Goal: Task Accomplishment & Management: Manage account settings

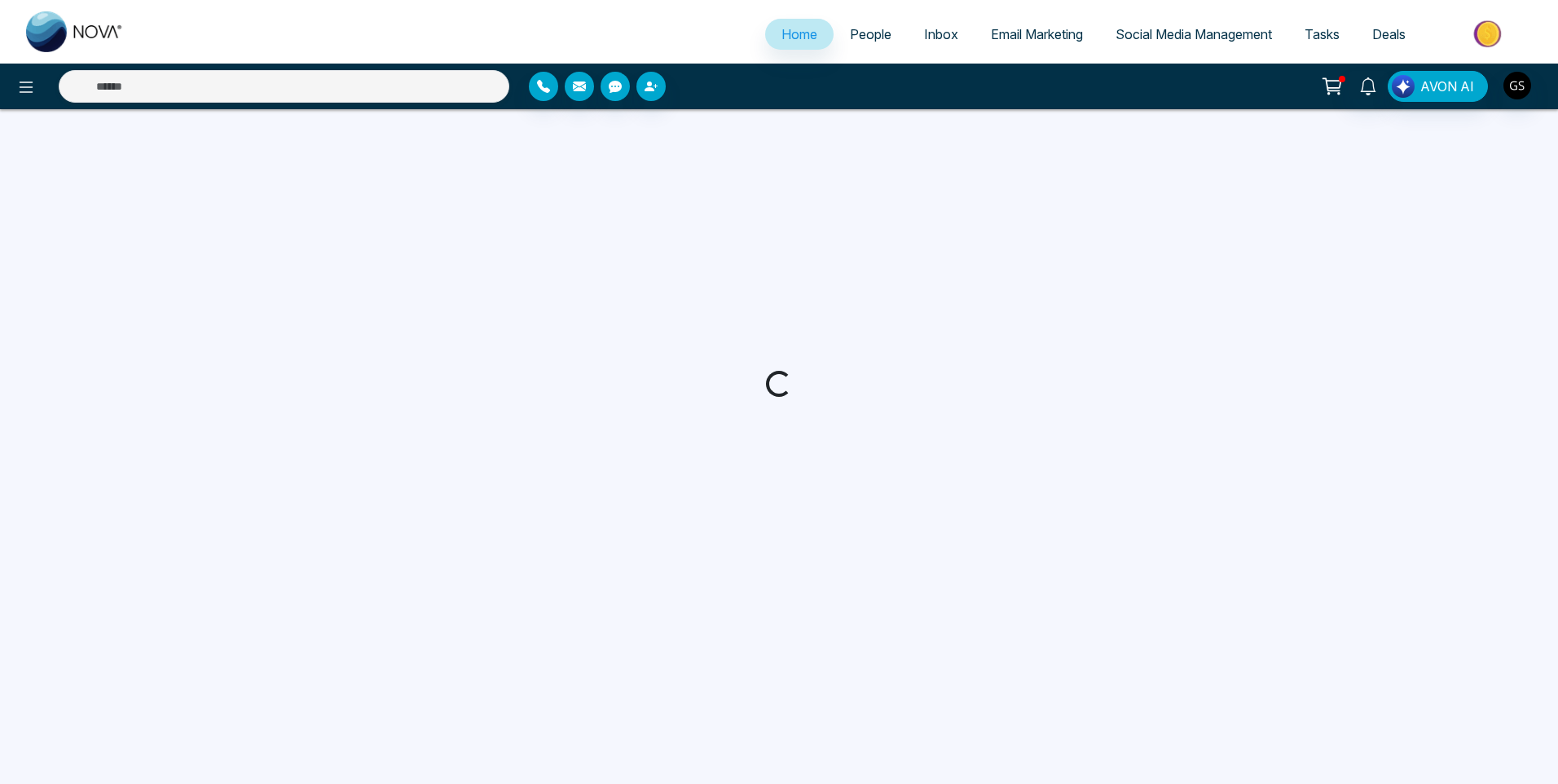
click at [875, 34] on span "People" at bounding box center [870, 34] width 41 height 16
select select "*"
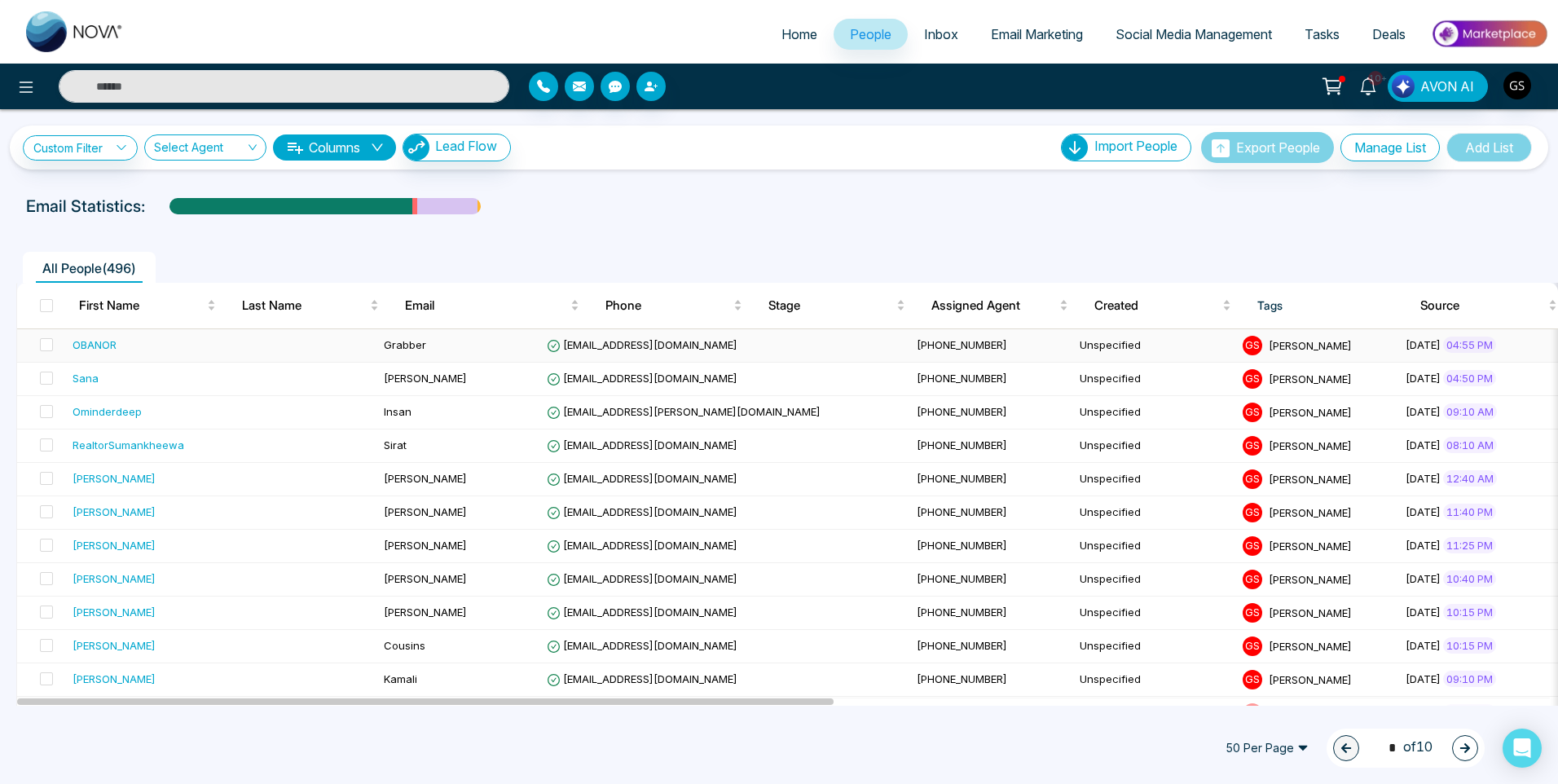
click at [377, 346] on td "Grabber" at bounding box center [459, 346] width 163 height 34
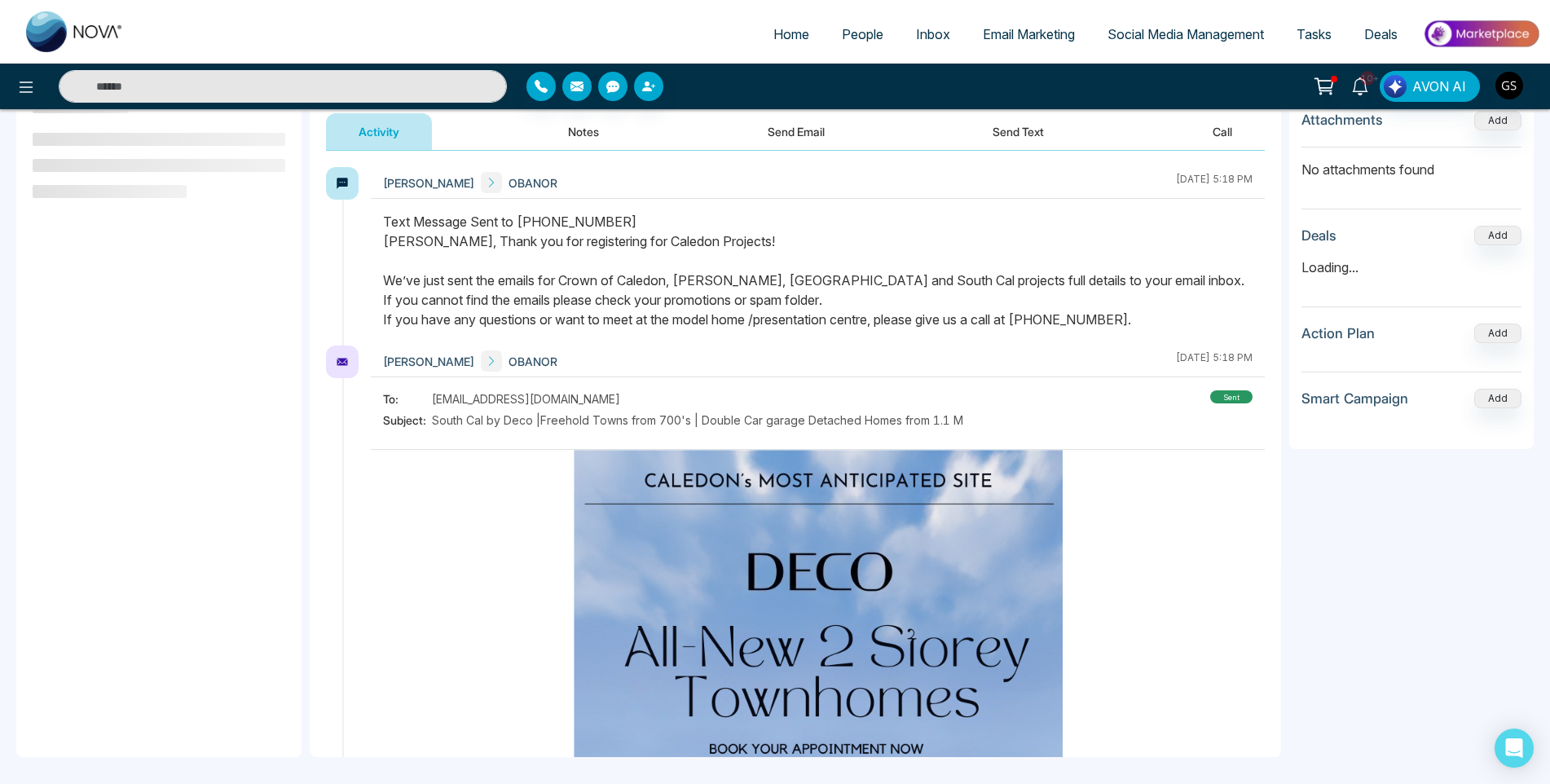
scroll to position [219, 0]
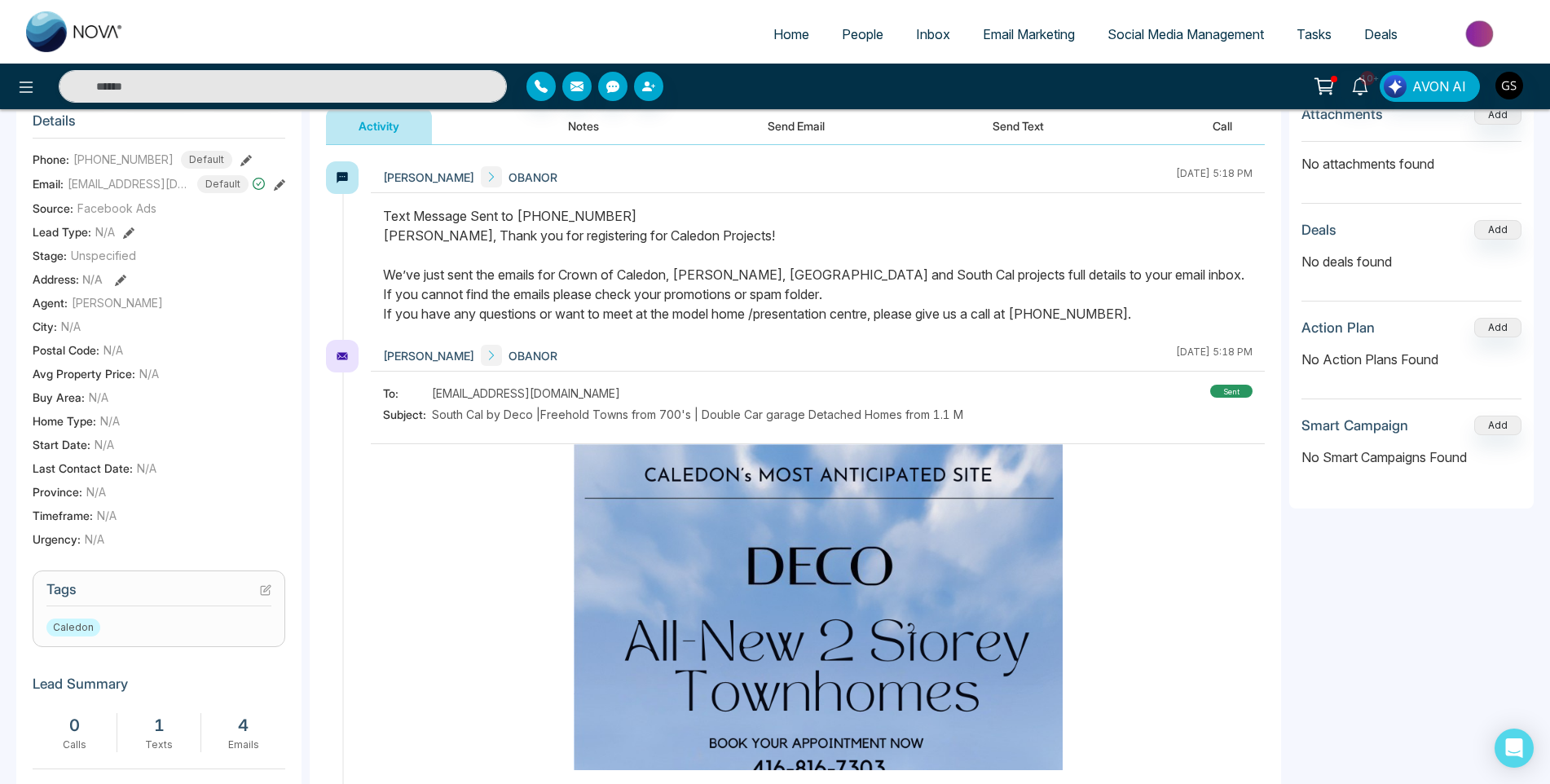
click at [259, 598] on h3 "Tags" at bounding box center [159, 593] width 225 height 25
click at [255, 606] on h3 "Tags" at bounding box center [159, 593] width 225 height 25
click at [263, 596] on icon at bounding box center [265, 589] width 11 height 11
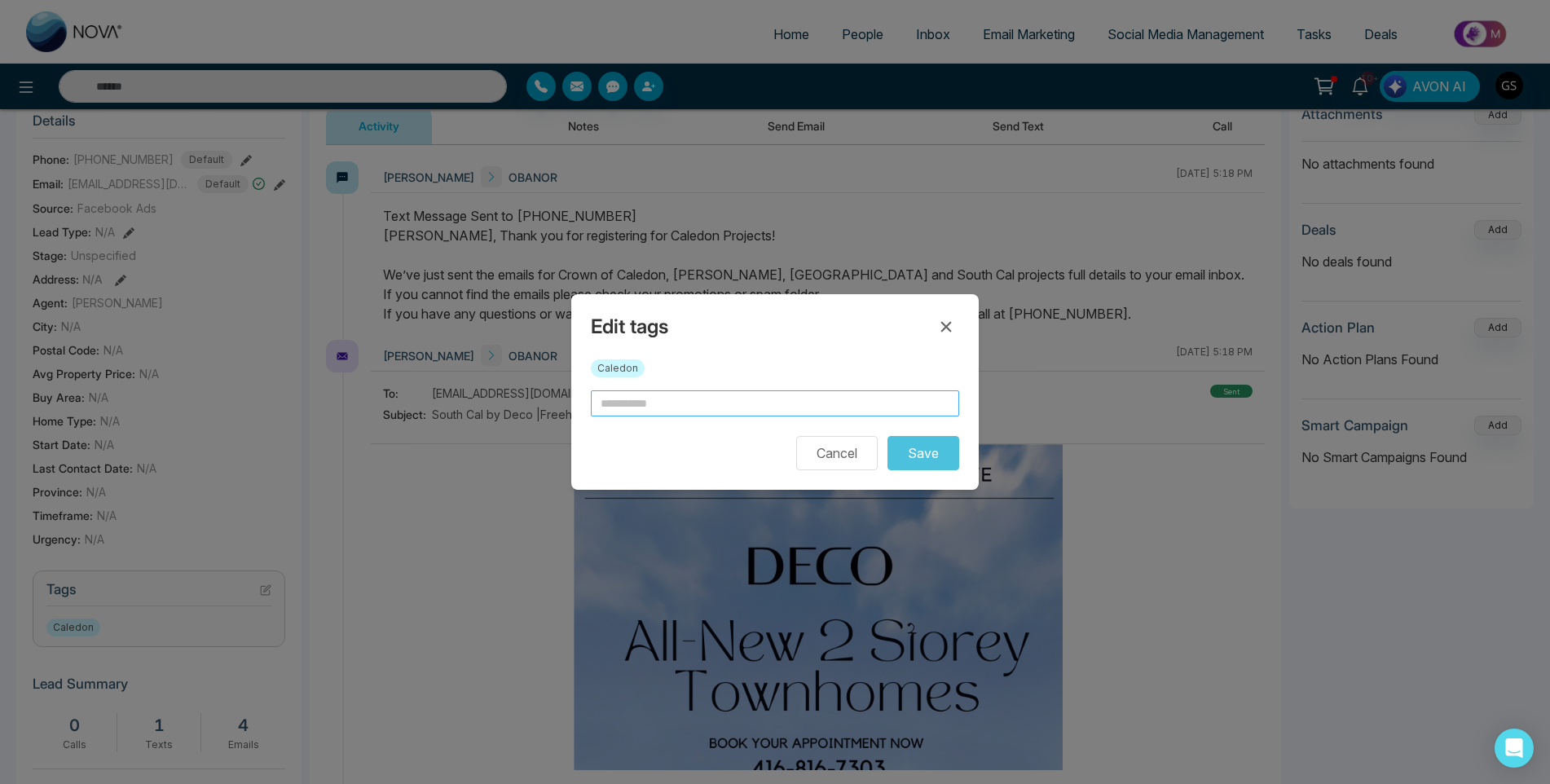
click at [625, 407] on input "text" at bounding box center [775, 403] width 368 height 26
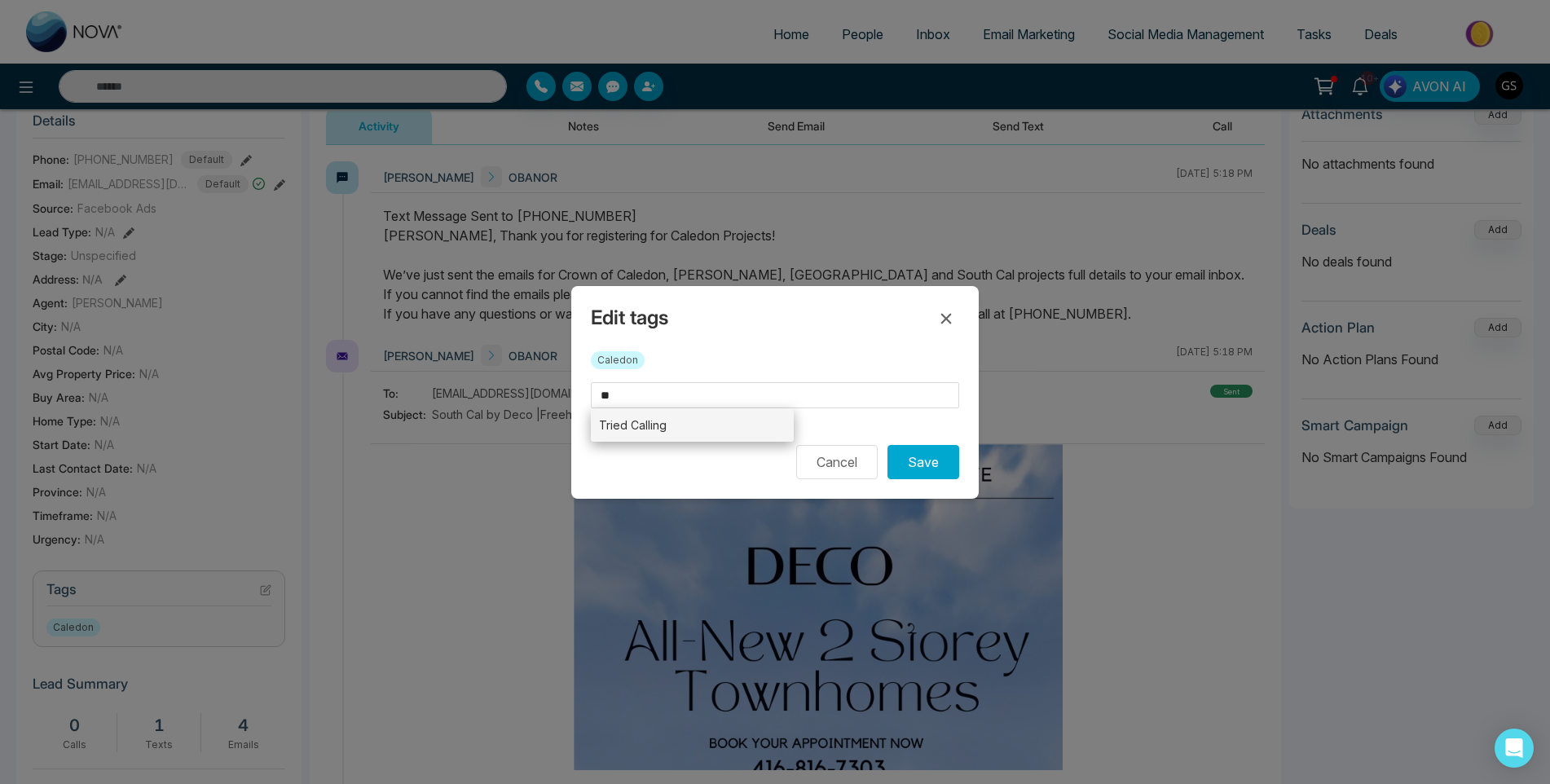
click at [661, 435] on li "Tried Calling" at bounding box center [692, 425] width 203 height 34
type input "**********"
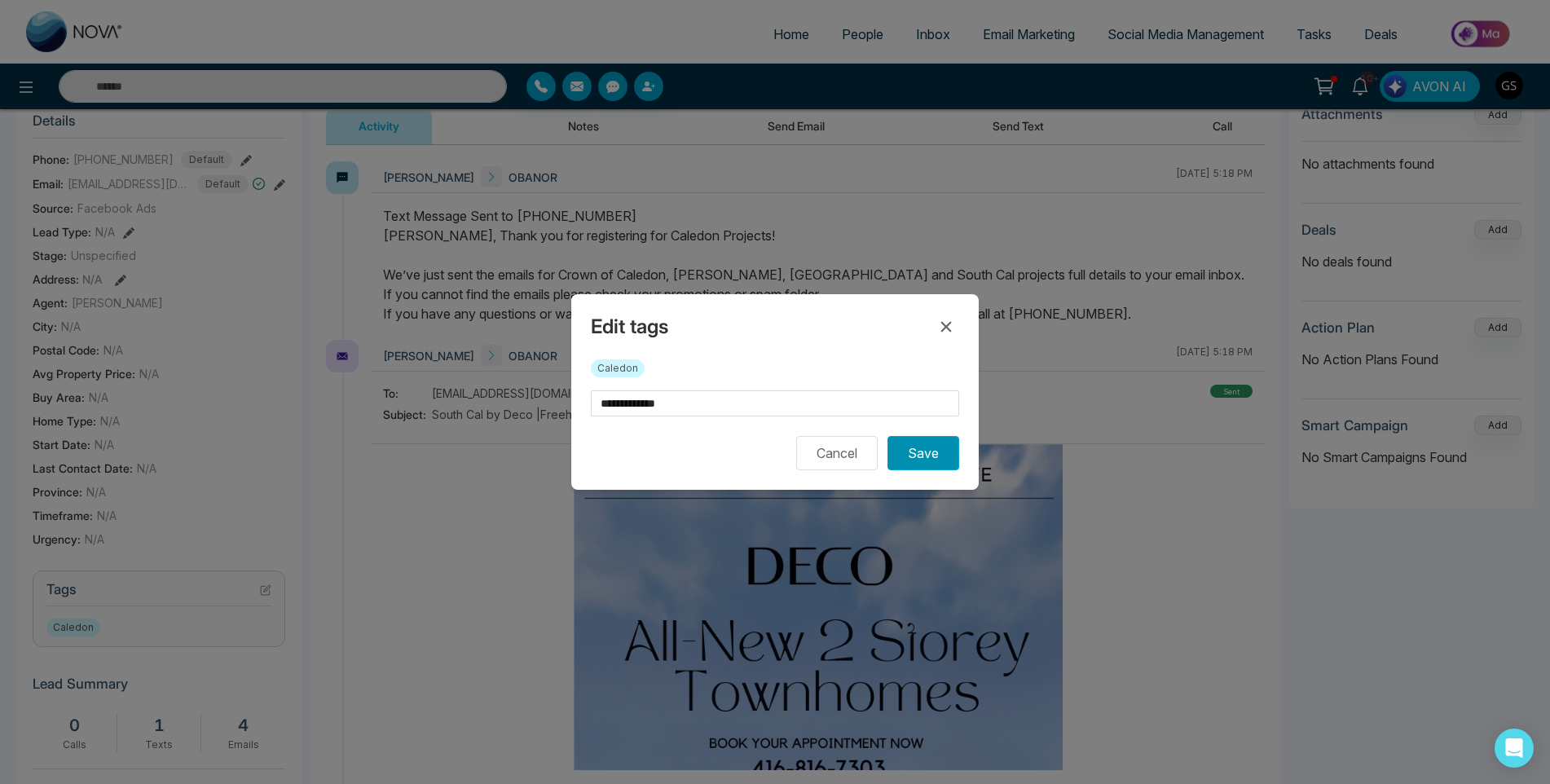
click at [910, 459] on button "Save" at bounding box center [923, 453] width 71 height 34
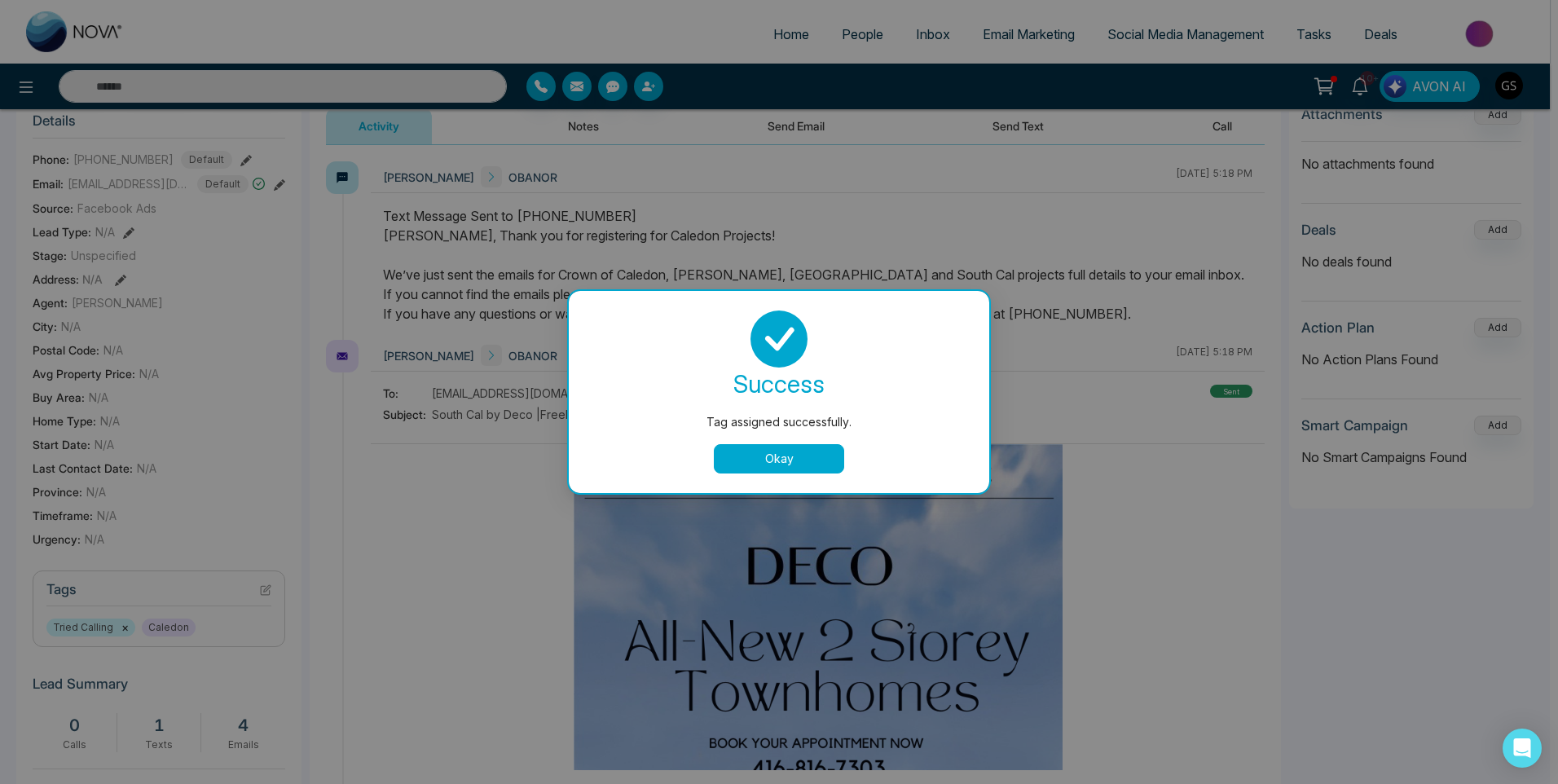
click at [1064, 344] on div "Tag assigned successfully. success Tag assigned successfully. Okay" at bounding box center [779, 392] width 1558 height 784
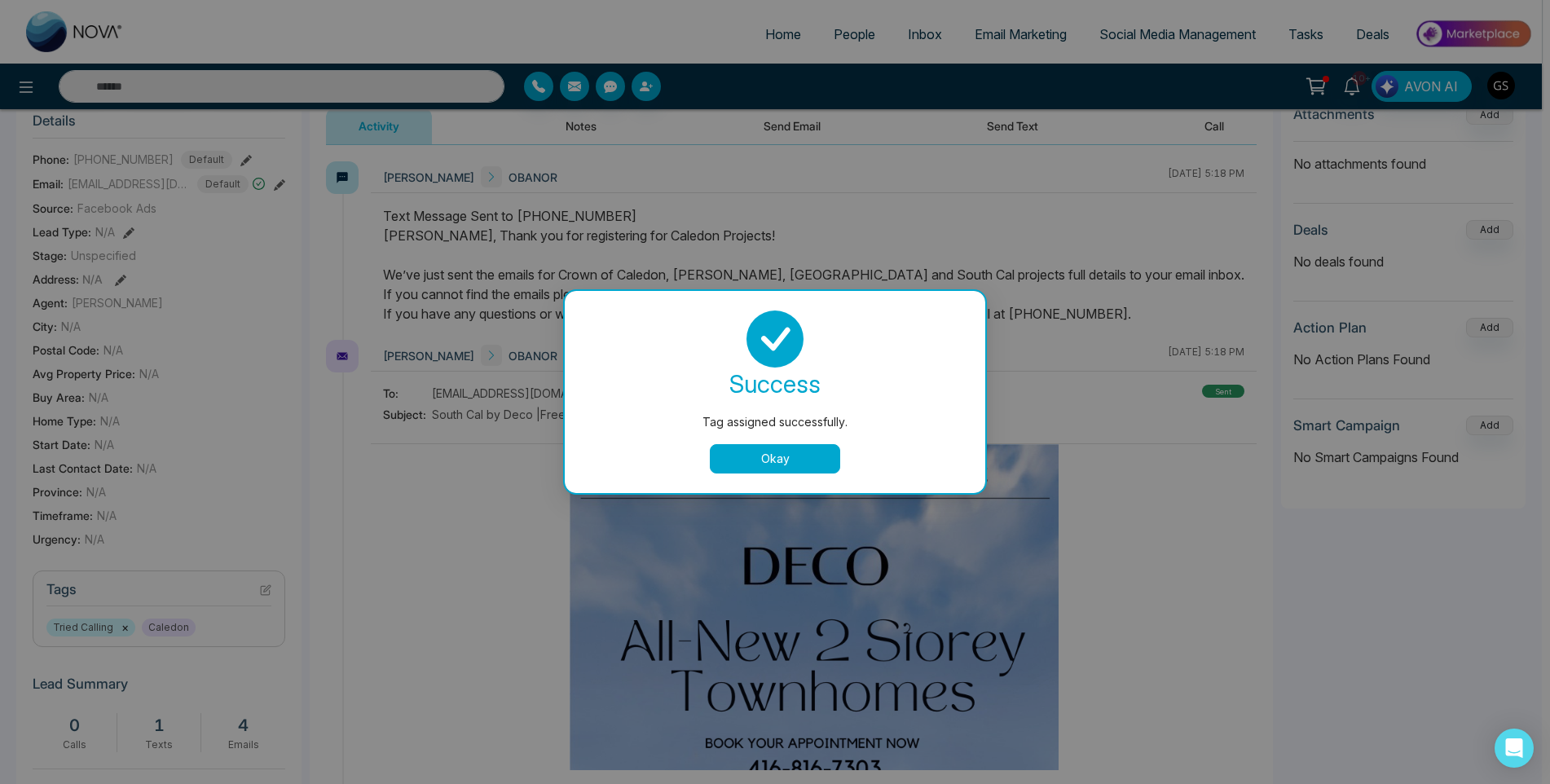
scroll to position [0, 54]
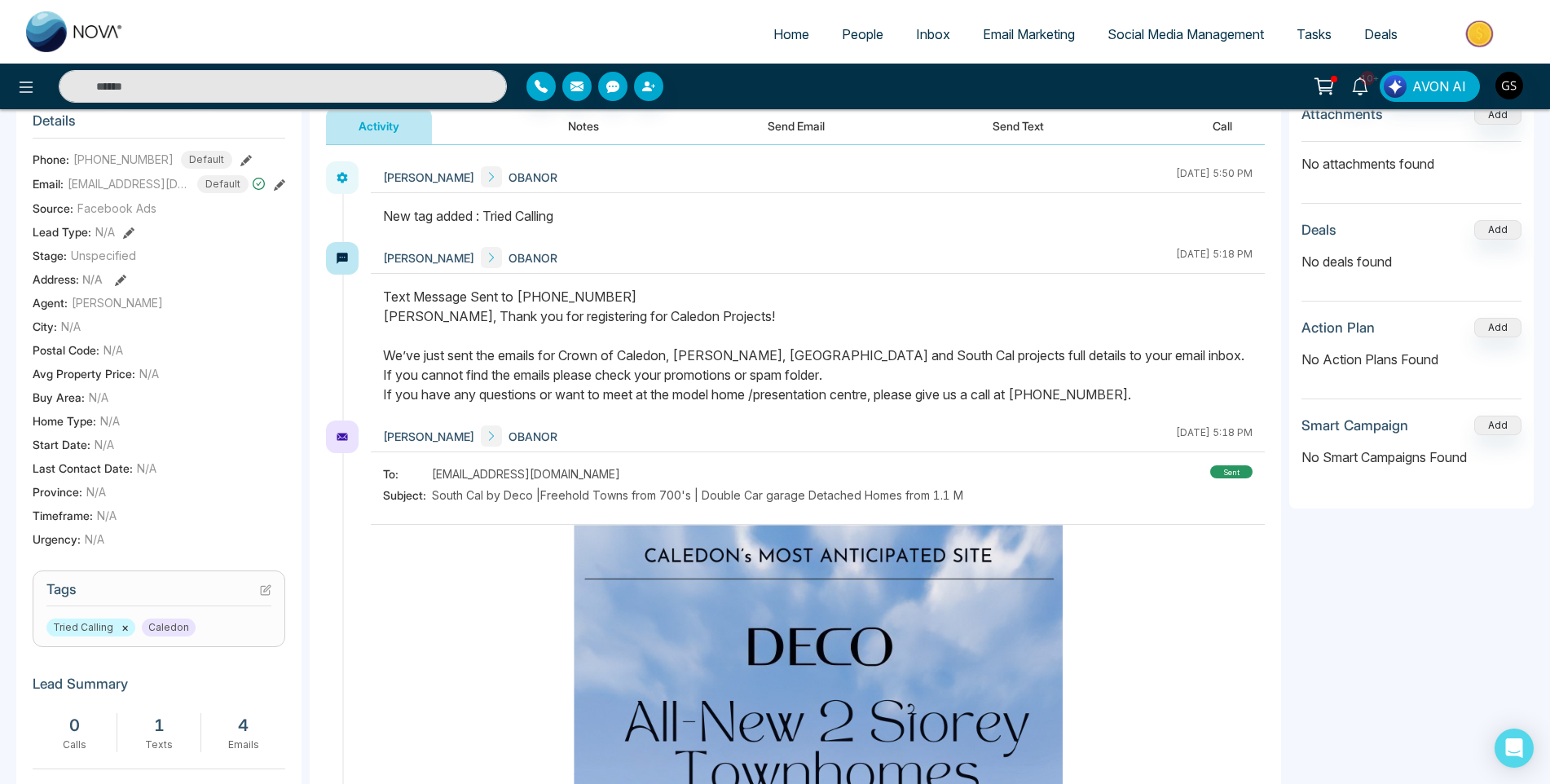
click at [861, 35] on span "People" at bounding box center [863, 34] width 41 height 16
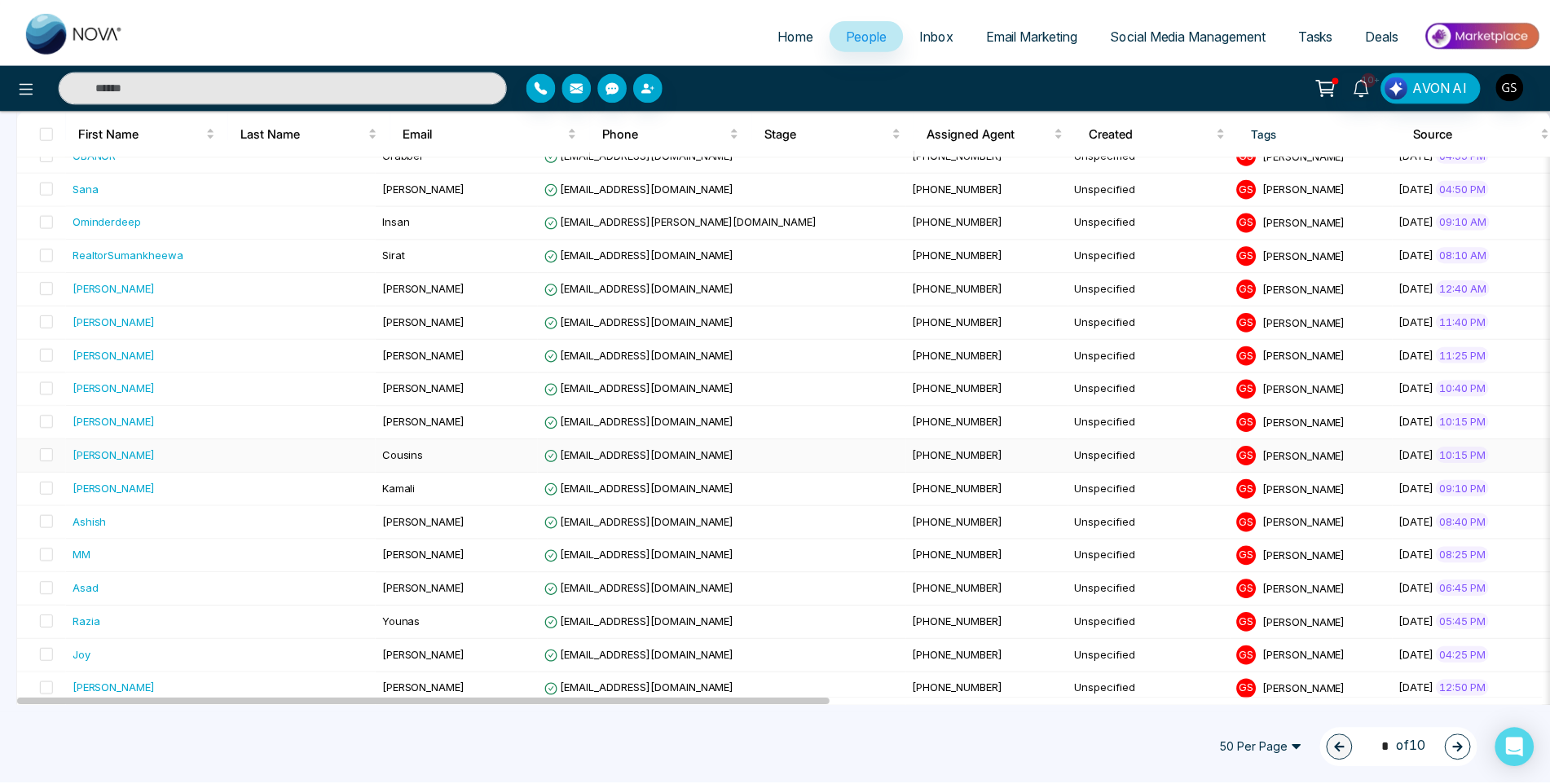
scroll to position [163, 0]
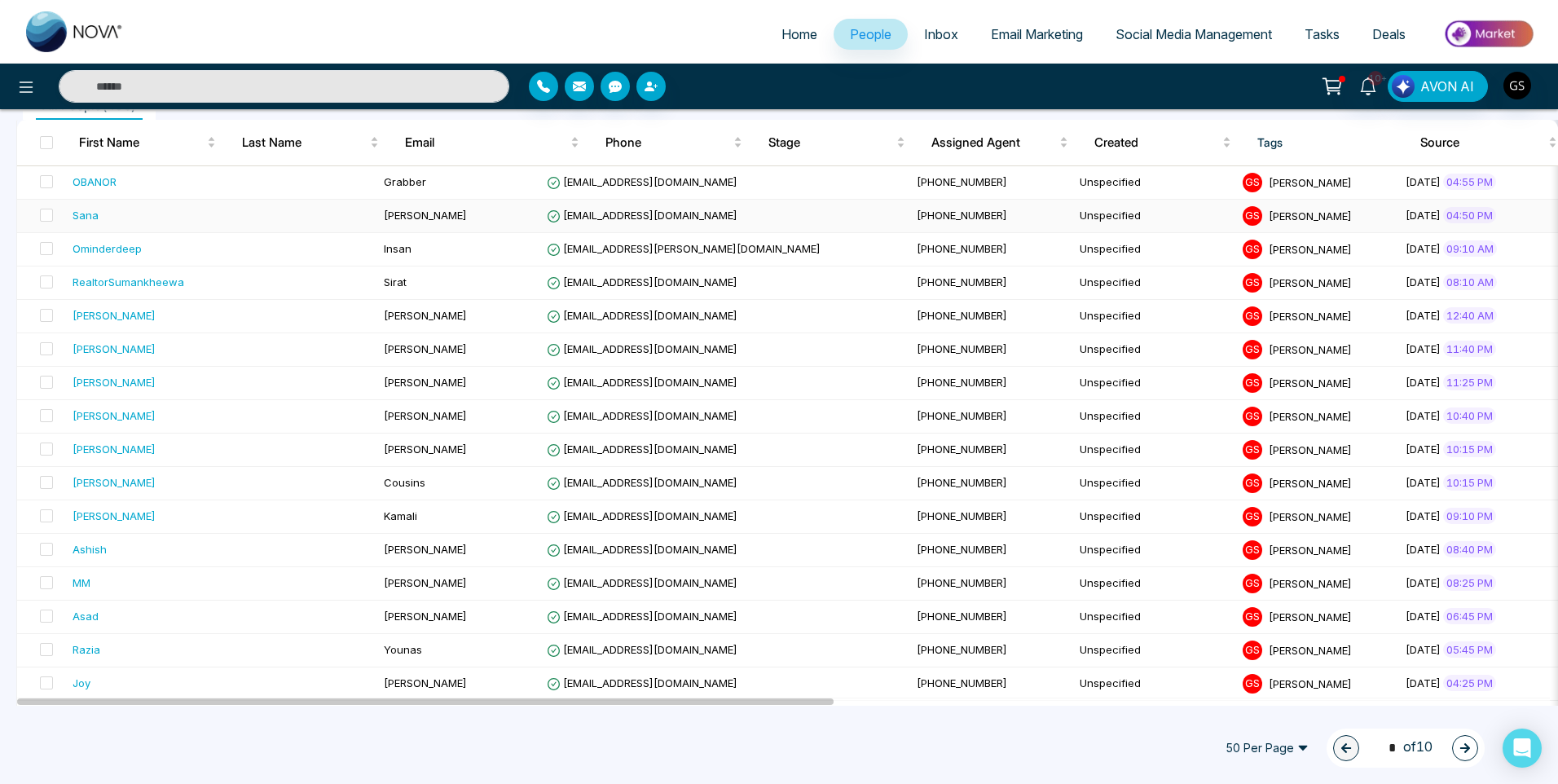
click at [1073, 216] on td "Unspecified" at bounding box center [1155, 216] width 163 height 34
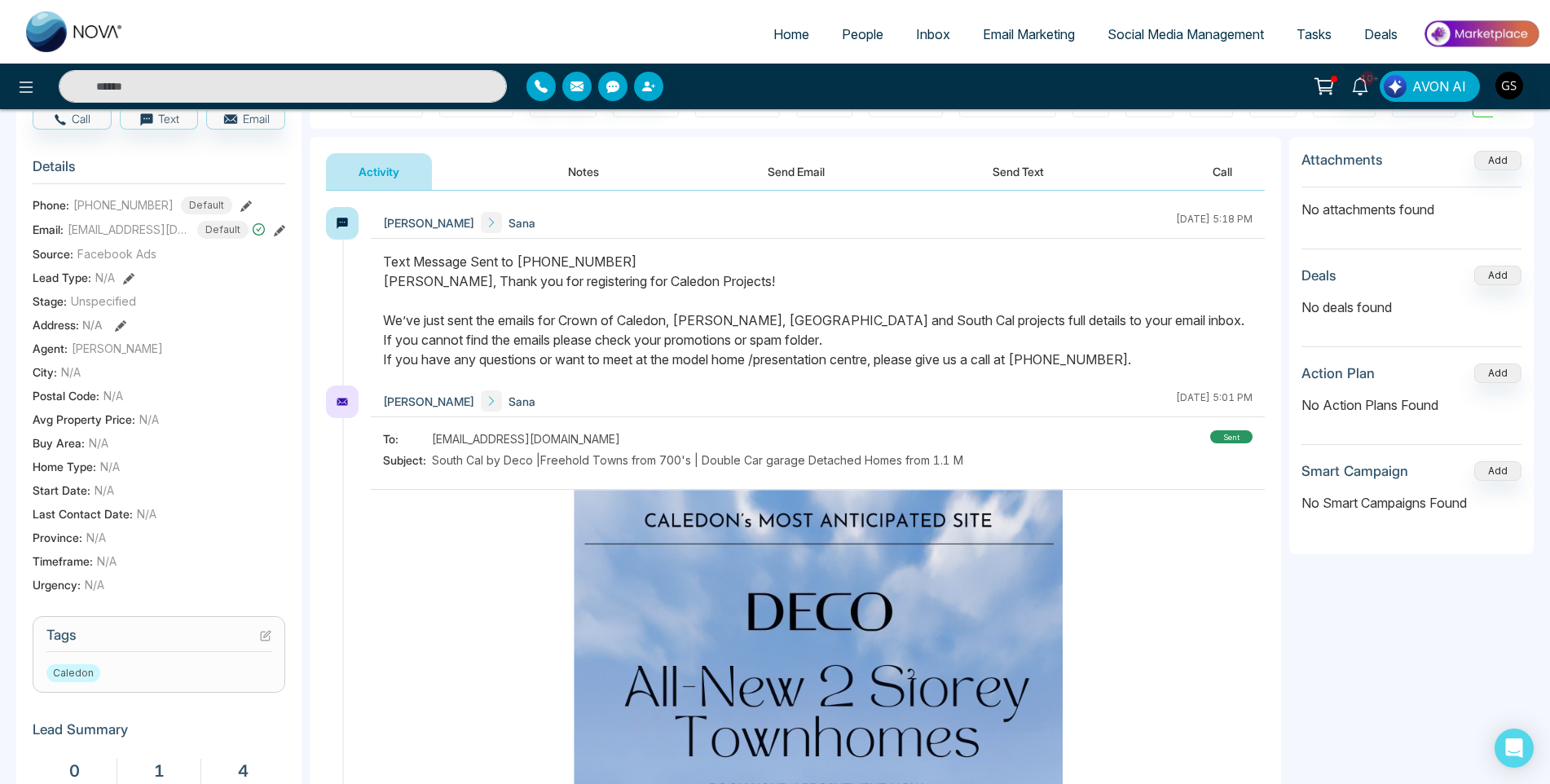
scroll to position [244, 0]
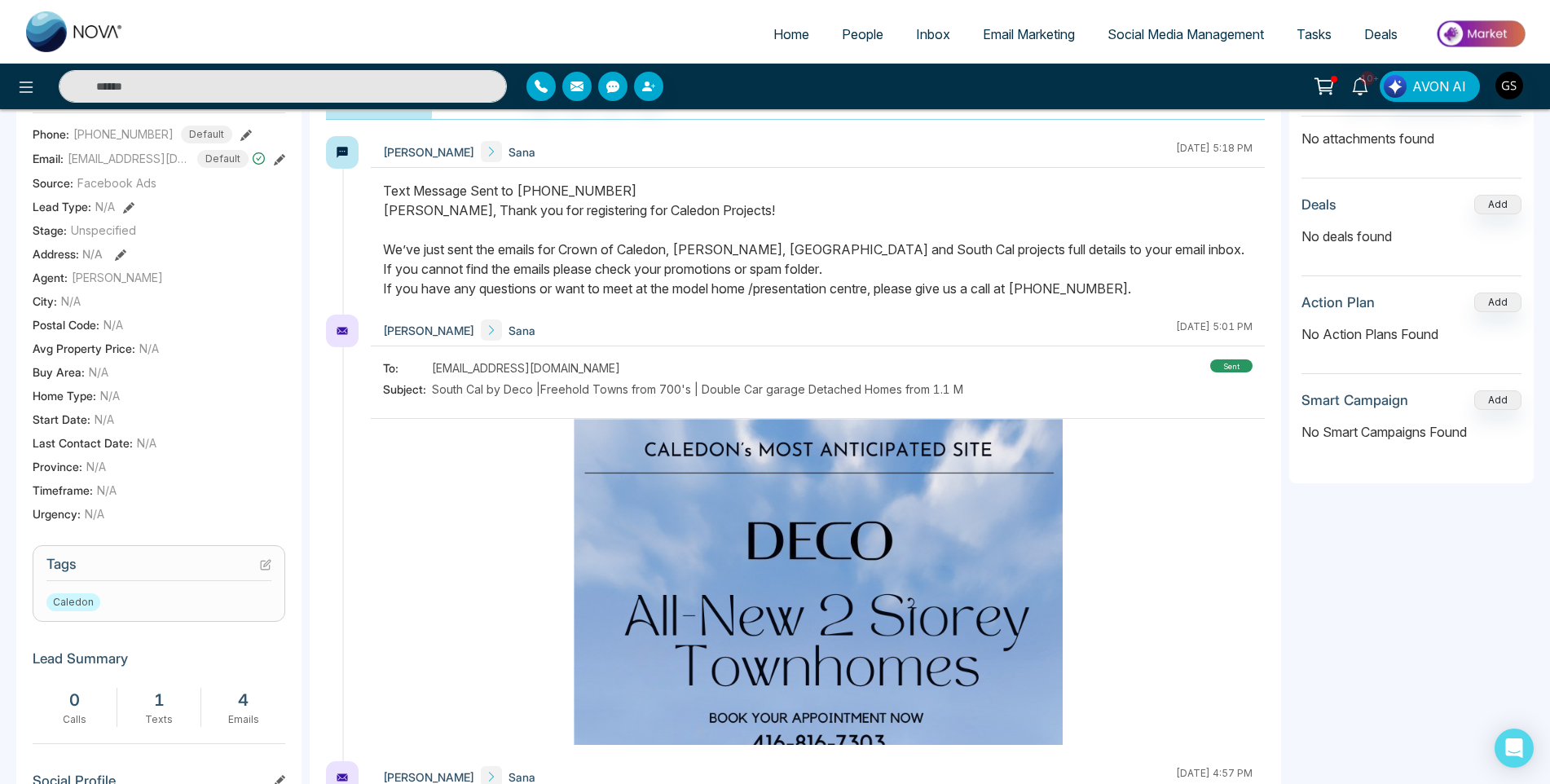
click at [262, 570] on icon at bounding box center [265, 564] width 11 height 11
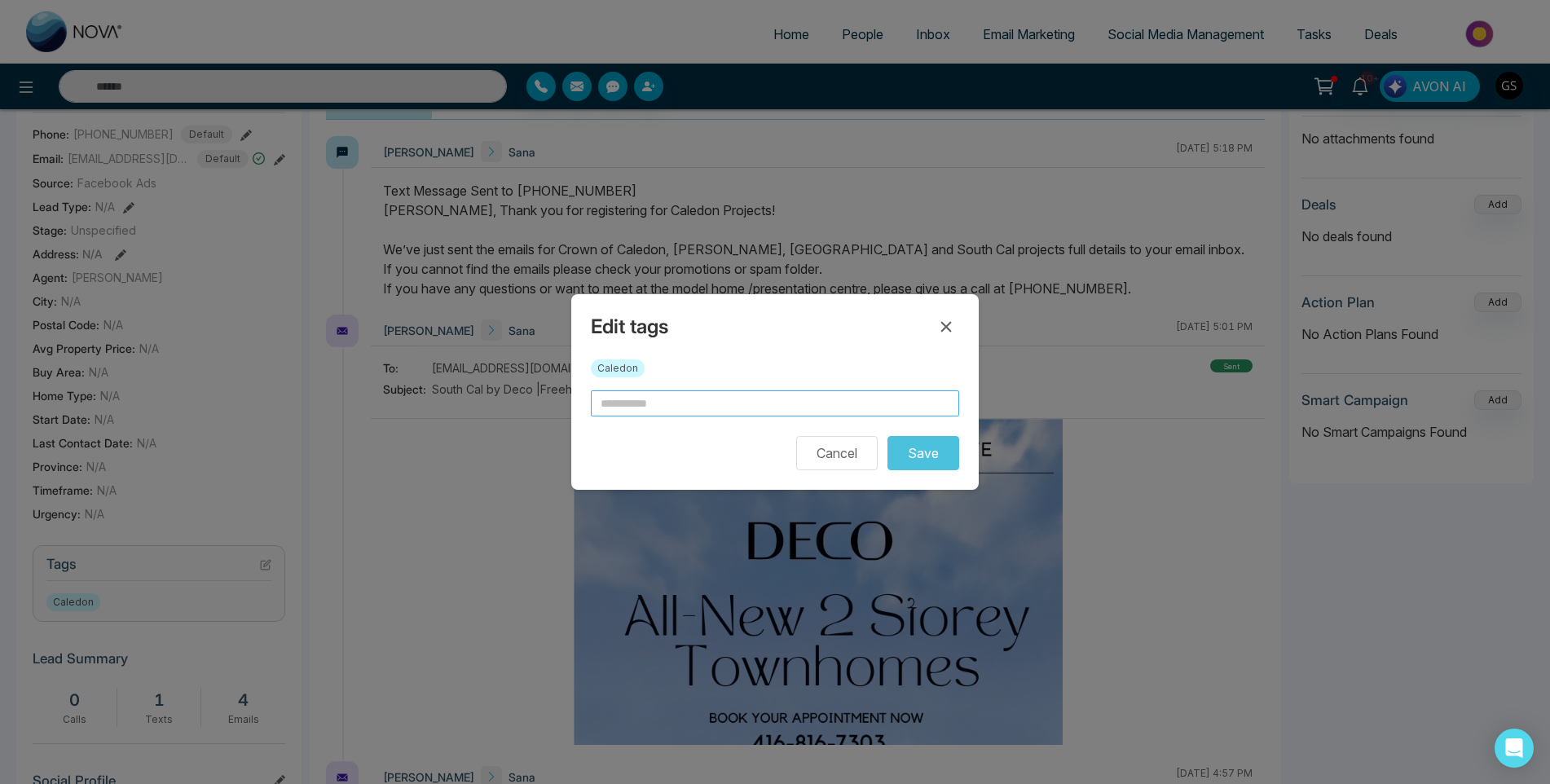
click at [712, 401] on input "text" at bounding box center [775, 403] width 368 height 26
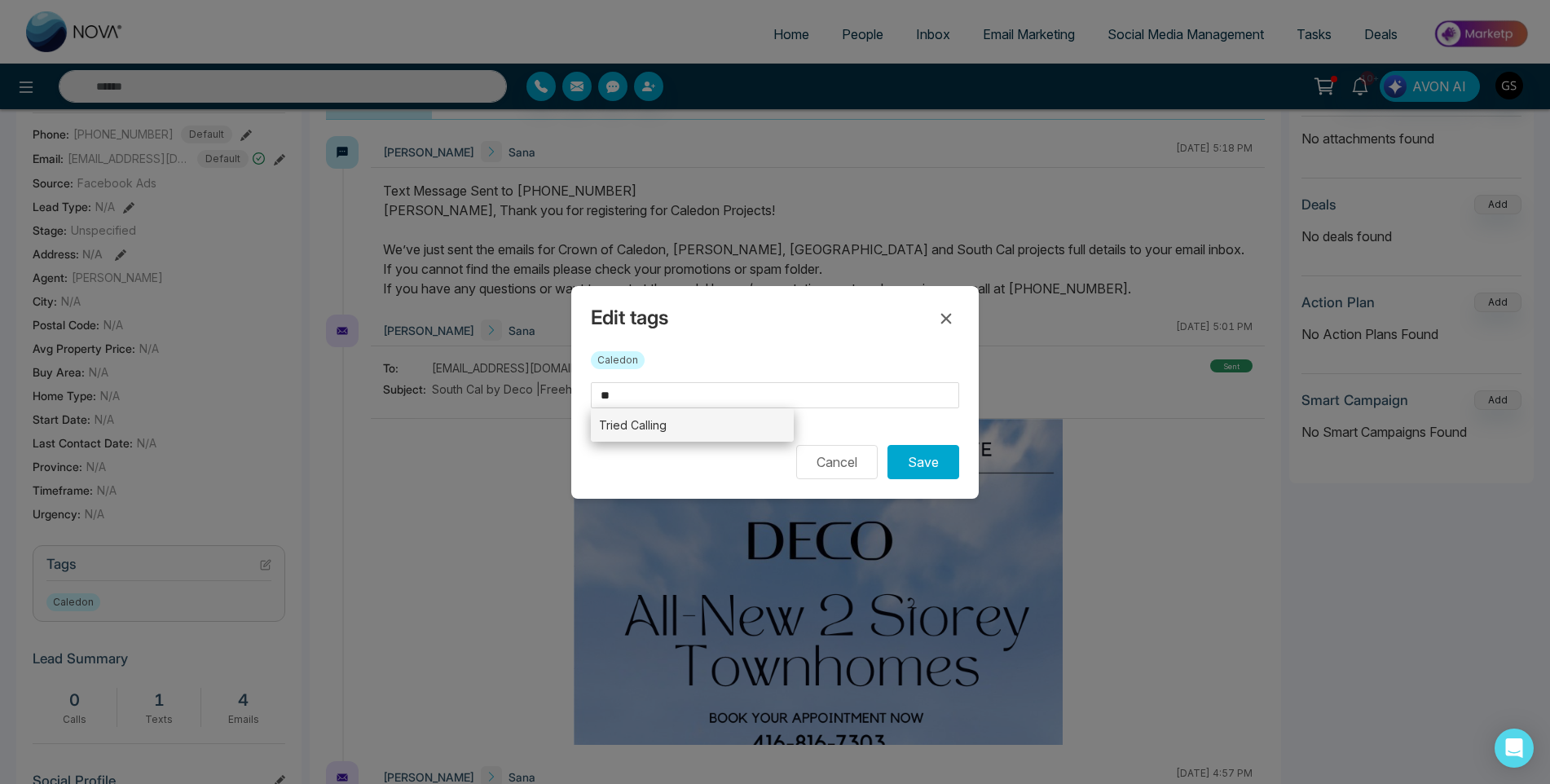
click at [729, 427] on li "Tried Calling" at bounding box center [692, 425] width 203 height 34
type input "**********"
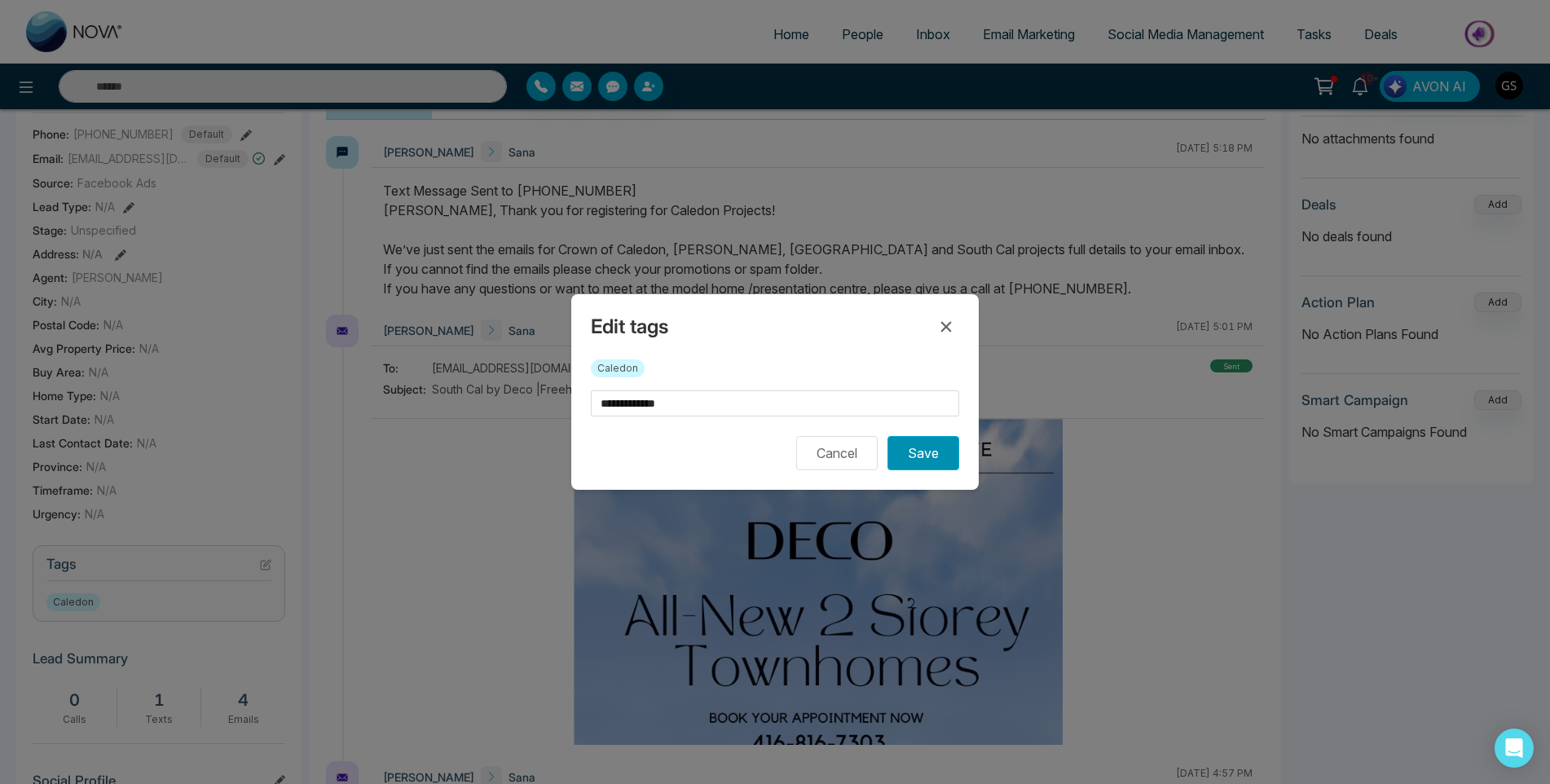
click at [953, 456] on button "Save" at bounding box center [923, 453] width 71 height 34
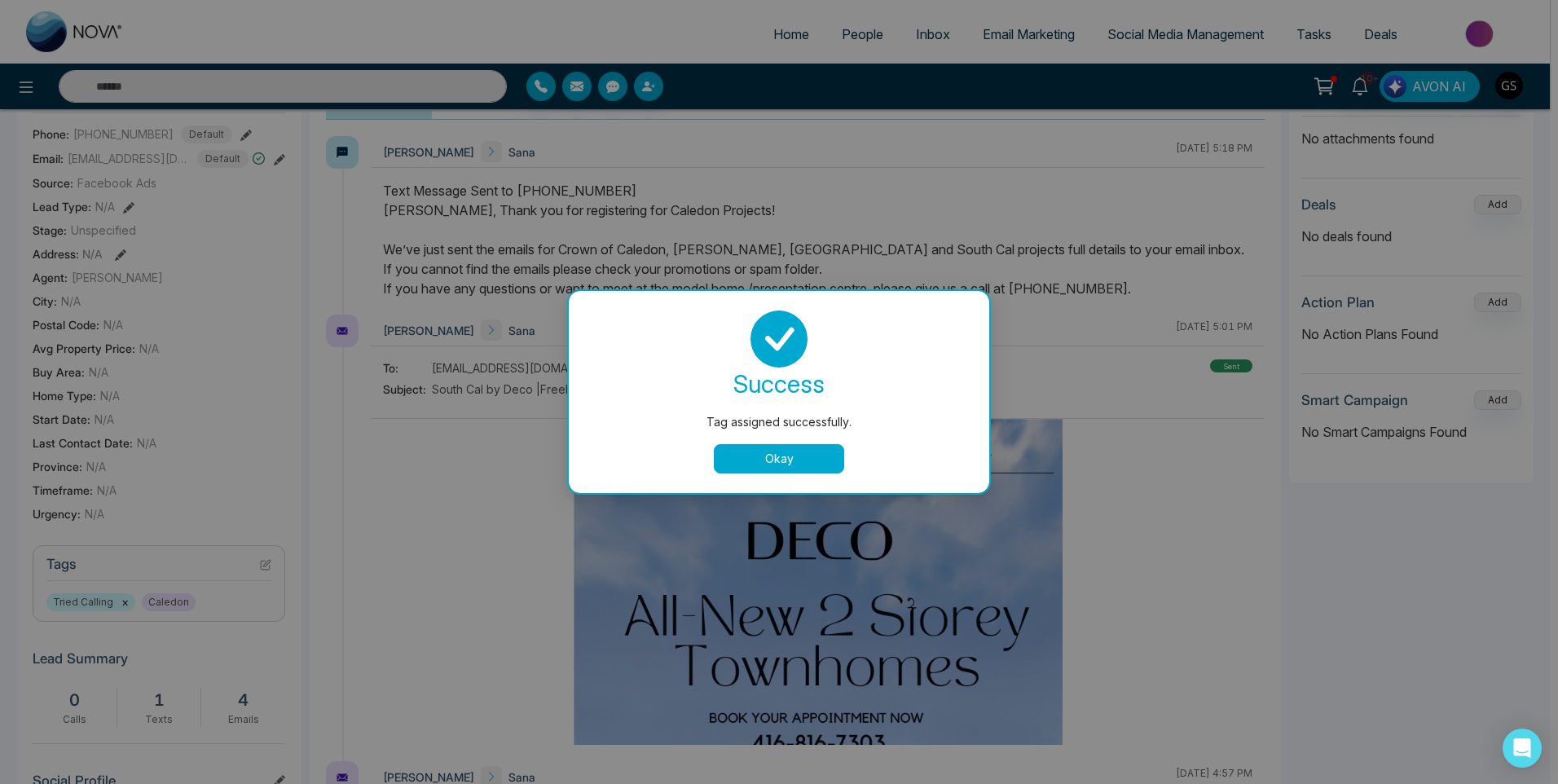
click at [1168, 462] on div "Tag assigned successfully. success Tag assigned successfully. Okay" at bounding box center [779, 392] width 1558 height 784
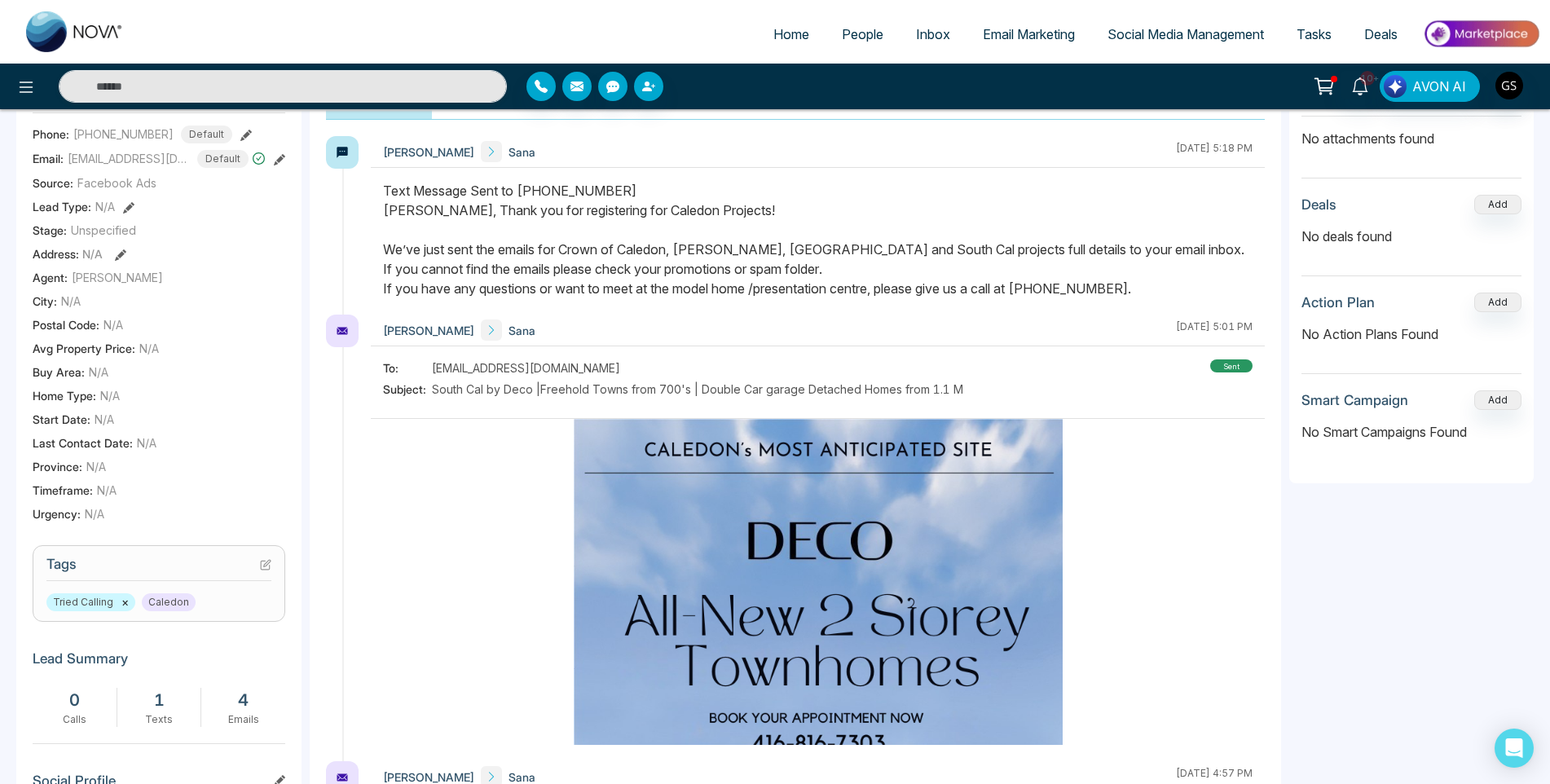
click at [861, 25] on link "People" at bounding box center [863, 34] width 74 height 31
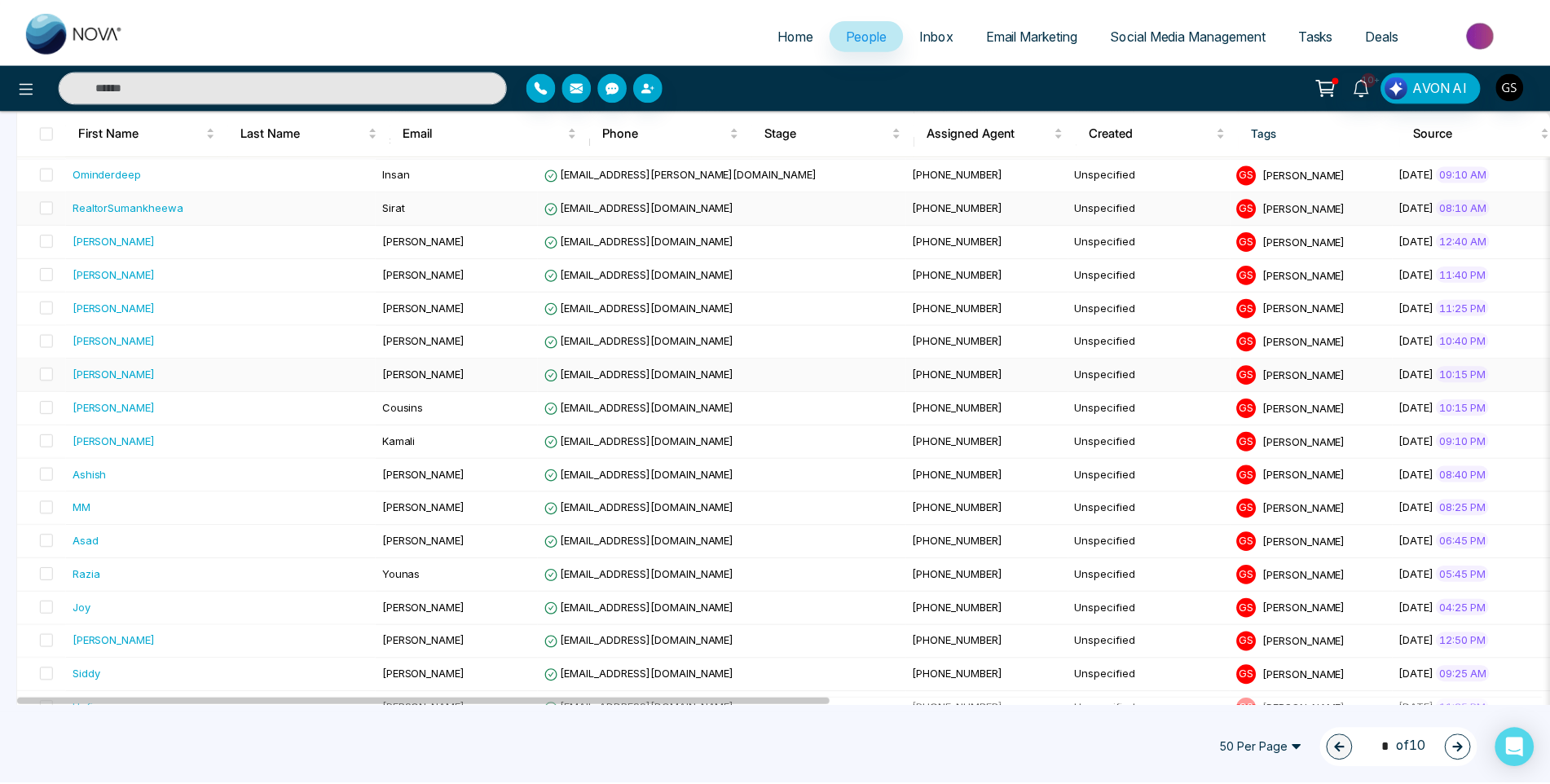
scroll to position [244, 0]
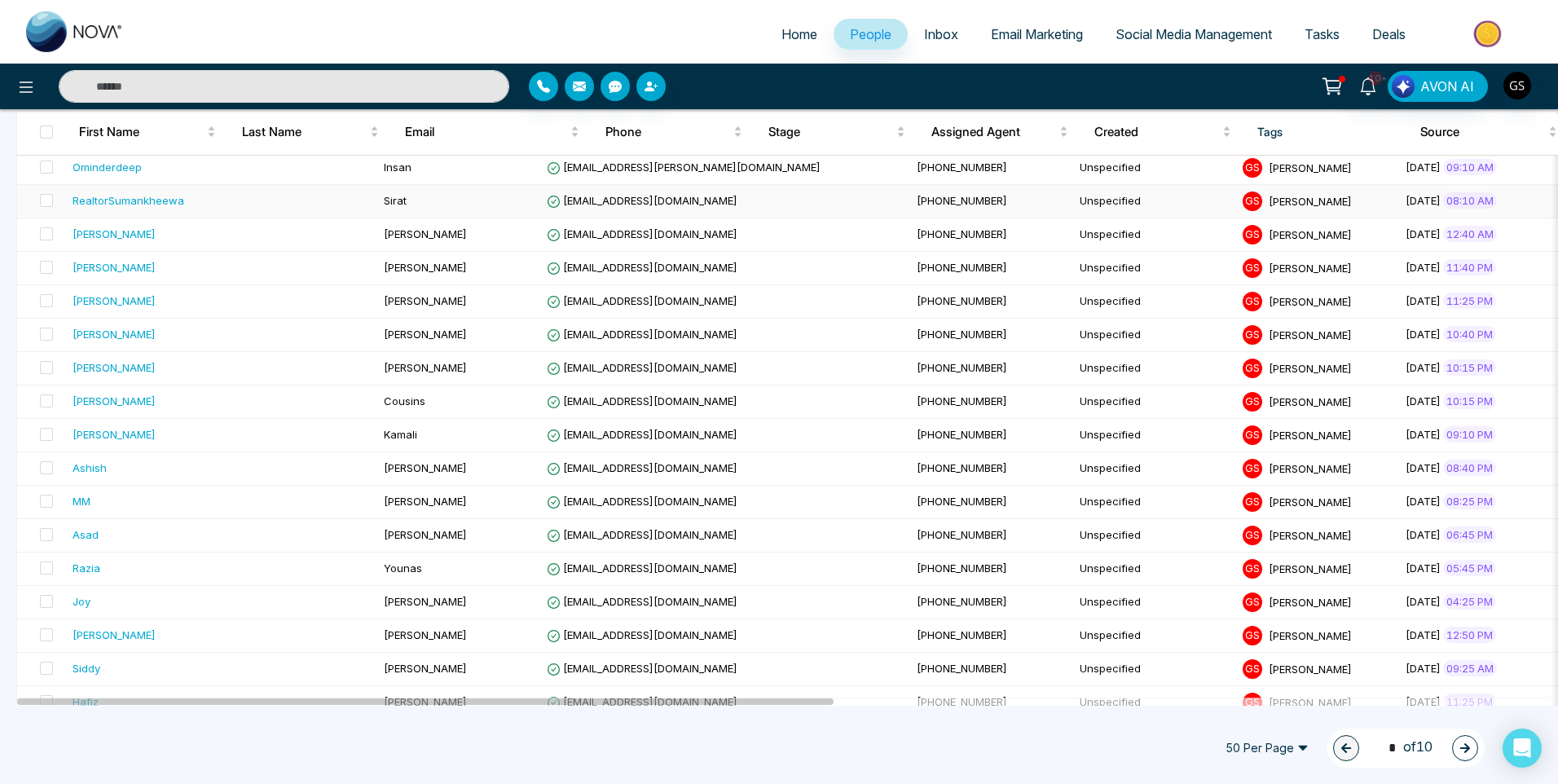
click at [917, 198] on span "[PHONE_NUMBER]" at bounding box center [961, 200] width 90 height 13
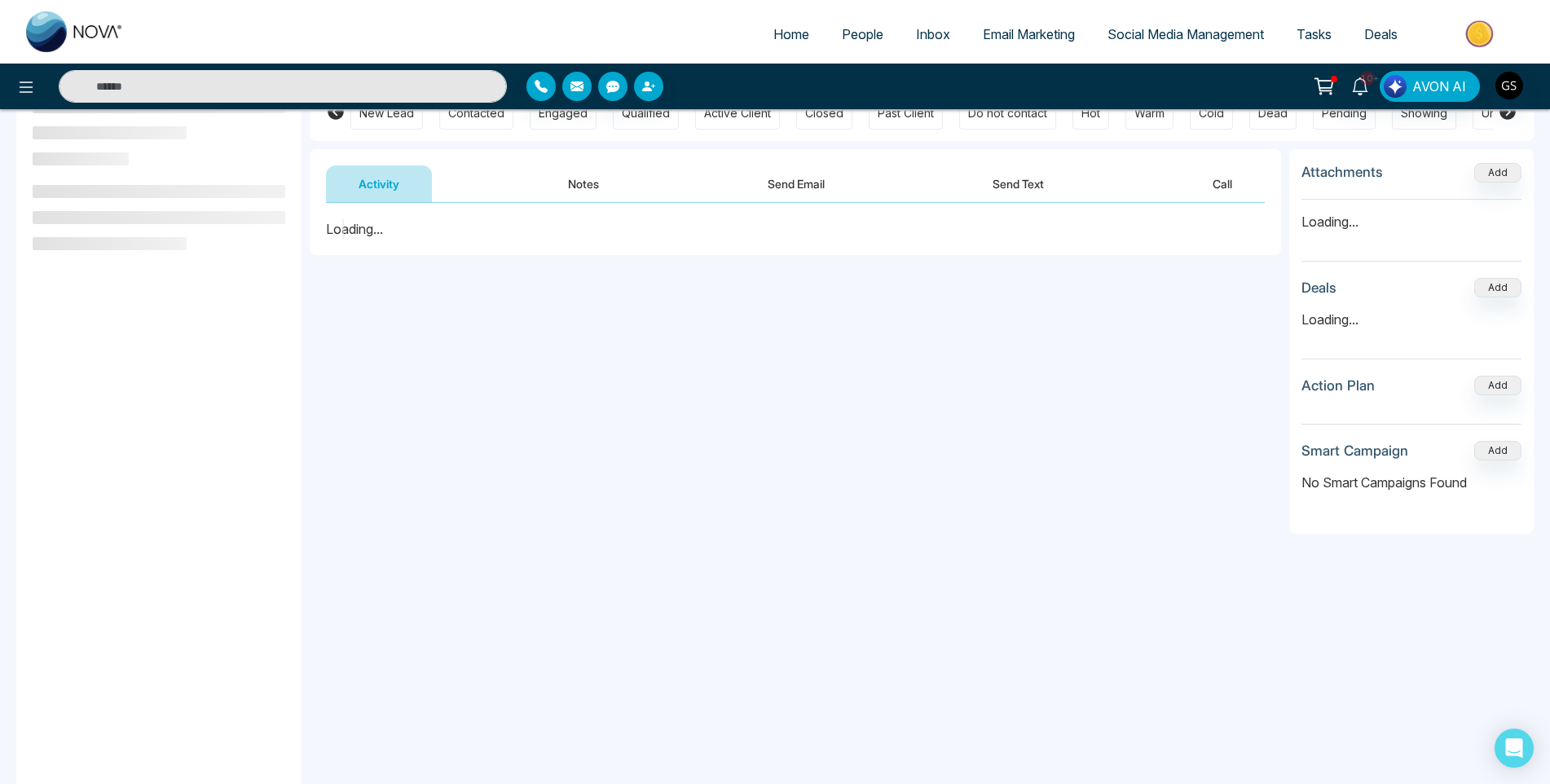
scroll to position [163, 0]
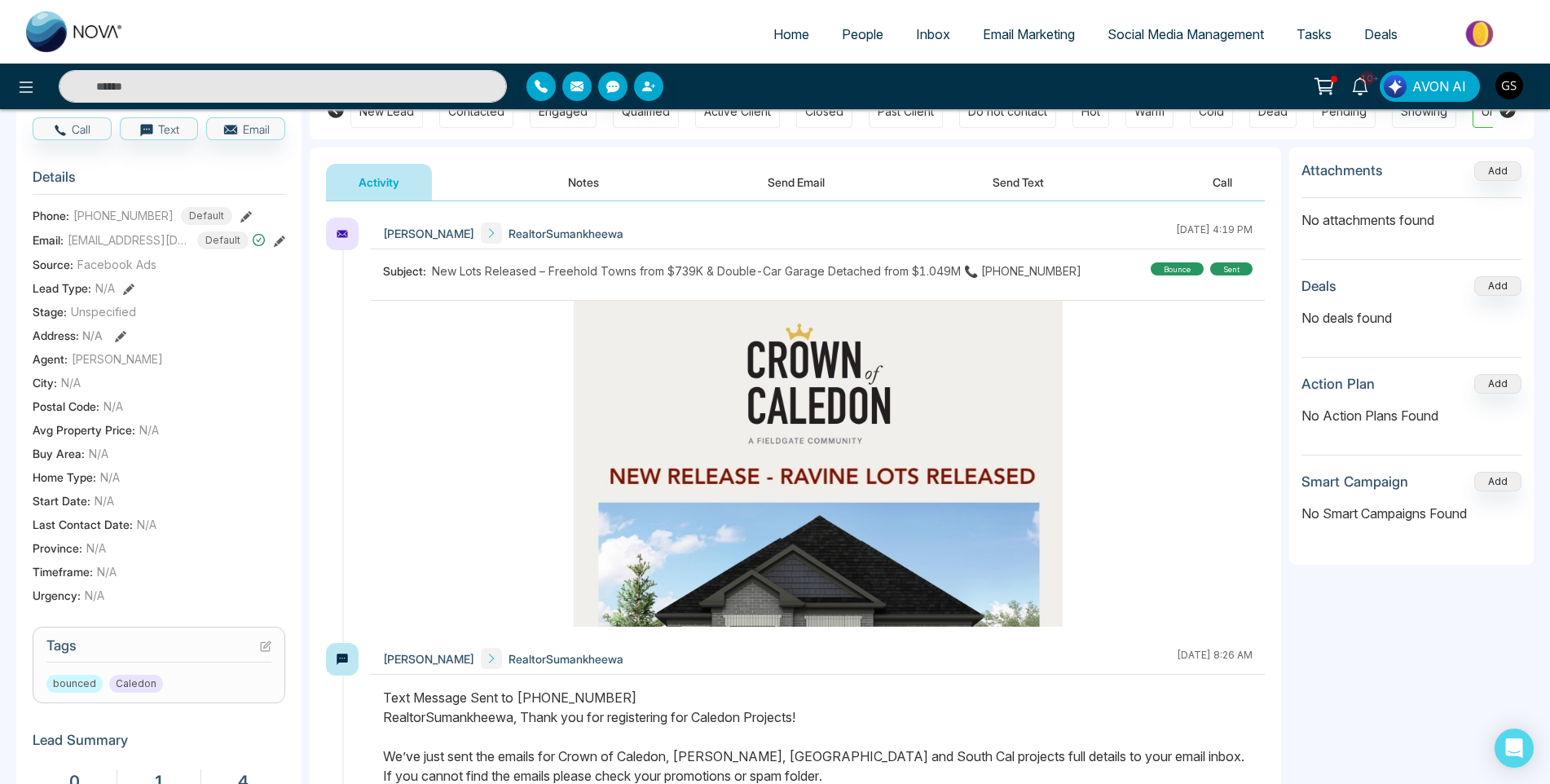
click at [268, 652] on icon at bounding box center [265, 646] width 11 height 11
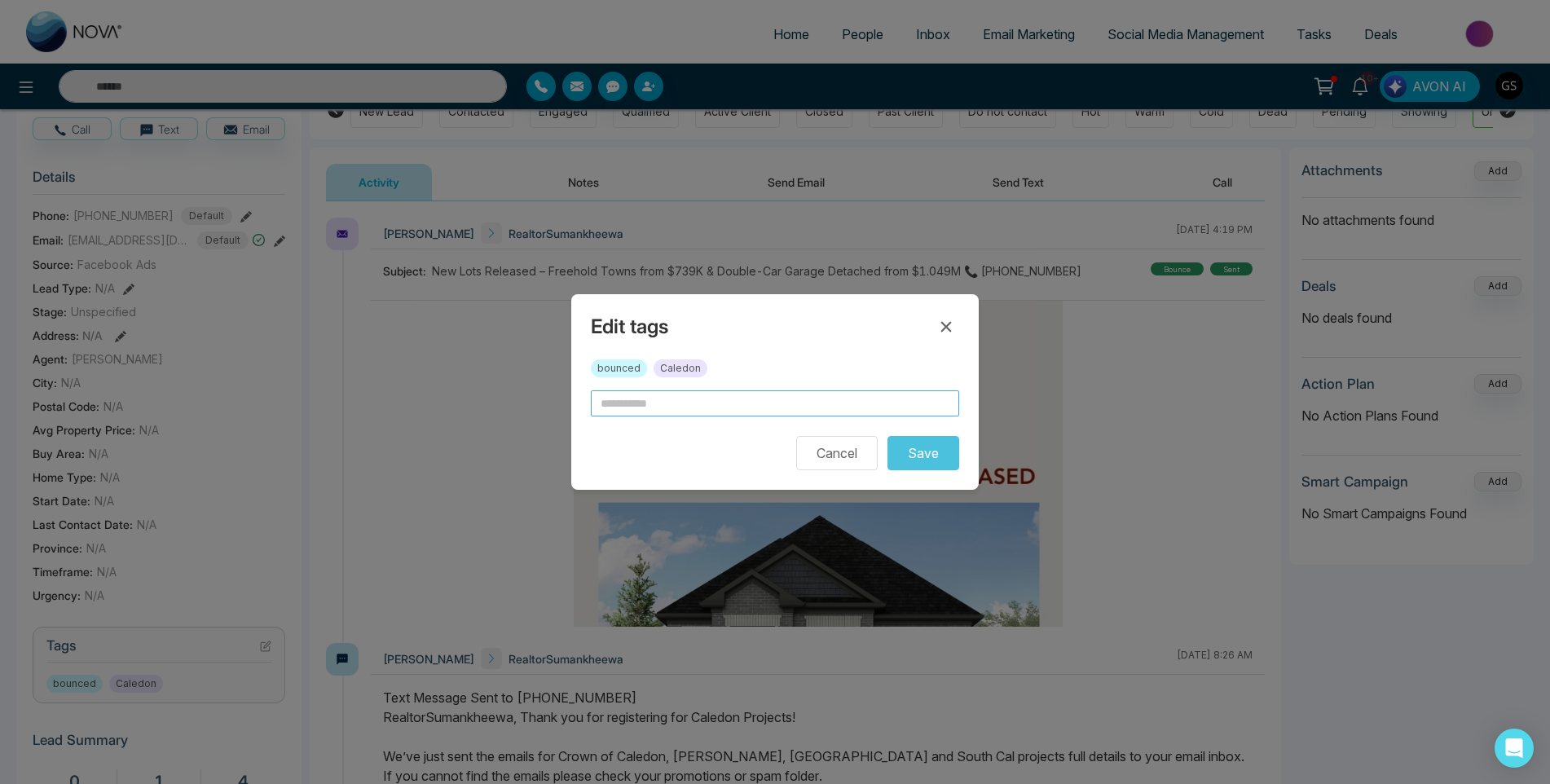
click at [782, 412] on input "text" at bounding box center [775, 403] width 368 height 26
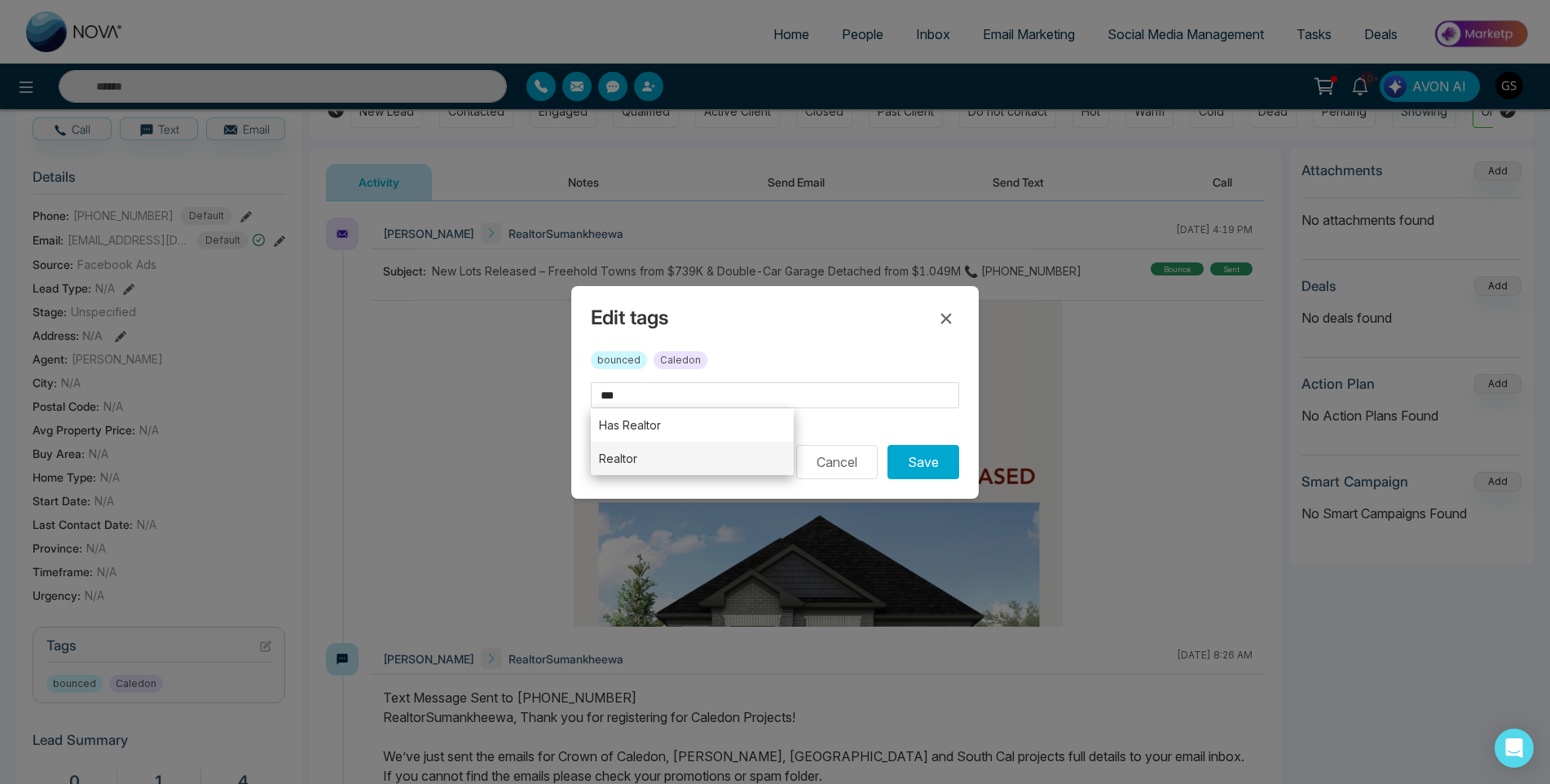
click at [711, 448] on li "Realtor" at bounding box center [692, 458] width 203 height 34
type input "*******"
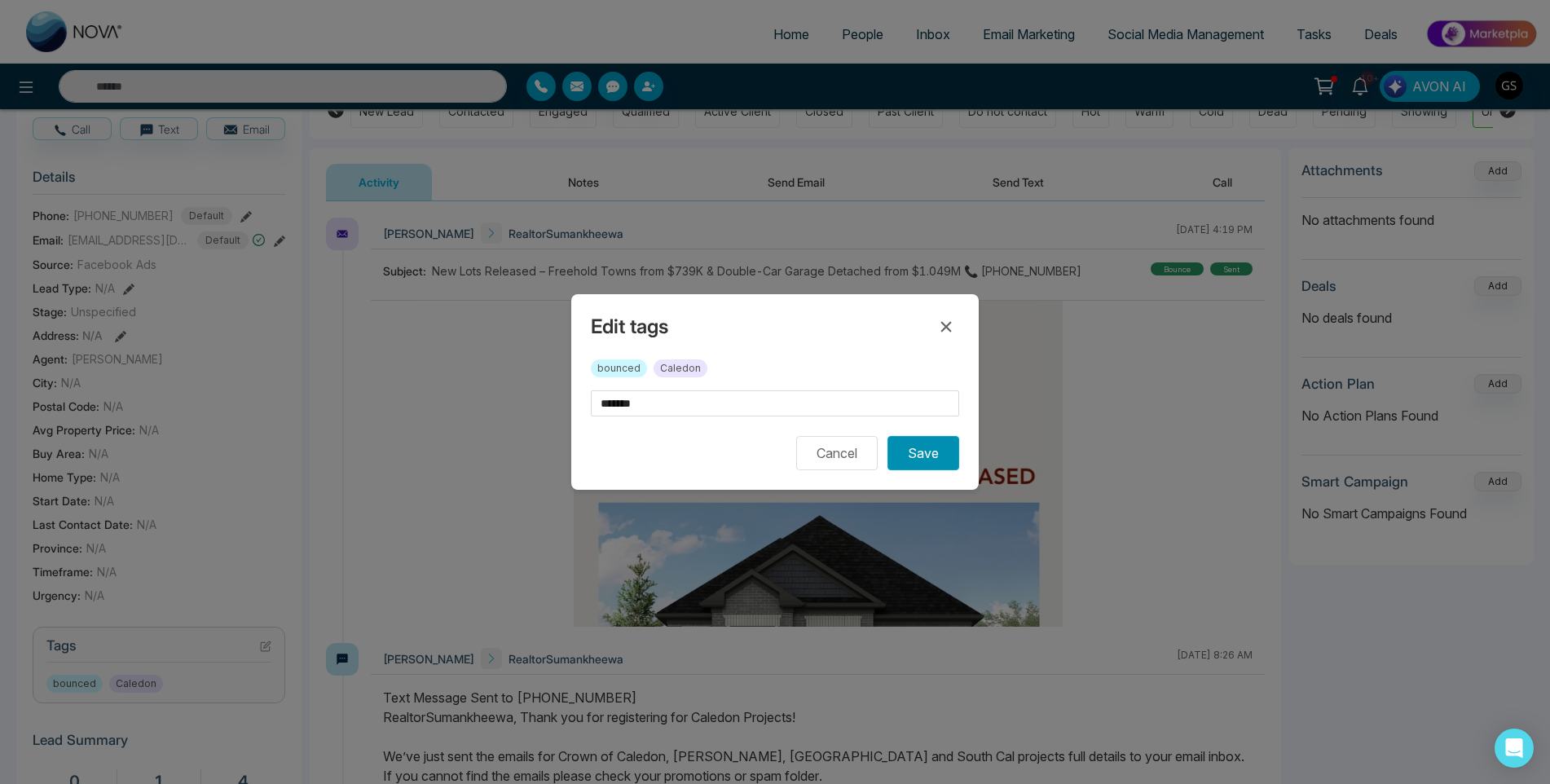
click at [925, 455] on button "Save" at bounding box center [923, 453] width 71 height 34
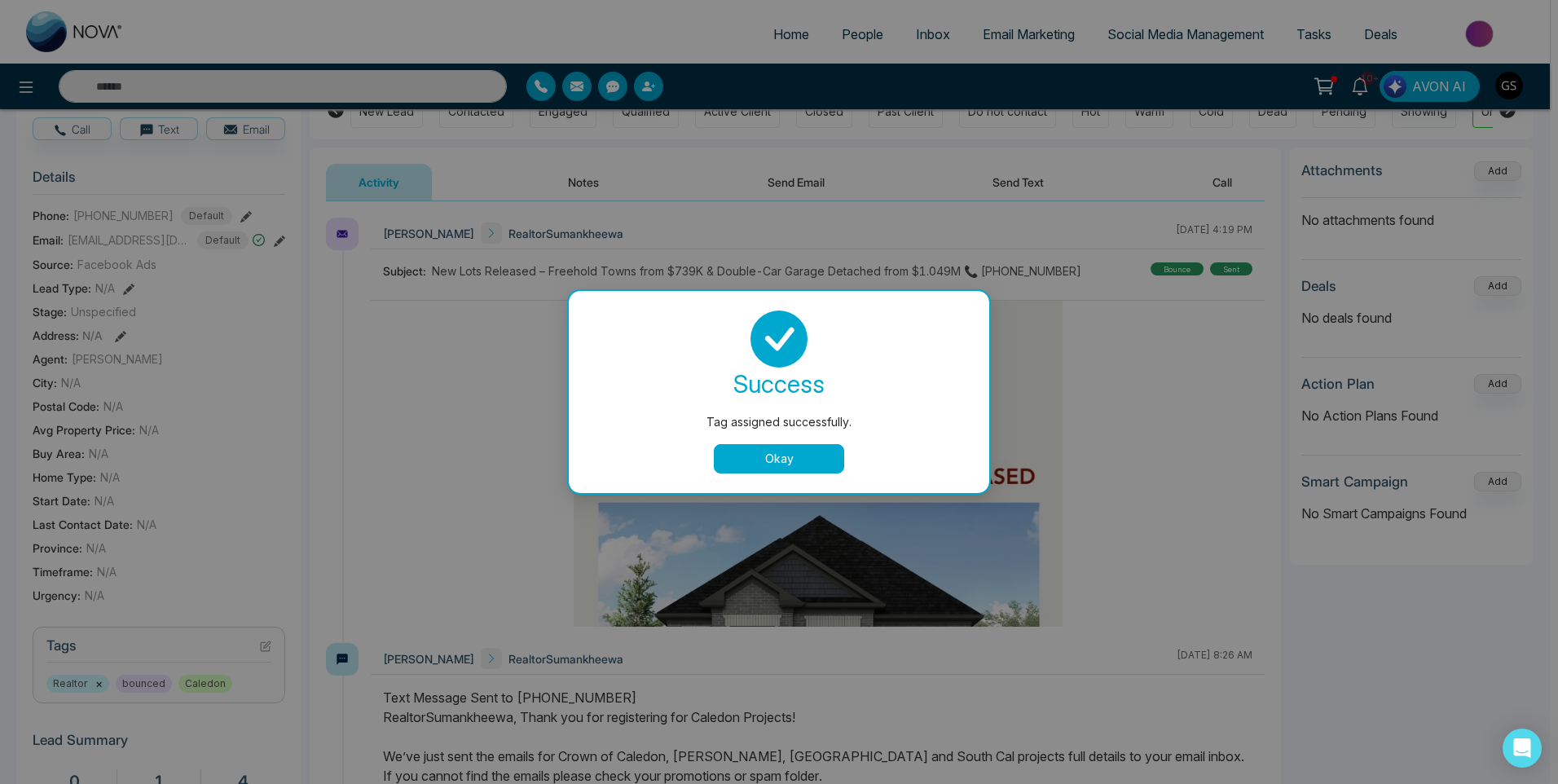
click at [941, 36] on div "Tag assigned successfully. success Tag assigned successfully. Okay" at bounding box center [779, 392] width 1558 height 784
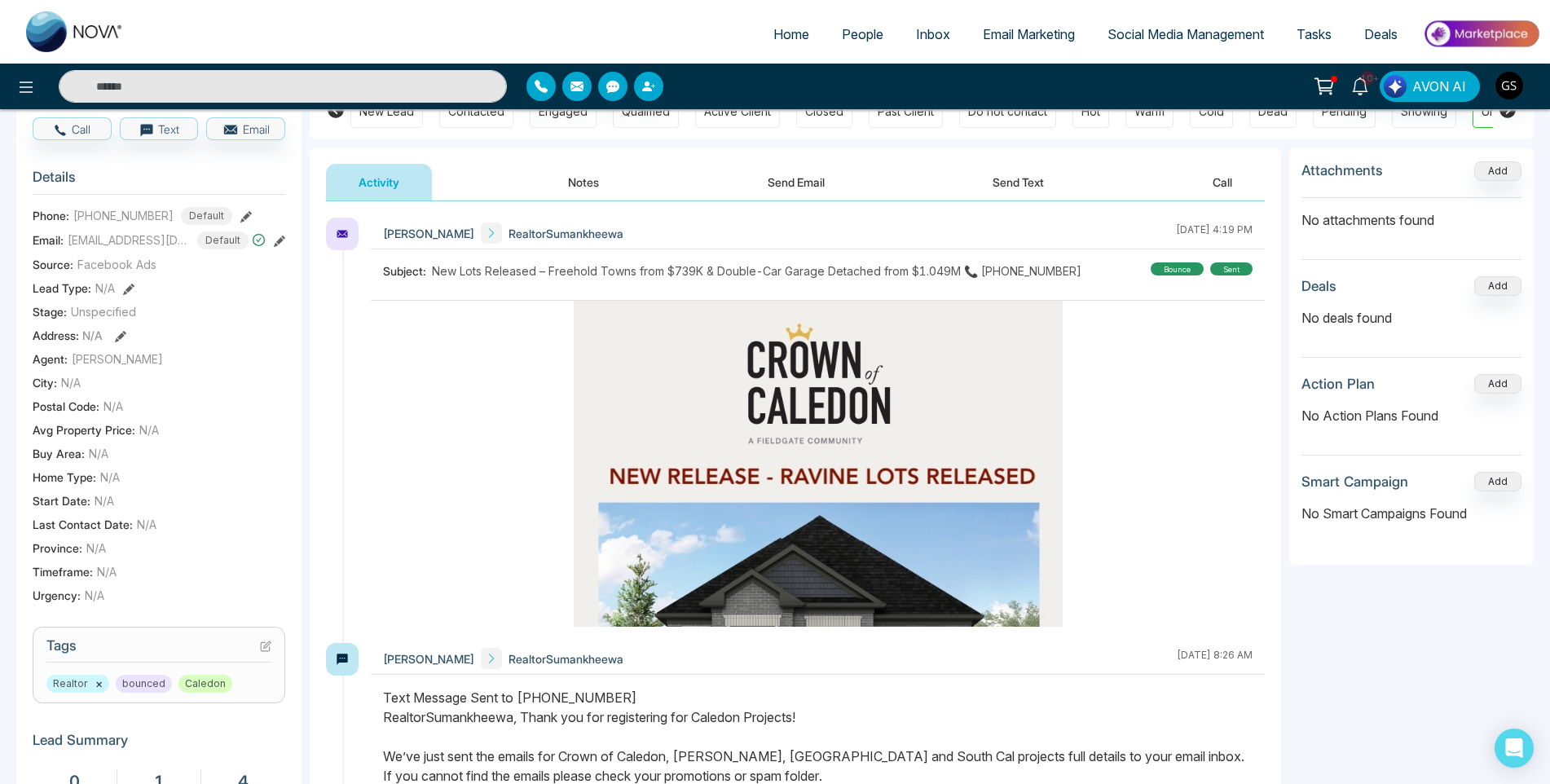
click at [854, 34] on span "People" at bounding box center [863, 34] width 41 height 16
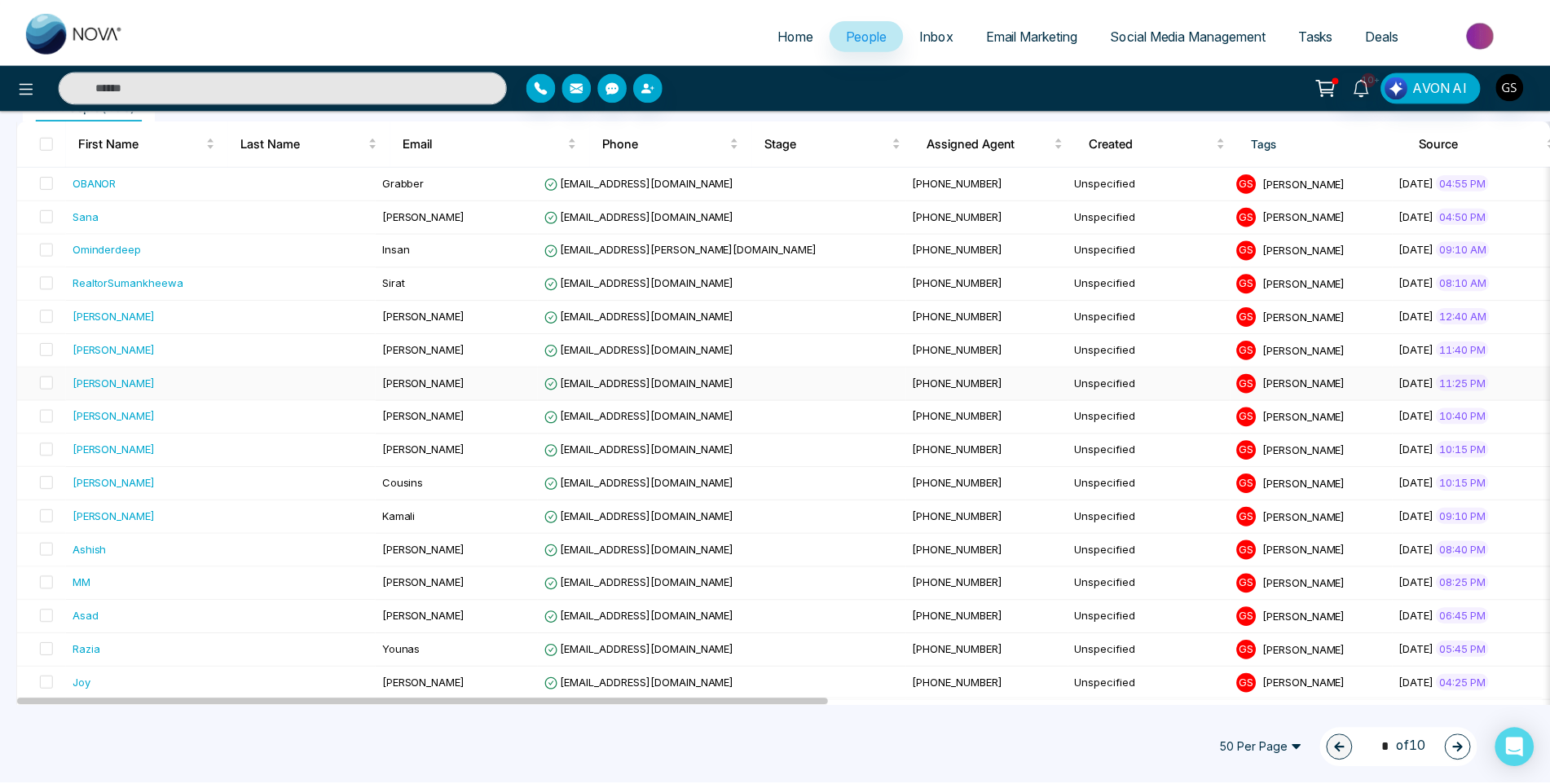
scroll to position [244, 0]
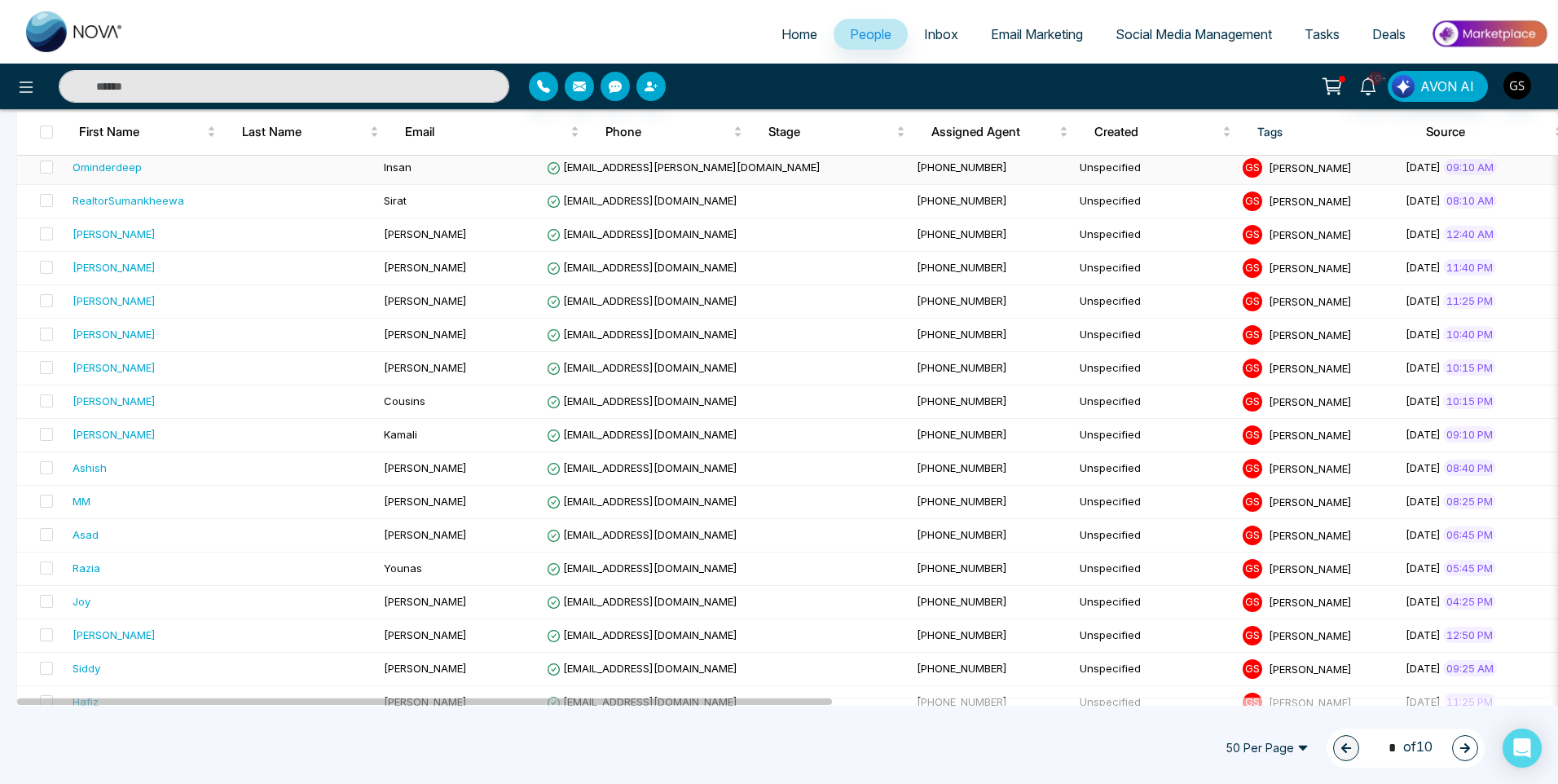
click at [540, 168] on td "[EMAIL_ADDRESS][PERSON_NAME][DOMAIN_NAME]" at bounding box center [725, 168] width 370 height 34
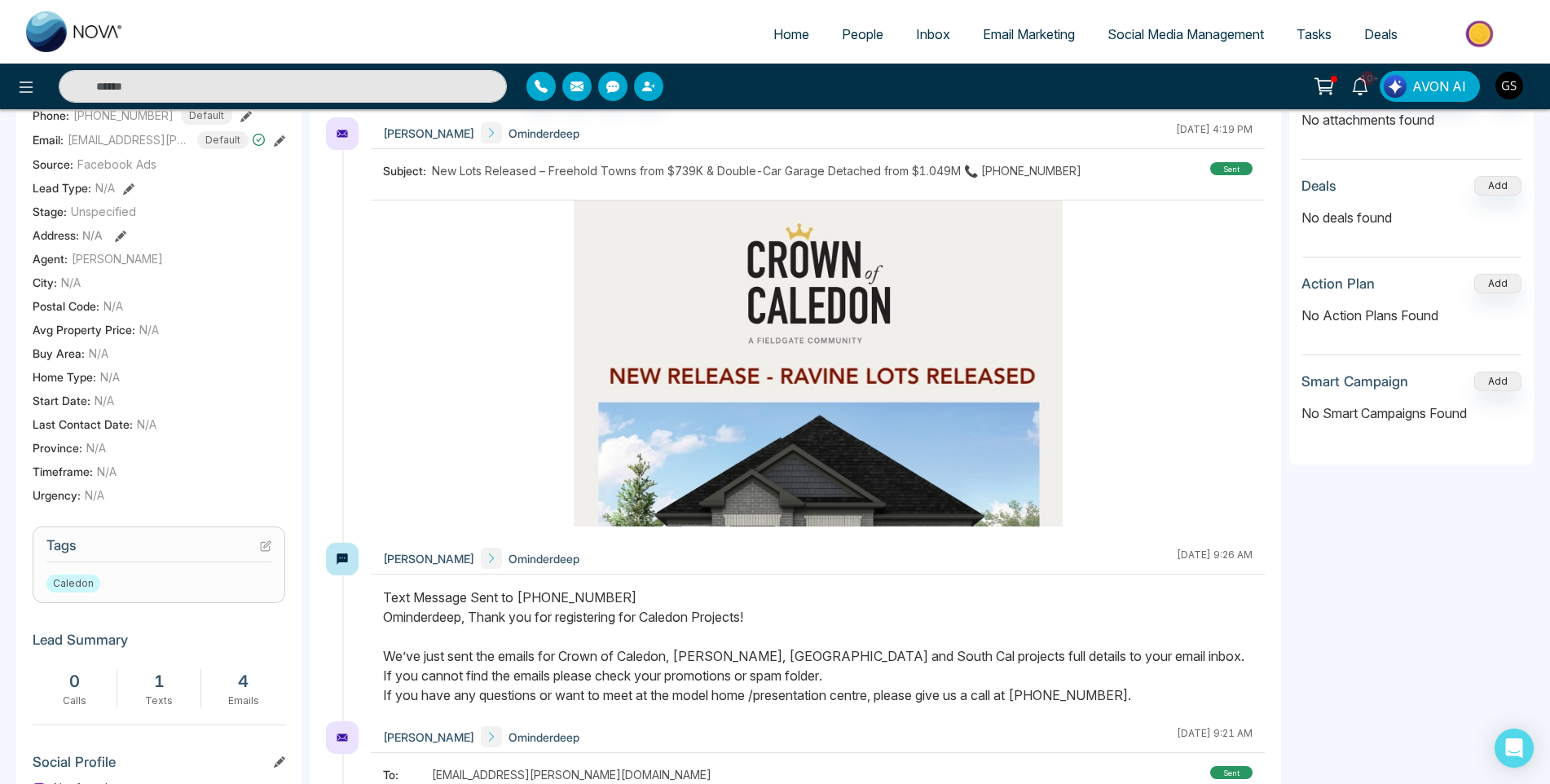
scroll to position [326, 0]
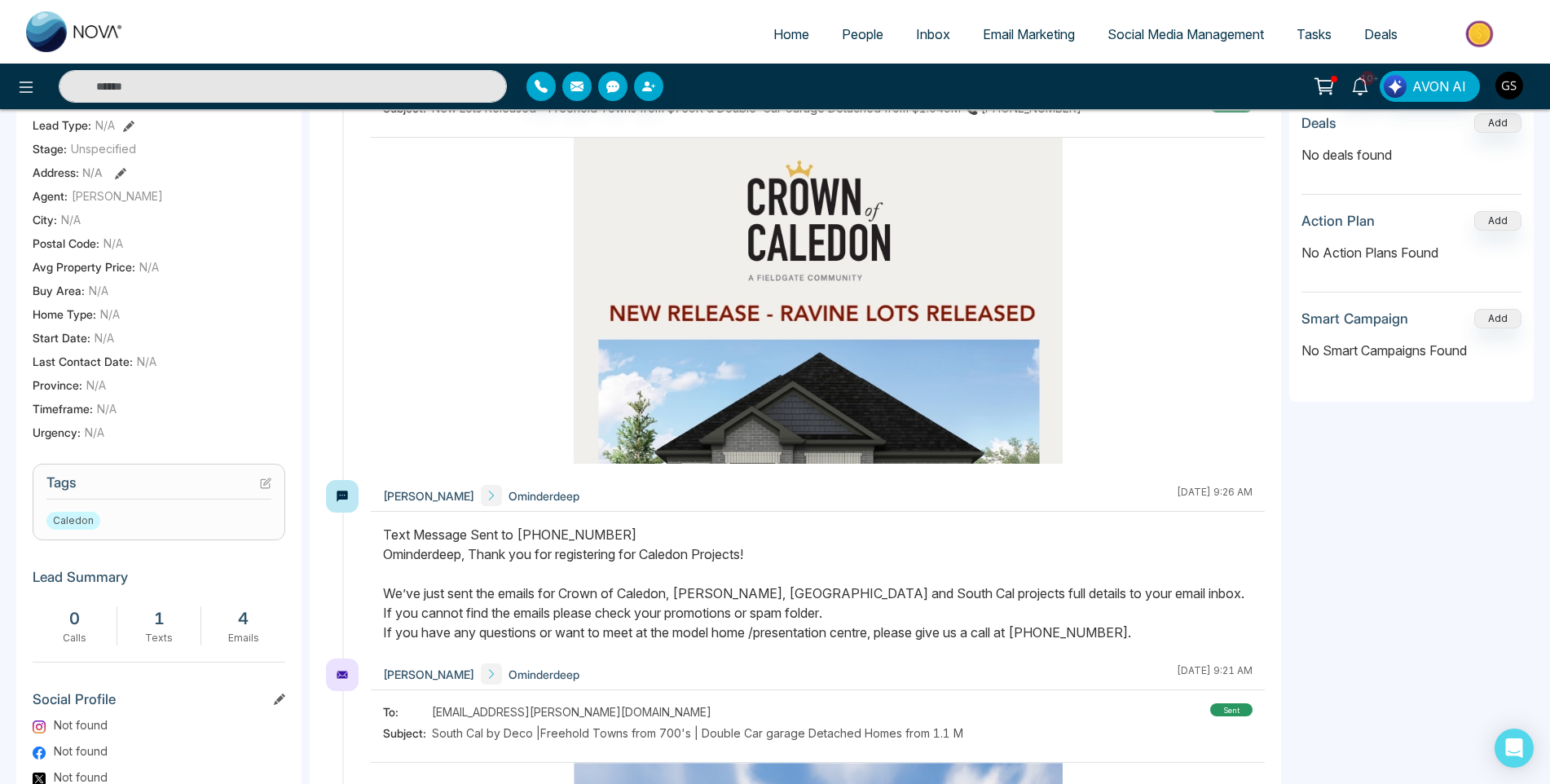
click at [272, 487] on section "Tags Caledon" at bounding box center [159, 501] width 253 height 77
click at [271, 487] on icon at bounding box center [265, 482] width 11 height 11
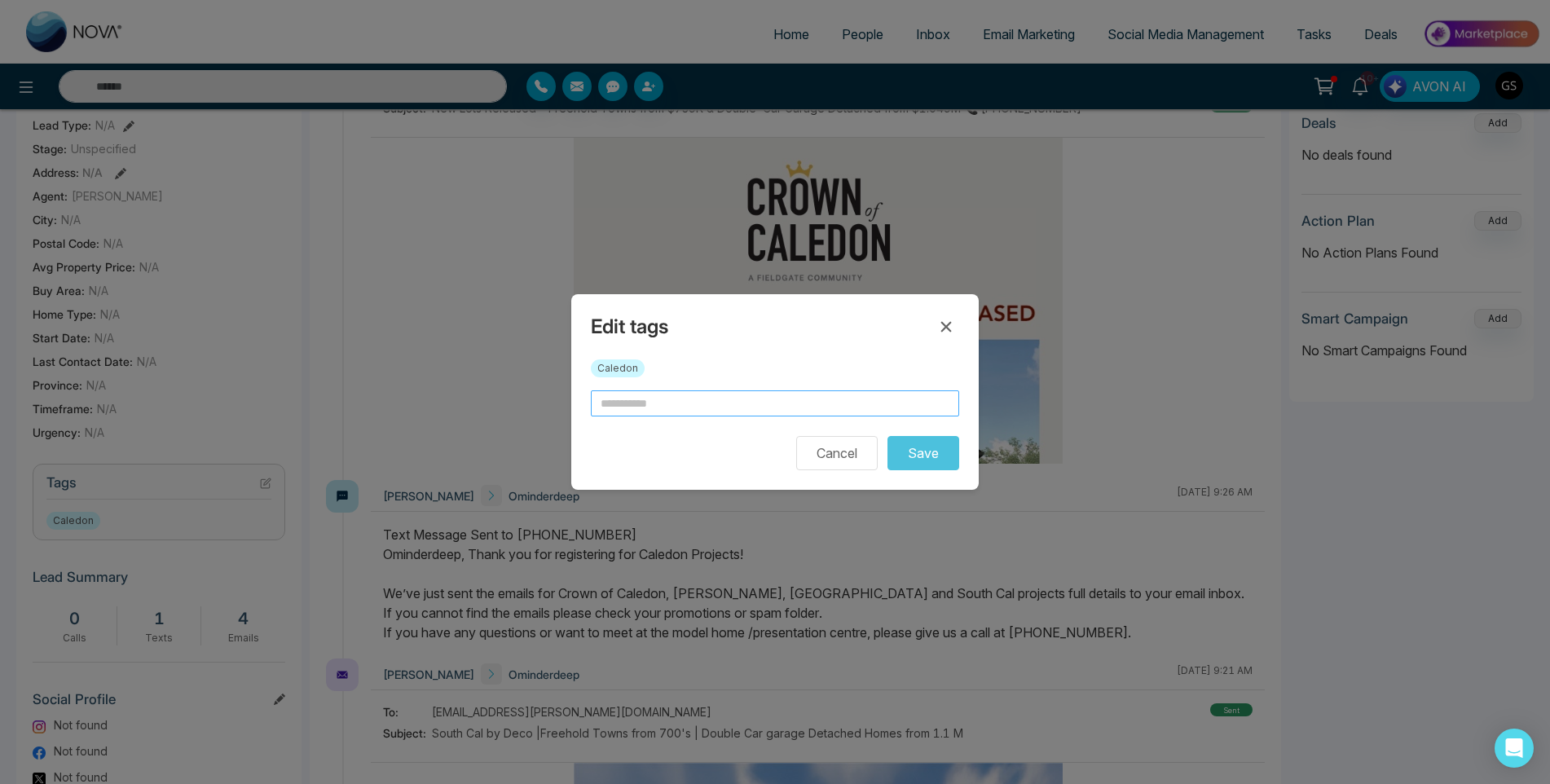
click at [753, 412] on input "text" at bounding box center [775, 403] width 368 height 26
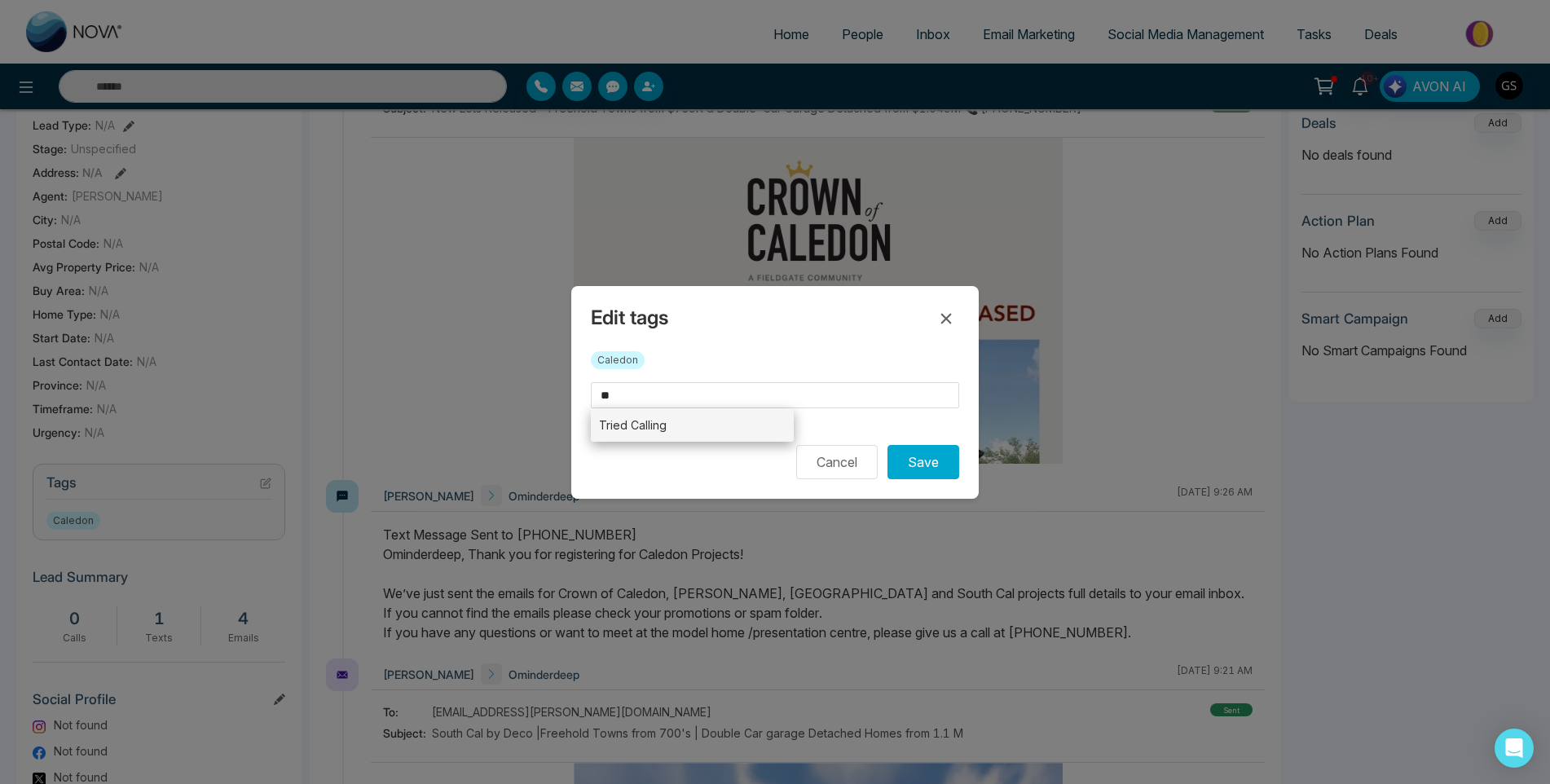
click at [770, 425] on li "Tried Calling" at bounding box center [692, 425] width 203 height 34
type input "**********"
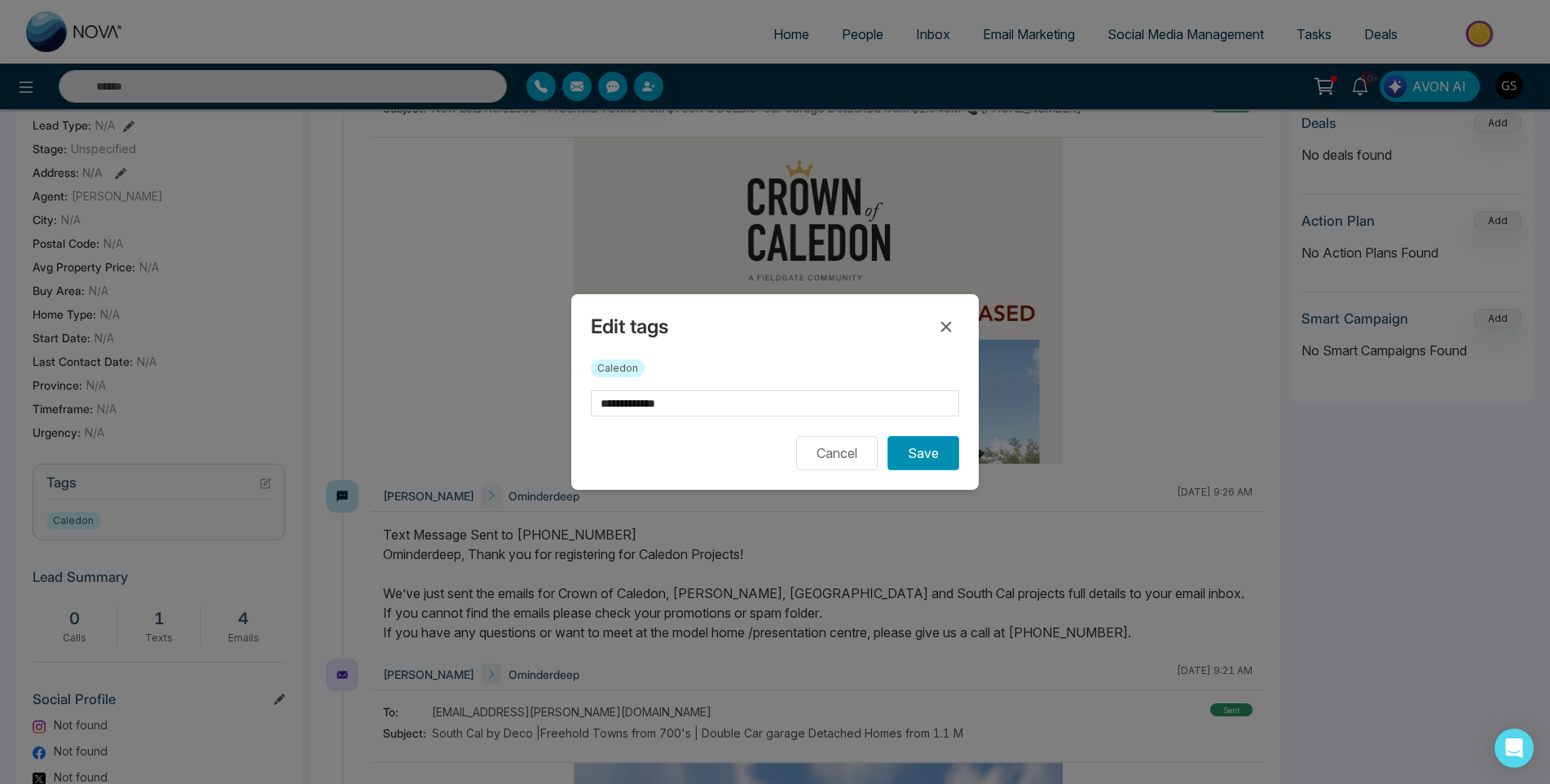
click at [938, 462] on button "Save" at bounding box center [923, 453] width 71 height 34
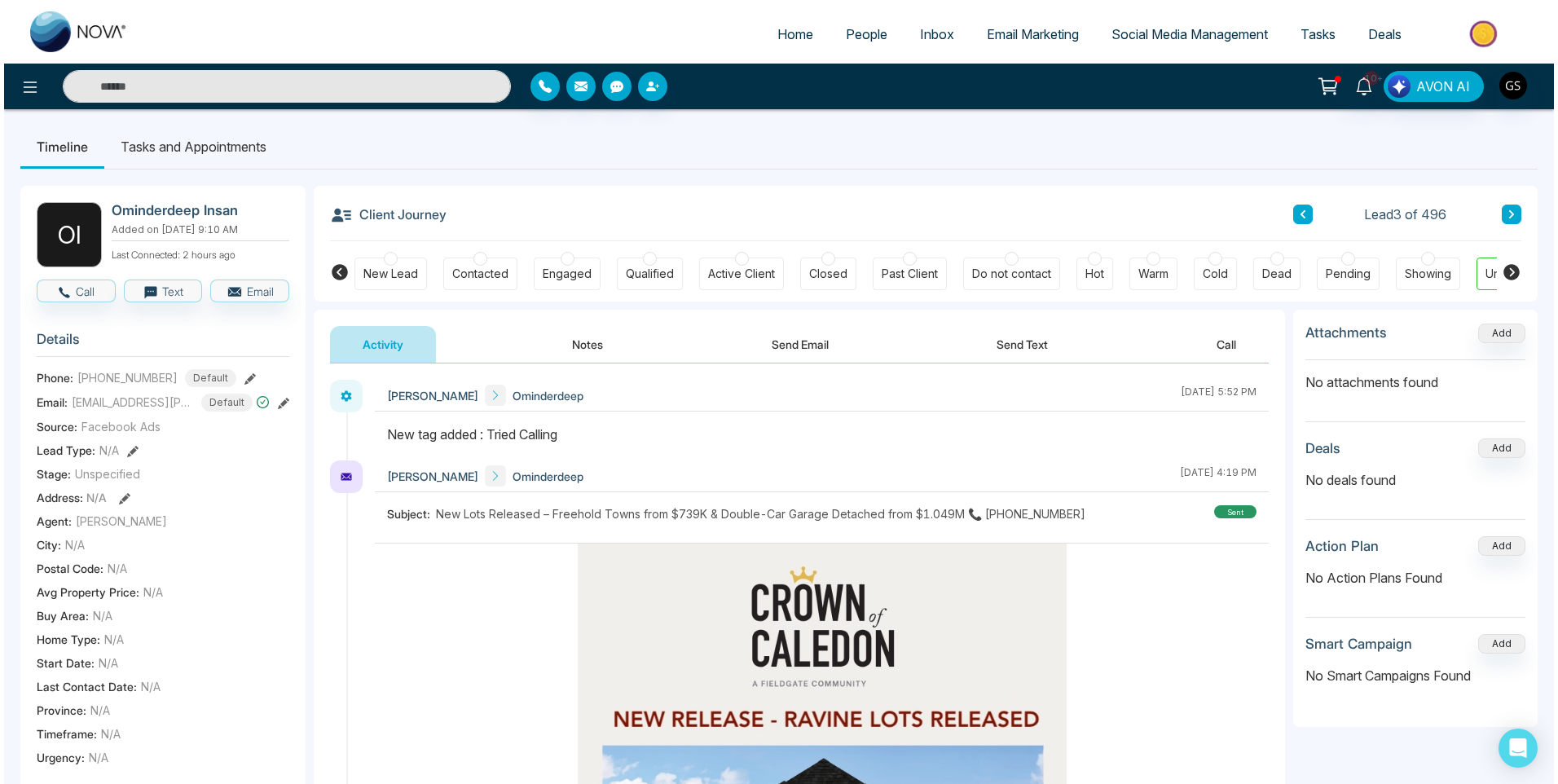
scroll to position [0, 0]
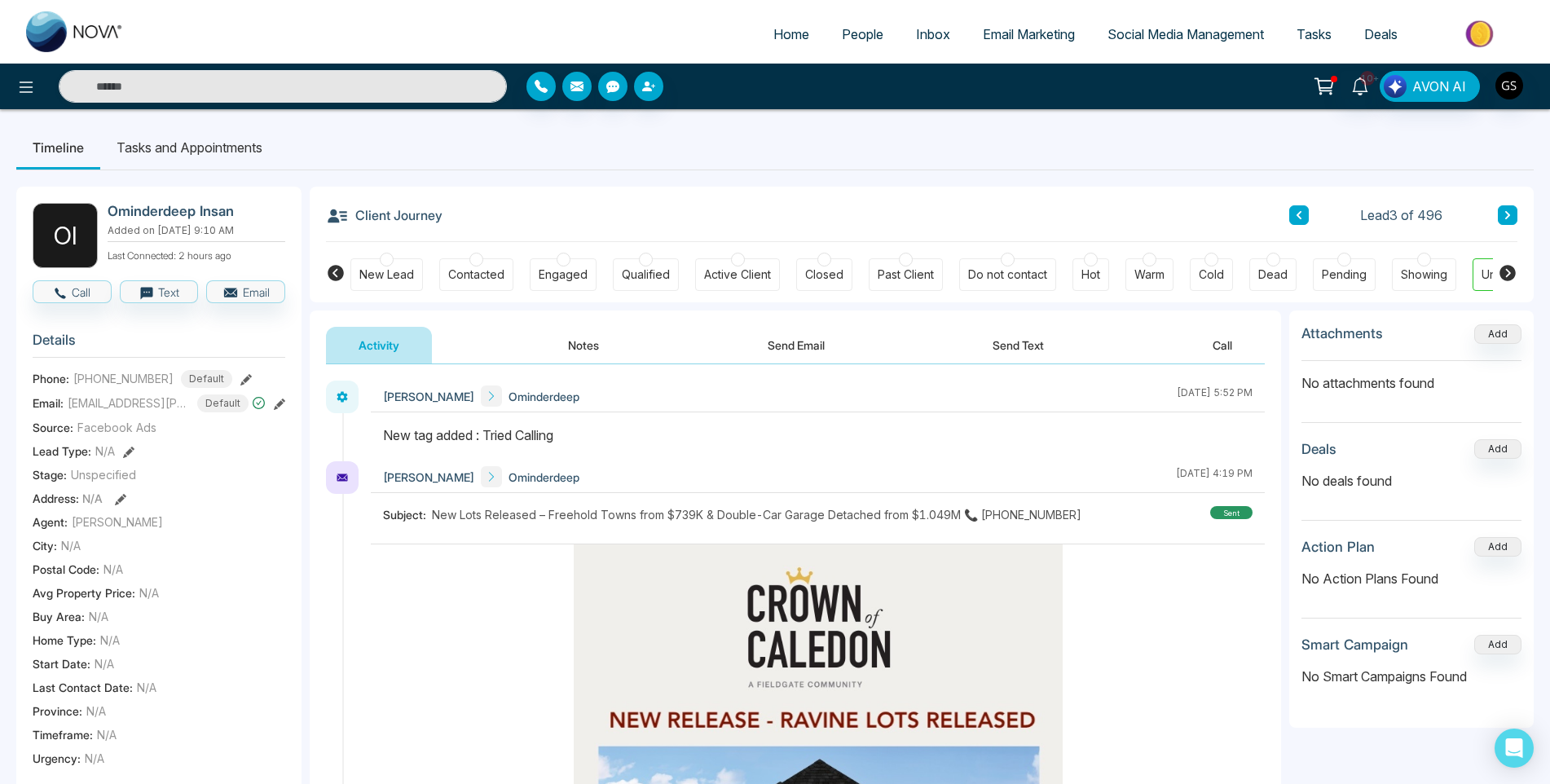
click at [852, 33] on span "People" at bounding box center [863, 34] width 41 height 16
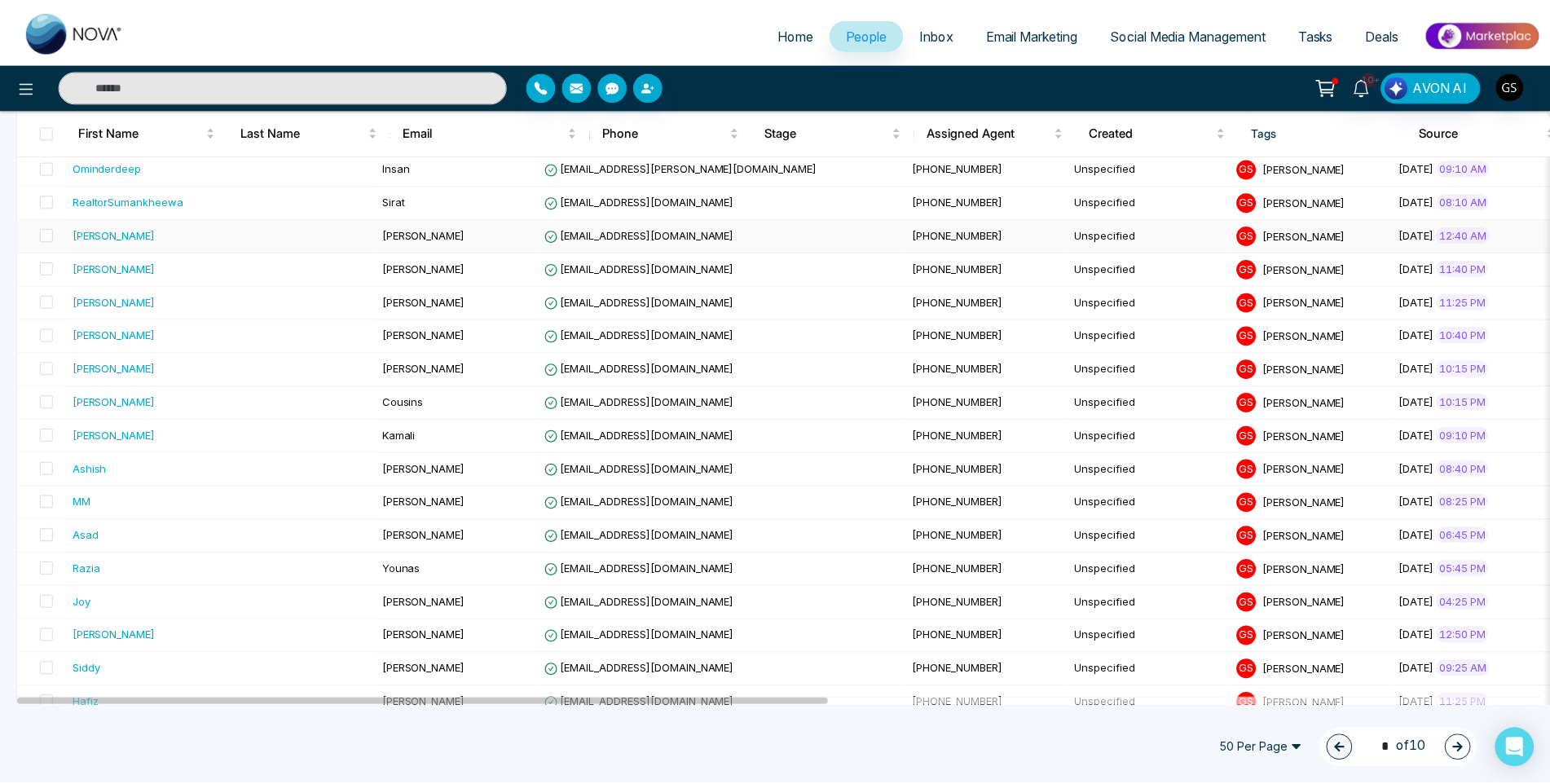
scroll to position [326, 0]
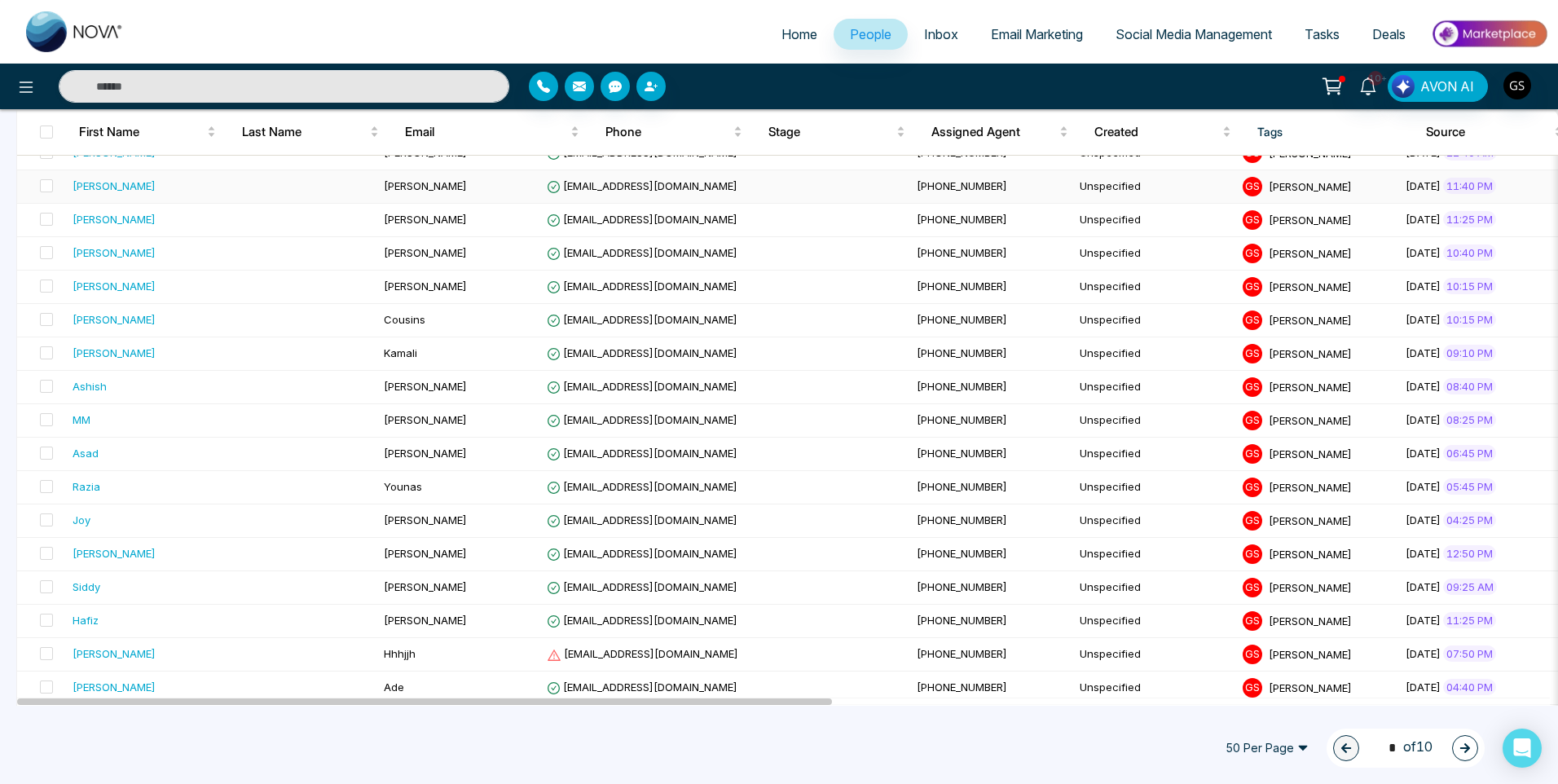
click at [548, 187] on icon at bounding box center [554, 187] width 12 height 12
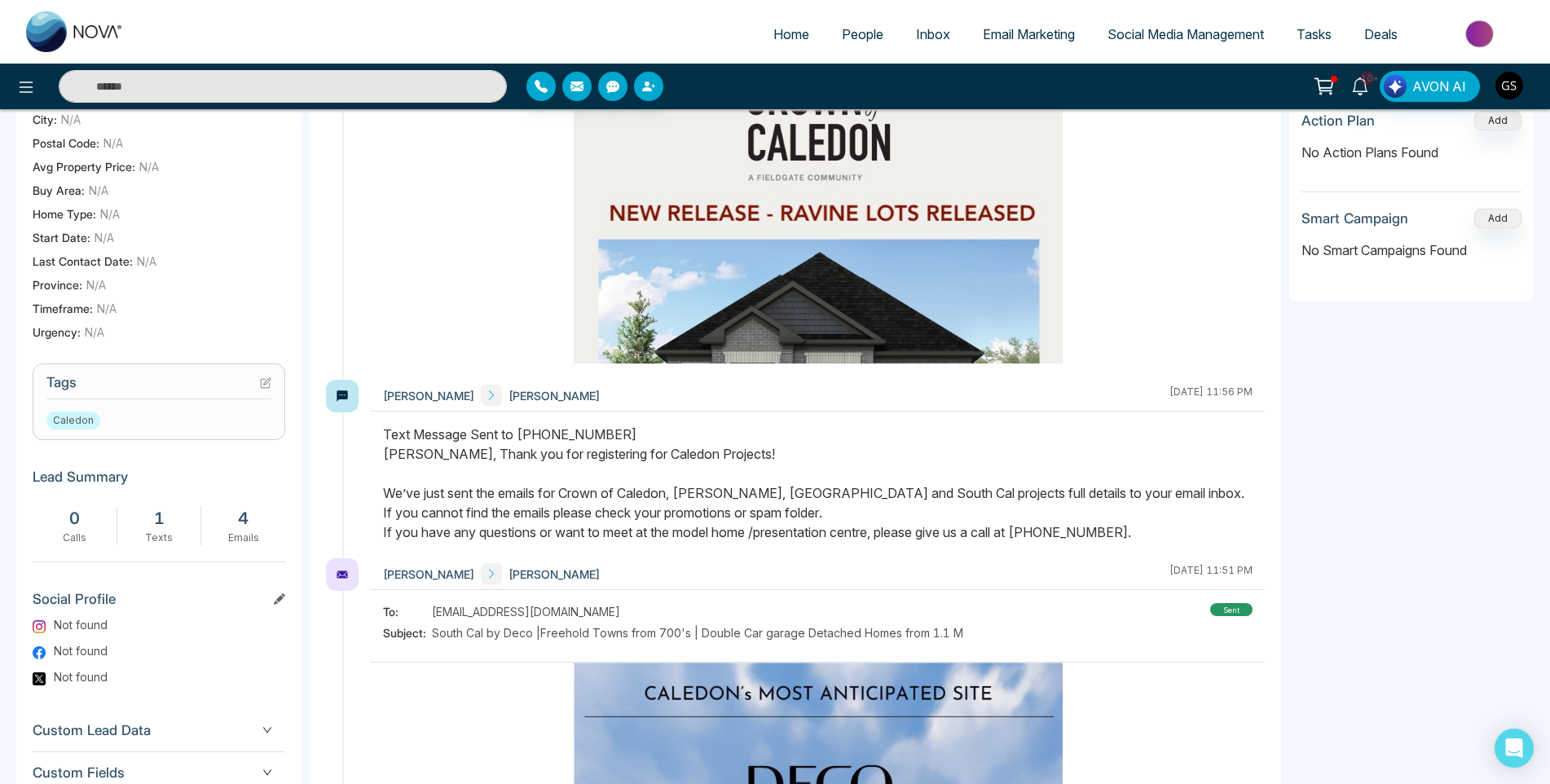
scroll to position [463, 0]
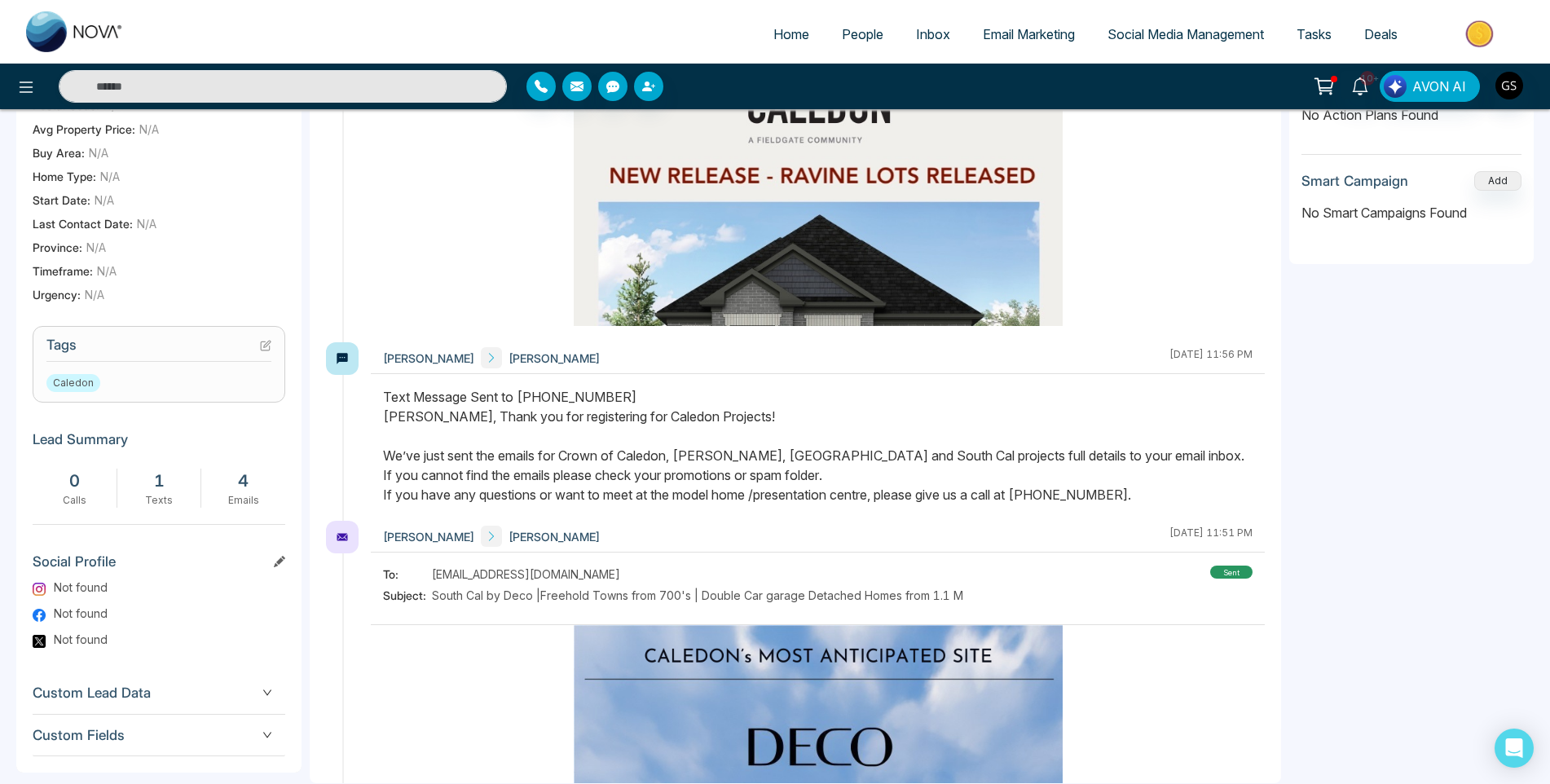
click at [258, 358] on h3 "Tags" at bounding box center [159, 348] width 225 height 25
click at [263, 351] on icon at bounding box center [265, 345] width 11 height 11
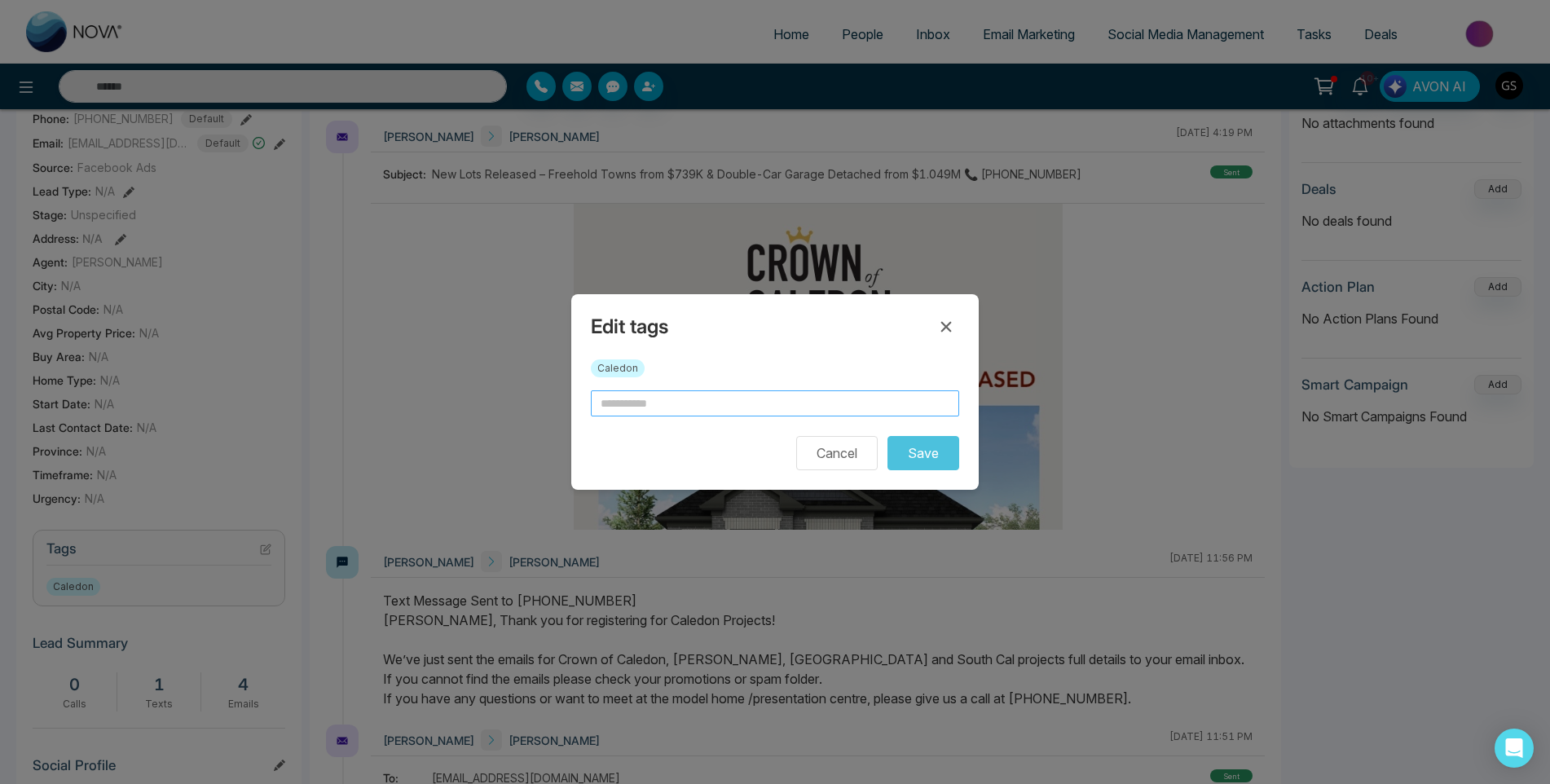
scroll to position [258, 0]
click at [662, 403] on input "text" at bounding box center [775, 403] width 368 height 26
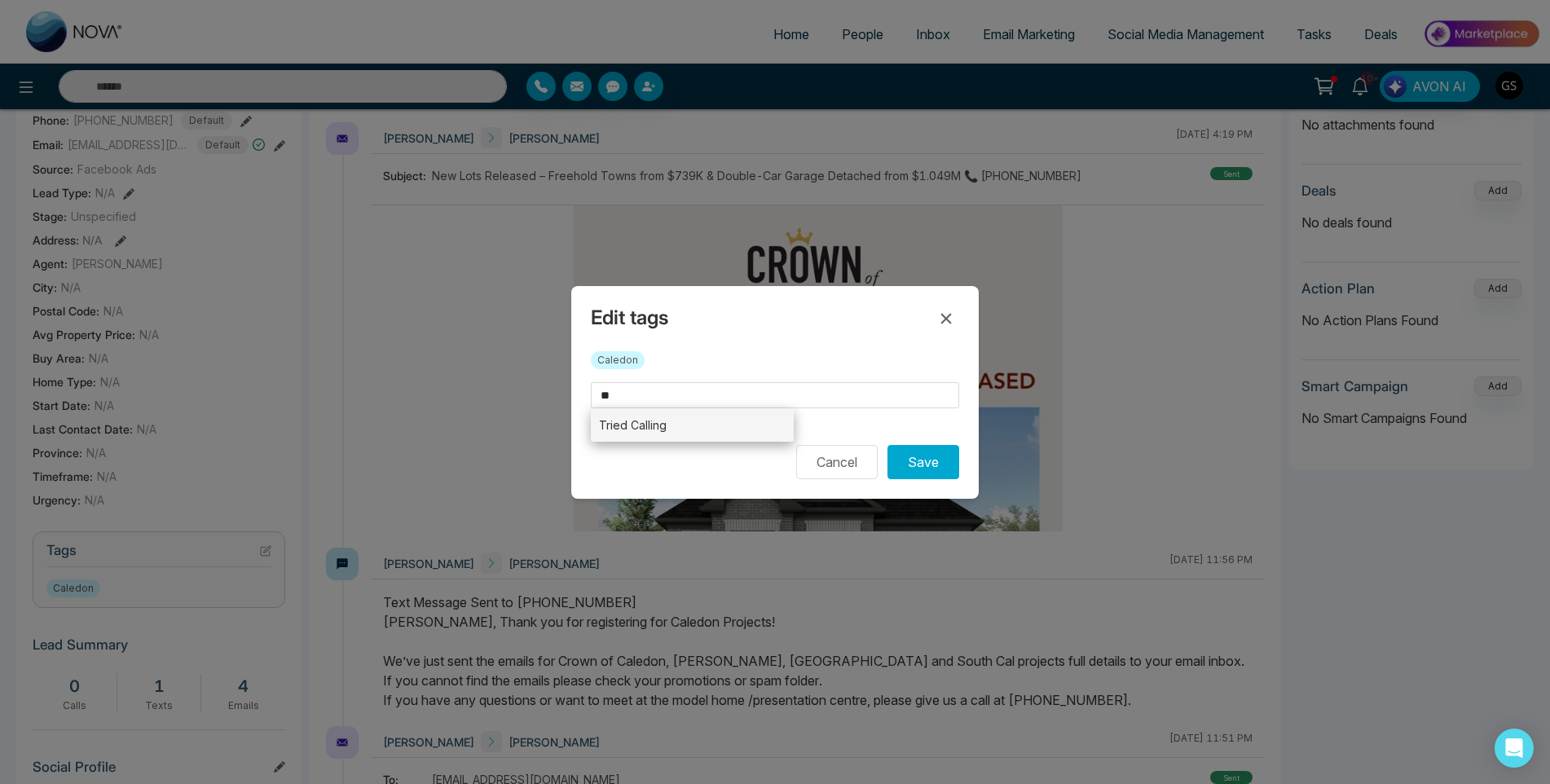
click at [677, 423] on li "Tried Calling" at bounding box center [692, 425] width 203 height 34
type input "**********"
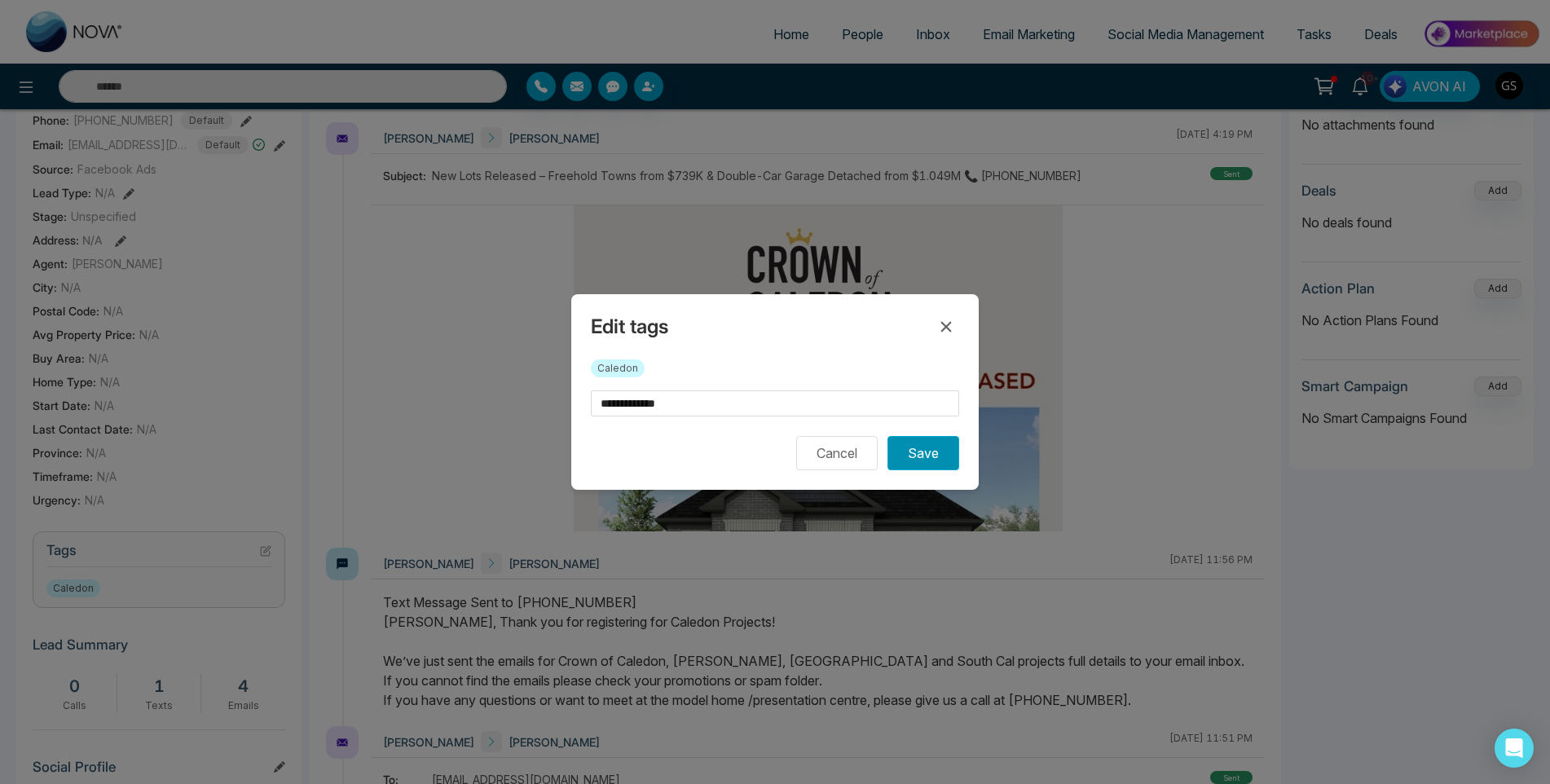
click at [919, 451] on button "Save" at bounding box center [923, 453] width 71 height 34
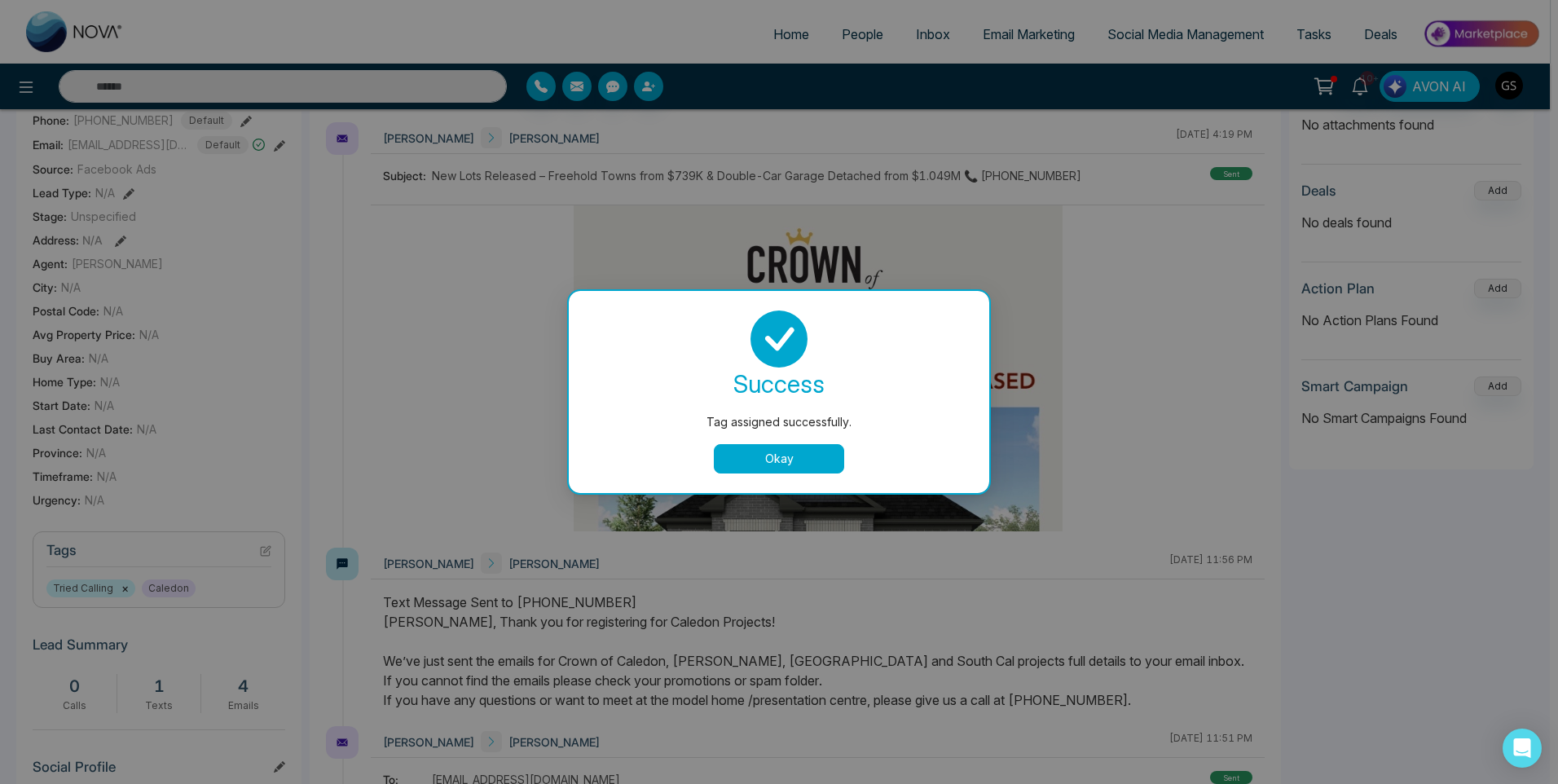
click at [1103, 345] on div "Tag assigned successfully. success Tag assigned successfully. Okay" at bounding box center [779, 392] width 1558 height 784
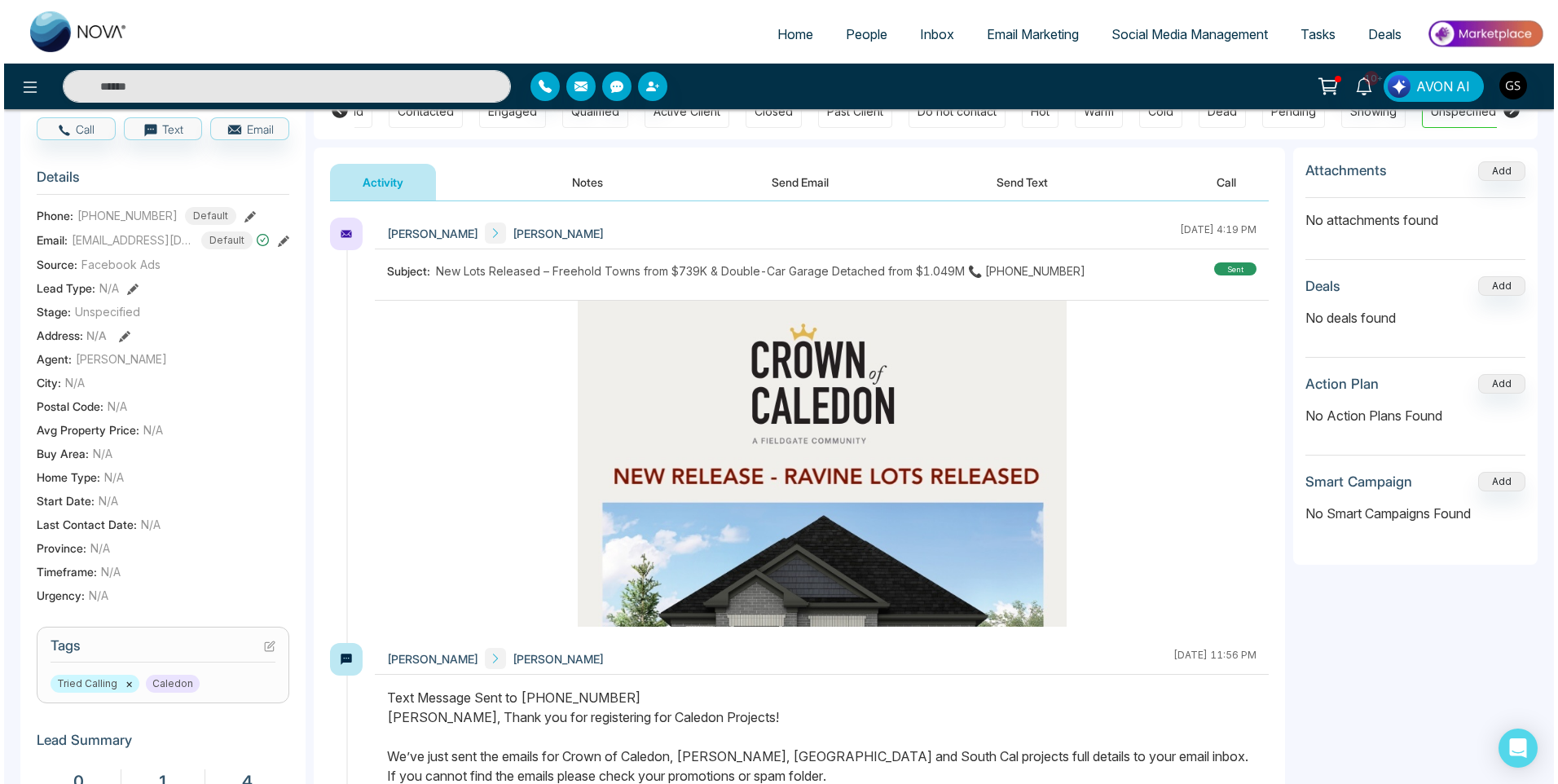
scroll to position [0, 0]
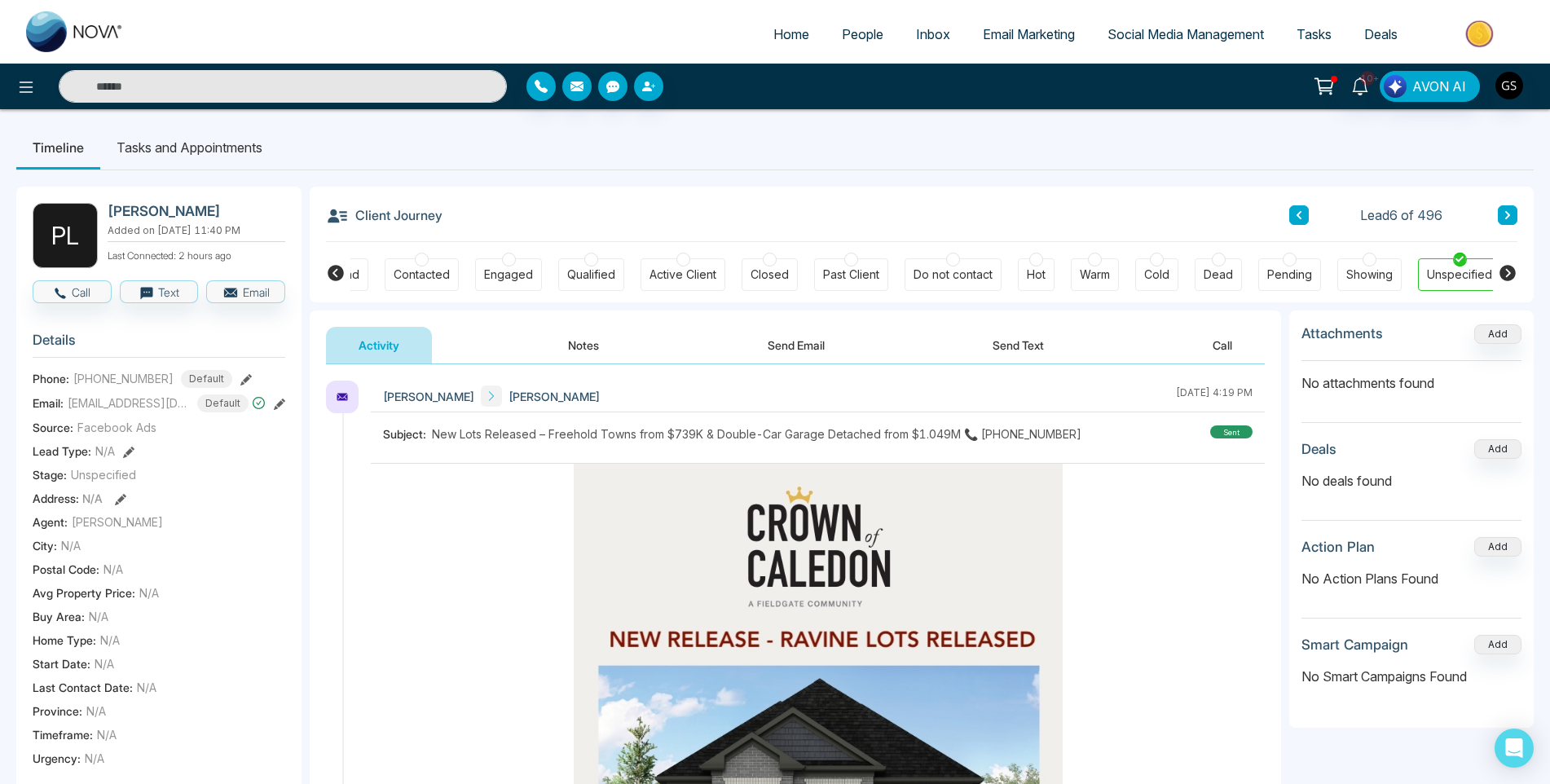
click at [851, 32] on span "People" at bounding box center [863, 34] width 41 height 16
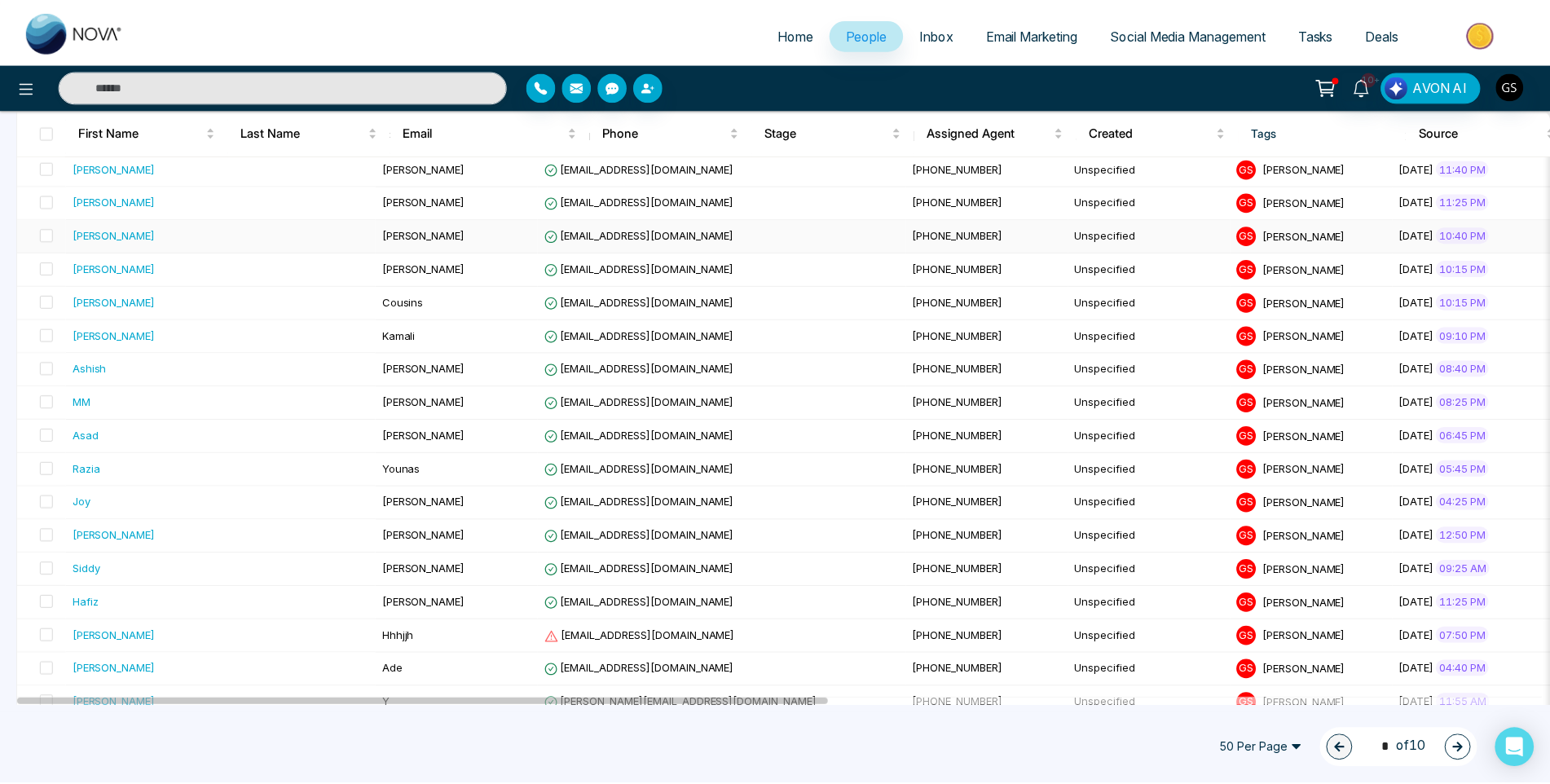
scroll to position [407, 0]
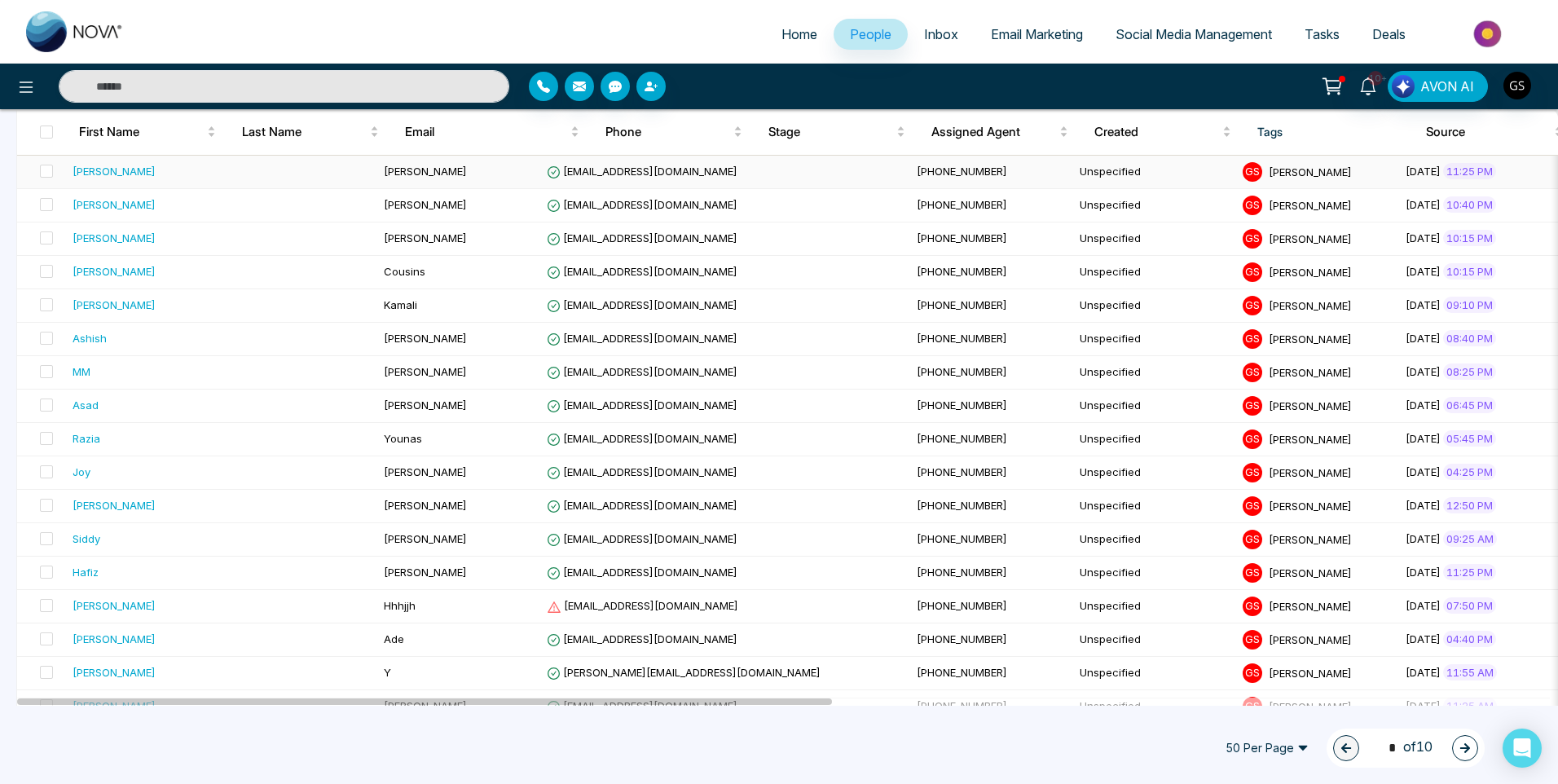
click at [377, 179] on td "[PERSON_NAME]" at bounding box center [459, 172] width 163 height 34
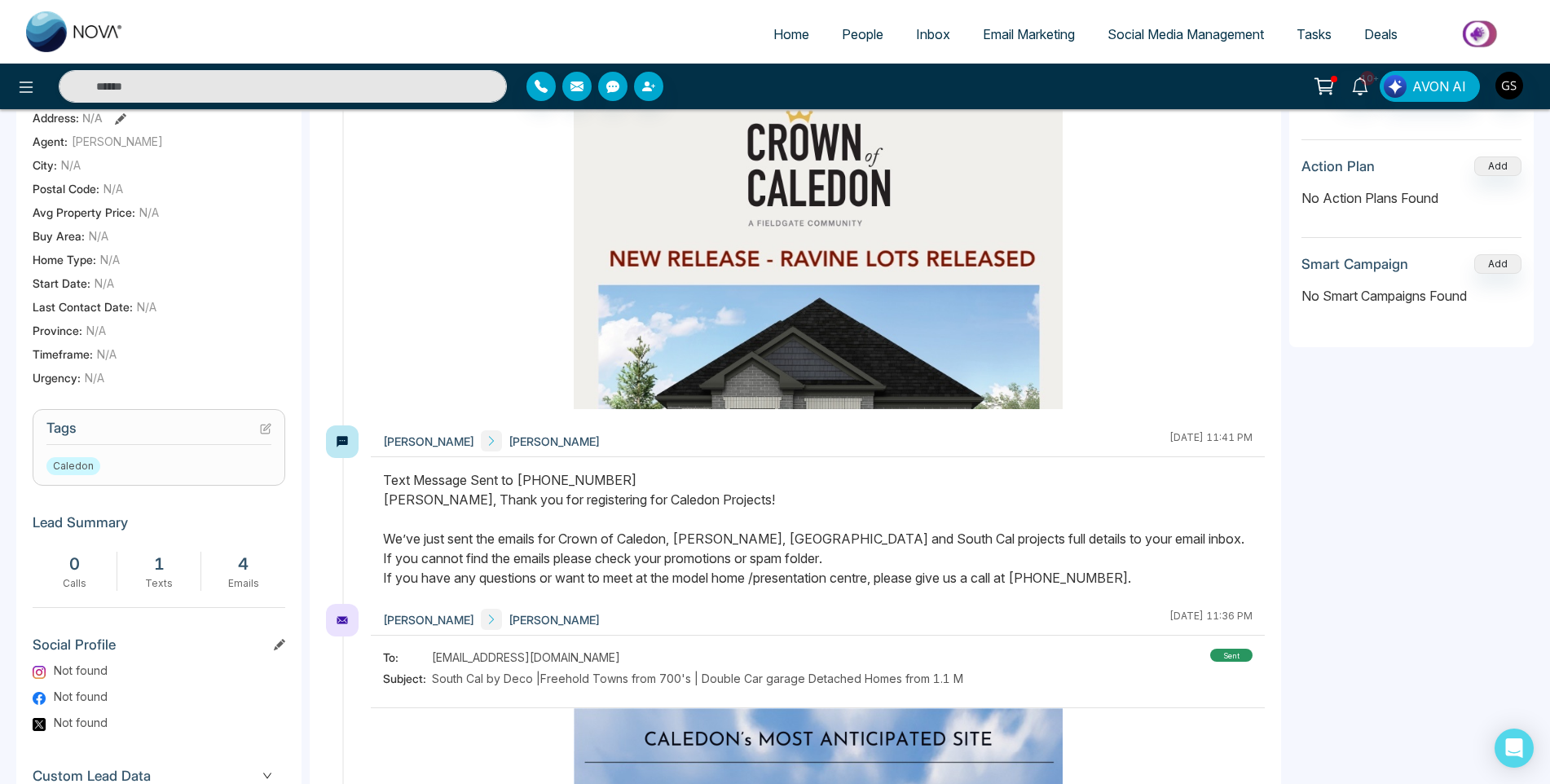
scroll to position [382, 0]
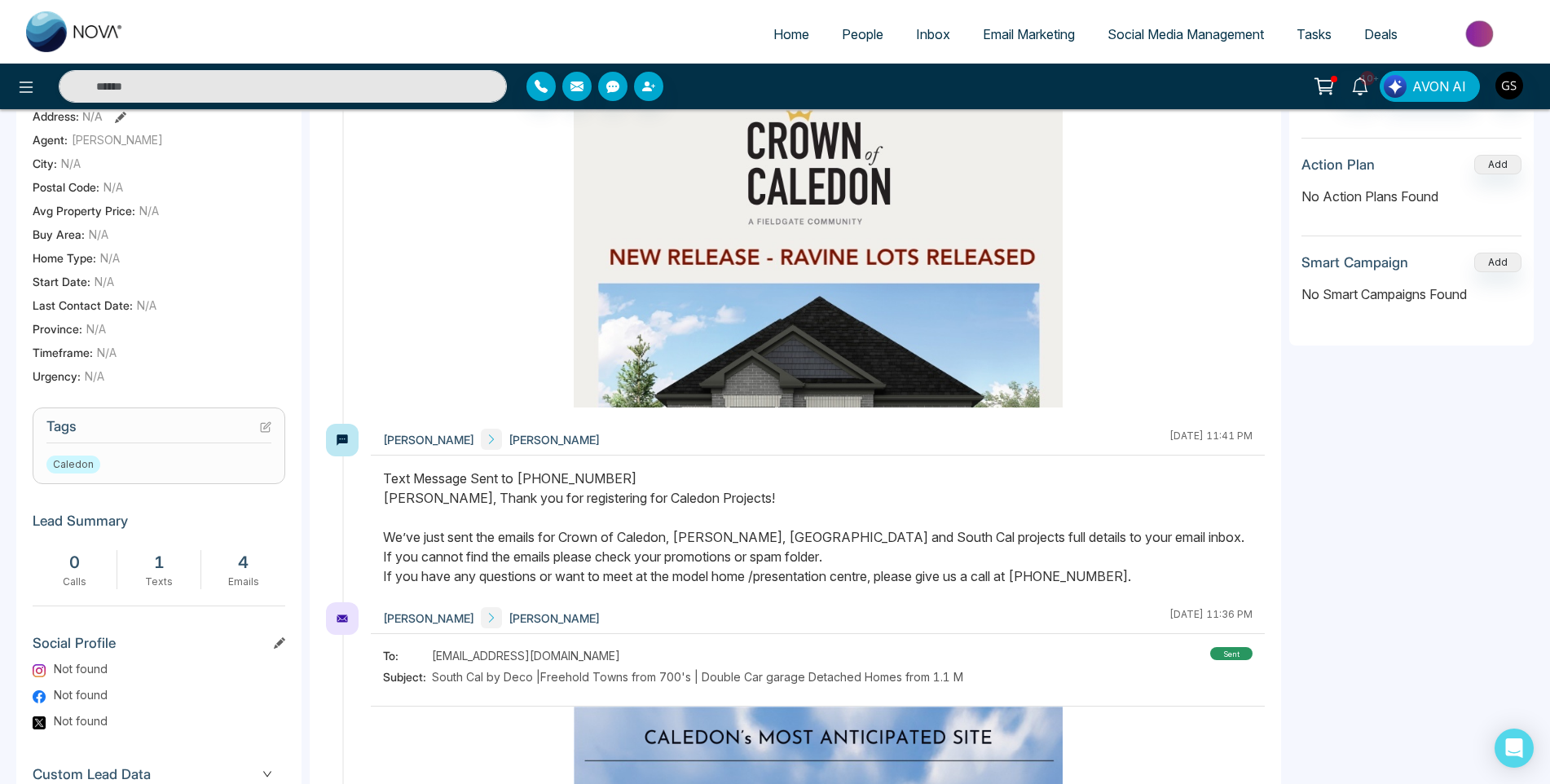
click at [266, 432] on icon at bounding box center [265, 426] width 11 height 11
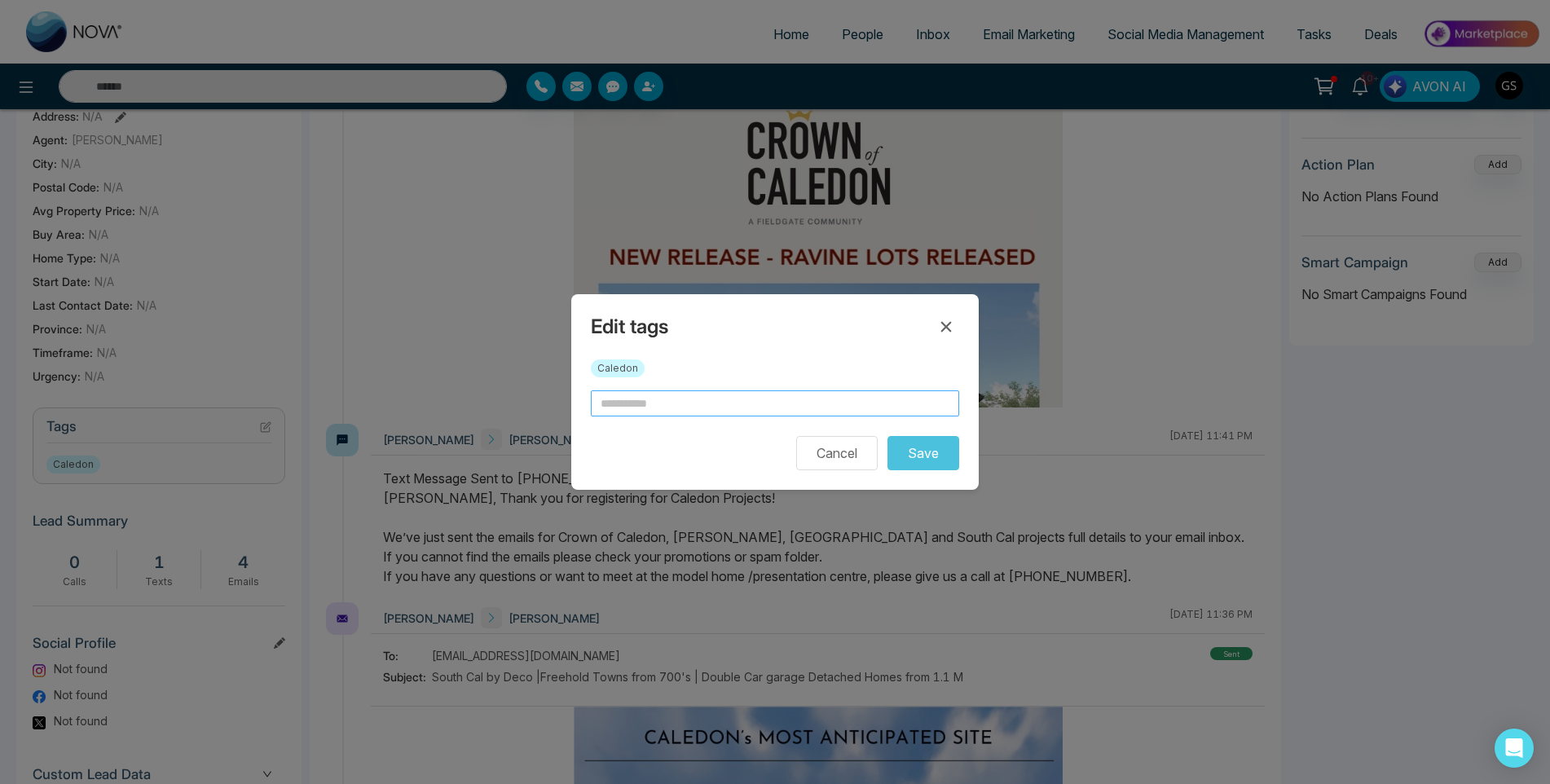
click at [698, 408] on input "text" at bounding box center [775, 403] width 368 height 26
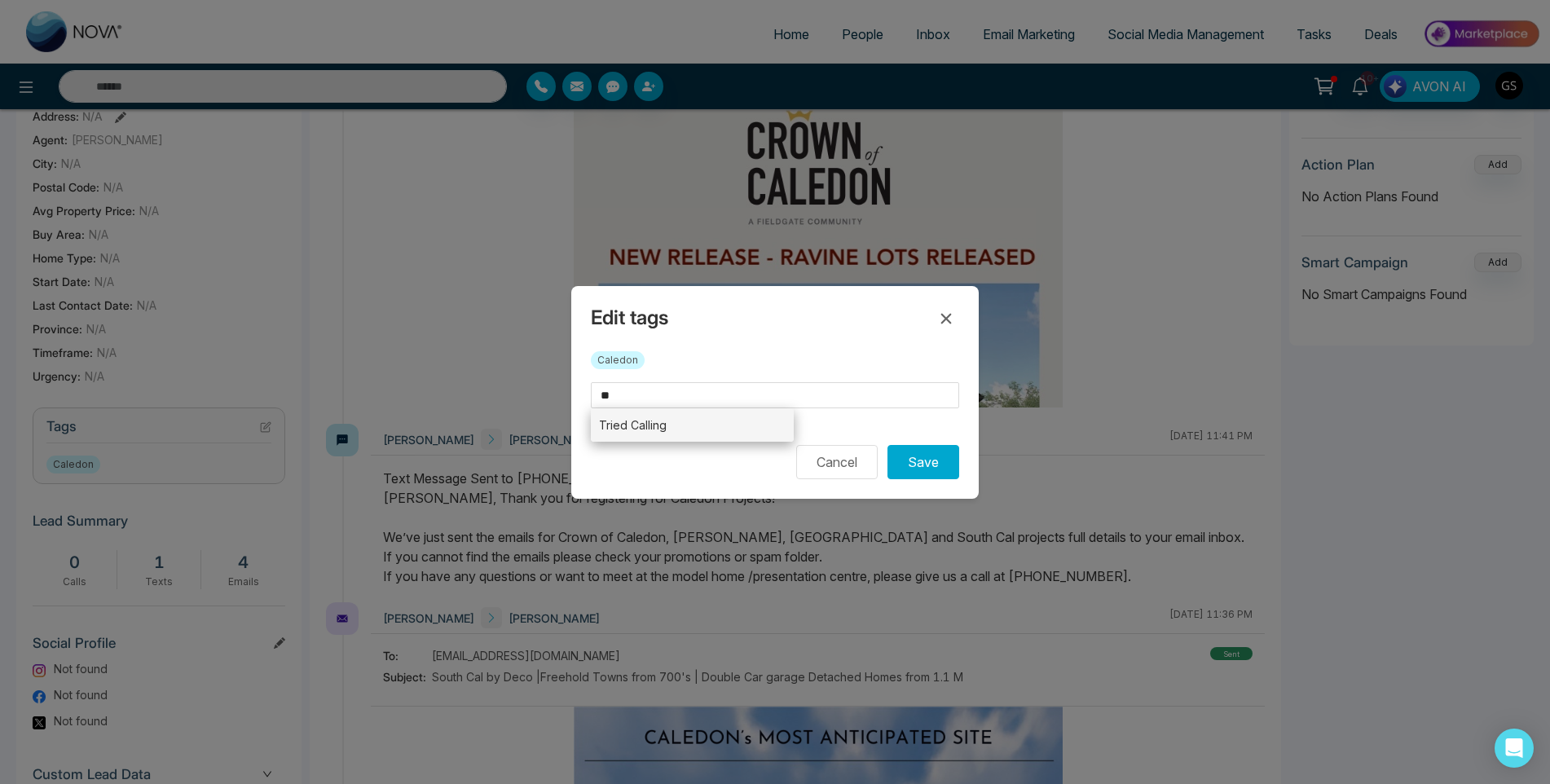
drag, startPoint x: 698, startPoint y: 408, endPoint x: 691, endPoint y: 412, distance: 8.1
click at [691, 412] on li "Tried Calling" at bounding box center [692, 425] width 203 height 34
type input "**********"
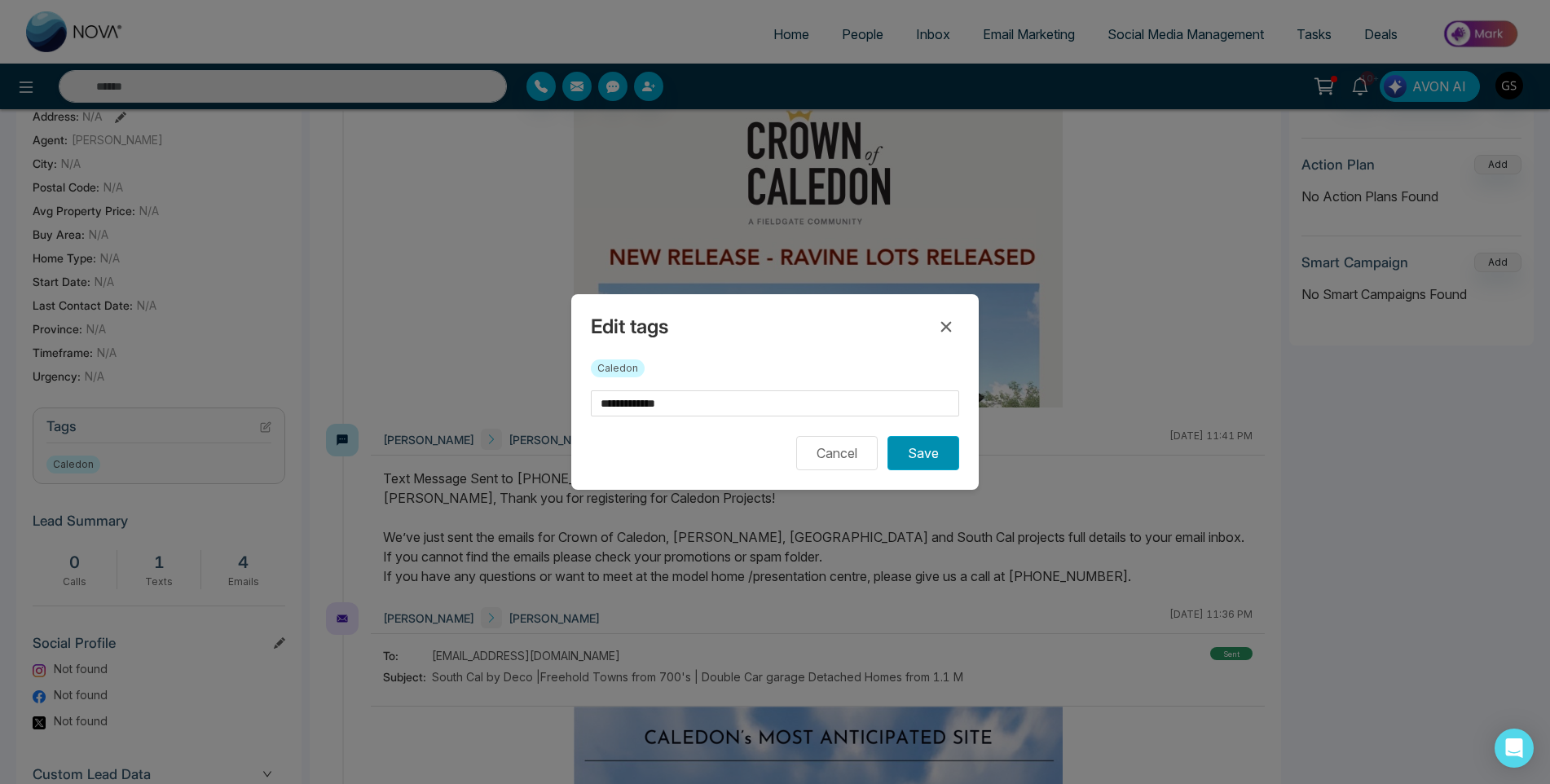
click at [916, 443] on button "Save" at bounding box center [923, 453] width 71 height 34
click at [877, 193] on div "**********" at bounding box center [775, 392] width 1550 height 784
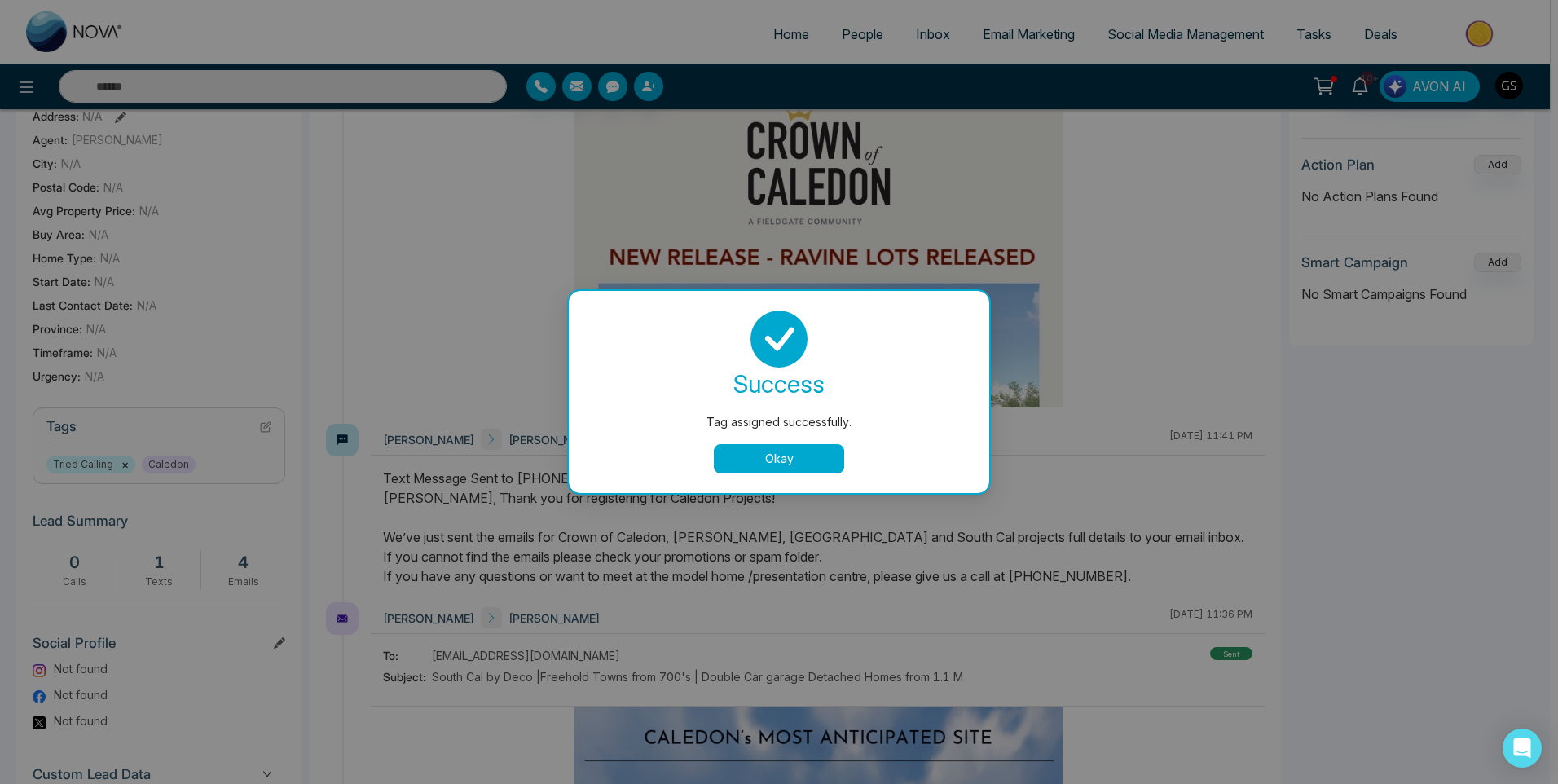
click at [756, 64] on div "Tag assigned successfully. success Tag assigned successfully. Okay" at bounding box center [779, 392] width 1558 height 784
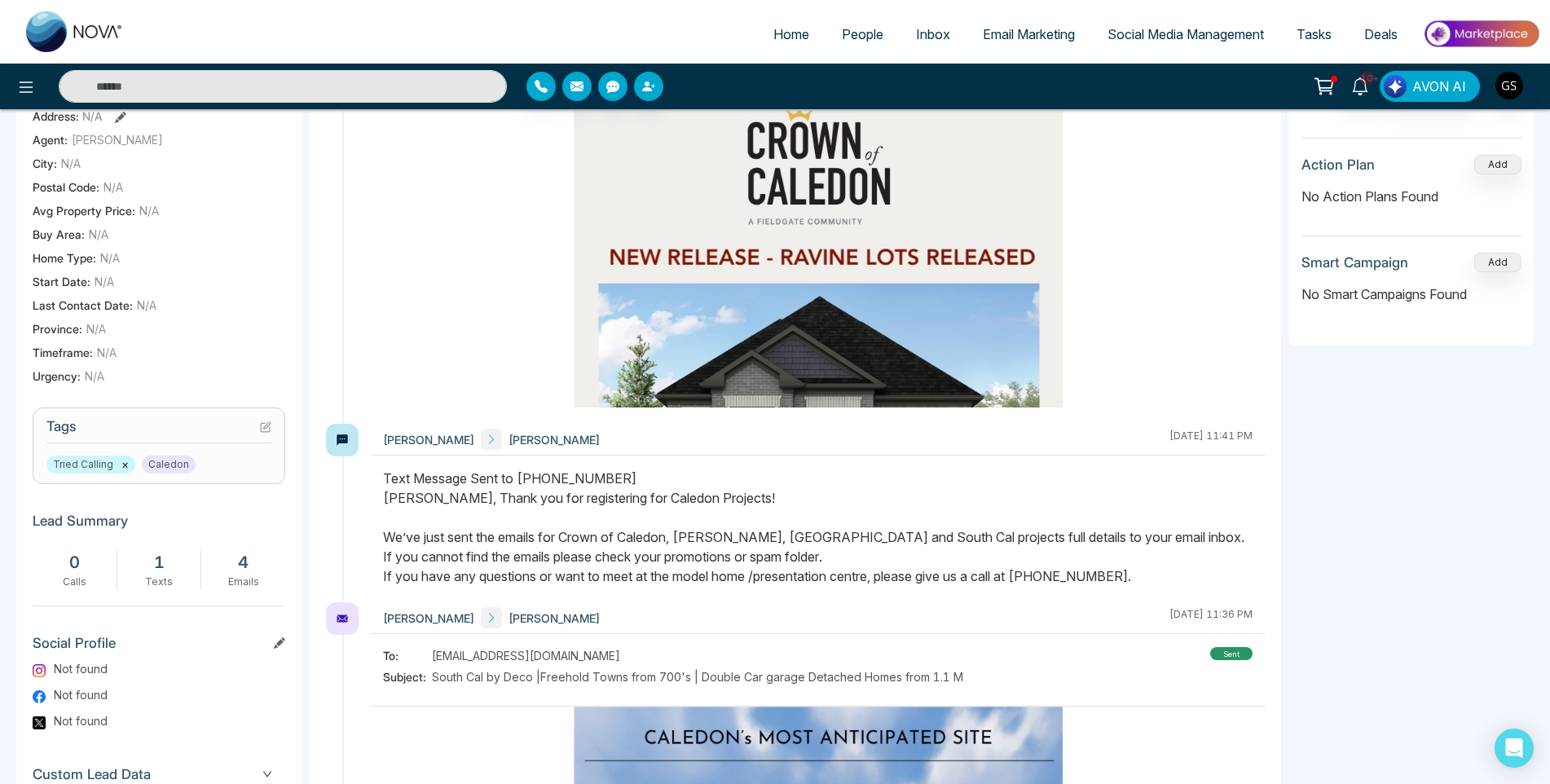
click at [874, 37] on span "People" at bounding box center [863, 34] width 41 height 16
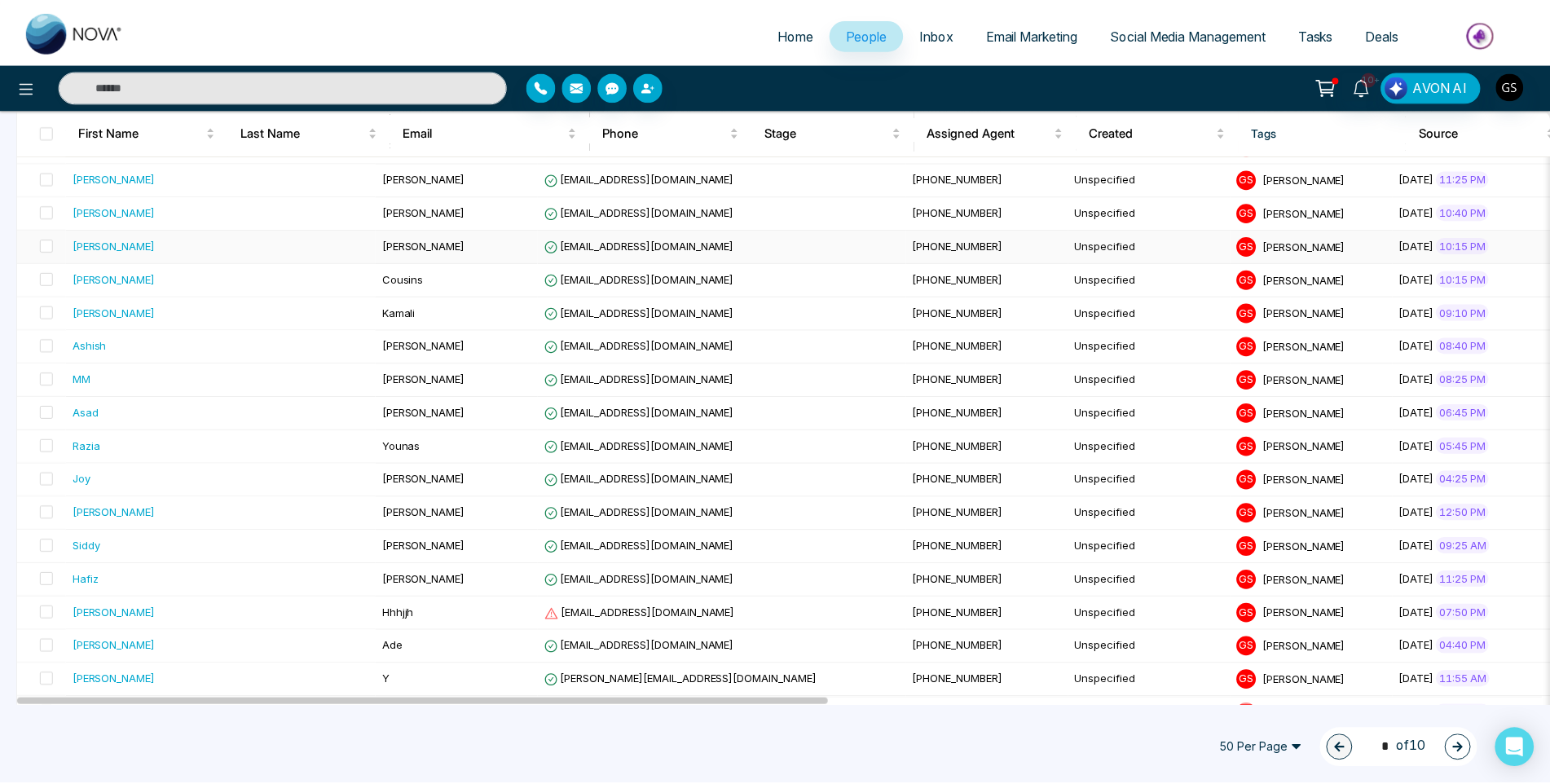
scroll to position [407, 0]
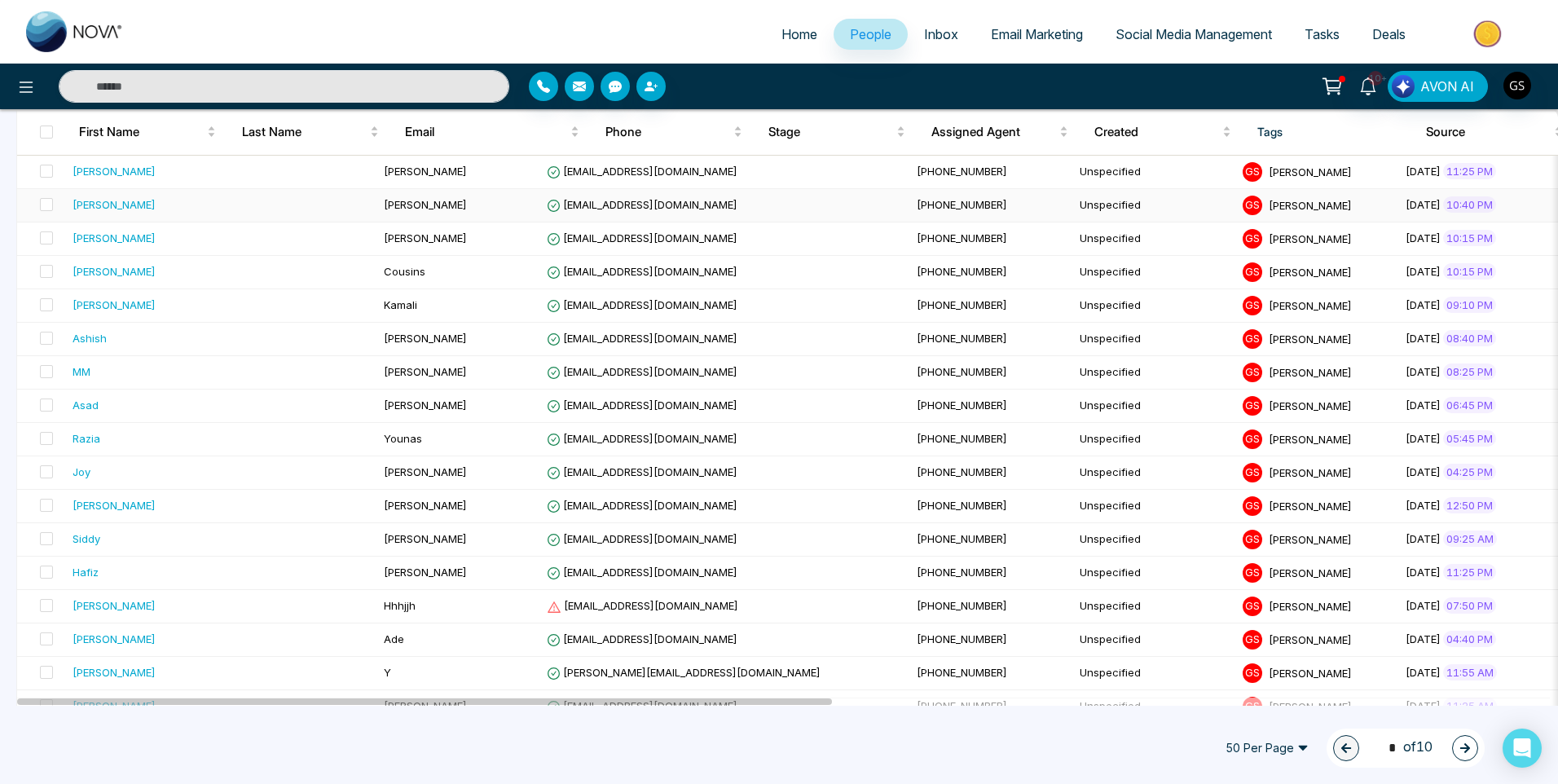
click at [910, 214] on td "[PHONE_NUMBER]" at bounding box center [991, 205] width 163 height 34
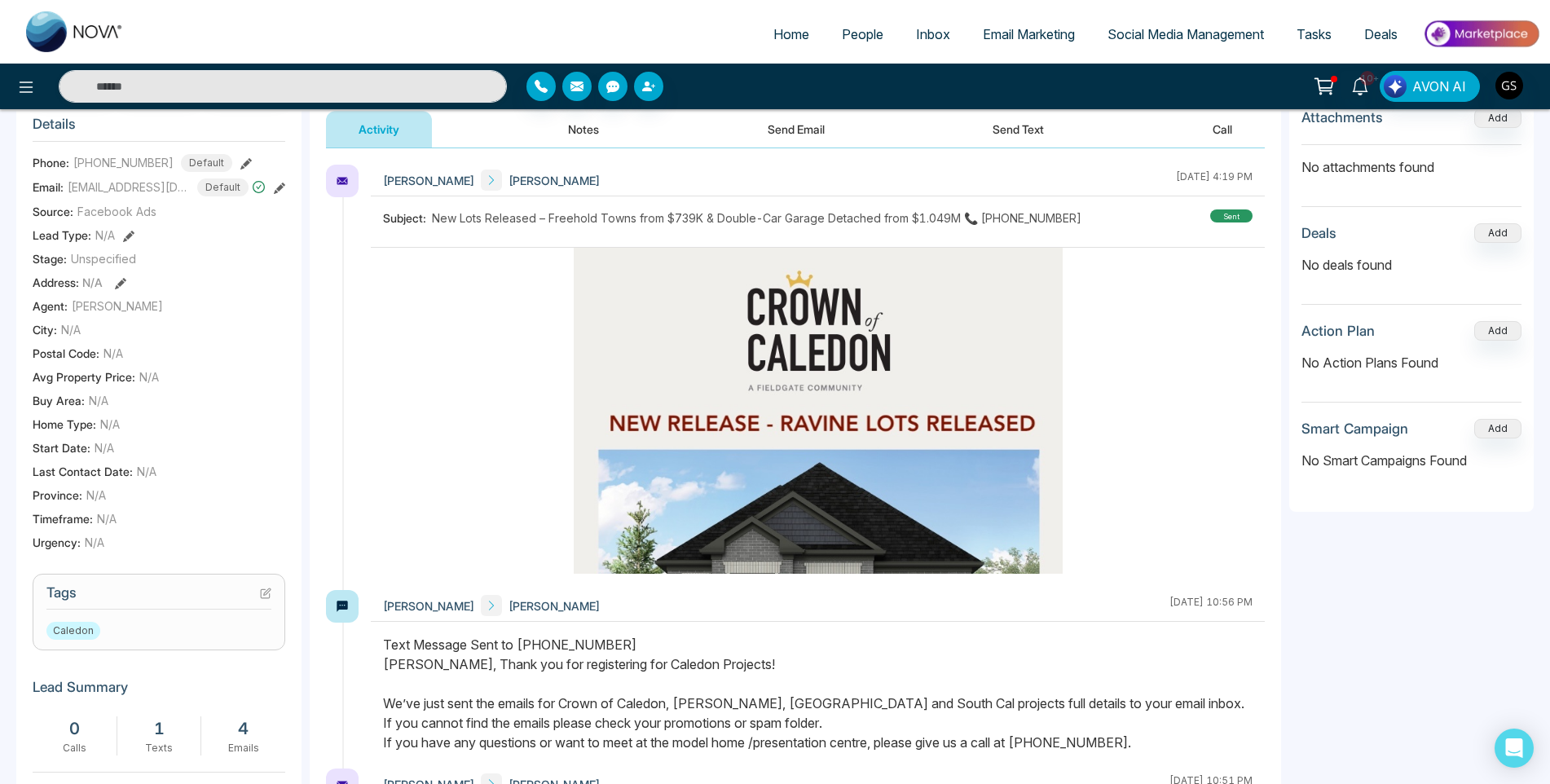
scroll to position [244, 0]
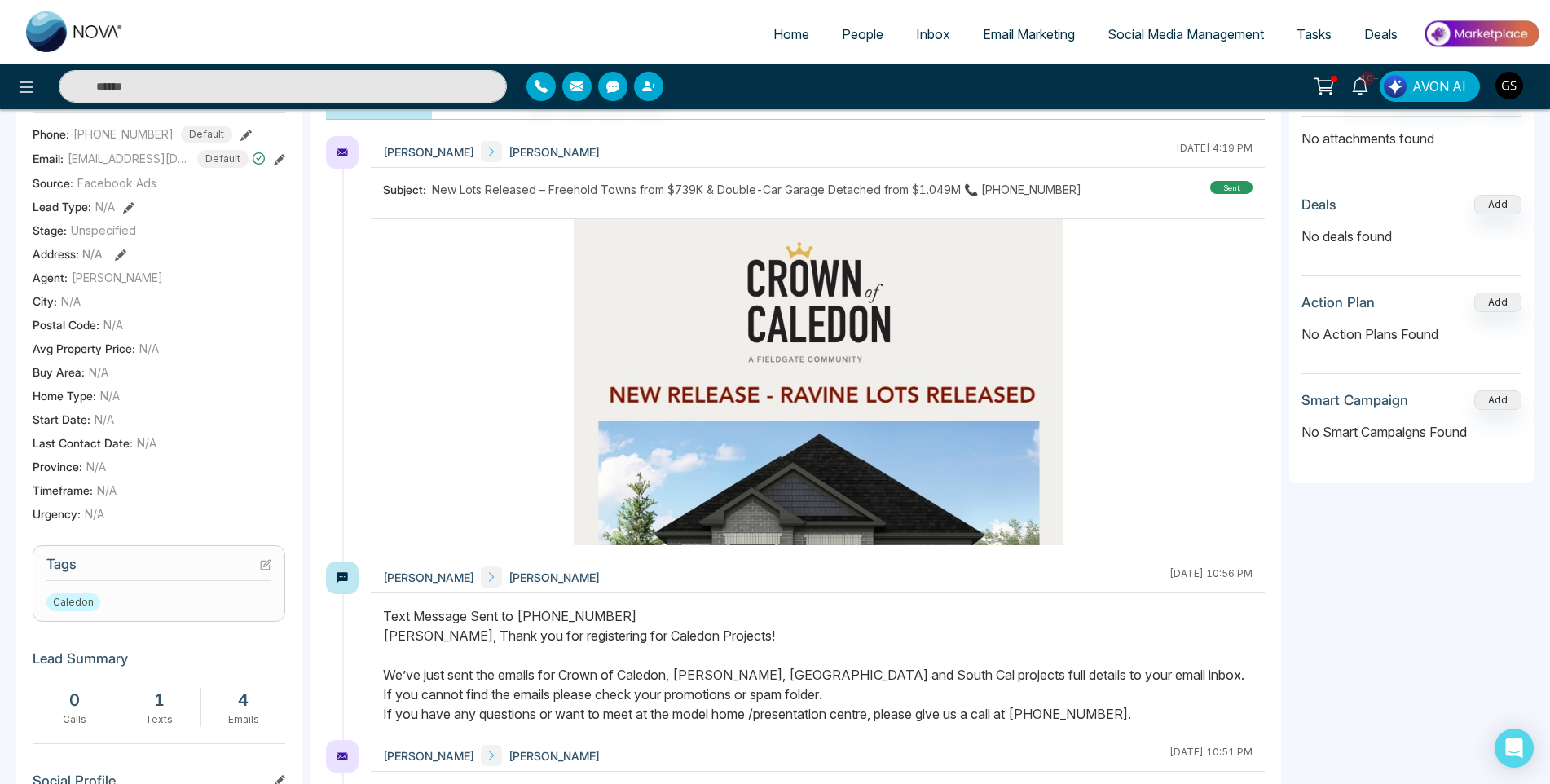
click at [261, 569] on icon at bounding box center [265, 565] width 9 height 9
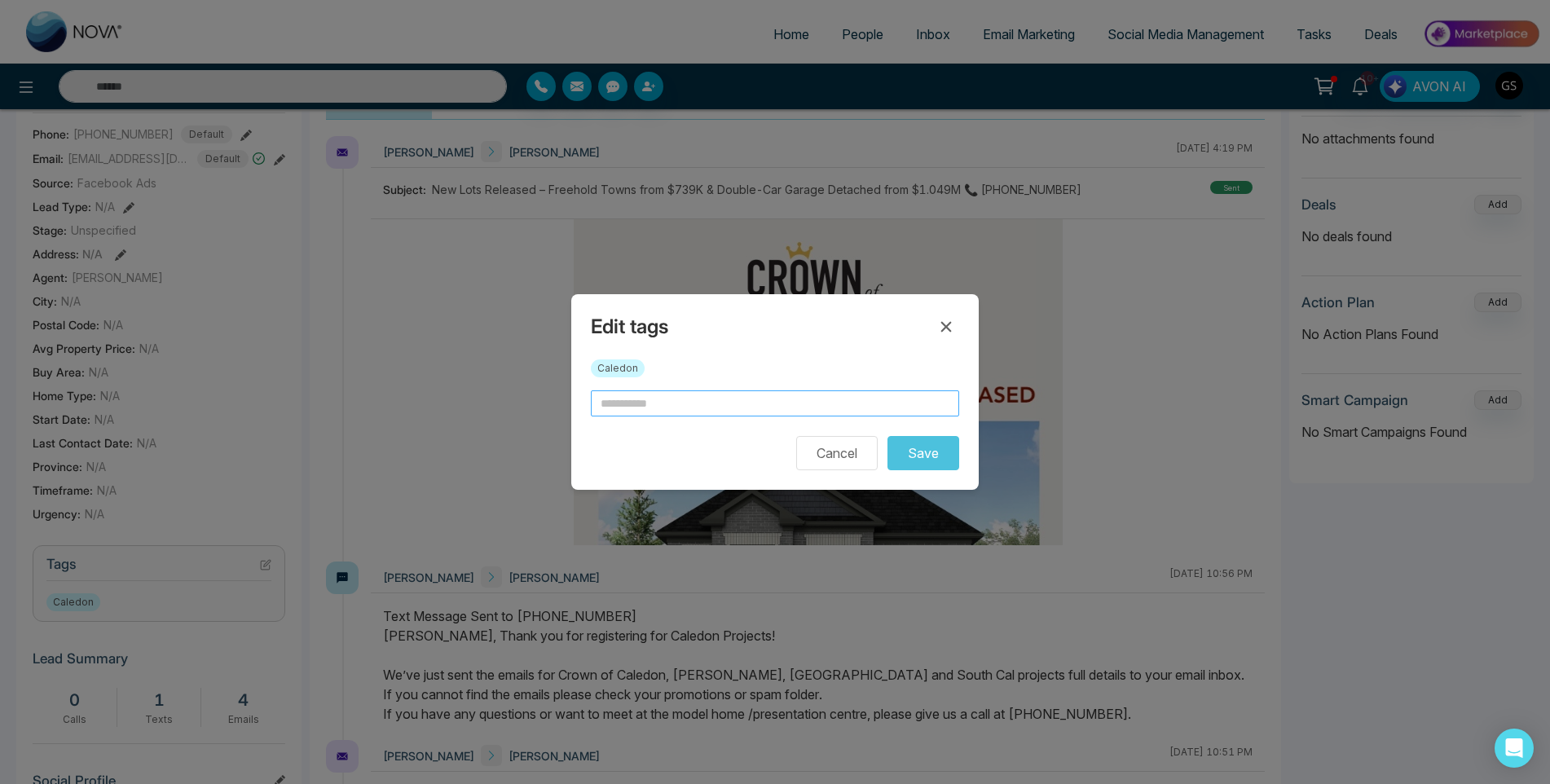
click at [811, 412] on input "text" at bounding box center [775, 403] width 368 height 26
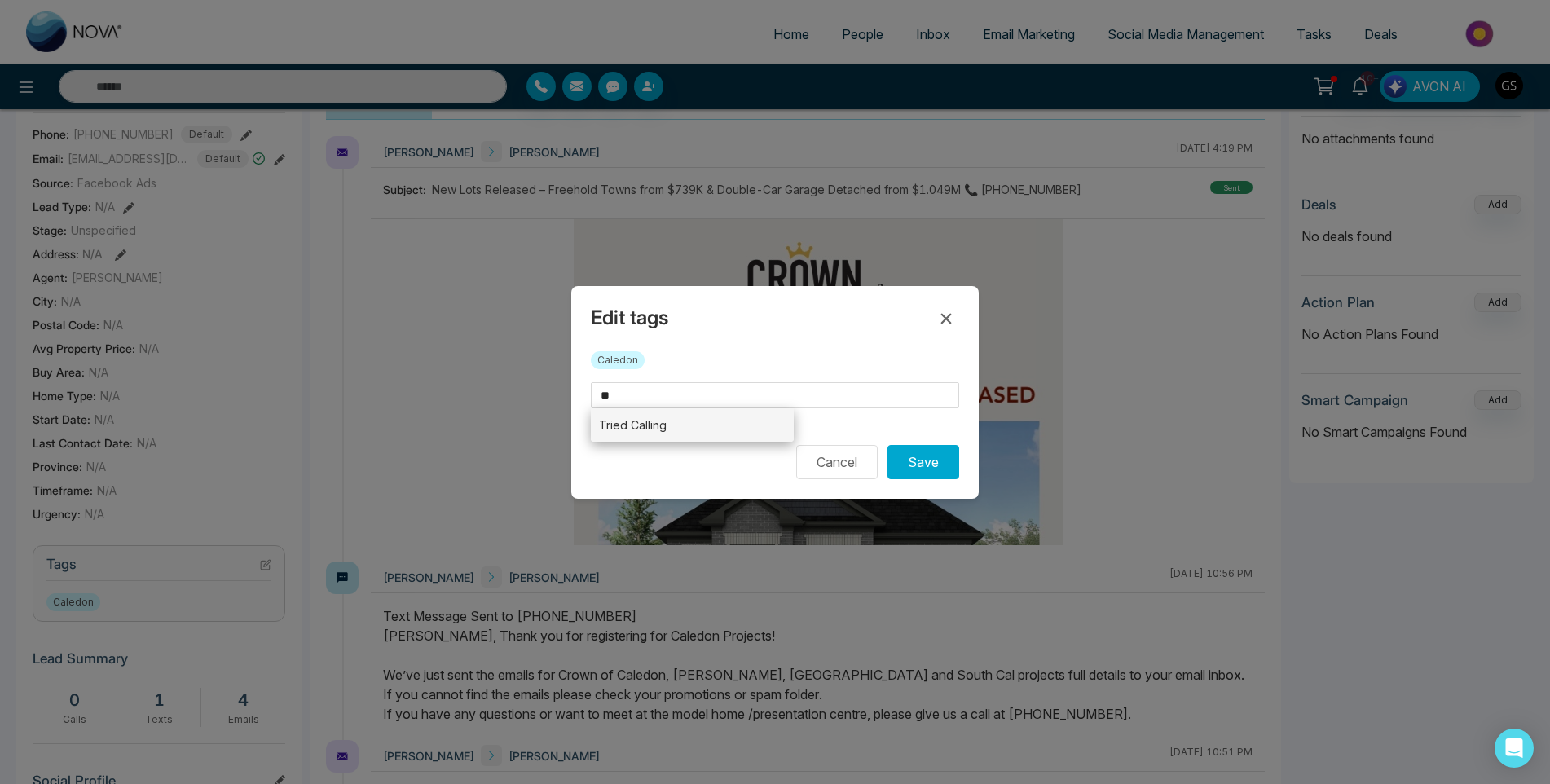
click at [775, 426] on li "Tried Calling" at bounding box center [692, 425] width 203 height 34
type input "**********"
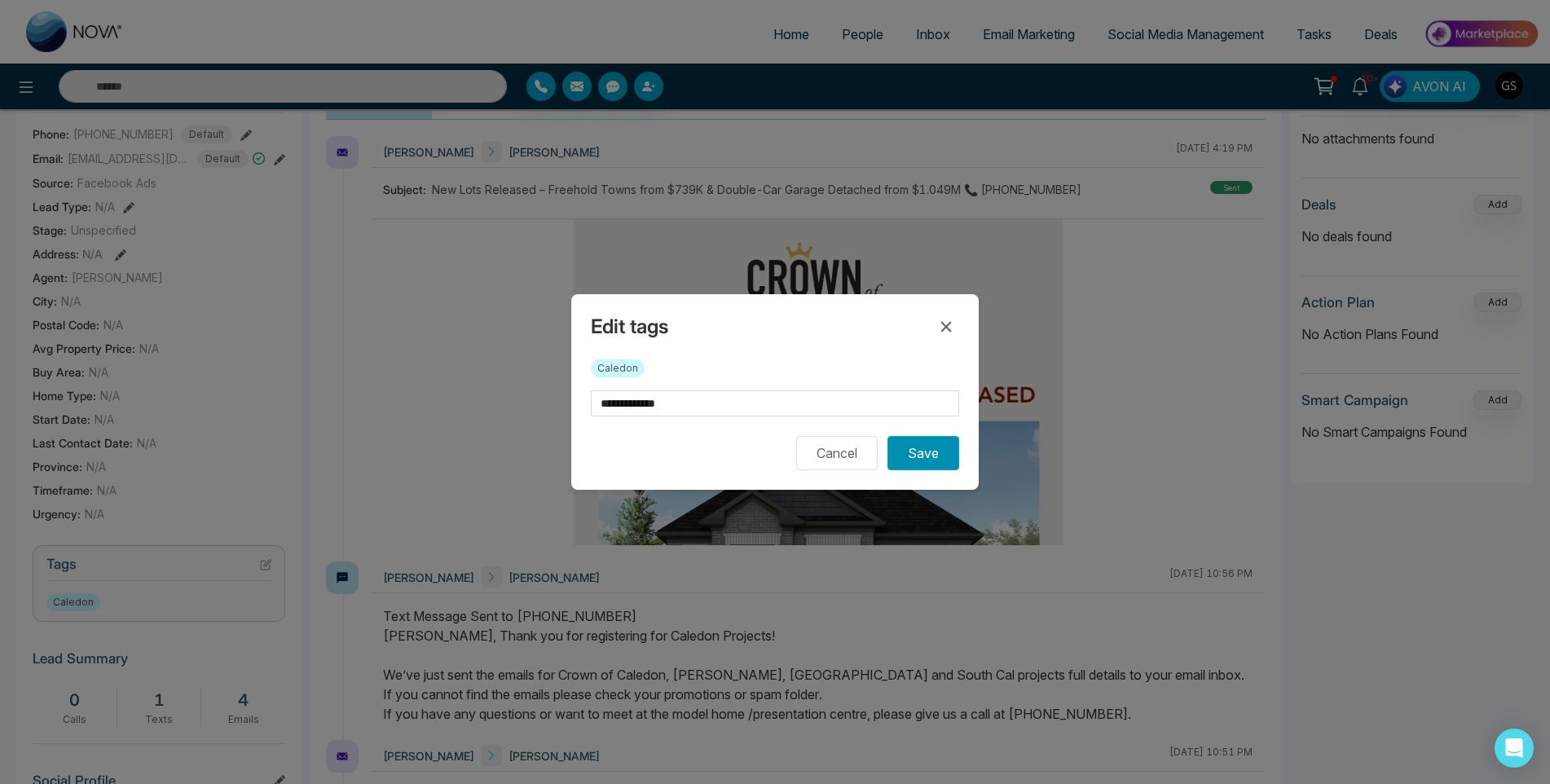
click at [922, 459] on button "Save" at bounding box center [923, 453] width 71 height 34
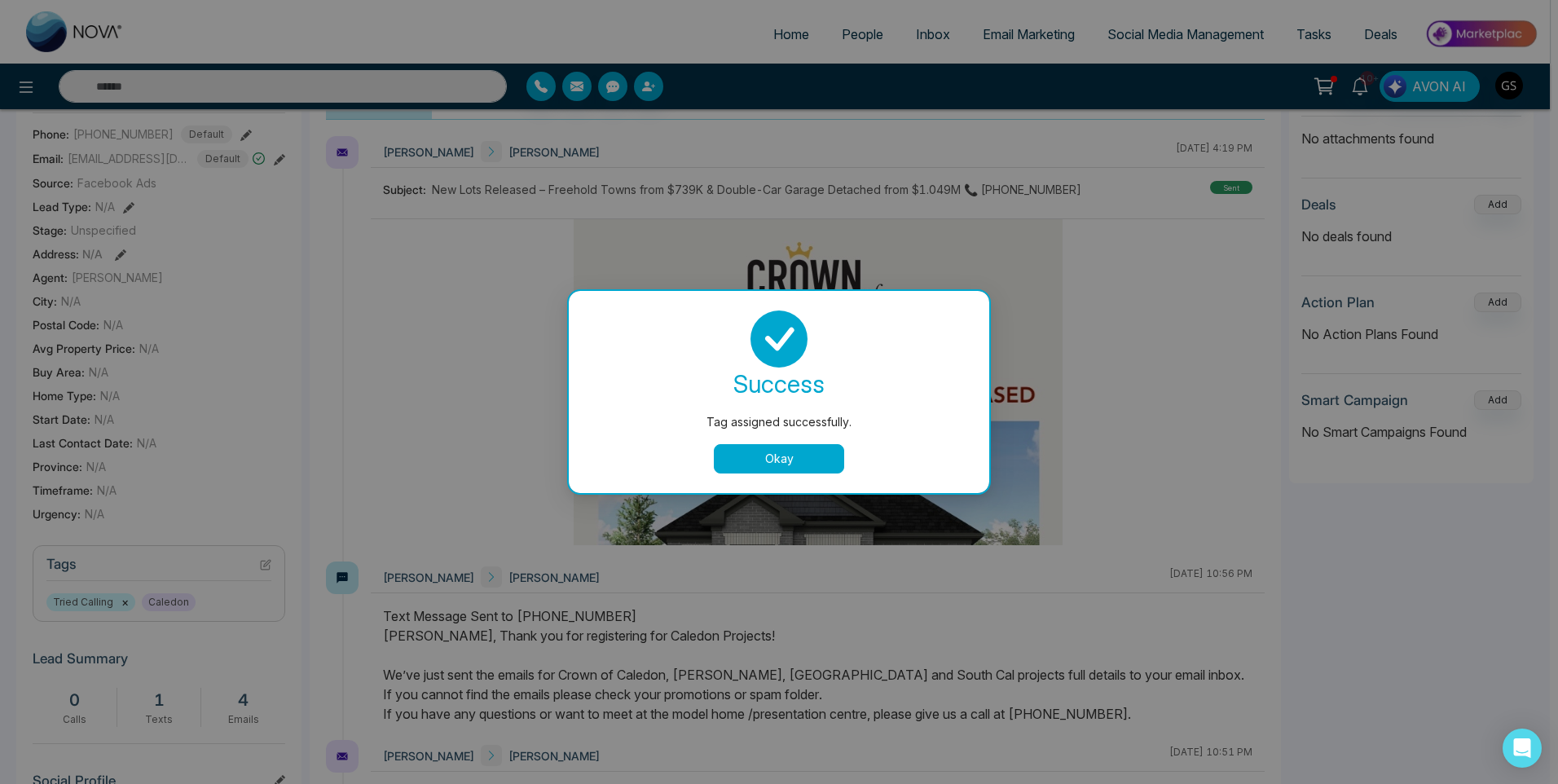
click at [1056, 301] on div "Tag assigned successfully. success Tag assigned successfully. Okay" at bounding box center [779, 392] width 1558 height 784
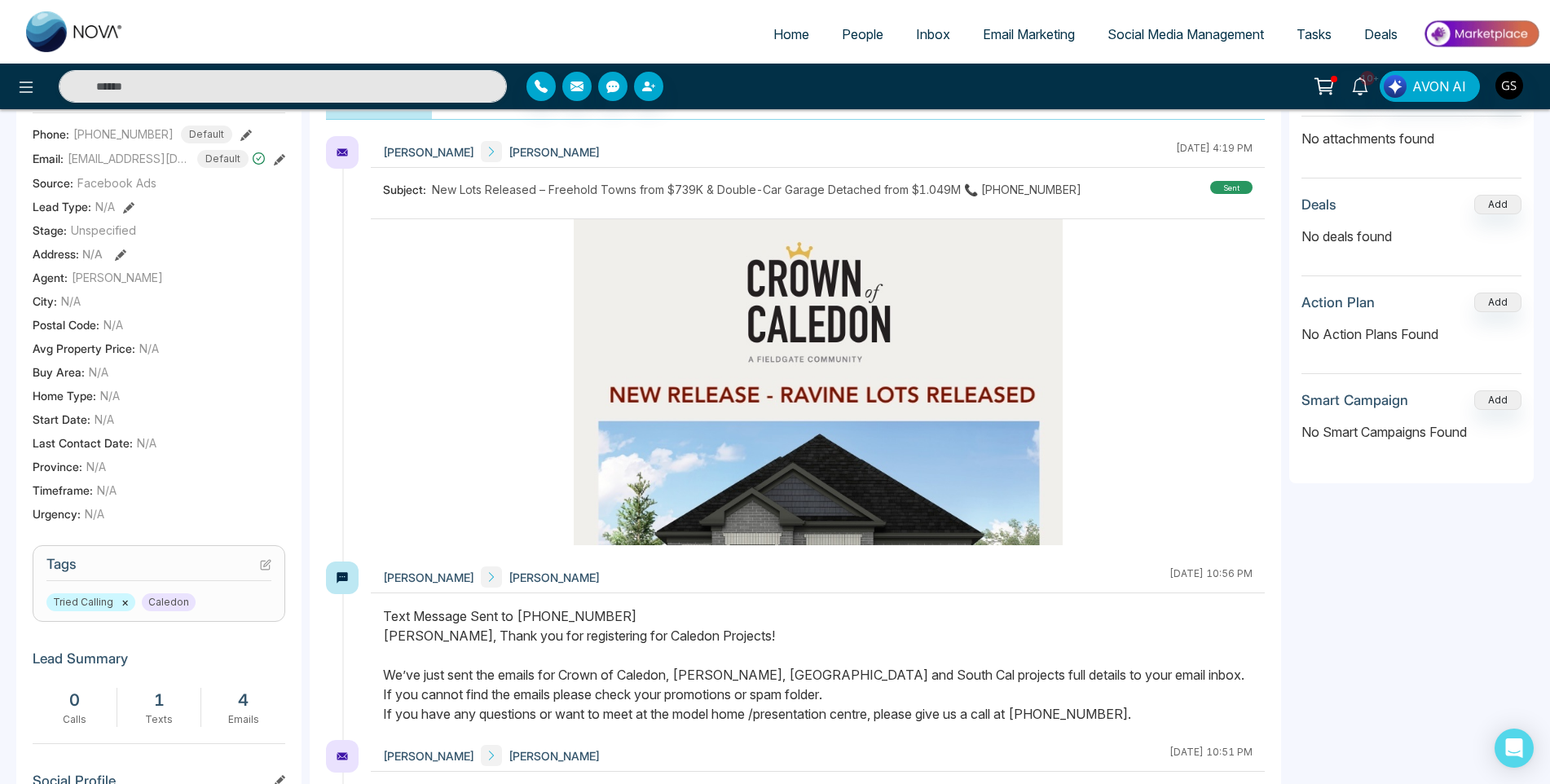
click at [884, 42] on link "People" at bounding box center [863, 34] width 74 height 31
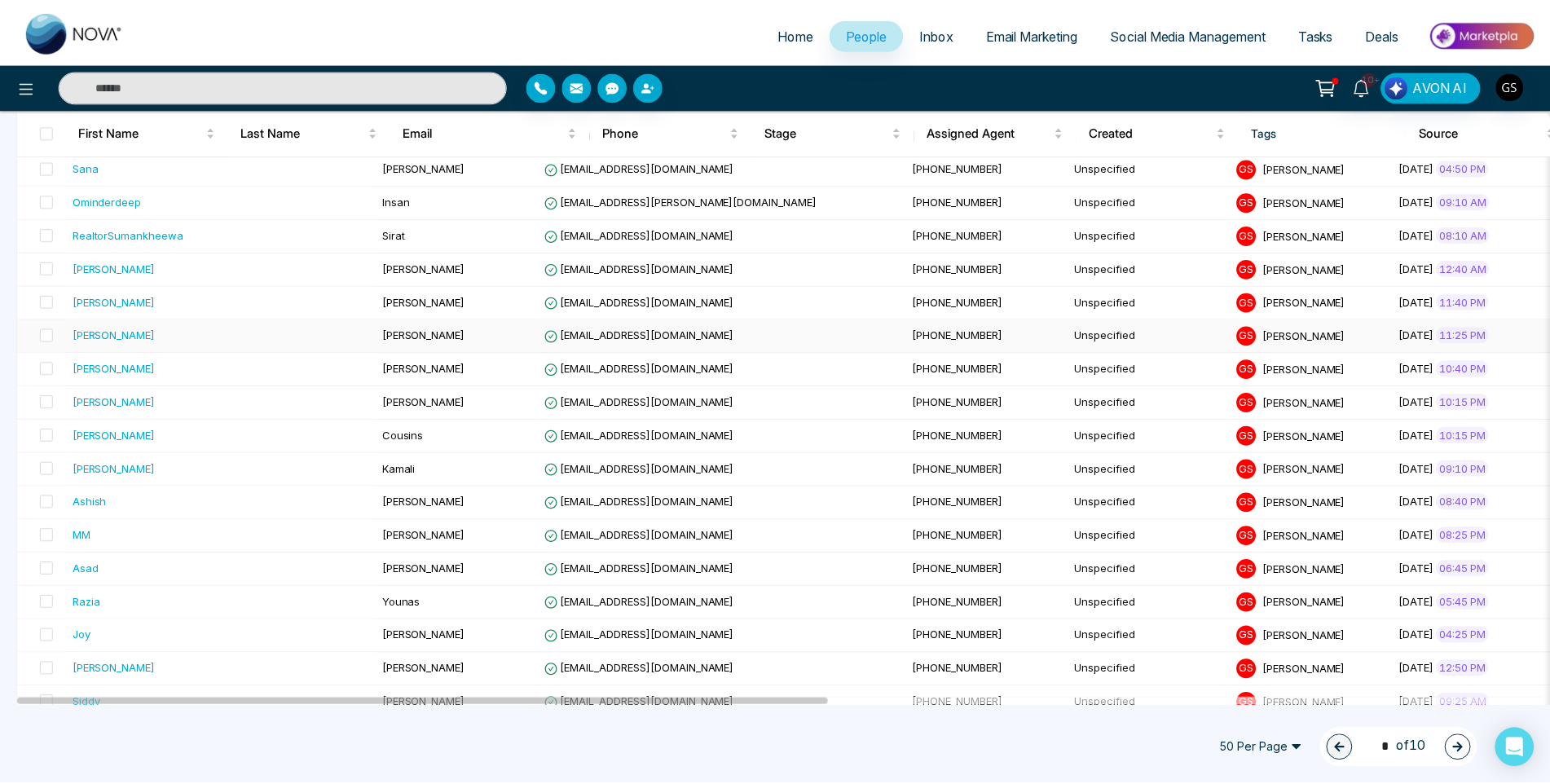
scroll to position [407, 0]
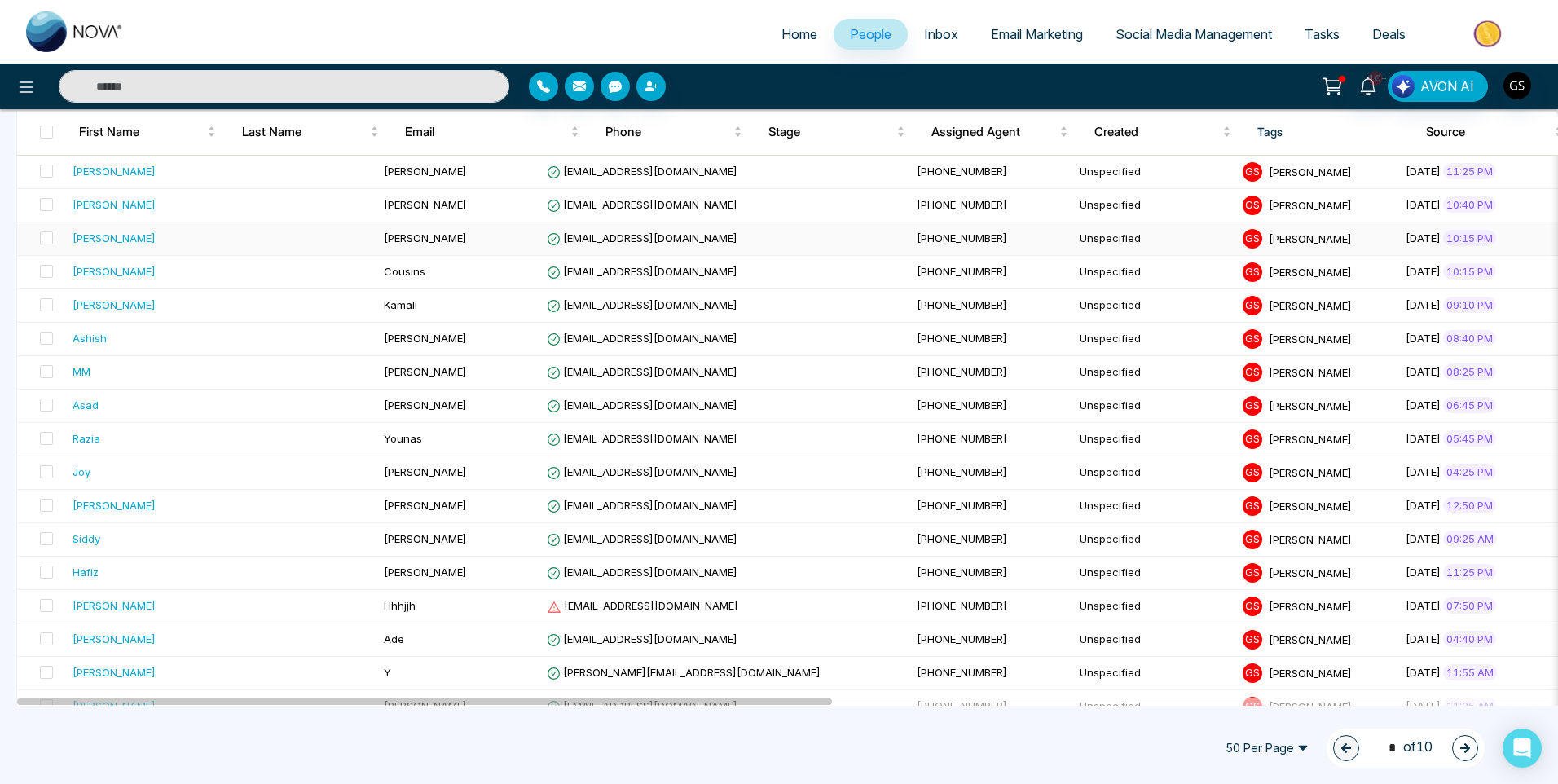
click at [917, 235] on span "[PHONE_NUMBER]" at bounding box center [961, 237] width 90 height 13
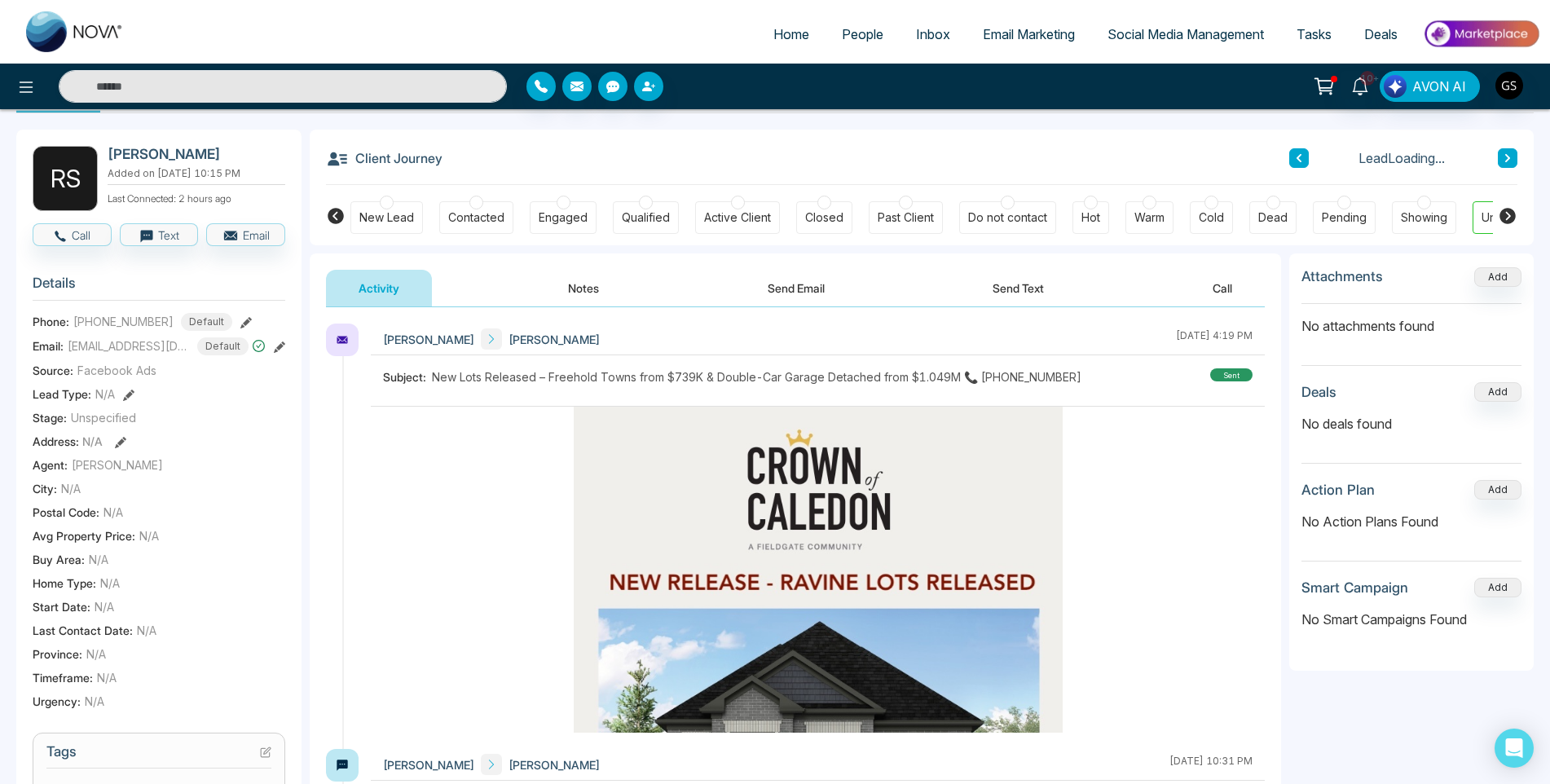
scroll to position [163, 0]
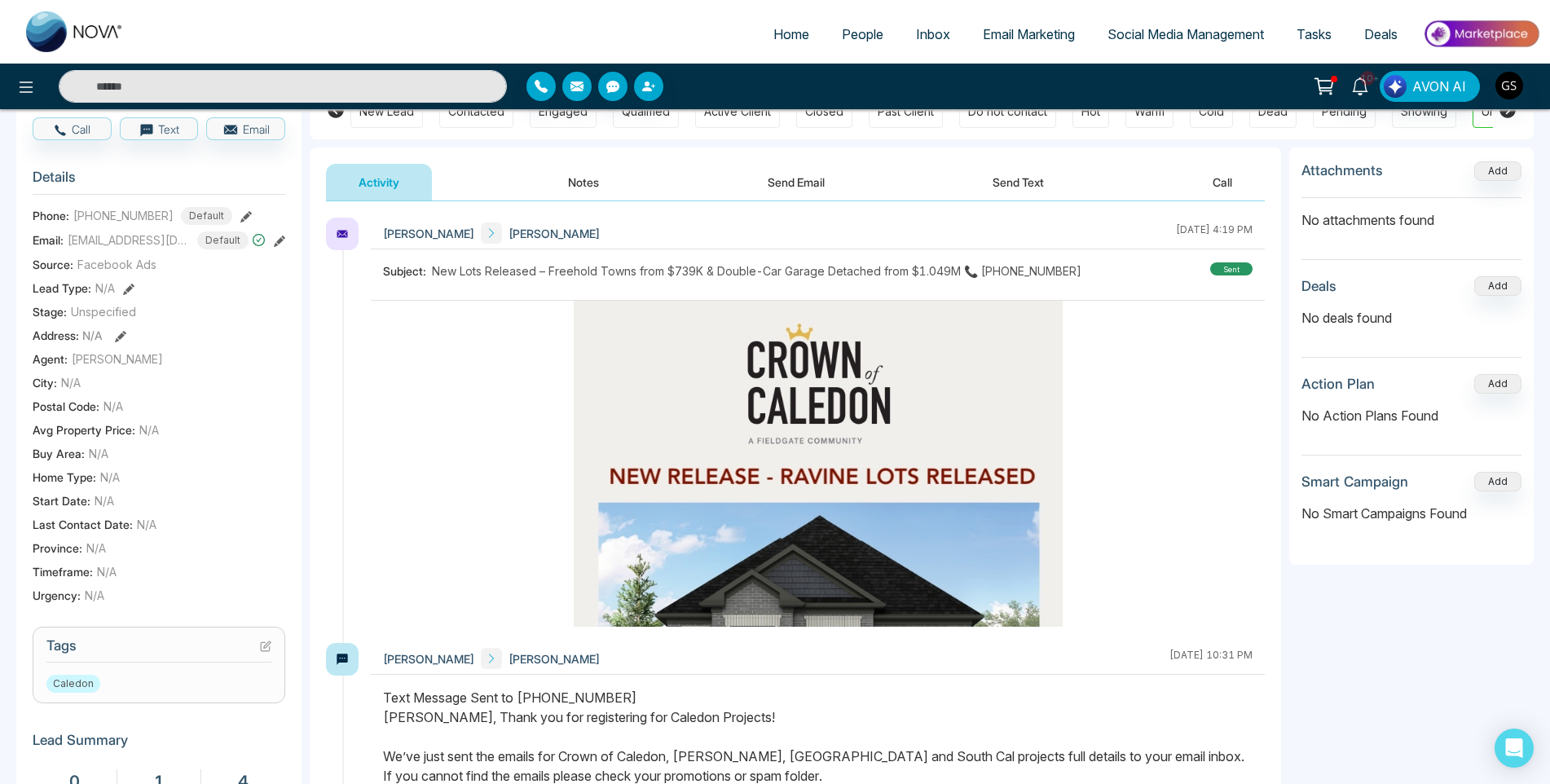
click at [269, 652] on icon at bounding box center [265, 646] width 11 height 11
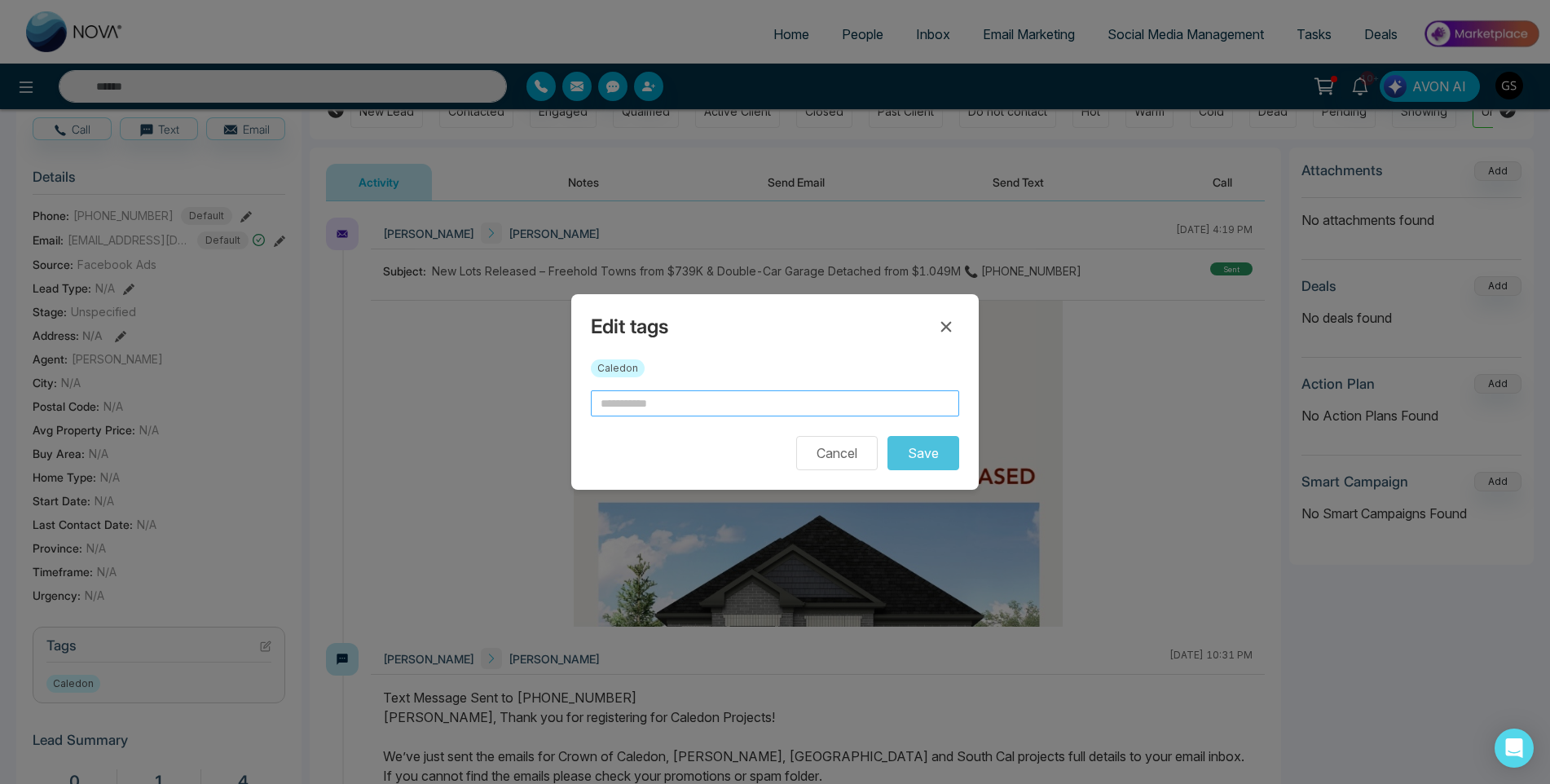
click at [689, 396] on input "text" at bounding box center [775, 403] width 368 height 26
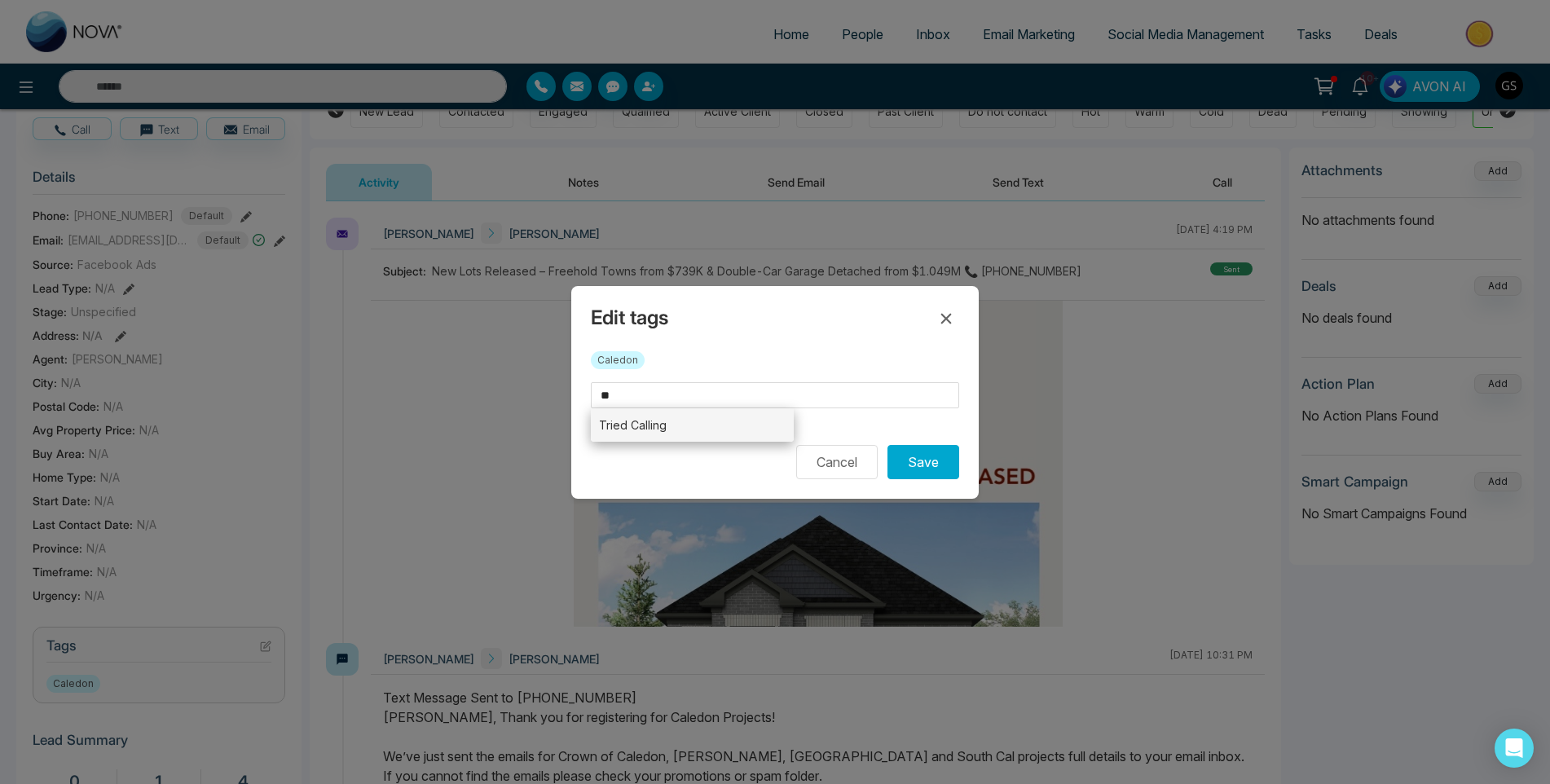
click at [723, 423] on li "Tried Calling" at bounding box center [692, 425] width 203 height 34
type input "**********"
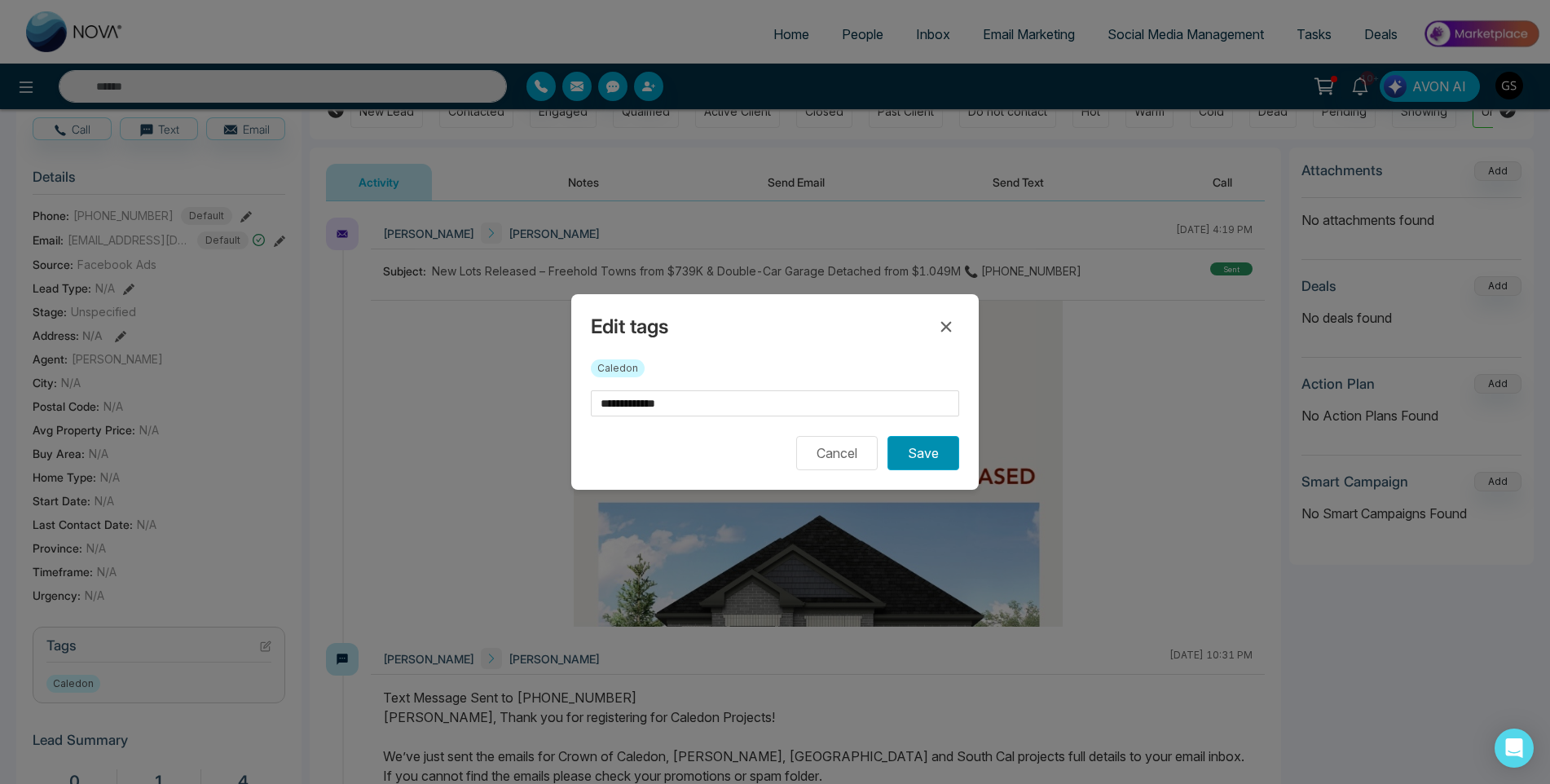
click at [951, 458] on button "Save" at bounding box center [923, 453] width 71 height 34
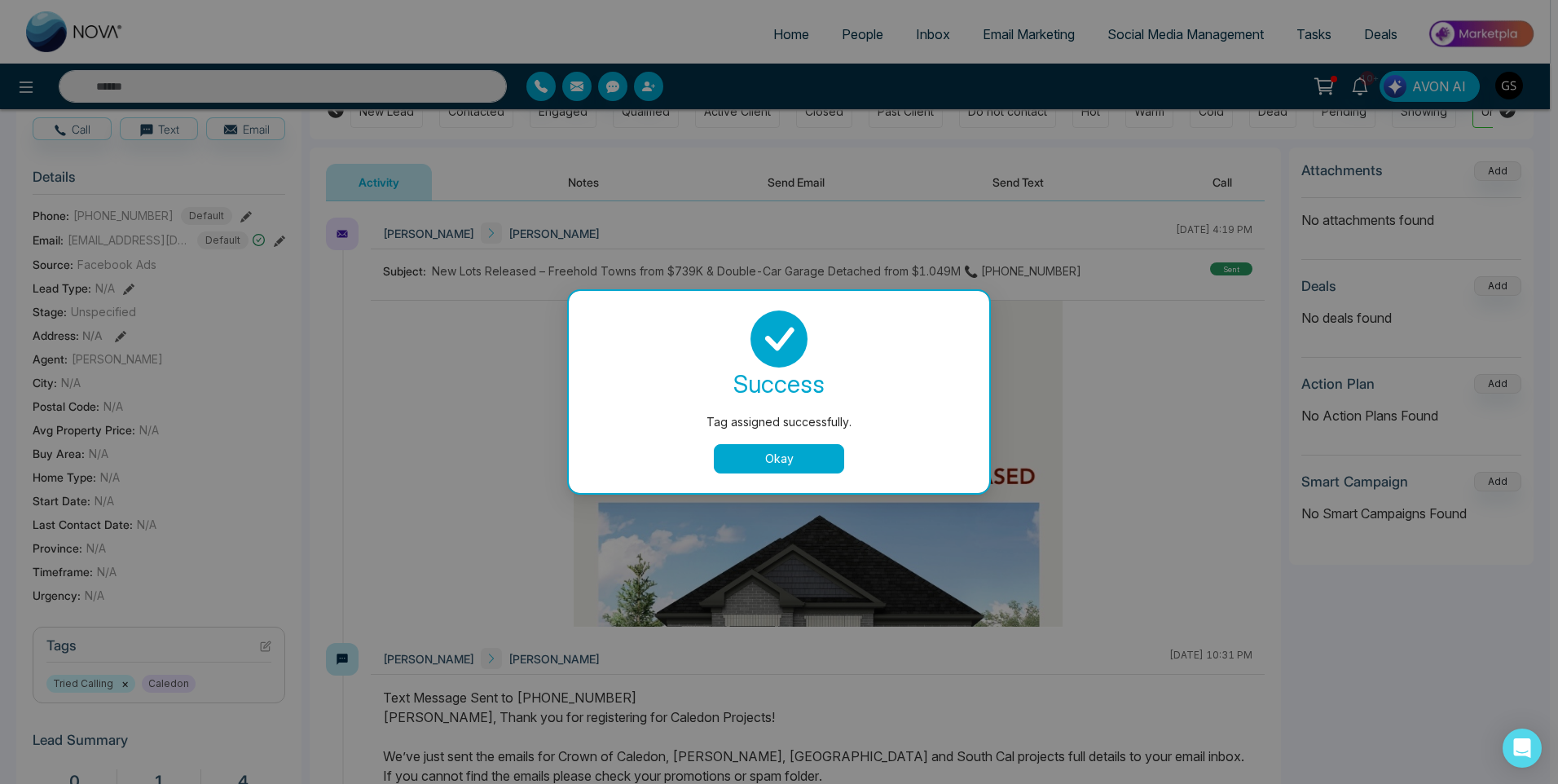
click at [834, 450] on button "Okay" at bounding box center [779, 458] width 131 height 29
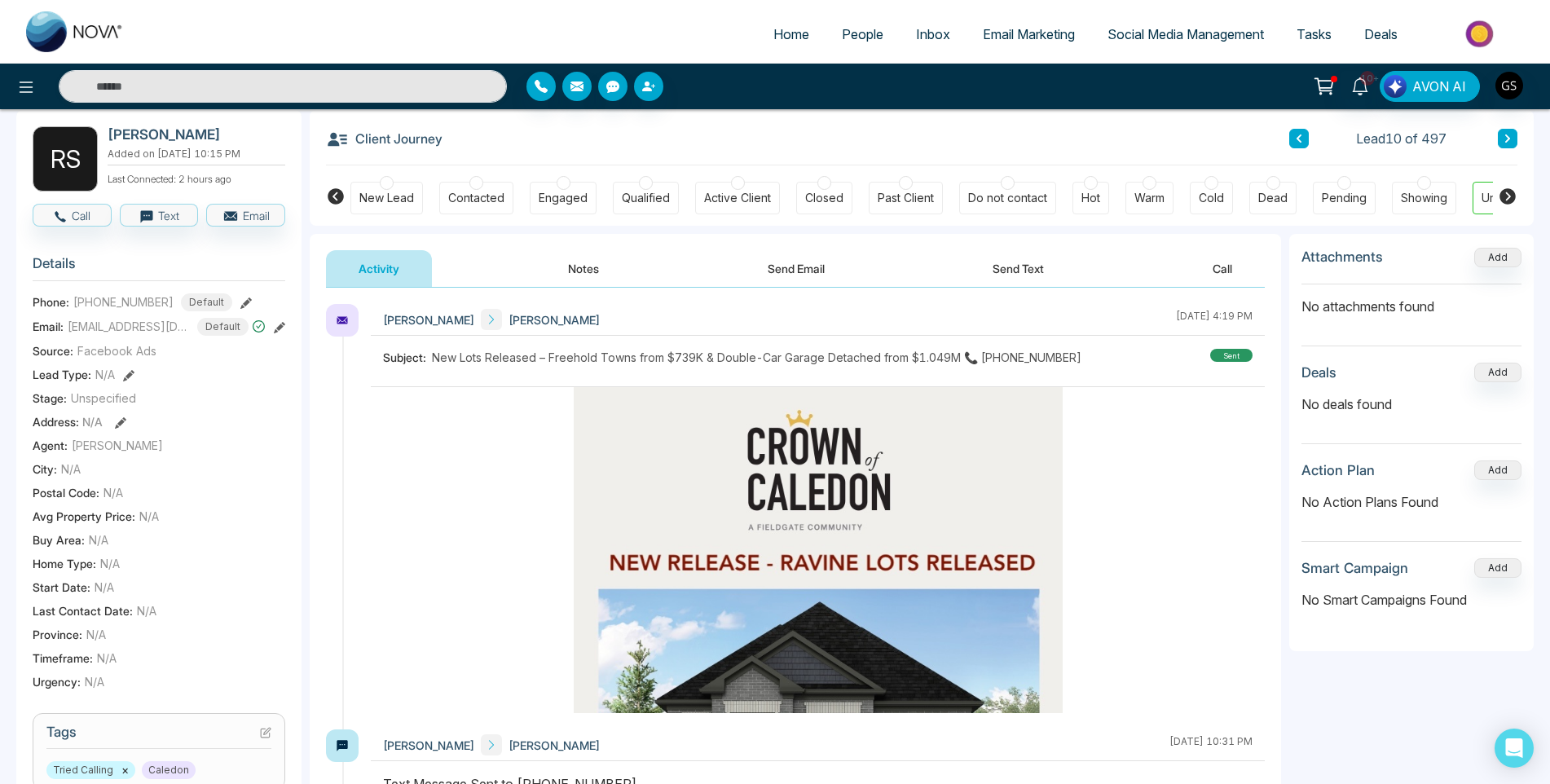
scroll to position [0, 0]
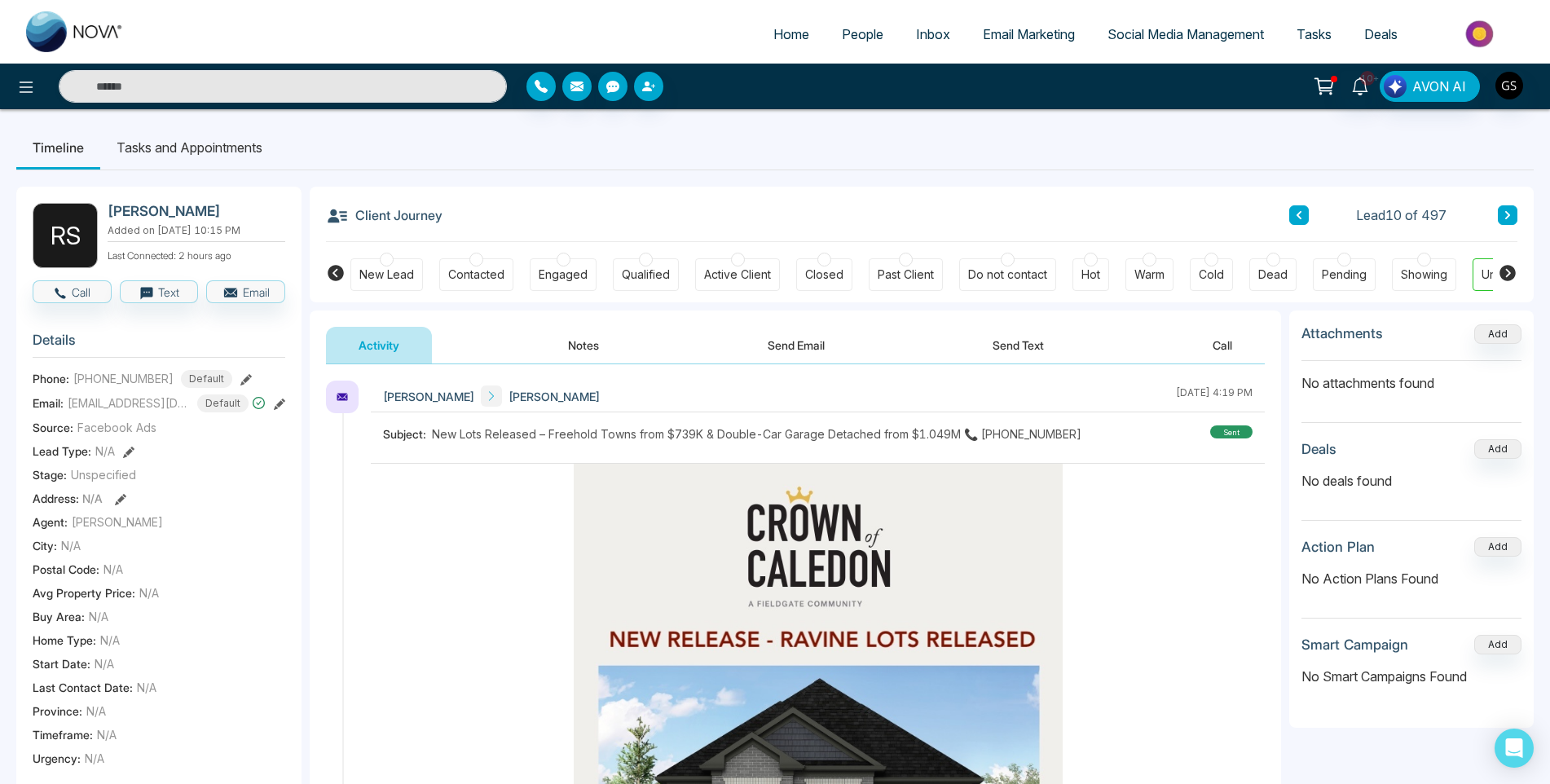
click at [1510, 211] on icon at bounding box center [1507, 214] width 8 height 9
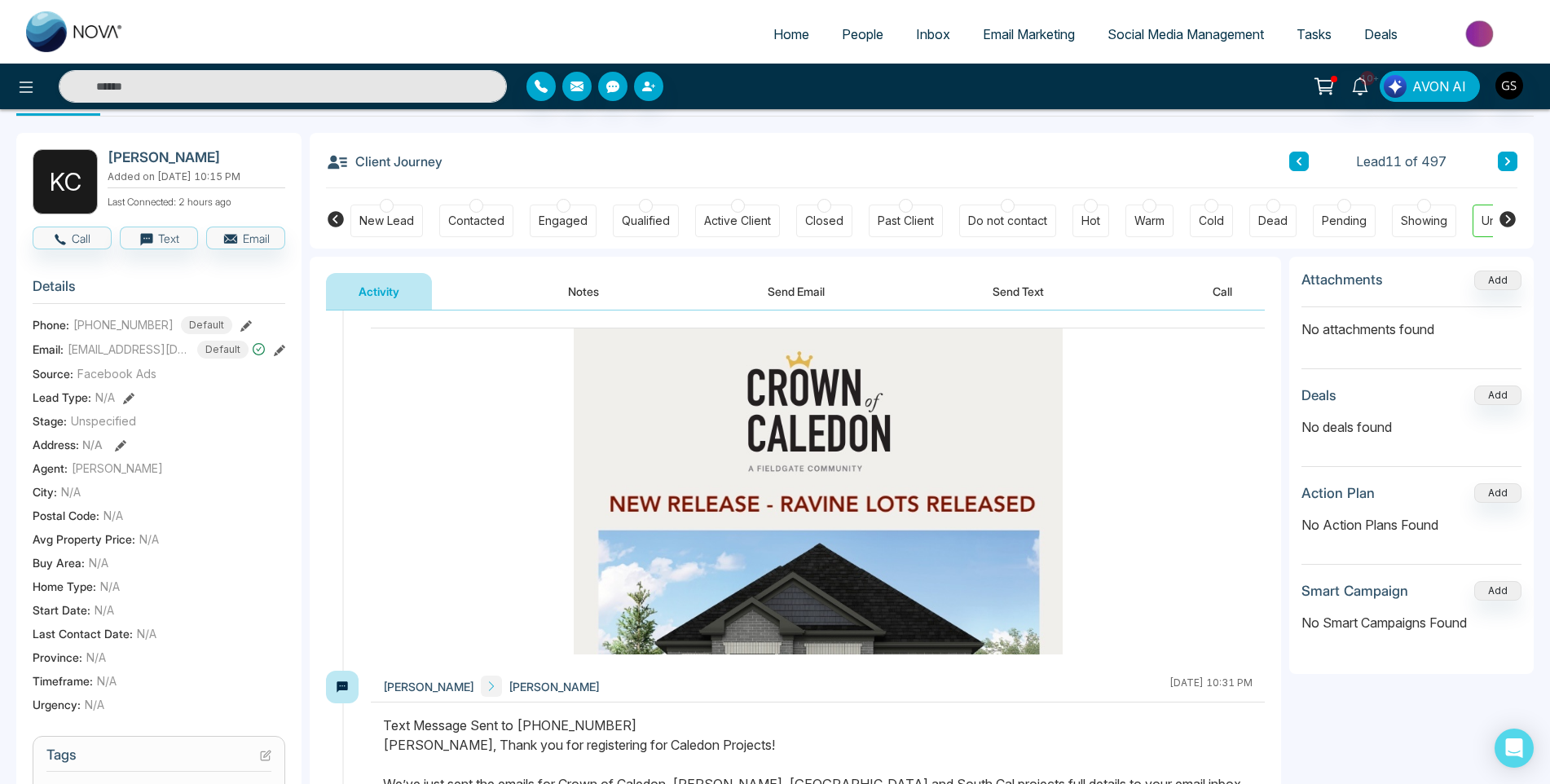
scroll to position [163, 0]
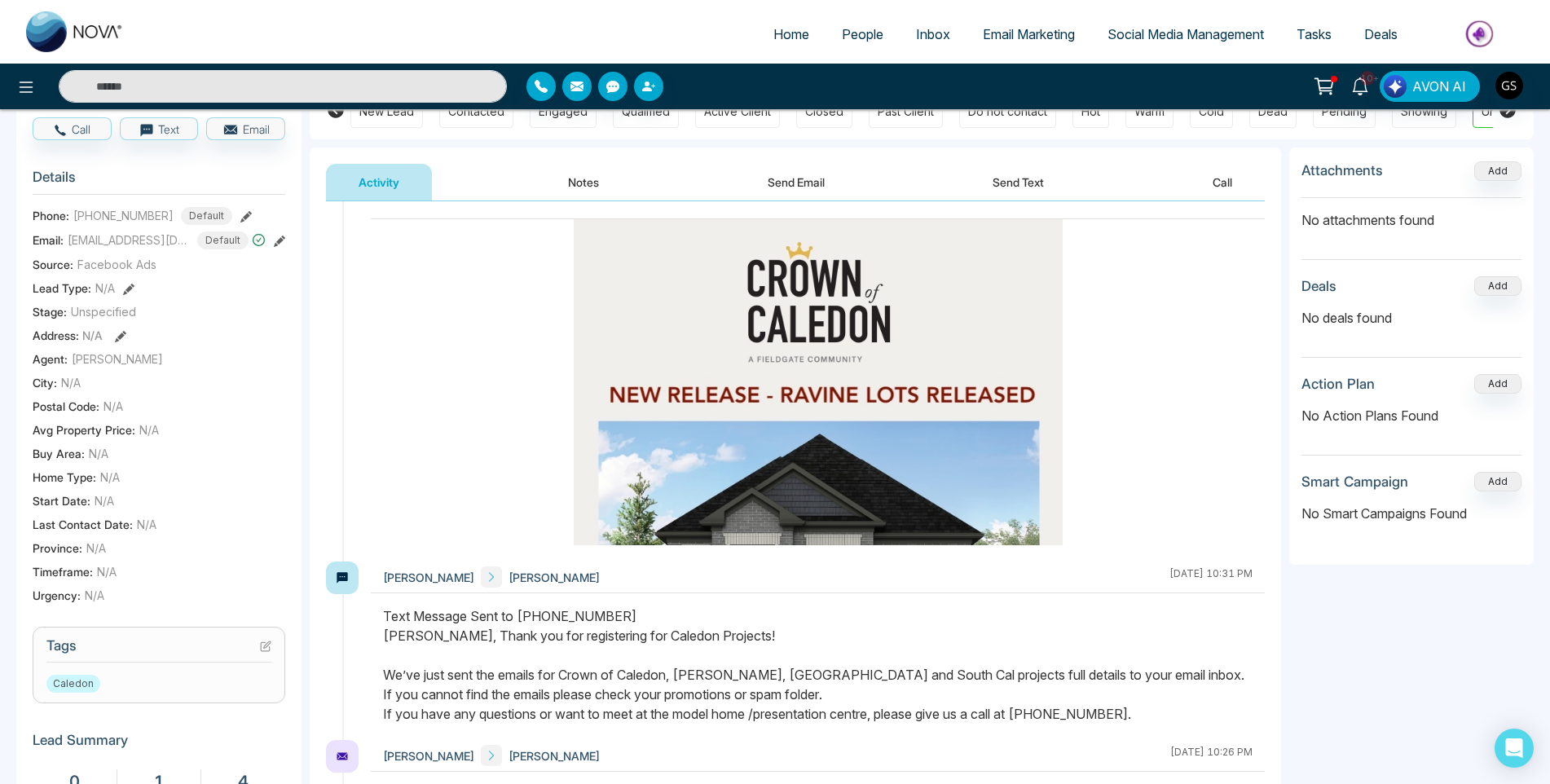
click at [260, 652] on icon at bounding box center [265, 646] width 11 height 11
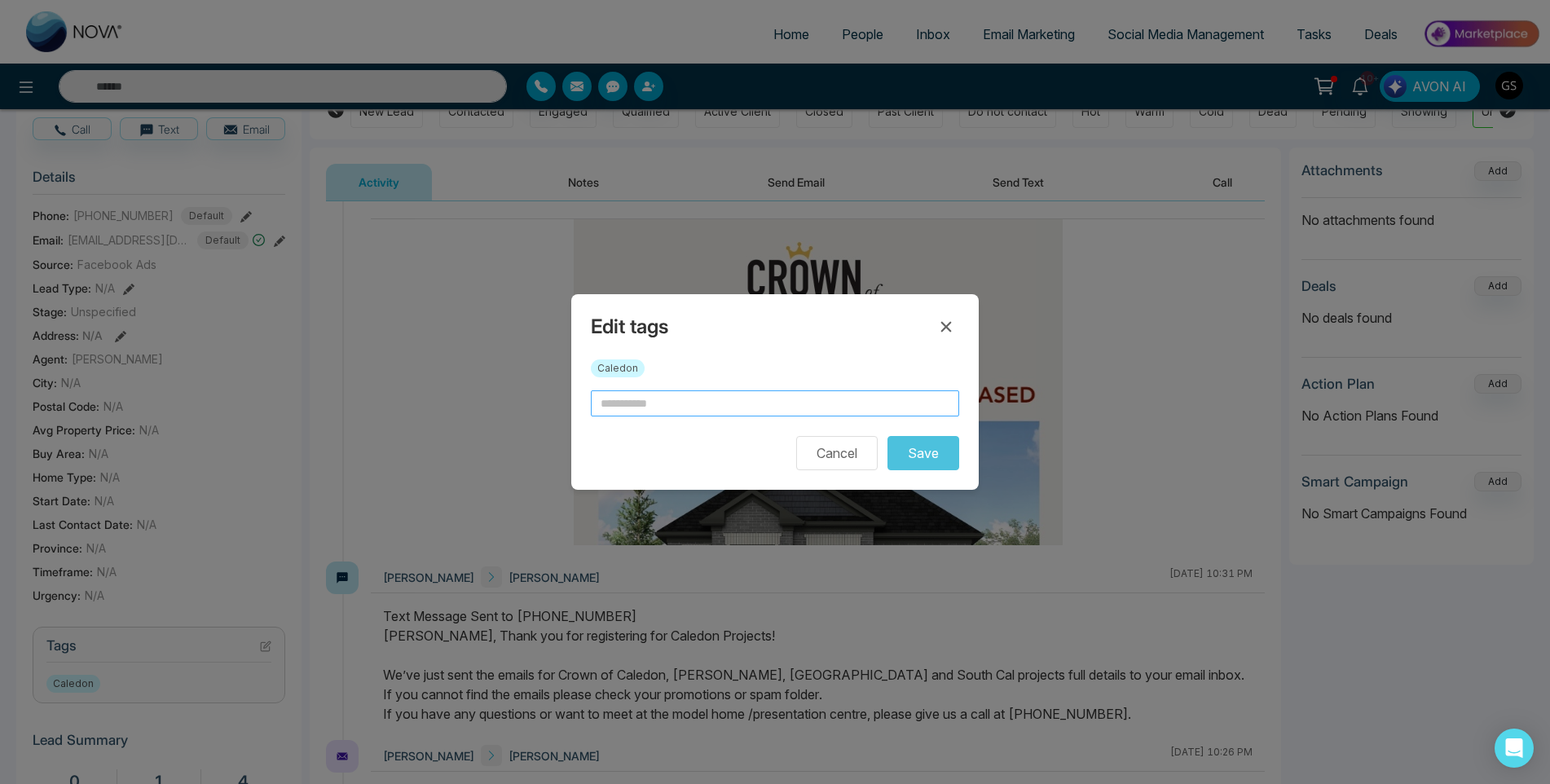
click at [728, 394] on input "text" at bounding box center [775, 403] width 368 height 26
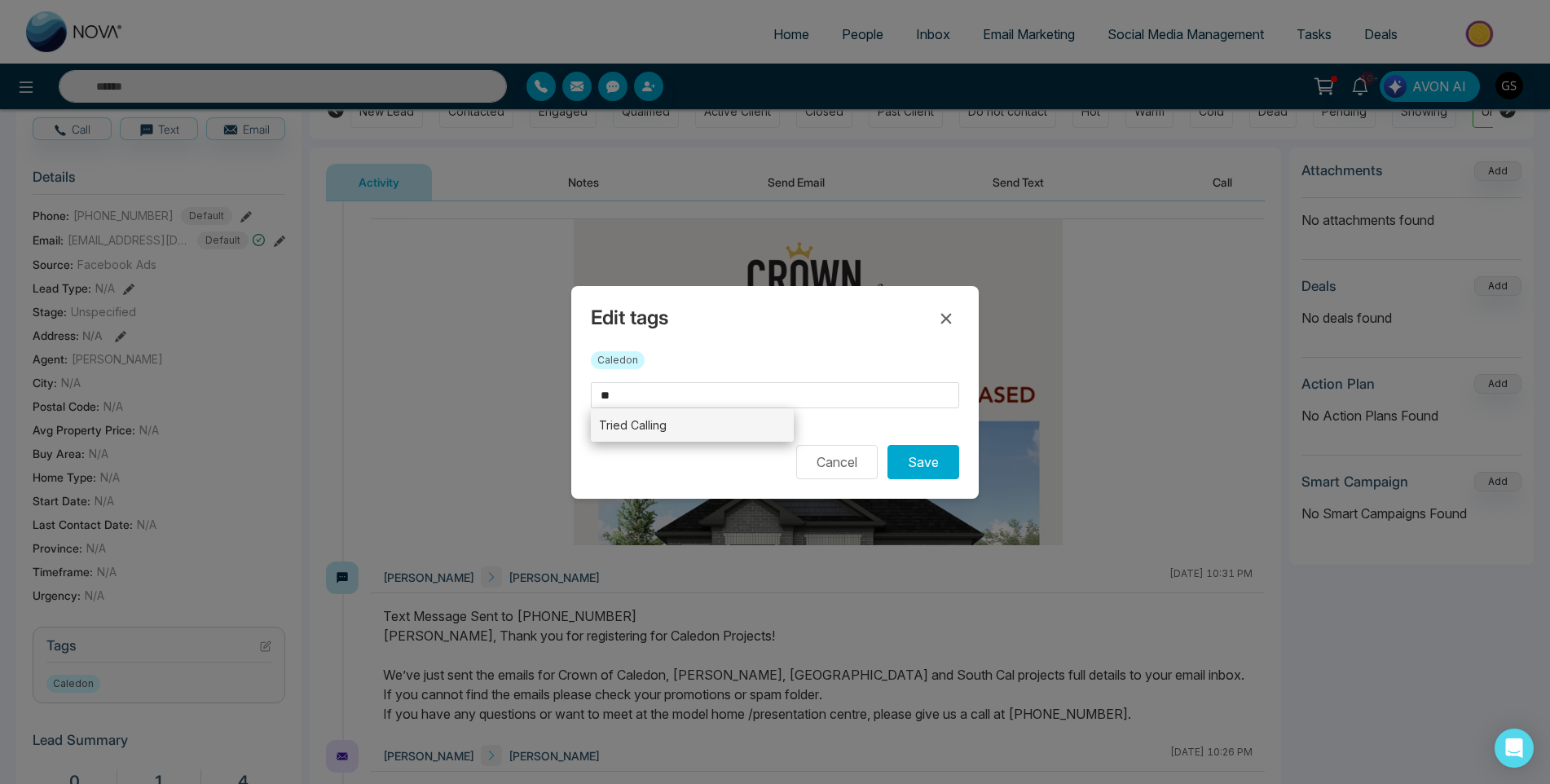
click at [717, 421] on li "Tried Calling" at bounding box center [692, 425] width 203 height 34
type input "**********"
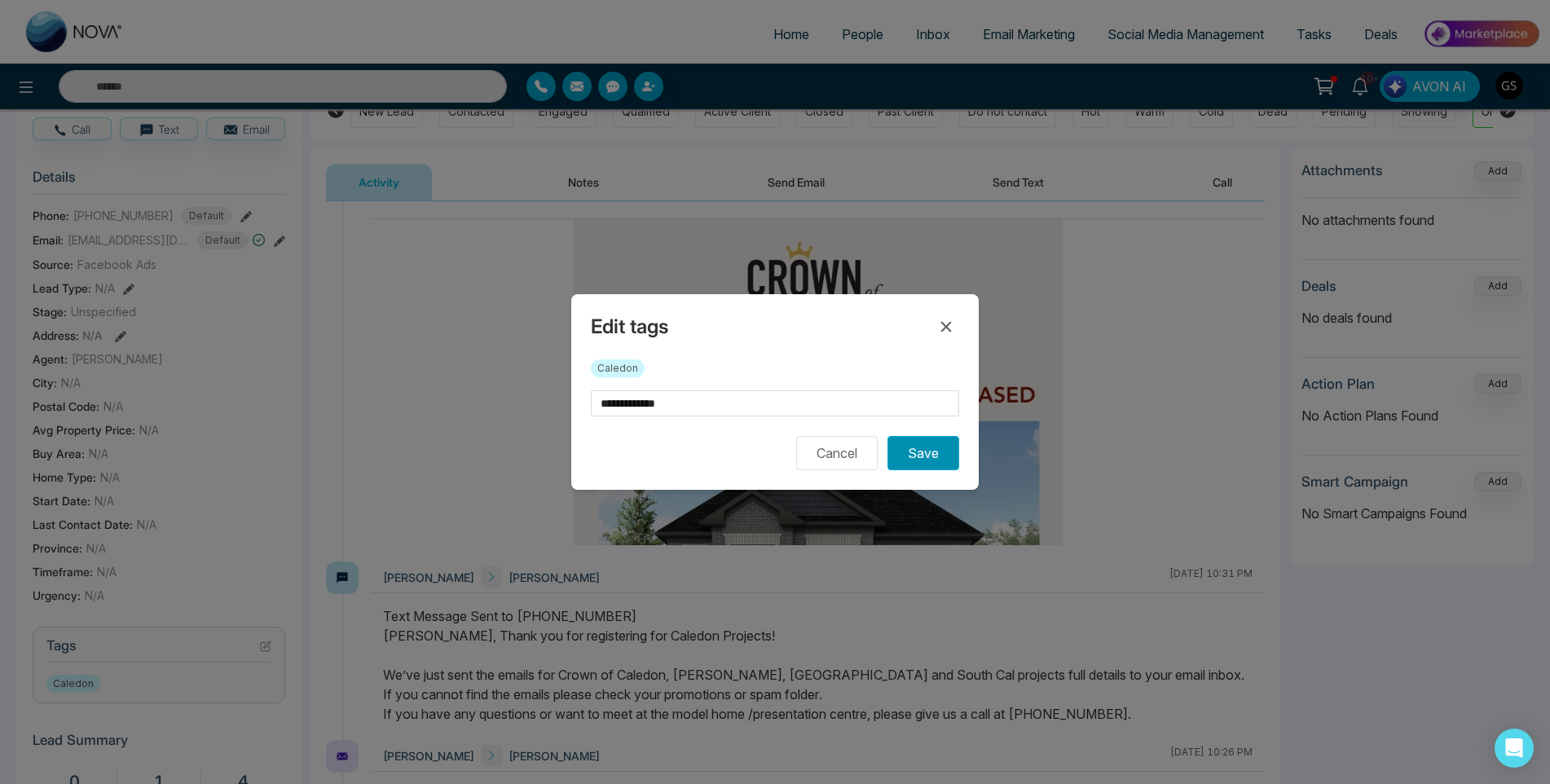
click at [908, 453] on button "Save" at bounding box center [923, 453] width 71 height 34
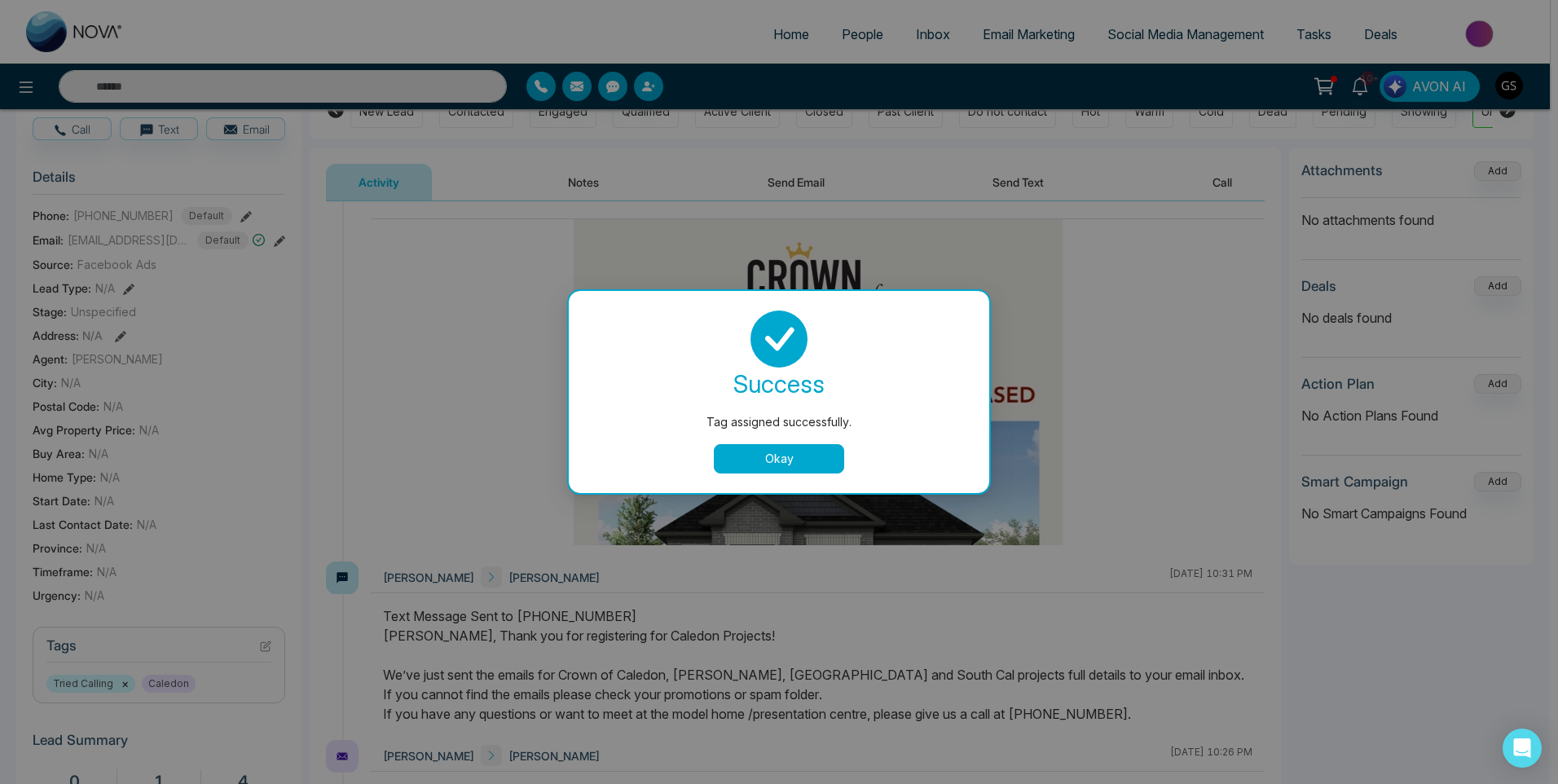
click at [1006, 251] on div "Tag assigned successfully. success Tag assigned successfully. Okay" at bounding box center [779, 392] width 1558 height 784
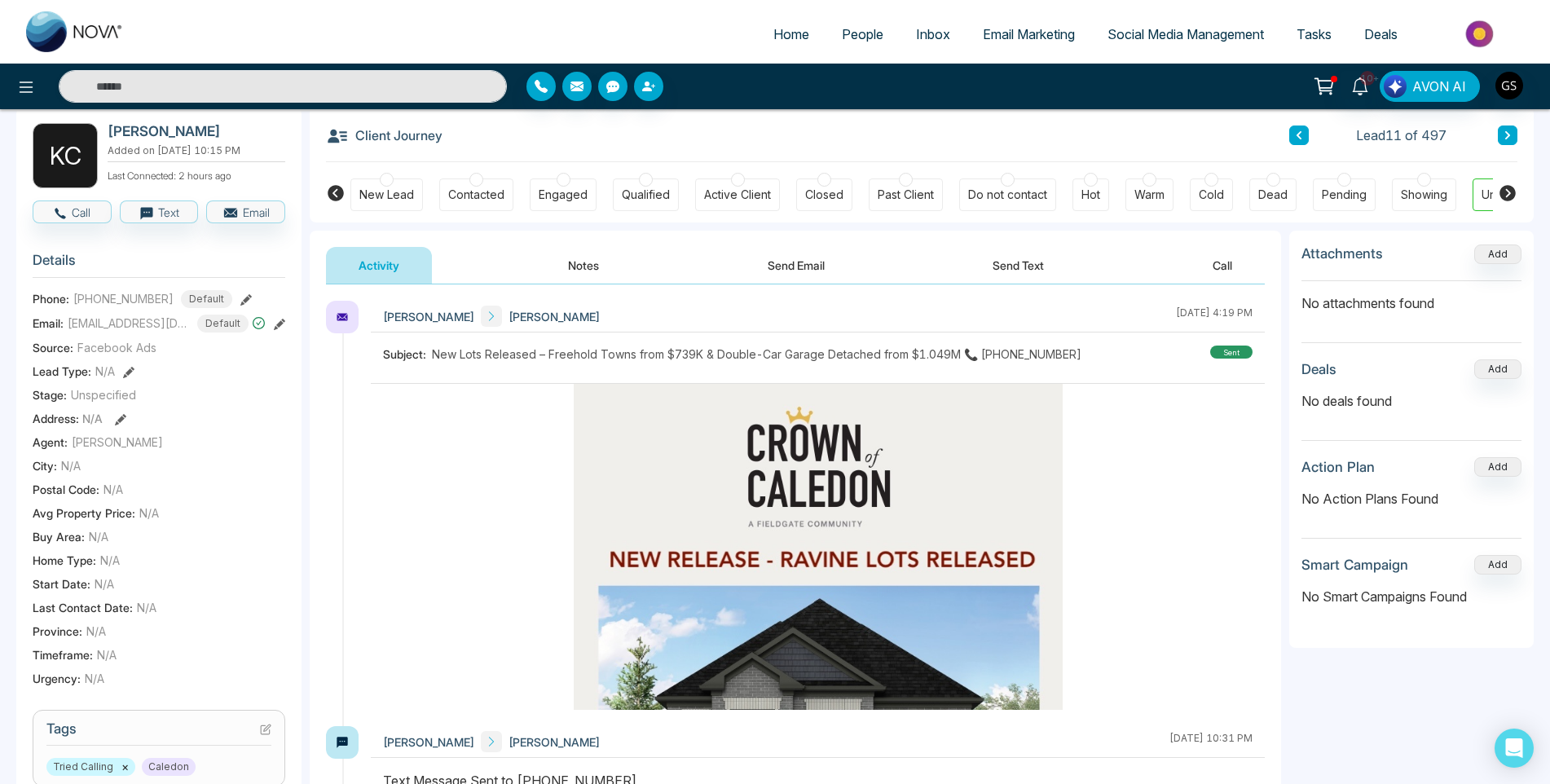
scroll to position [0, 0]
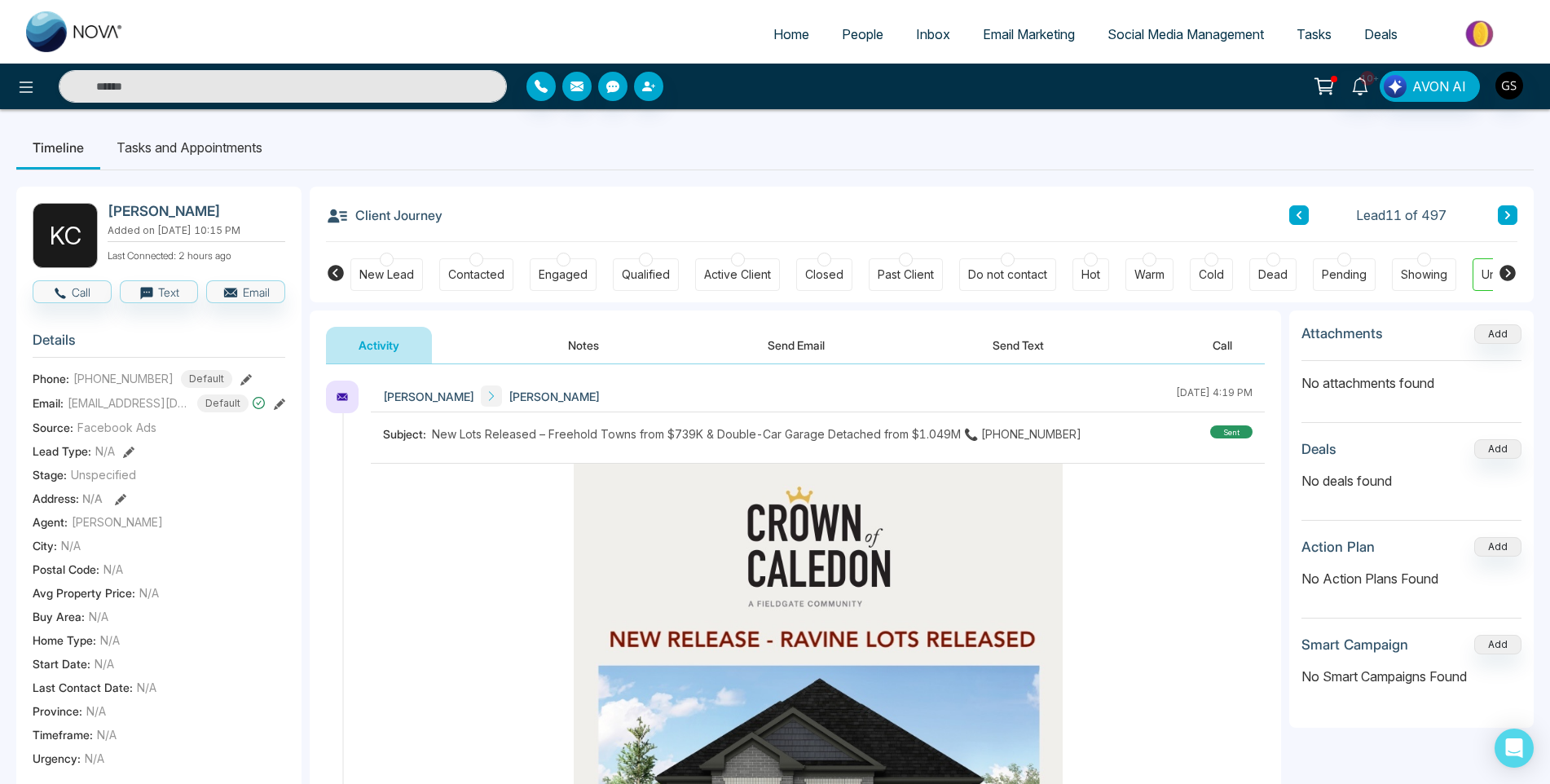
click at [1511, 211] on icon at bounding box center [1507, 214] width 8 height 9
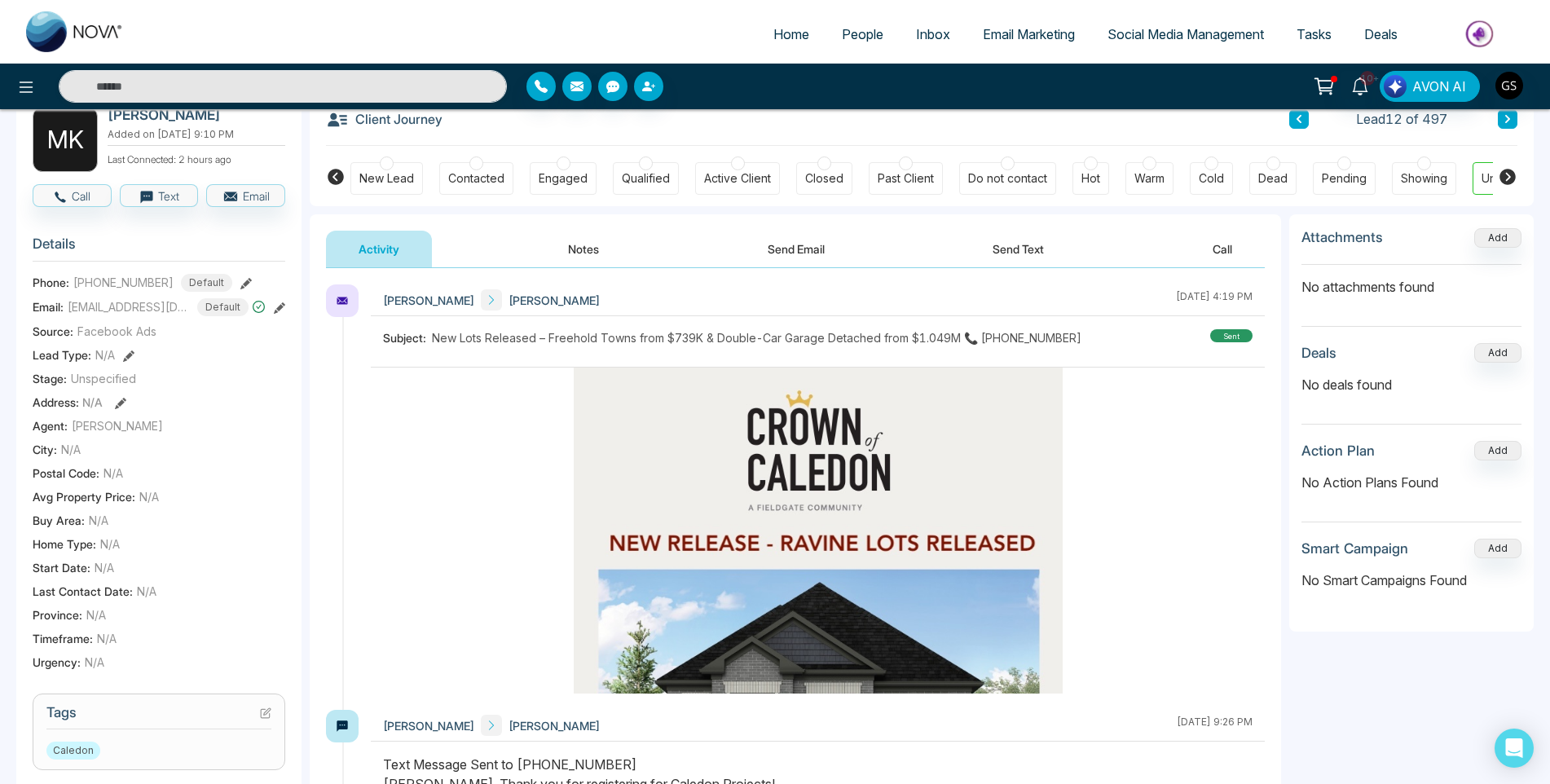
scroll to position [244, 0]
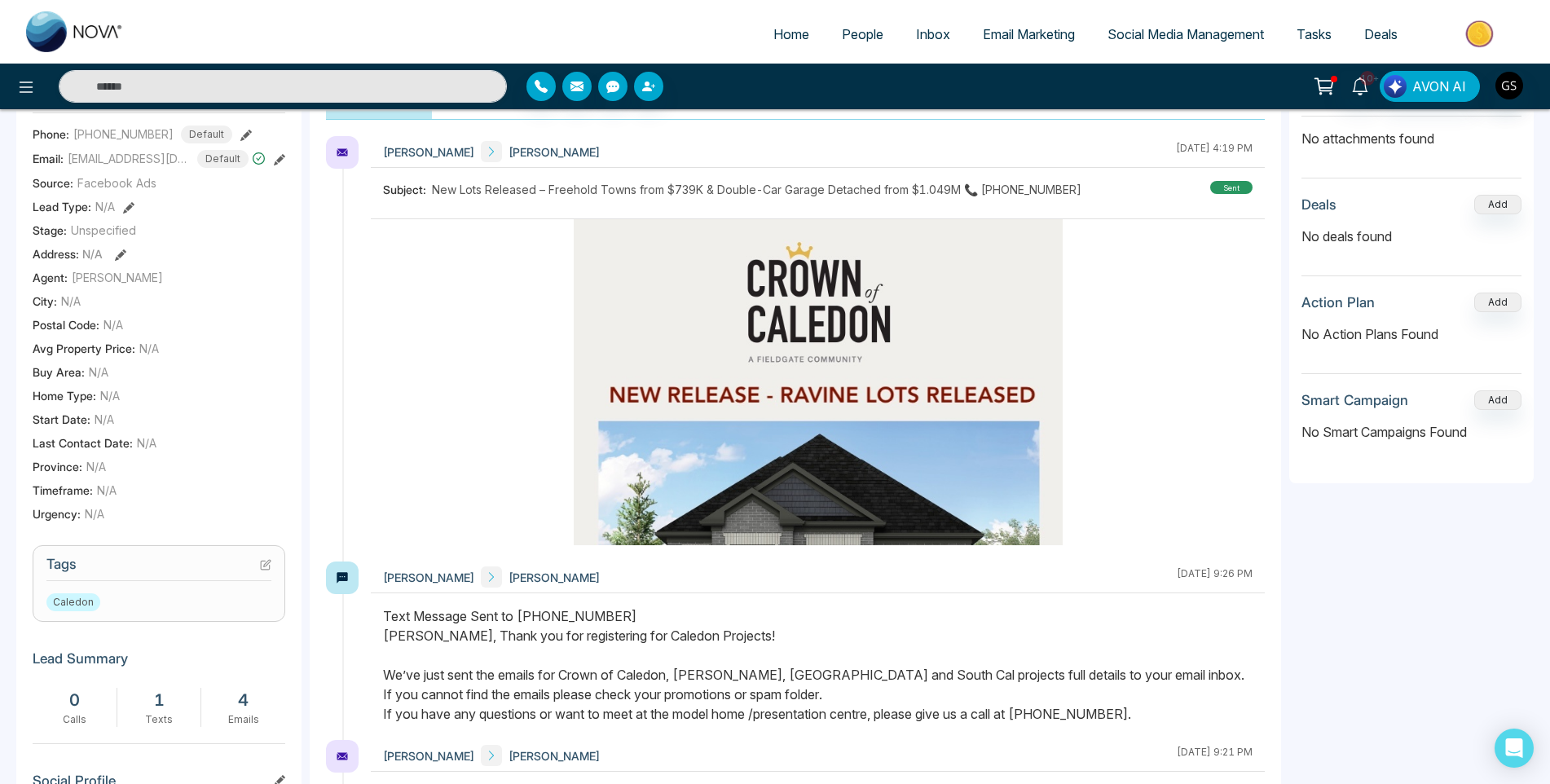
click at [259, 575] on h3 "Tags" at bounding box center [159, 567] width 225 height 25
click at [261, 569] on icon at bounding box center [265, 565] width 9 height 9
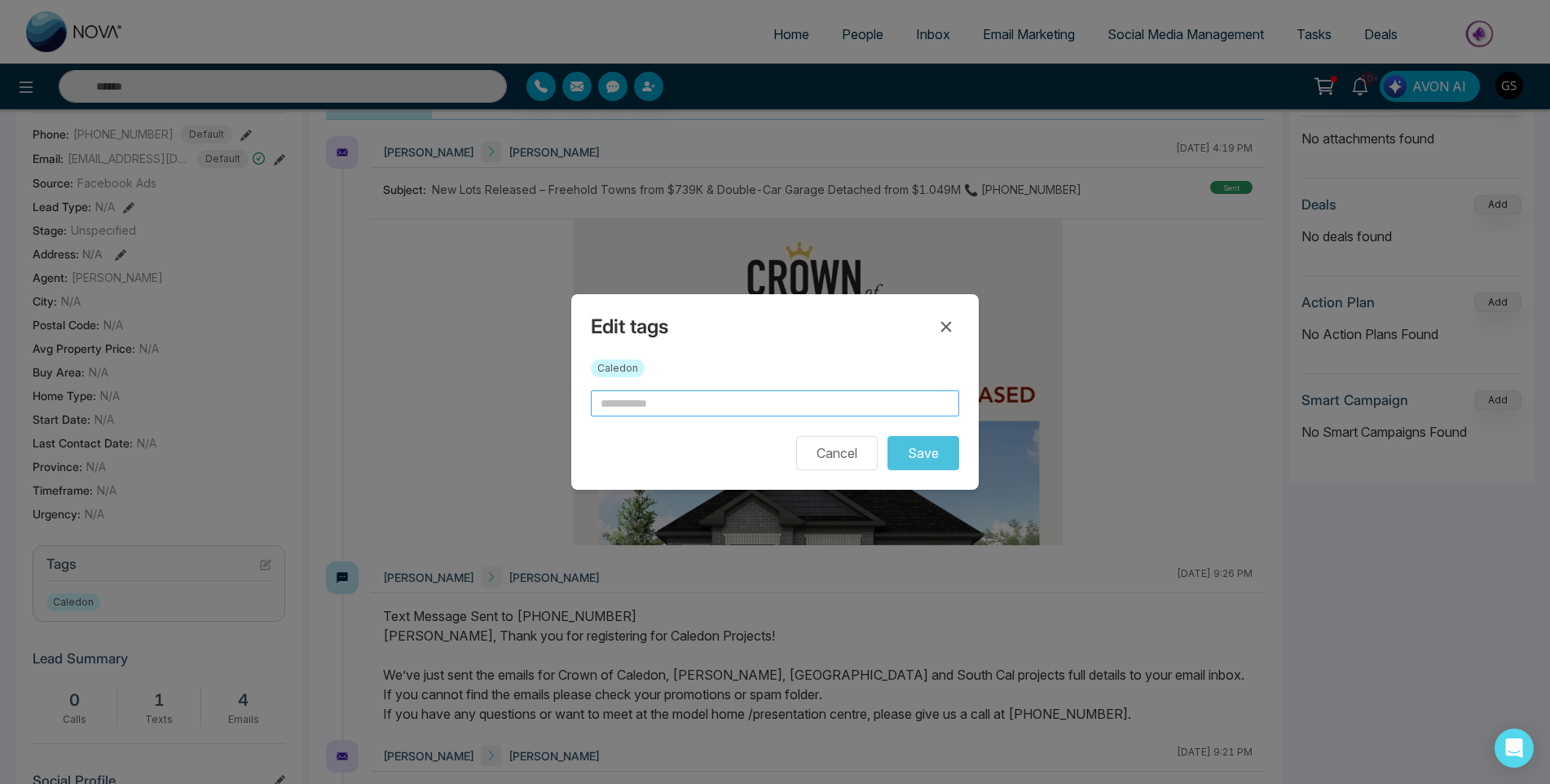
click at [676, 398] on input "text" at bounding box center [775, 403] width 368 height 26
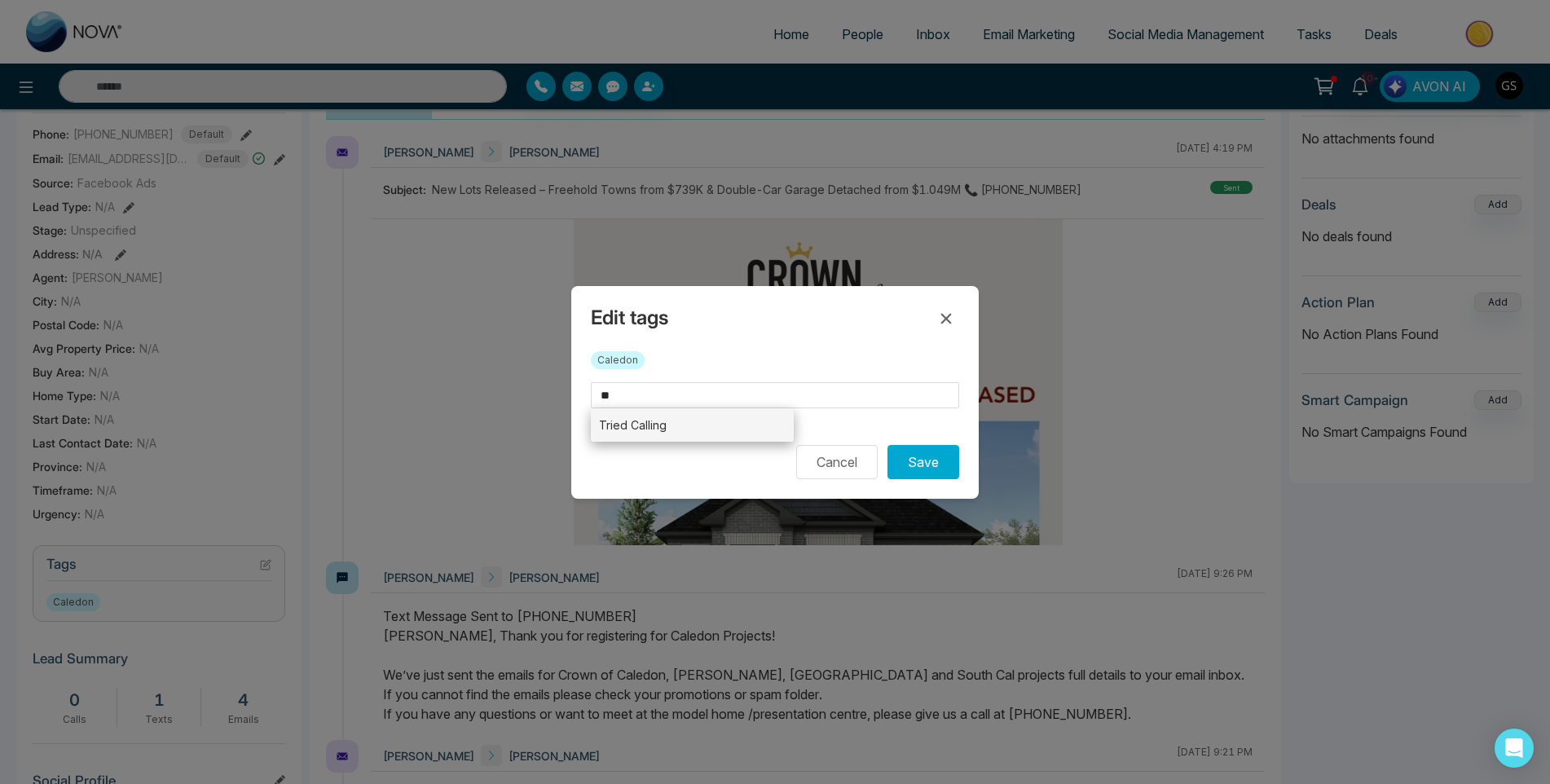
click at [664, 434] on li "Tried Calling" at bounding box center [692, 425] width 203 height 34
type input "**********"
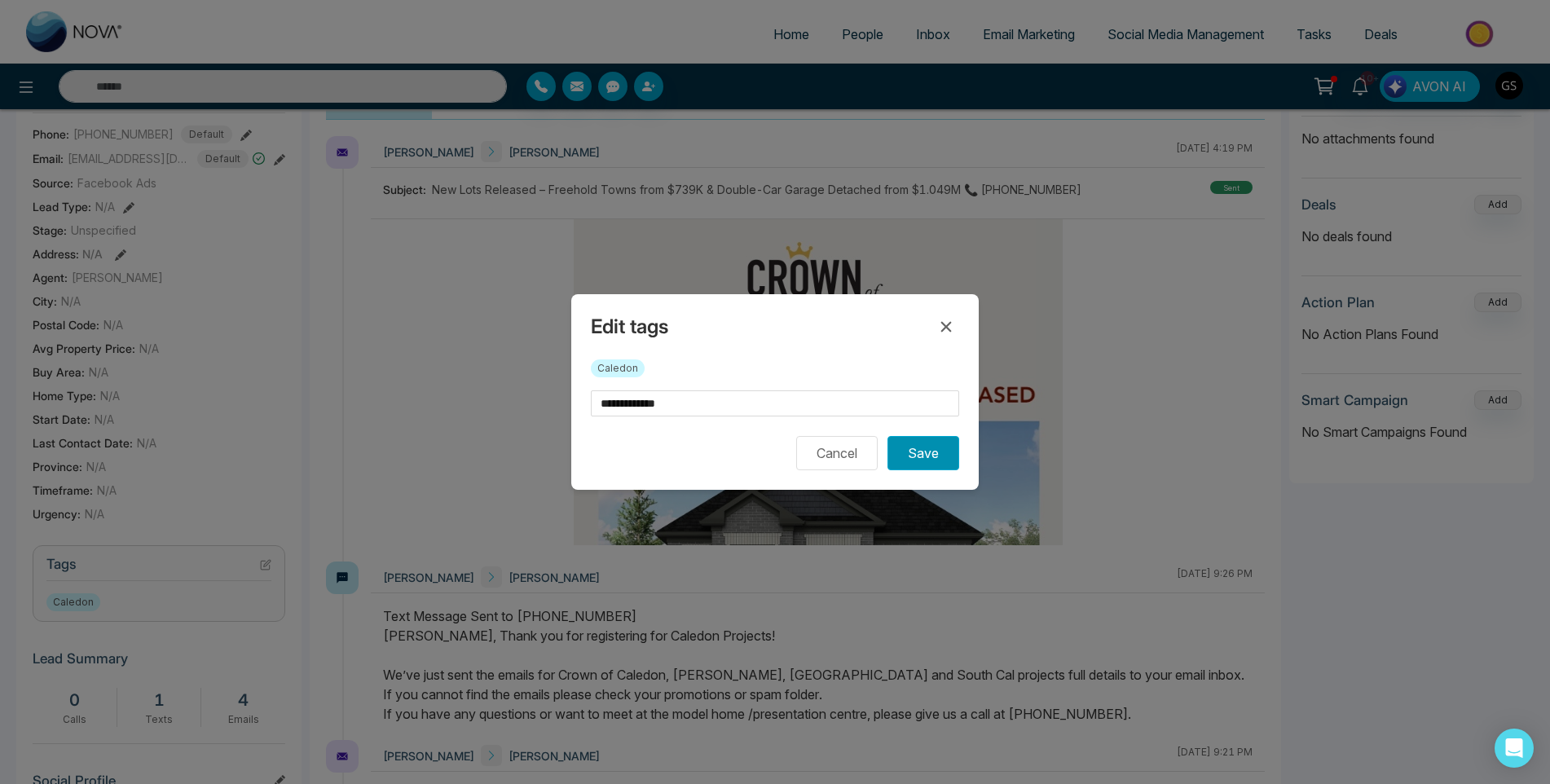
click at [940, 450] on button "Save" at bounding box center [923, 453] width 71 height 34
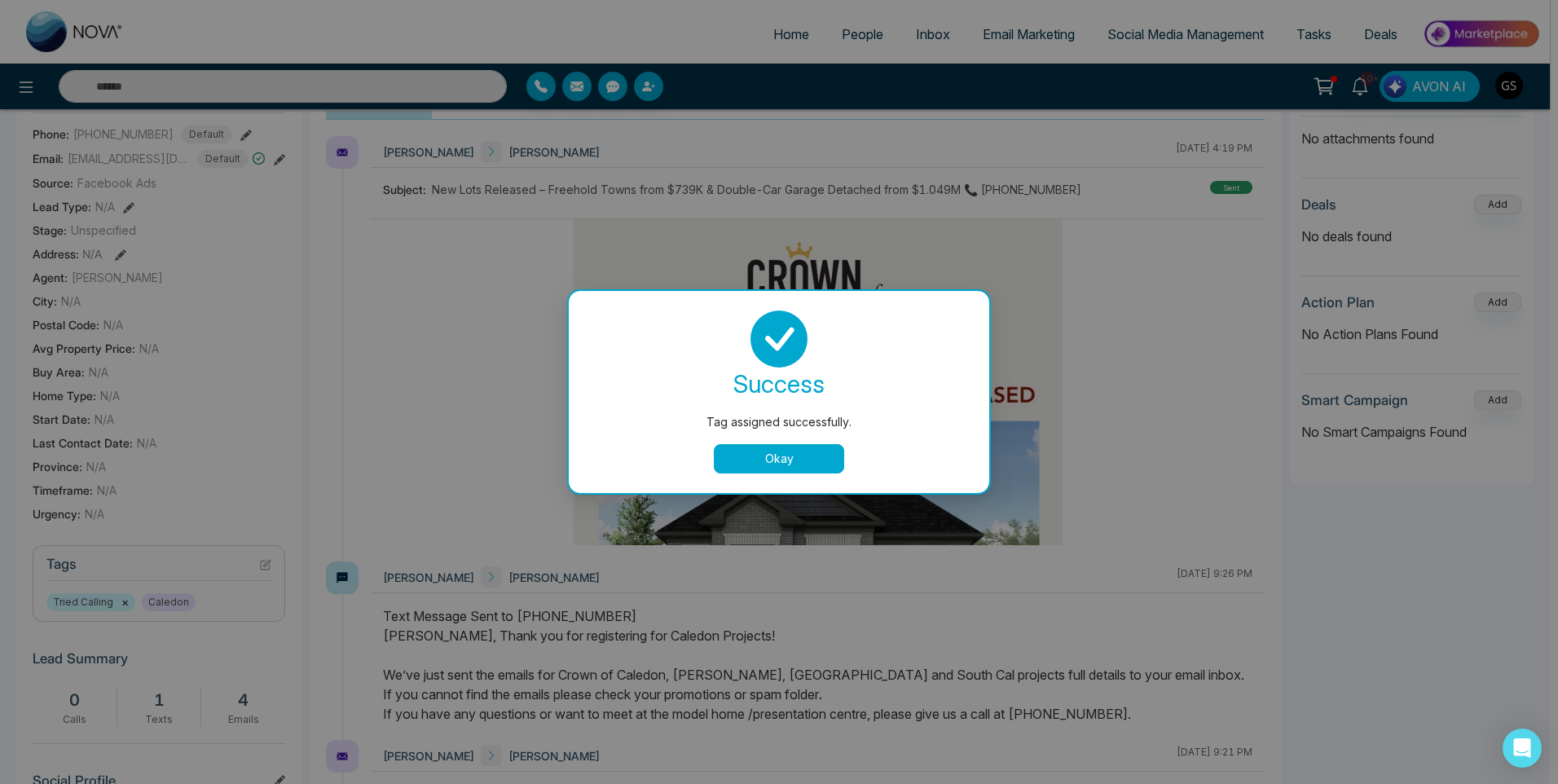
click at [1142, 174] on div "Tag assigned successfully. success Tag assigned successfully. Okay" at bounding box center [779, 392] width 1558 height 784
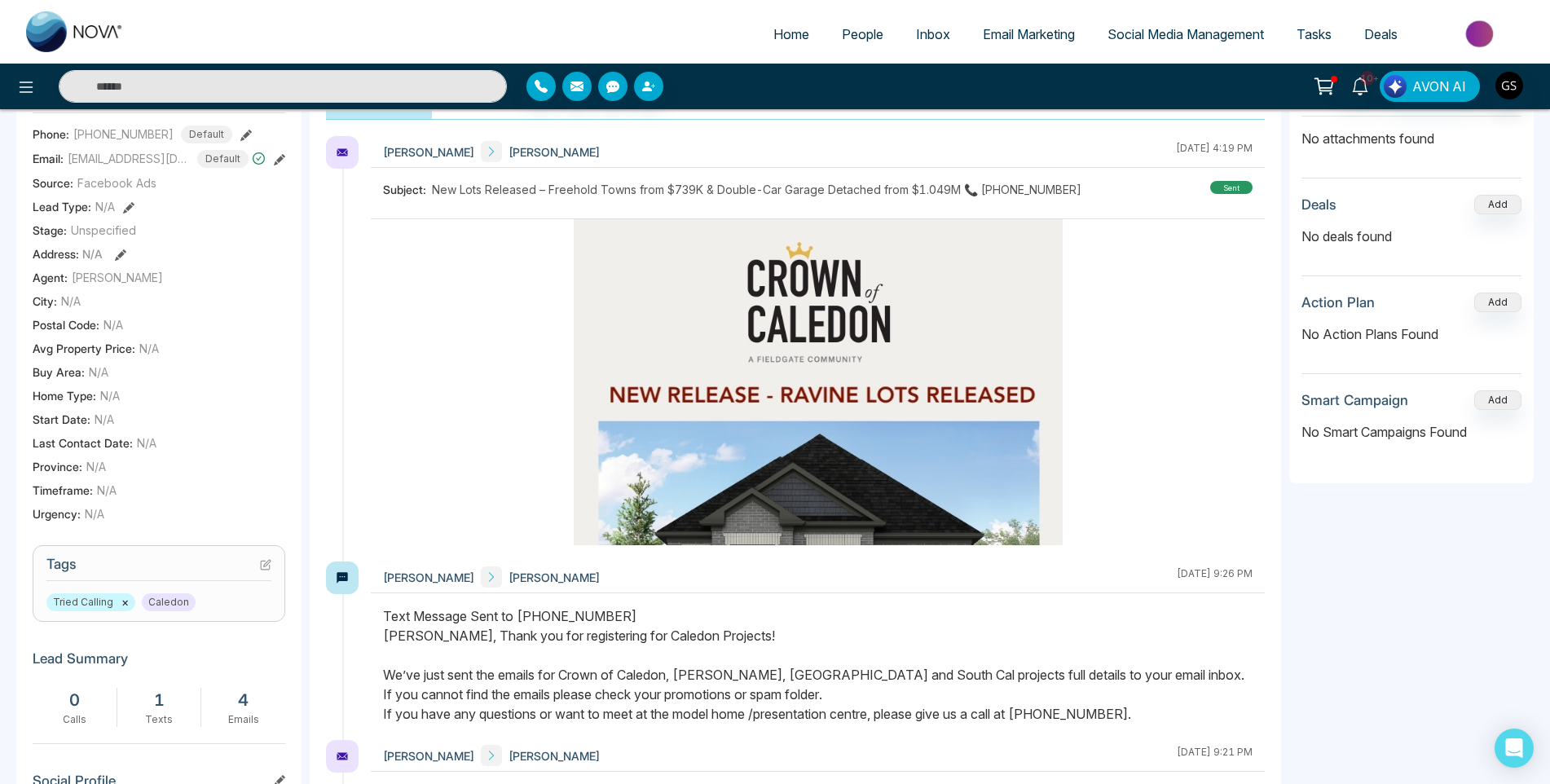
click at [863, 29] on span "People" at bounding box center [863, 34] width 41 height 16
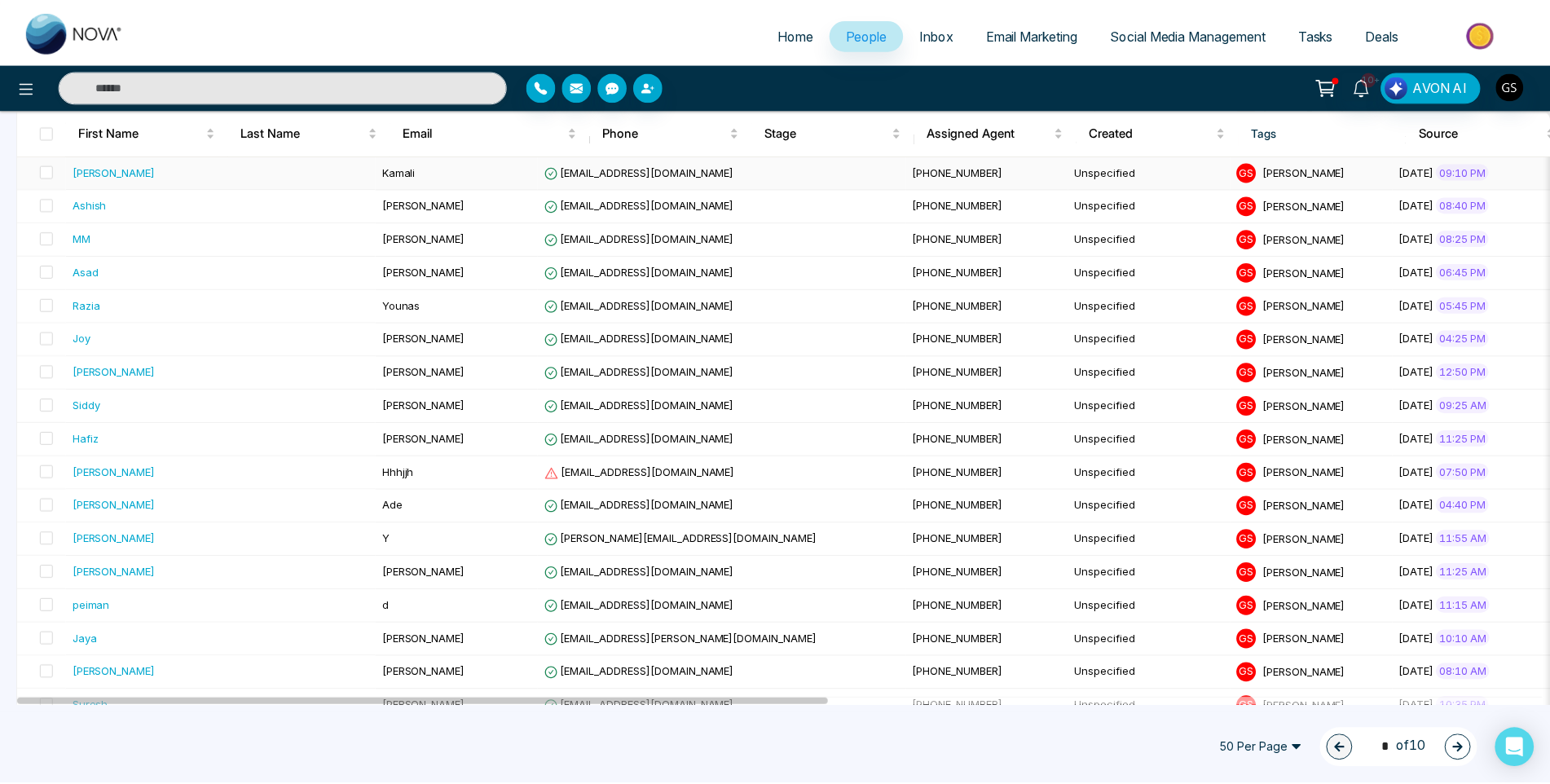
scroll to position [570, 0]
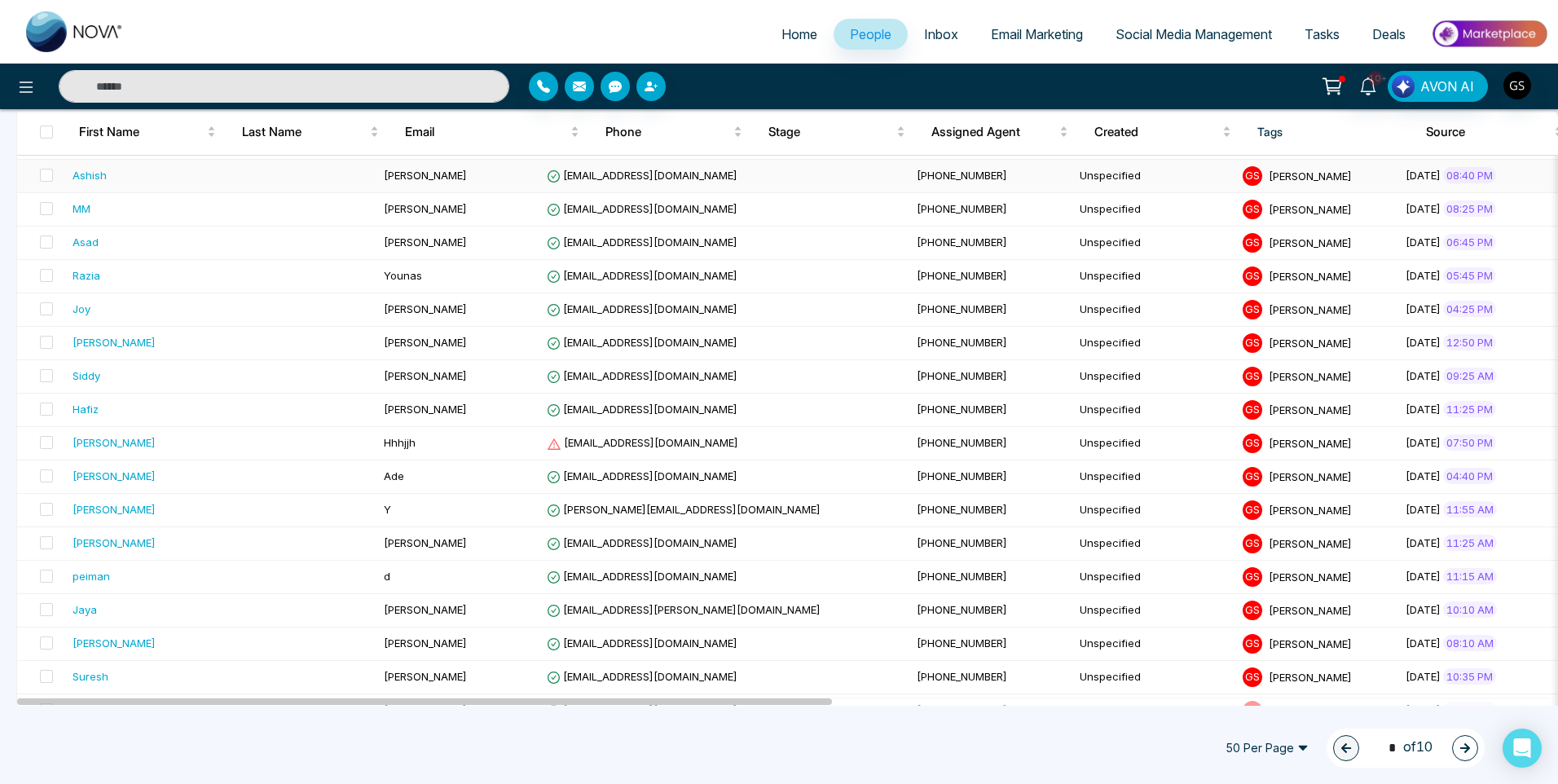
click at [377, 175] on td "[PERSON_NAME]" at bounding box center [459, 176] width 163 height 34
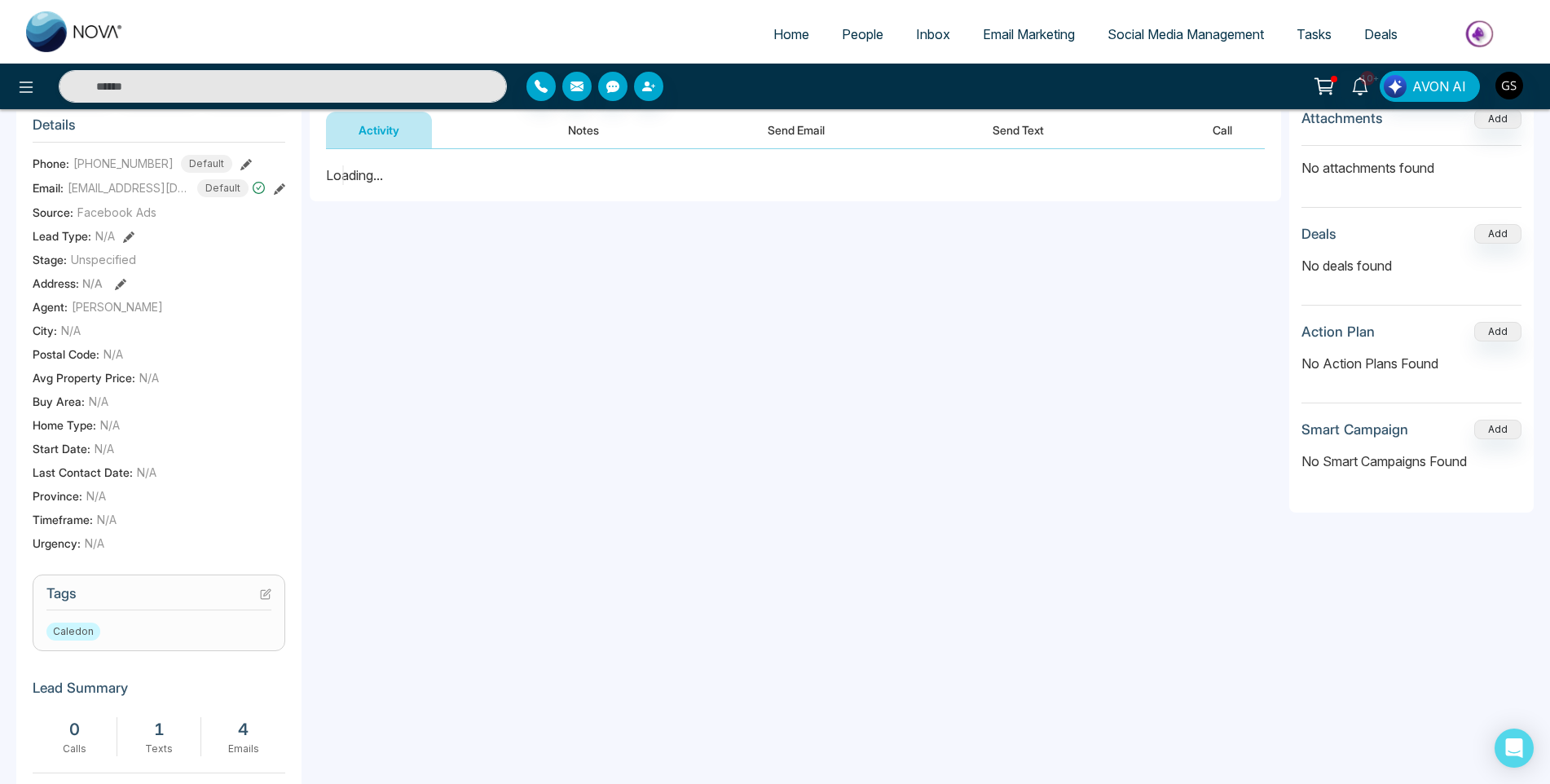
scroll to position [244, 0]
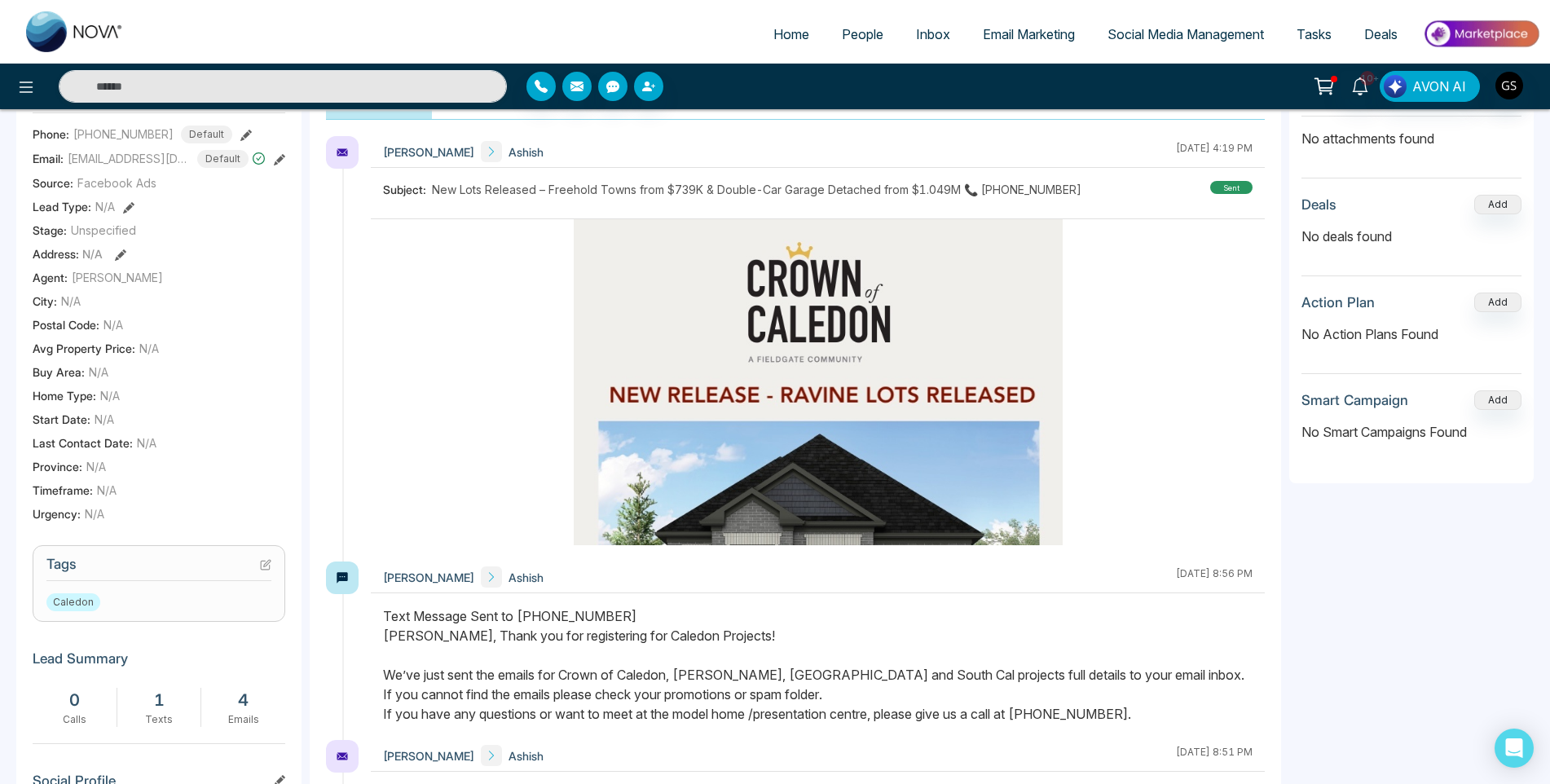
click at [266, 567] on icon at bounding box center [268, 563] width 7 height 7
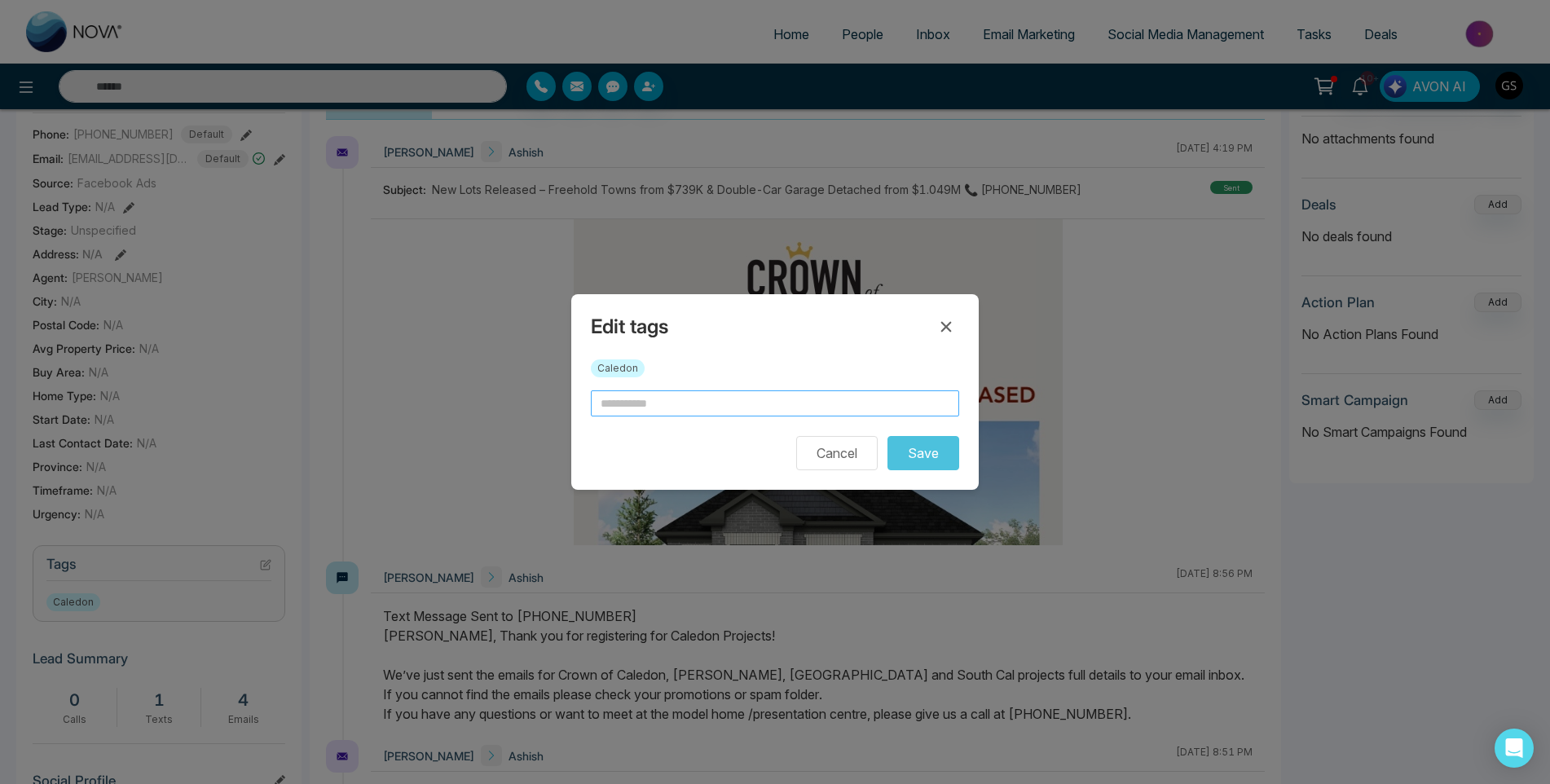
click at [772, 401] on input "text" at bounding box center [775, 403] width 368 height 26
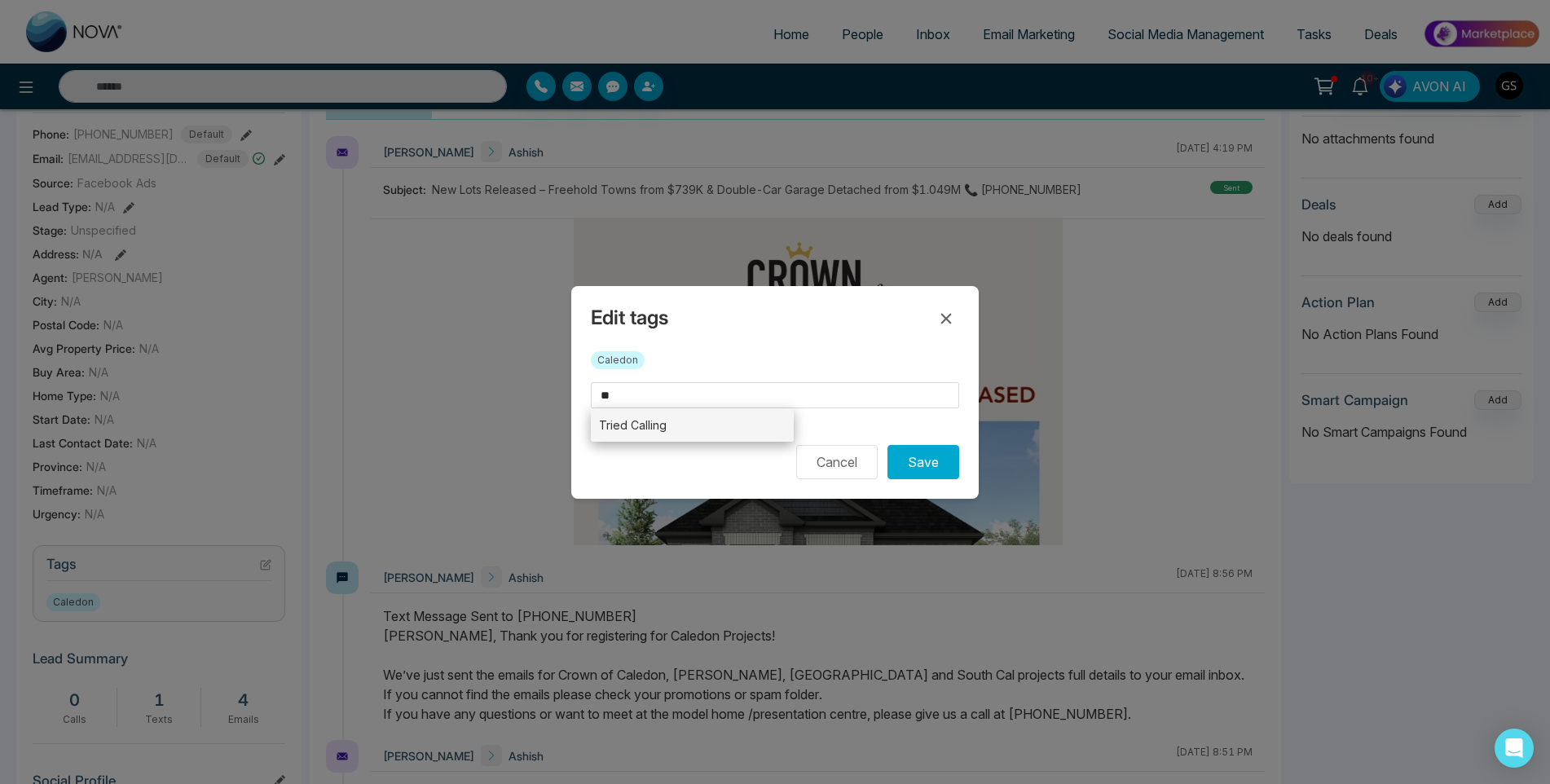
click at [754, 432] on li "Tried Calling" at bounding box center [692, 425] width 203 height 34
type input "**********"
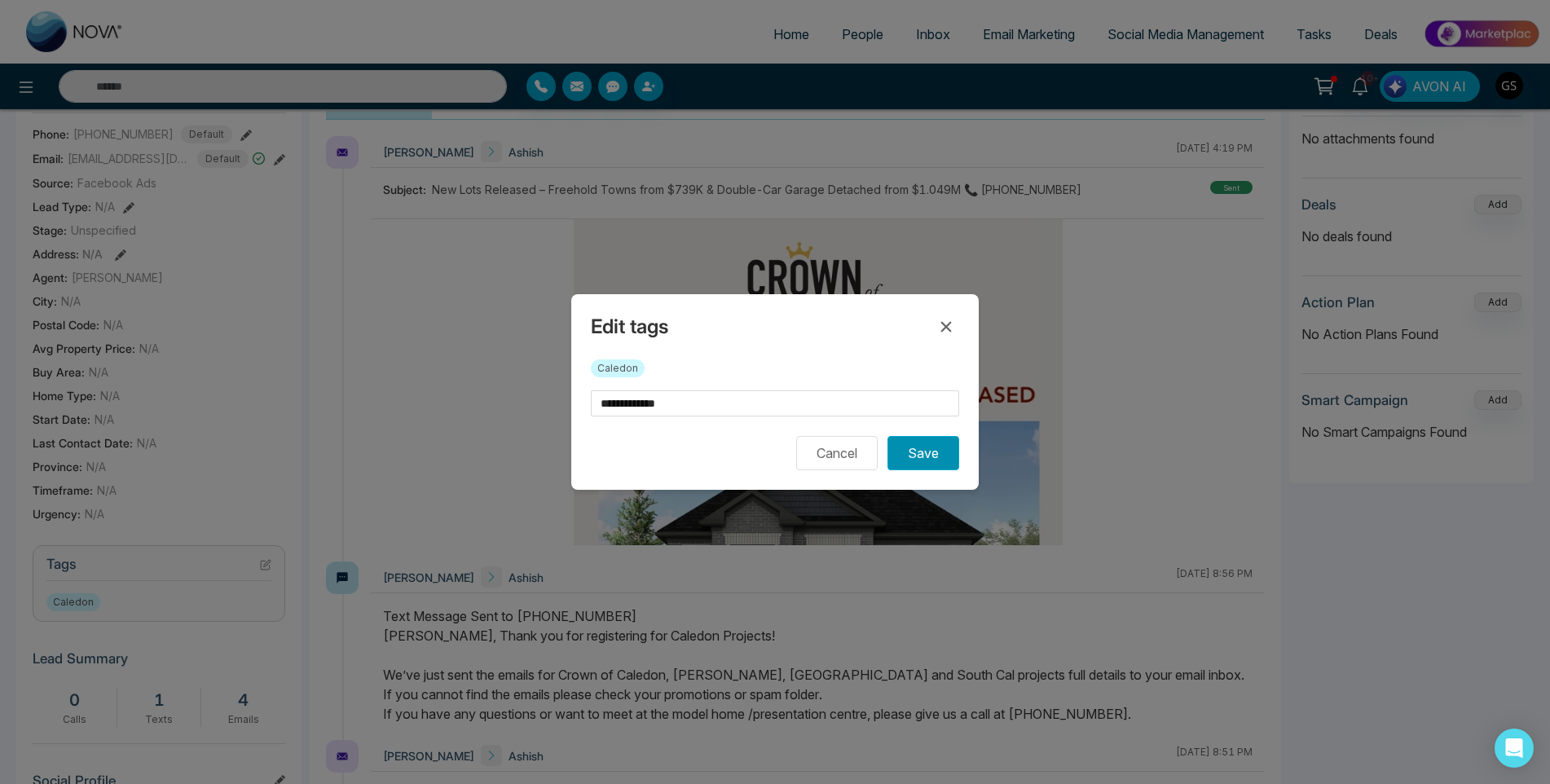
click at [934, 443] on button "Save" at bounding box center [923, 453] width 71 height 34
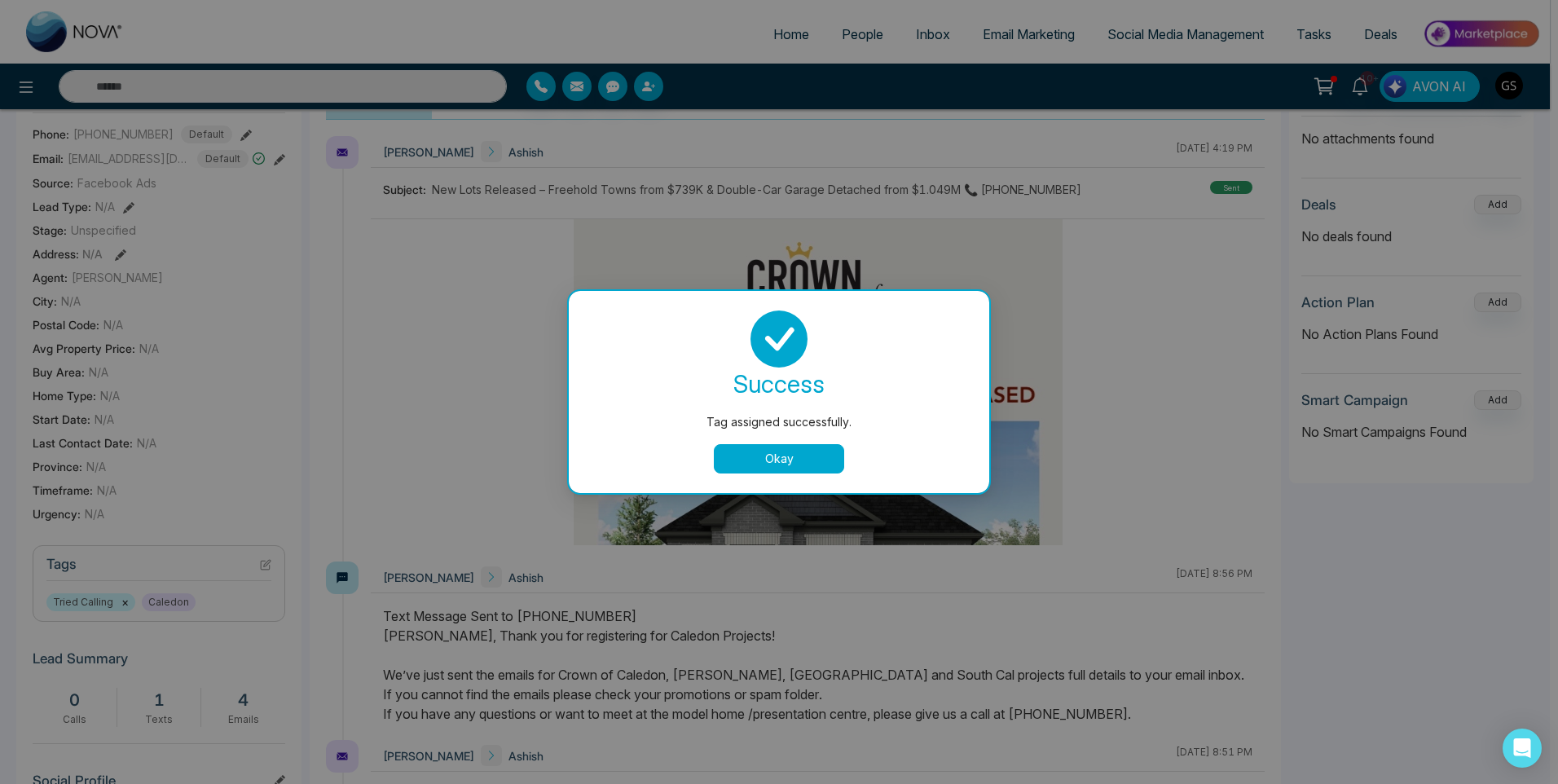
click at [917, 76] on div "Tag assigned successfully. success Tag assigned successfully. Okay" at bounding box center [779, 392] width 1558 height 784
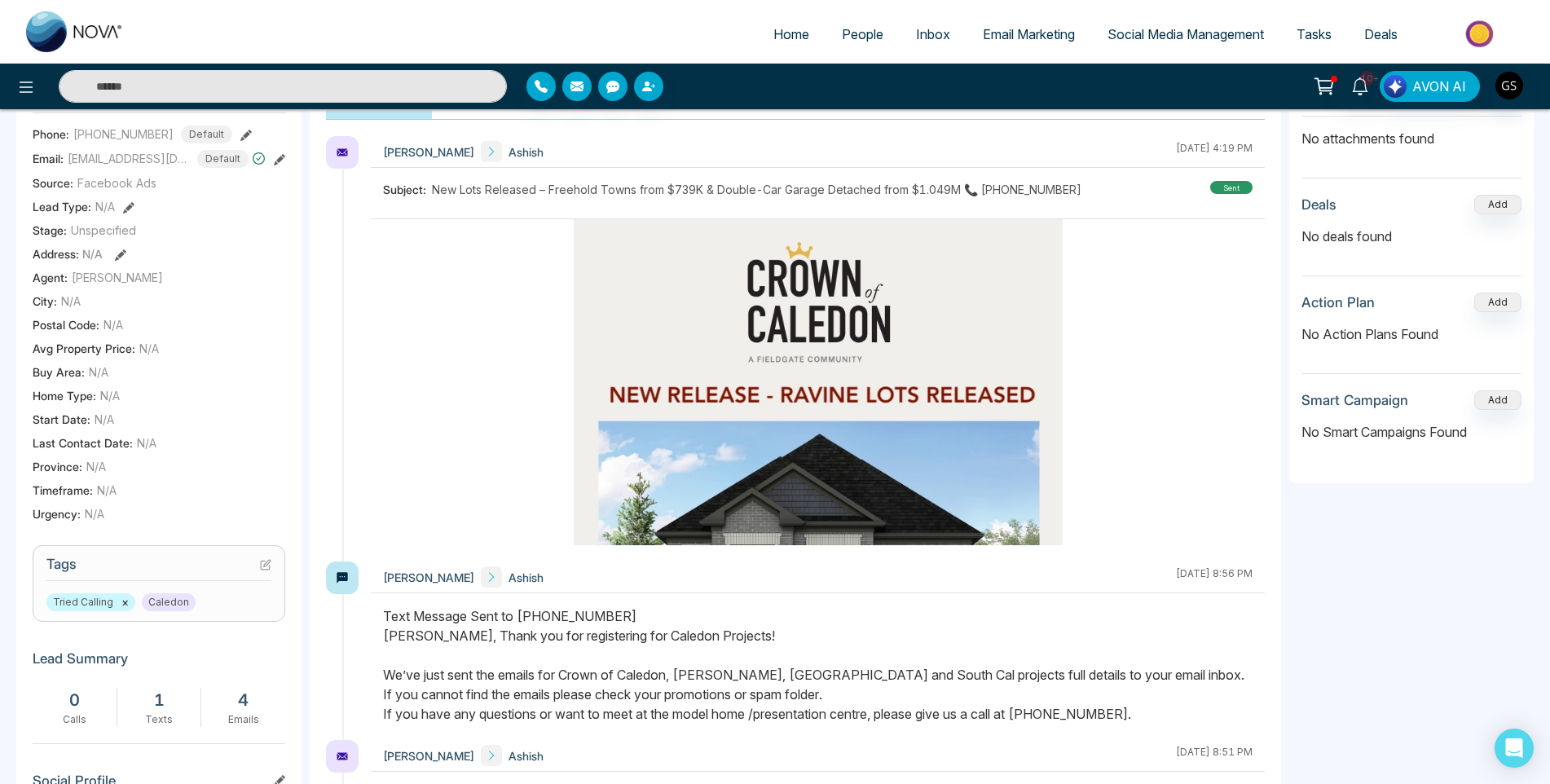
click at [870, 30] on span "People" at bounding box center [863, 34] width 41 height 16
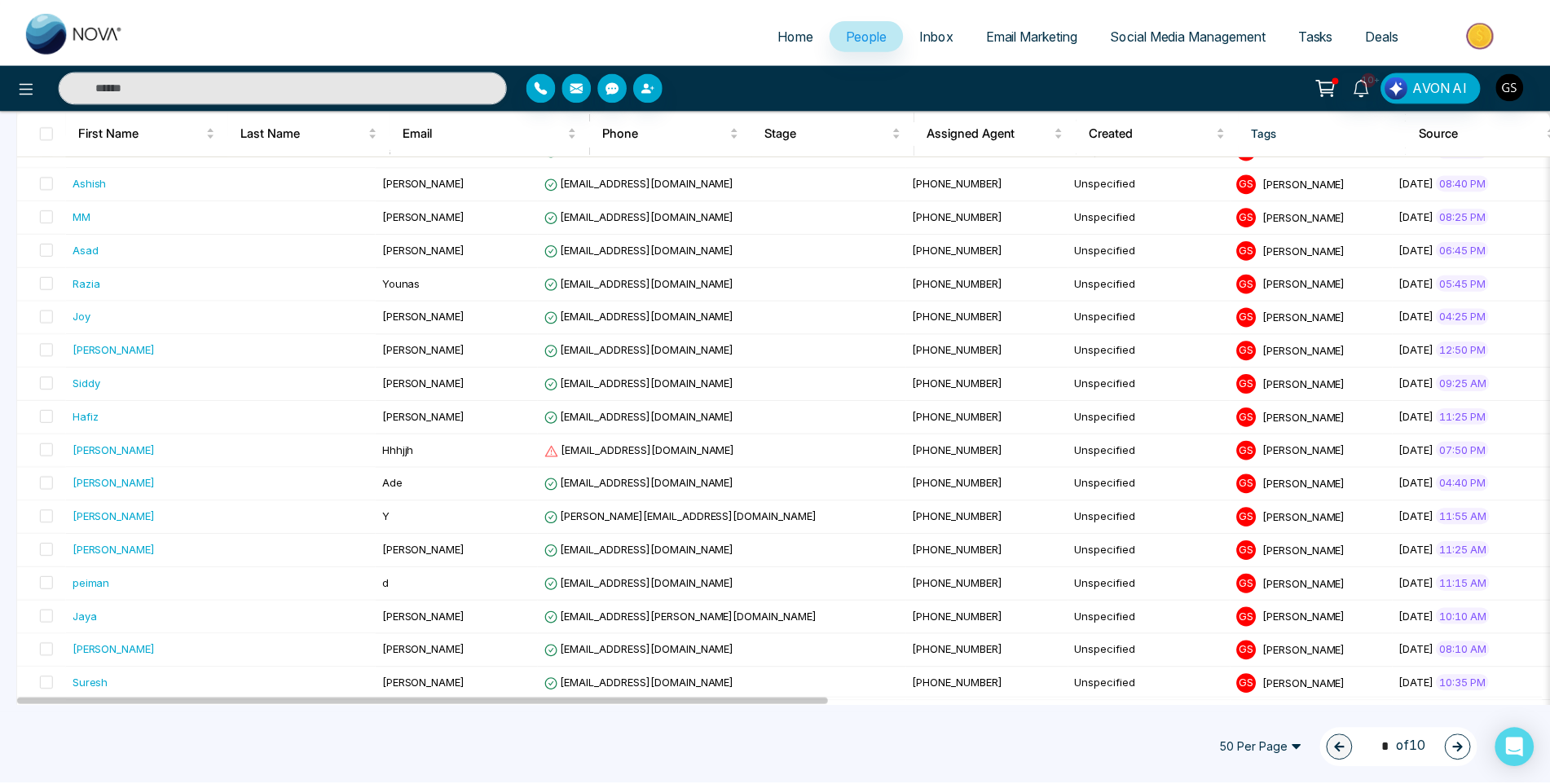
scroll to position [570, 0]
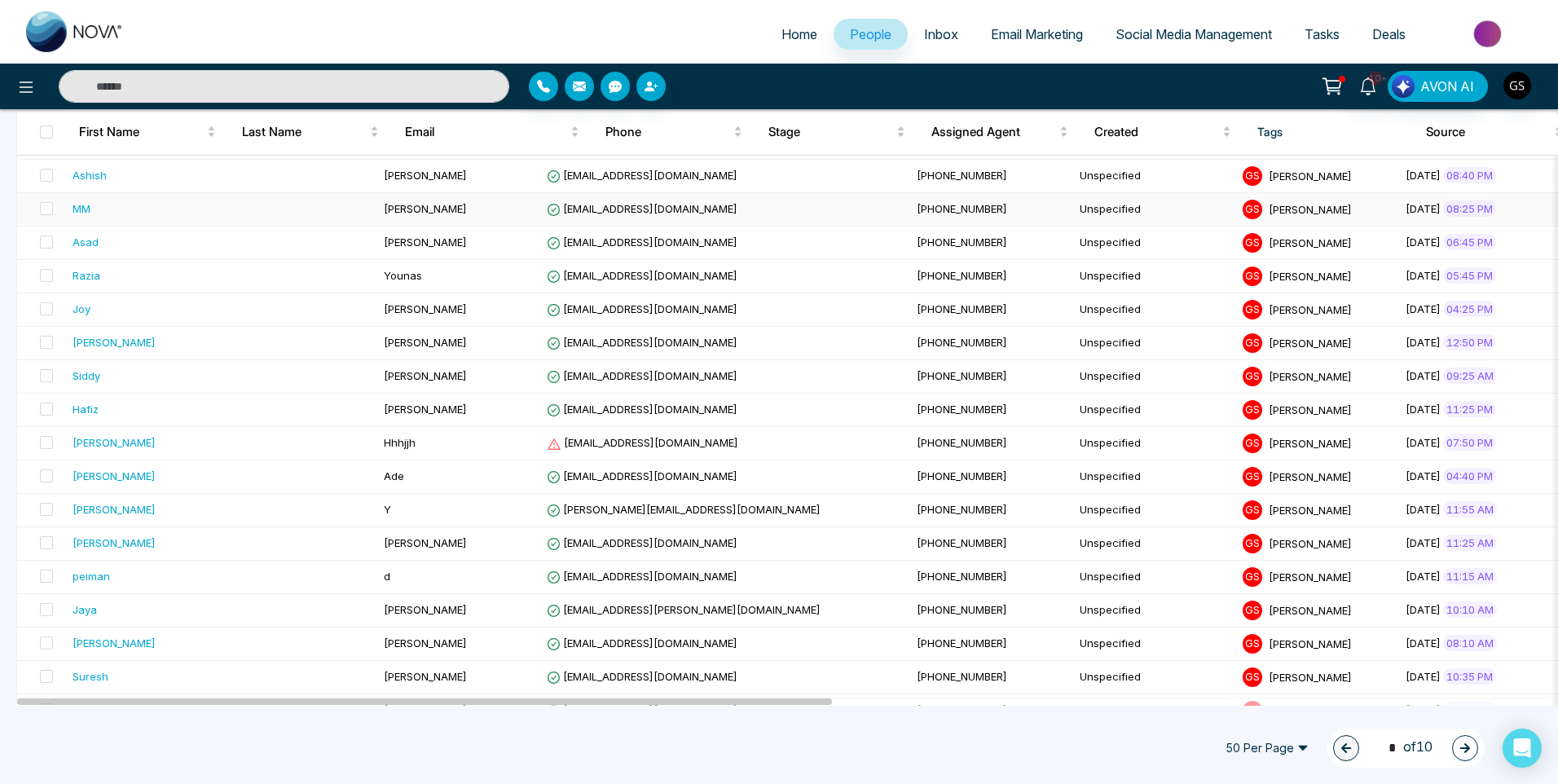
click at [547, 210] on span "[EMAIL_ADDRESS][DOMAIN_NAME]" at bounding box center [642, 208] width 191 height 13
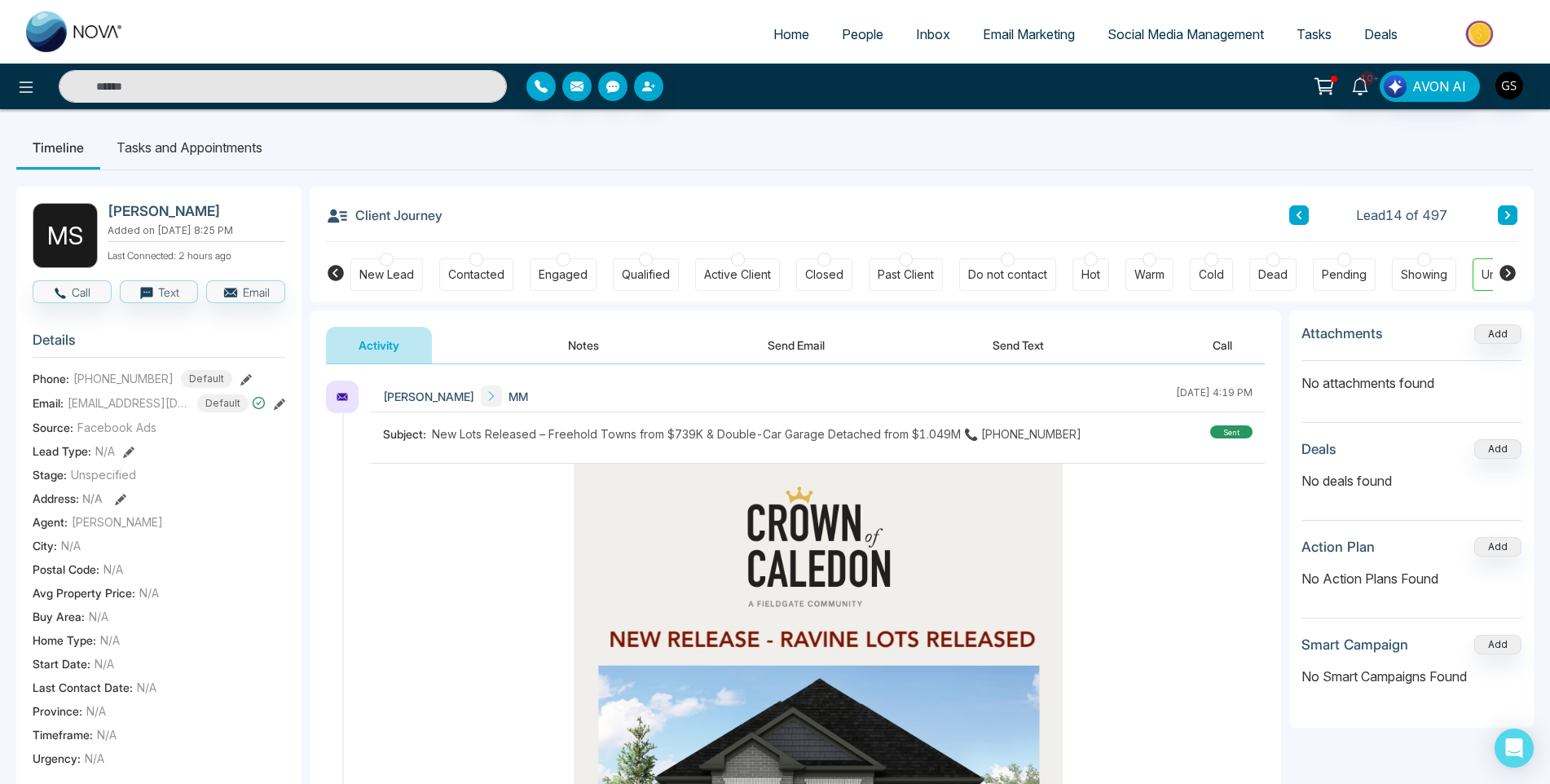
click at [857, 34] on span "People" at bounding box center [863, 34] width 41 height 16
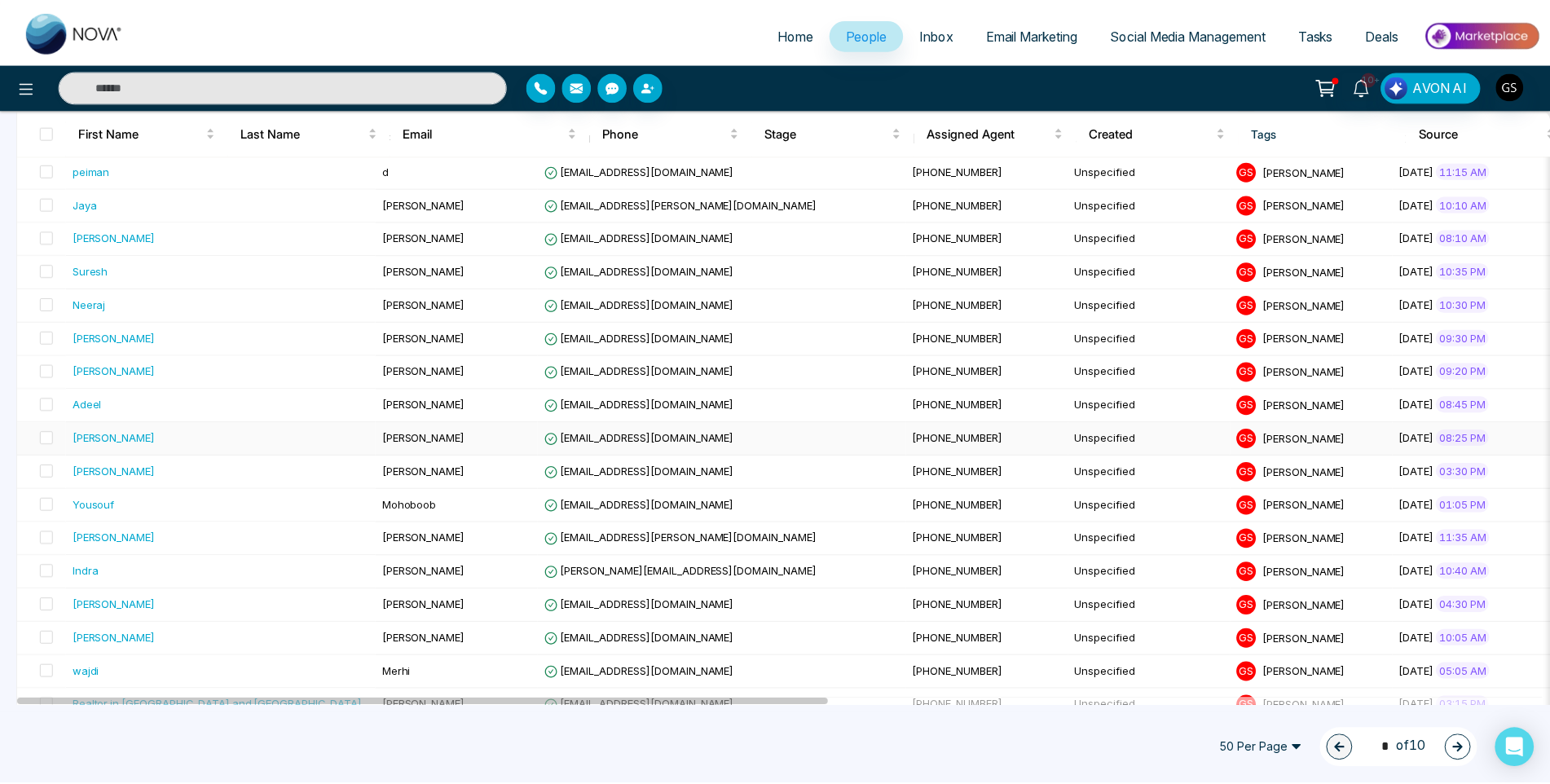
scroll to position [895, 0]
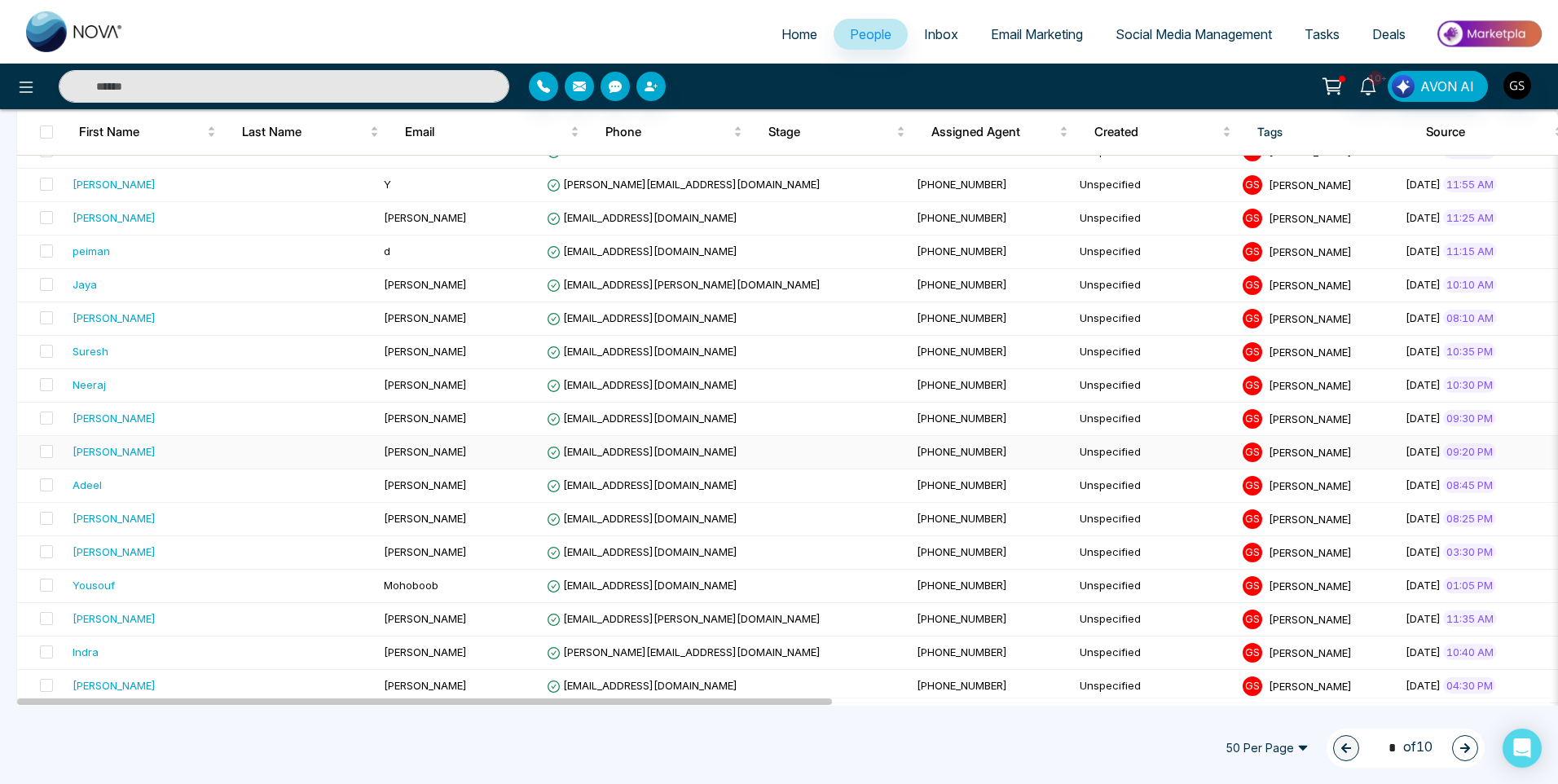
click at [547, 453] on span "[EMAIL_ADDRESS][DOMAIN_NAME]" at bounding box center [642, 450] width 191 height 13
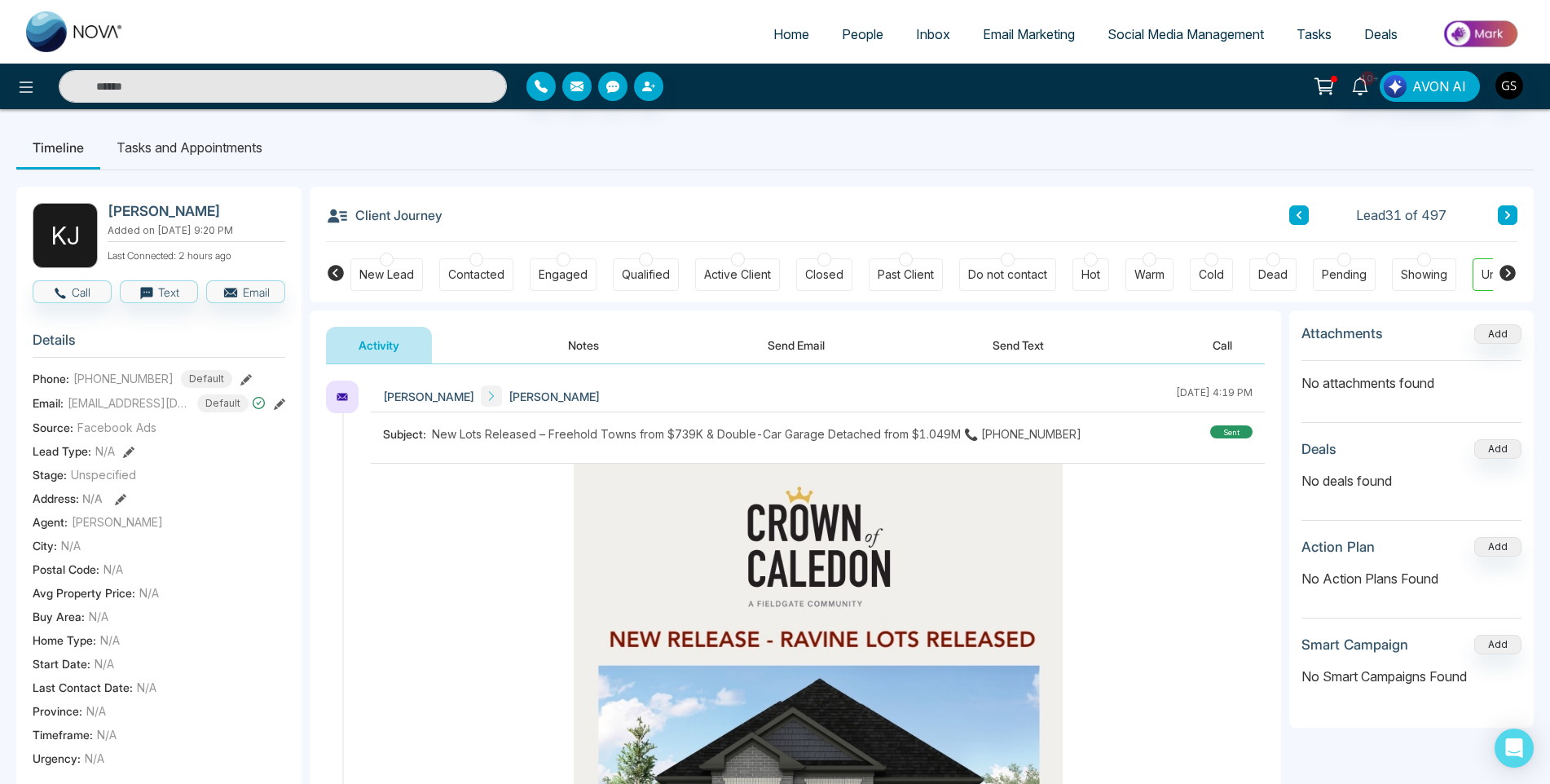
click at [852, 29] on span "People" at bounding box center [863, 34] width 41 height 16
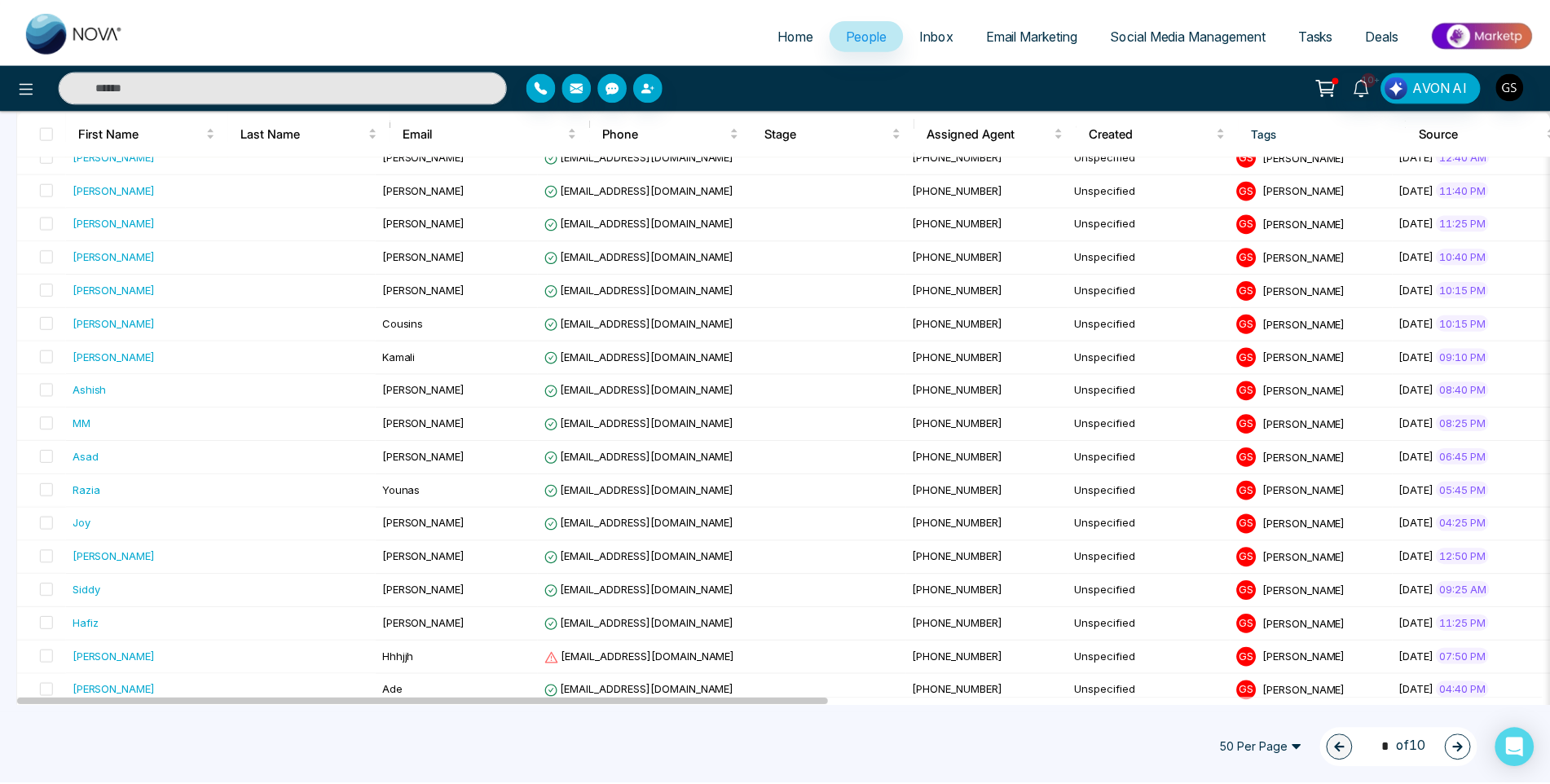
scroll to position [407, 0]
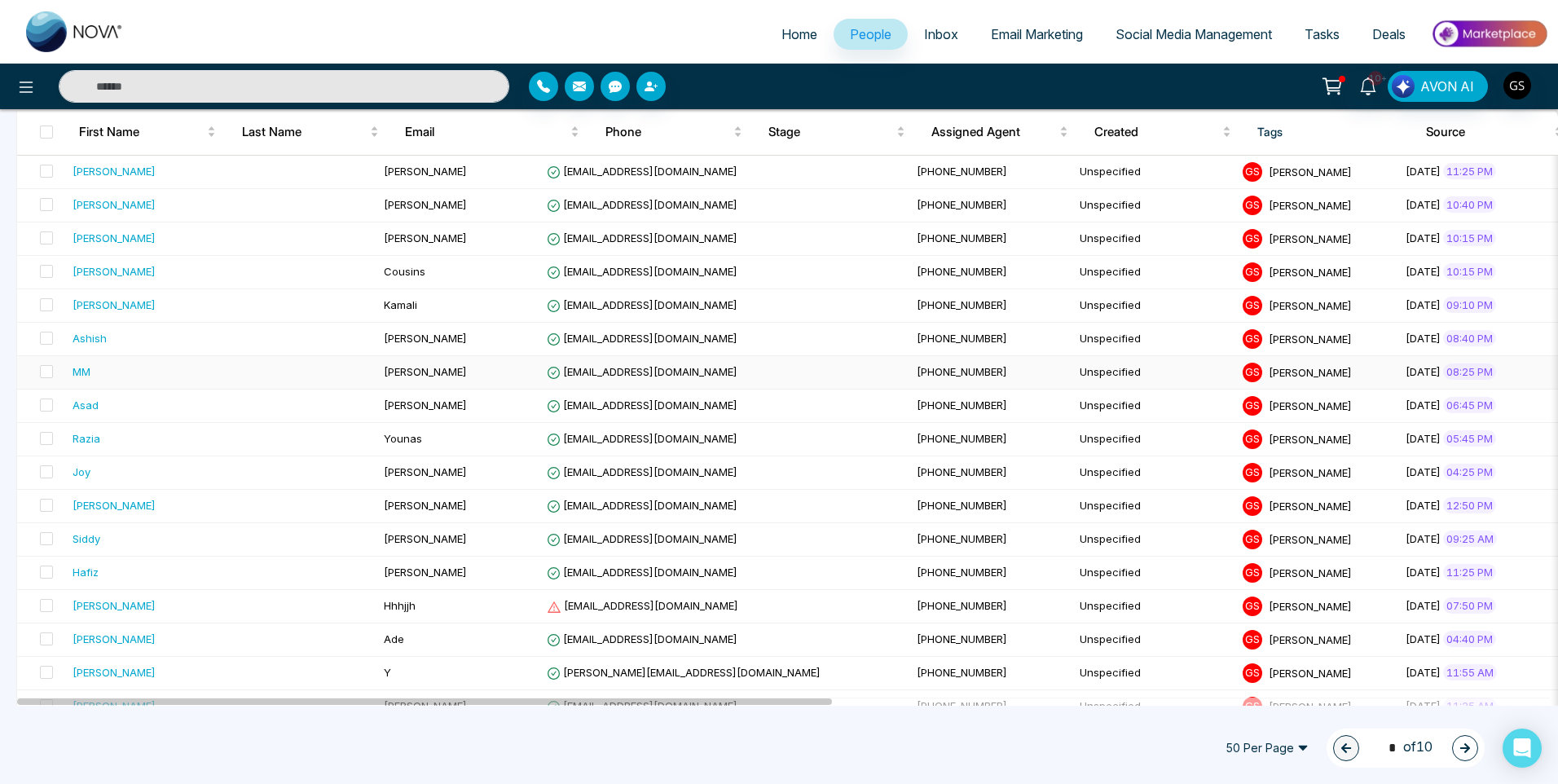
click at [547, 367] on span "[EMAIL_ADDRESS][DOMAIN_NAME]" at bounding box center [642, 371] width 191 height 13
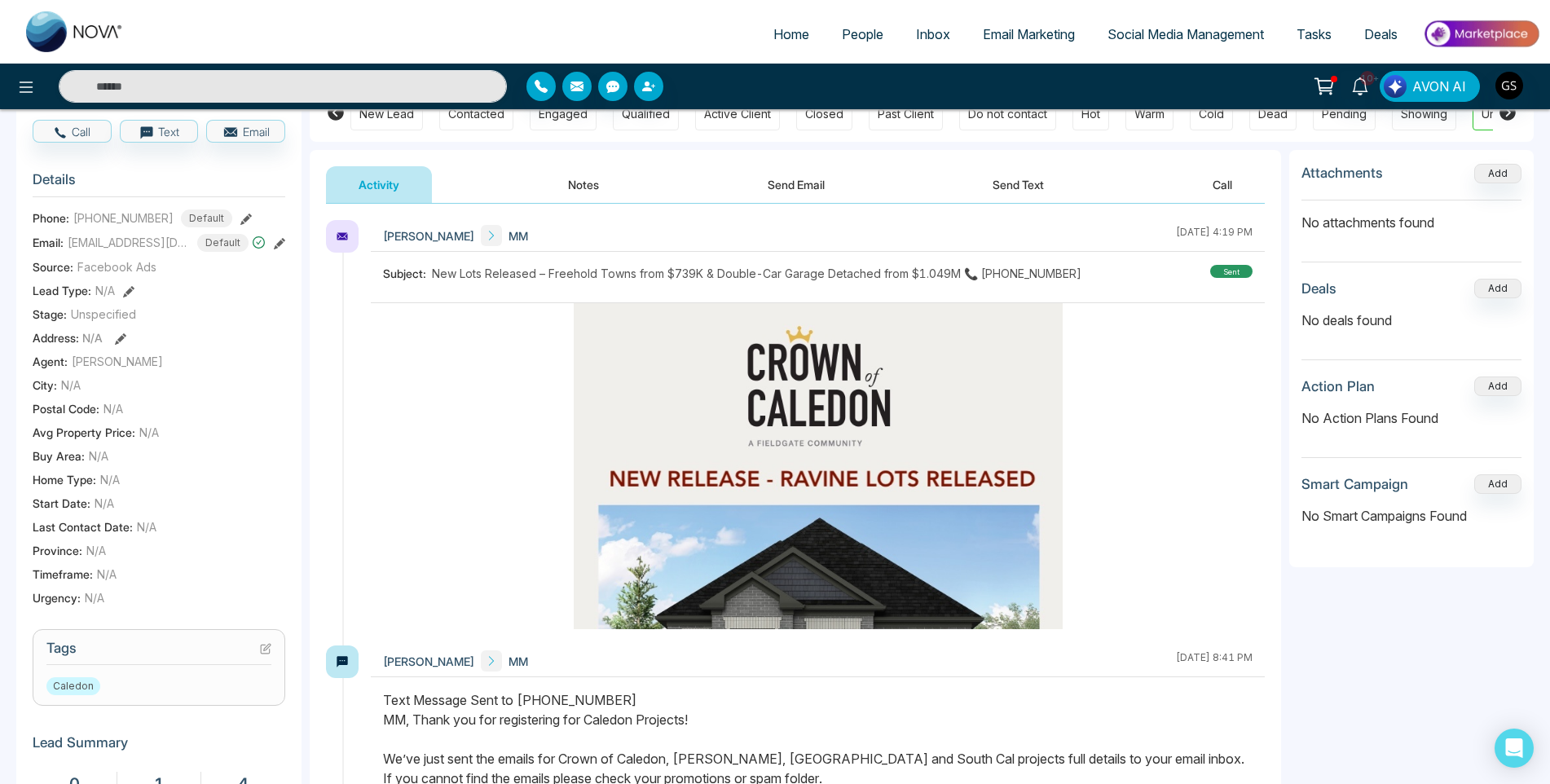
scroll to position [326, 0]
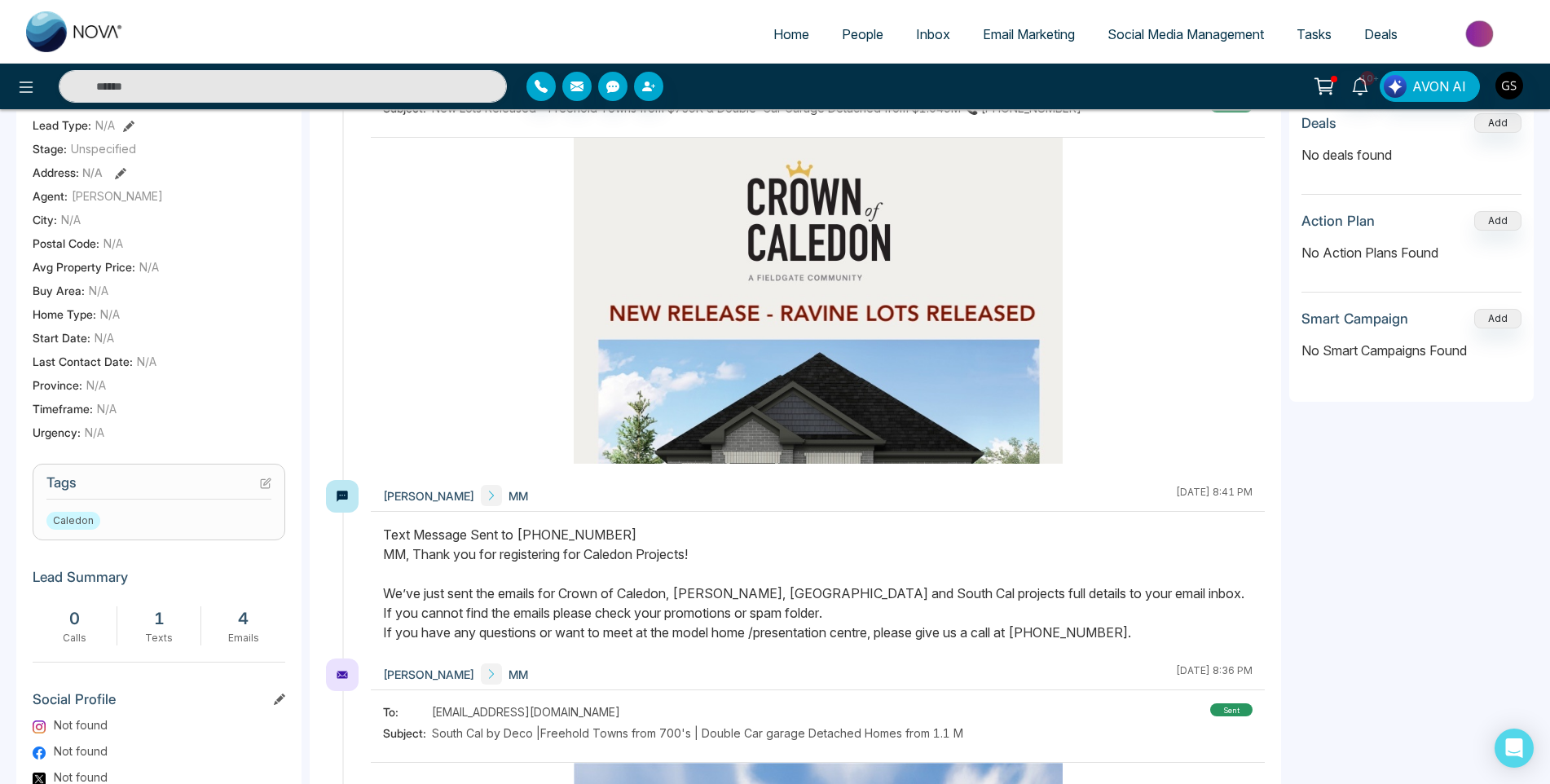
click at [271, 489] on icon at bounding box center [265, 482] width 11 height 11
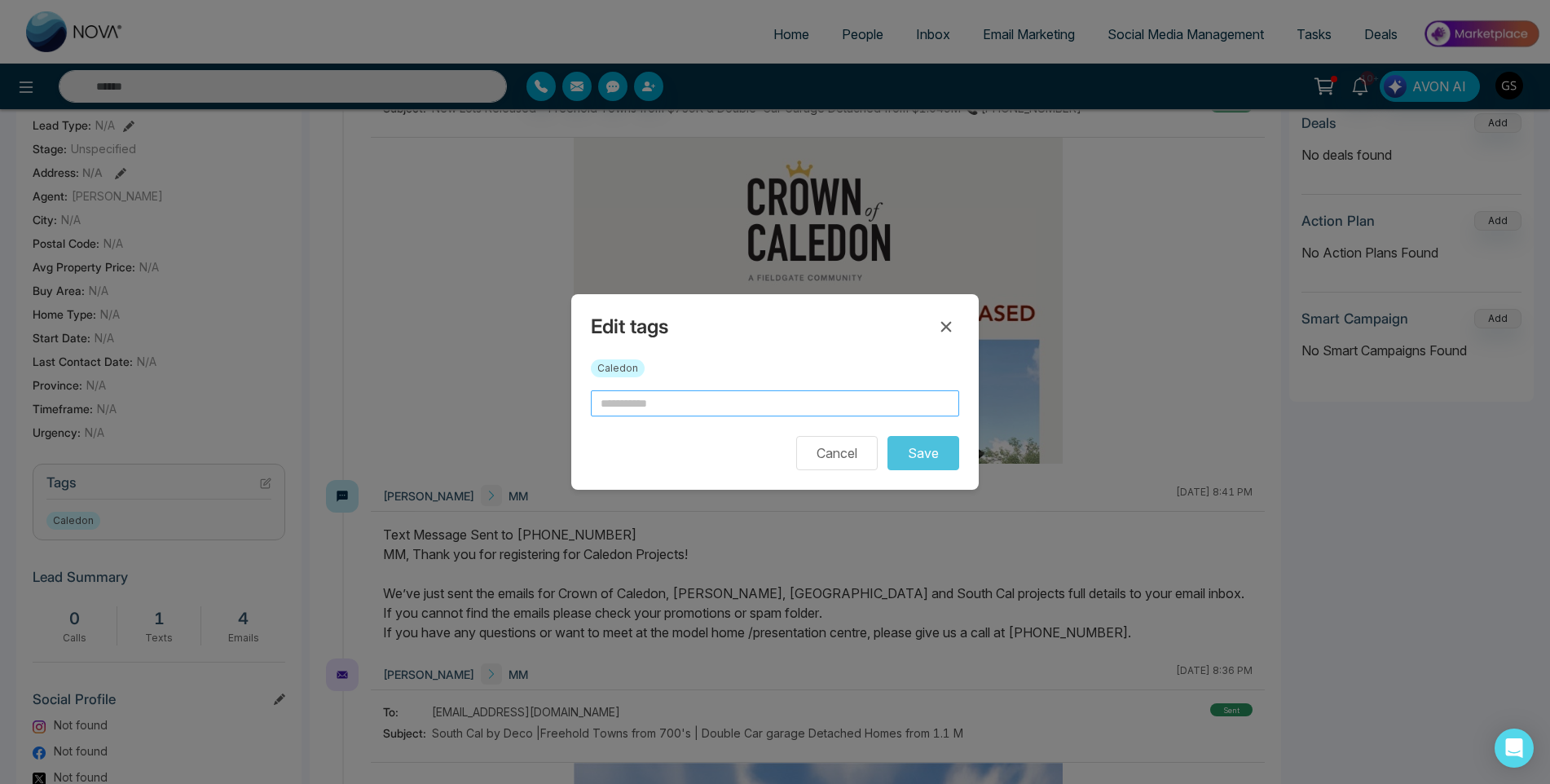
click at [664, 397] on input "text" at bounding box center [775, 403] width 368 height 26
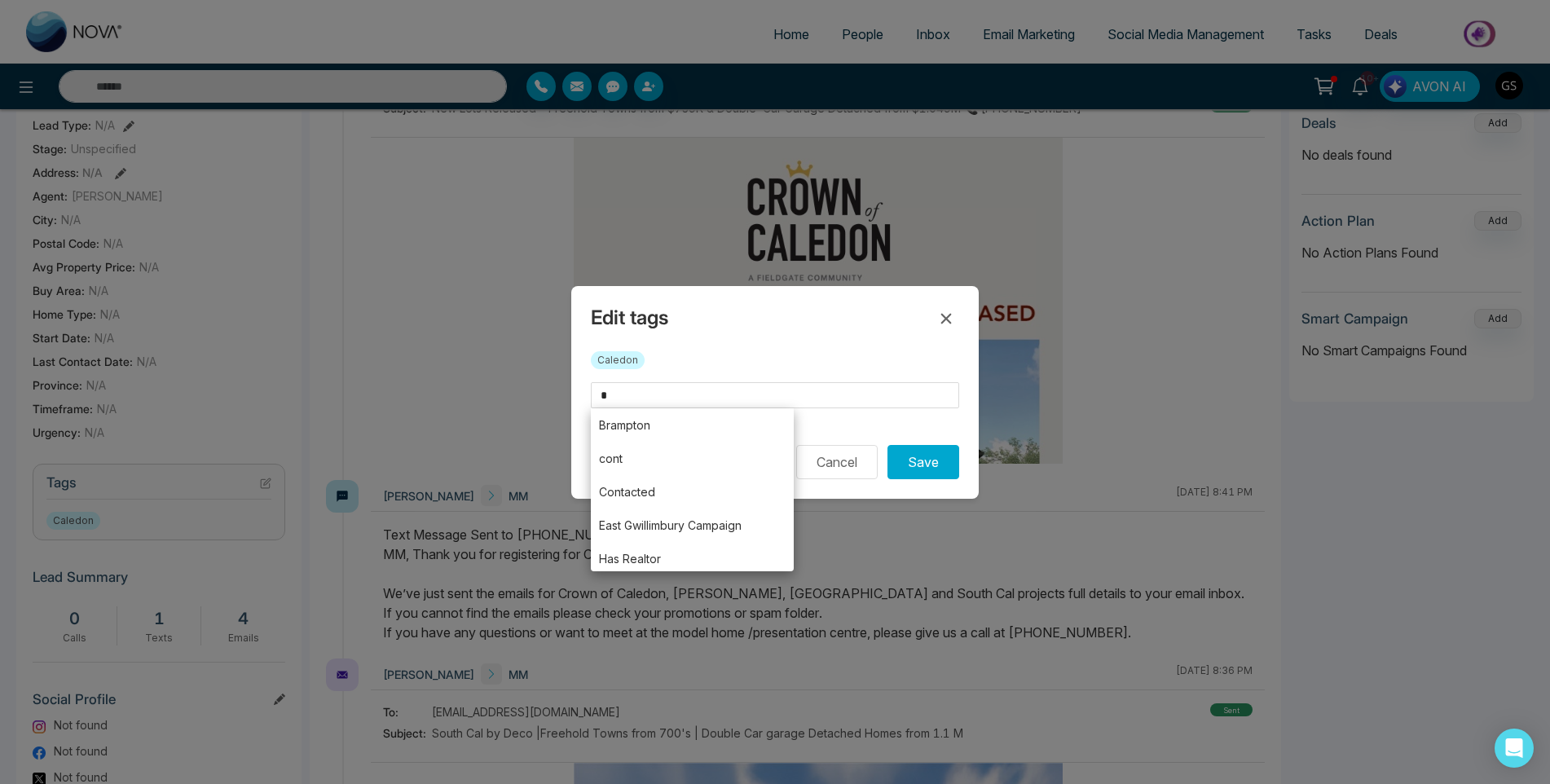
click at [618, 372] on div "Caledon" at bounding box center [775, 366] width 368 height 31
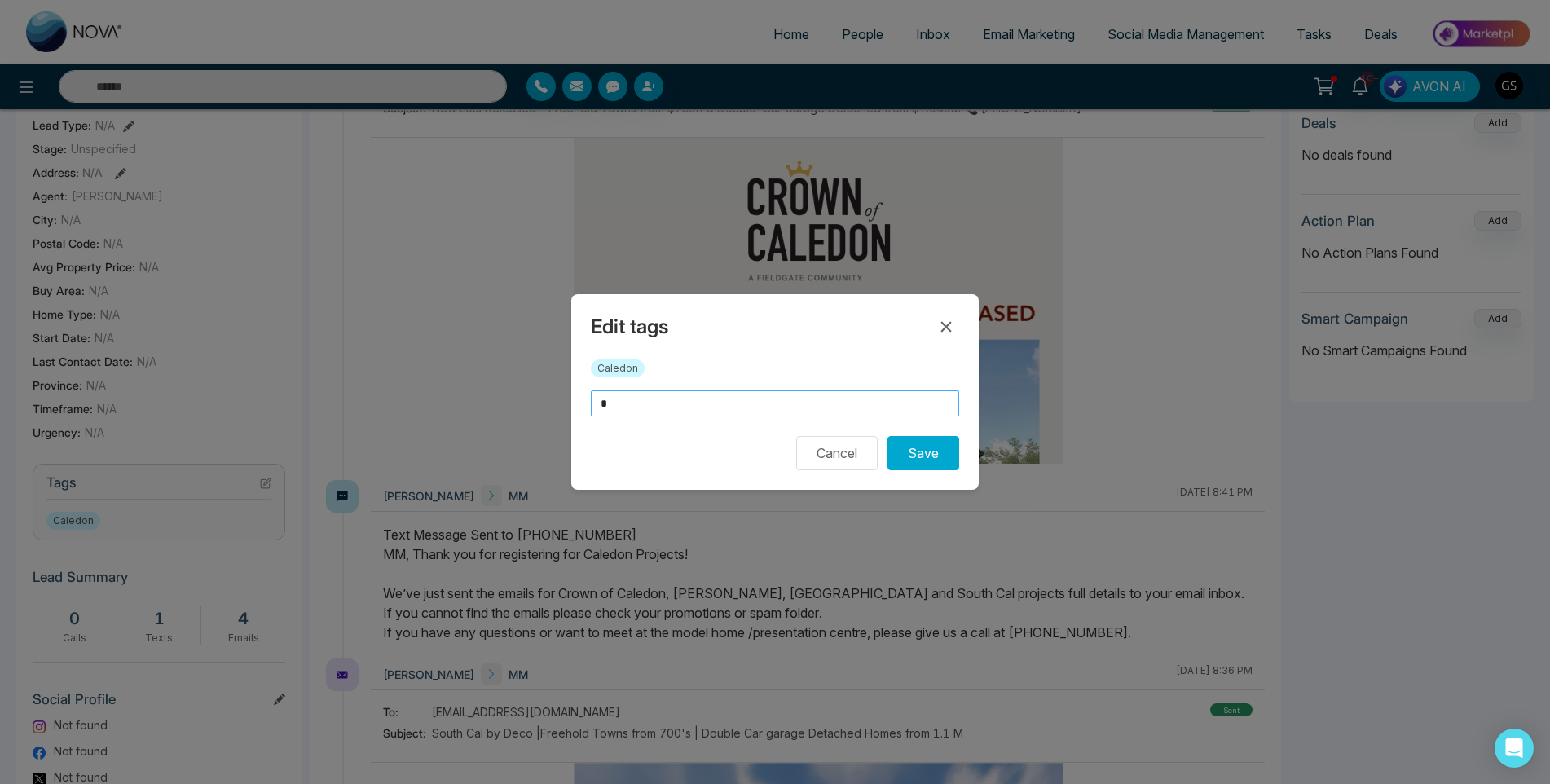
click at [638, 407] on input "*" at bounding box center [775, 403] width 368 height 26
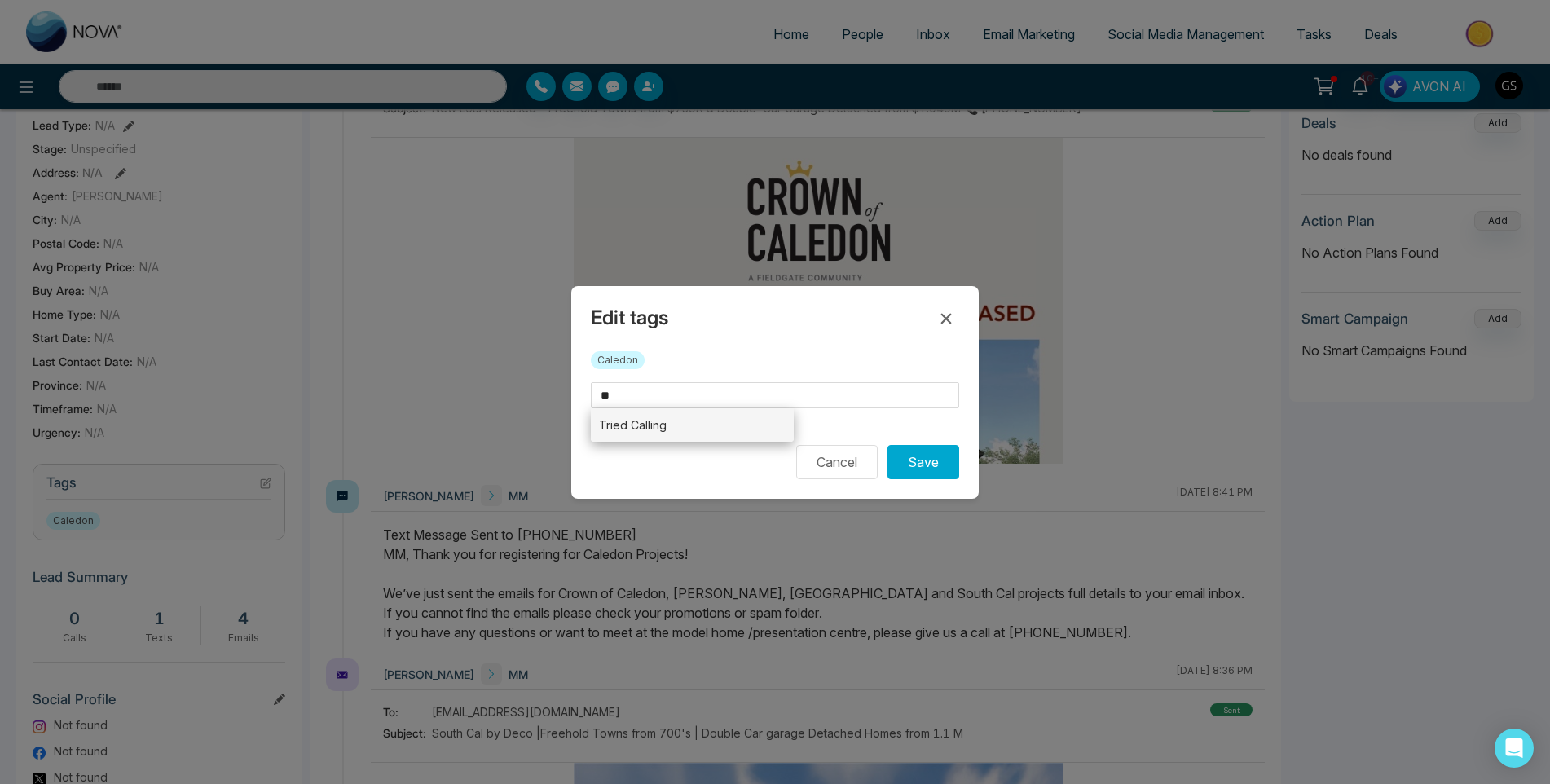
click at [637, 425] on li "Tried Calling" at bounding box center [692, 425] width 203 height 34
type input "**********"
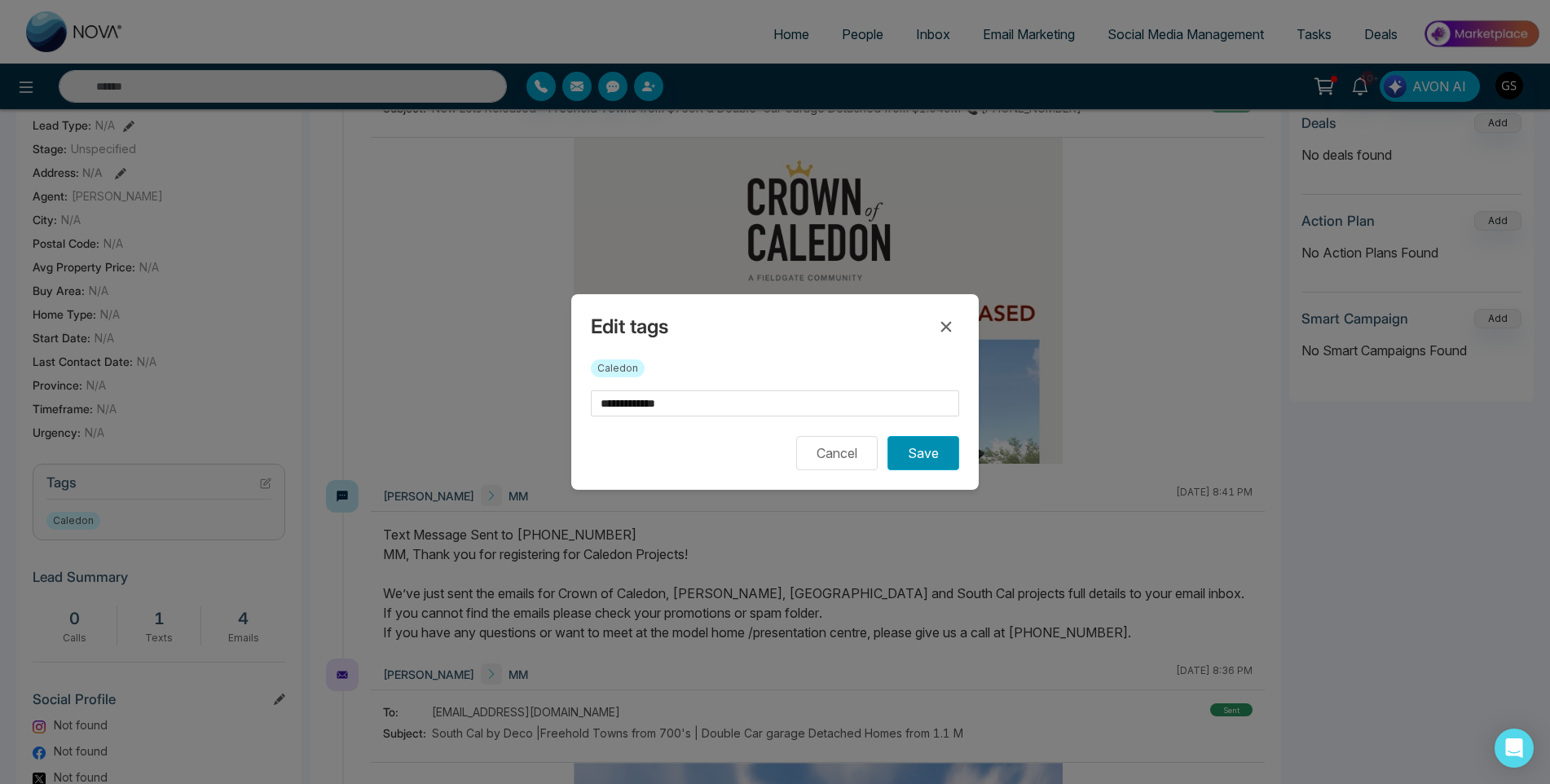
click at [915, 456] on button "Save" at bounding box center [923, 453] width 71 height 34
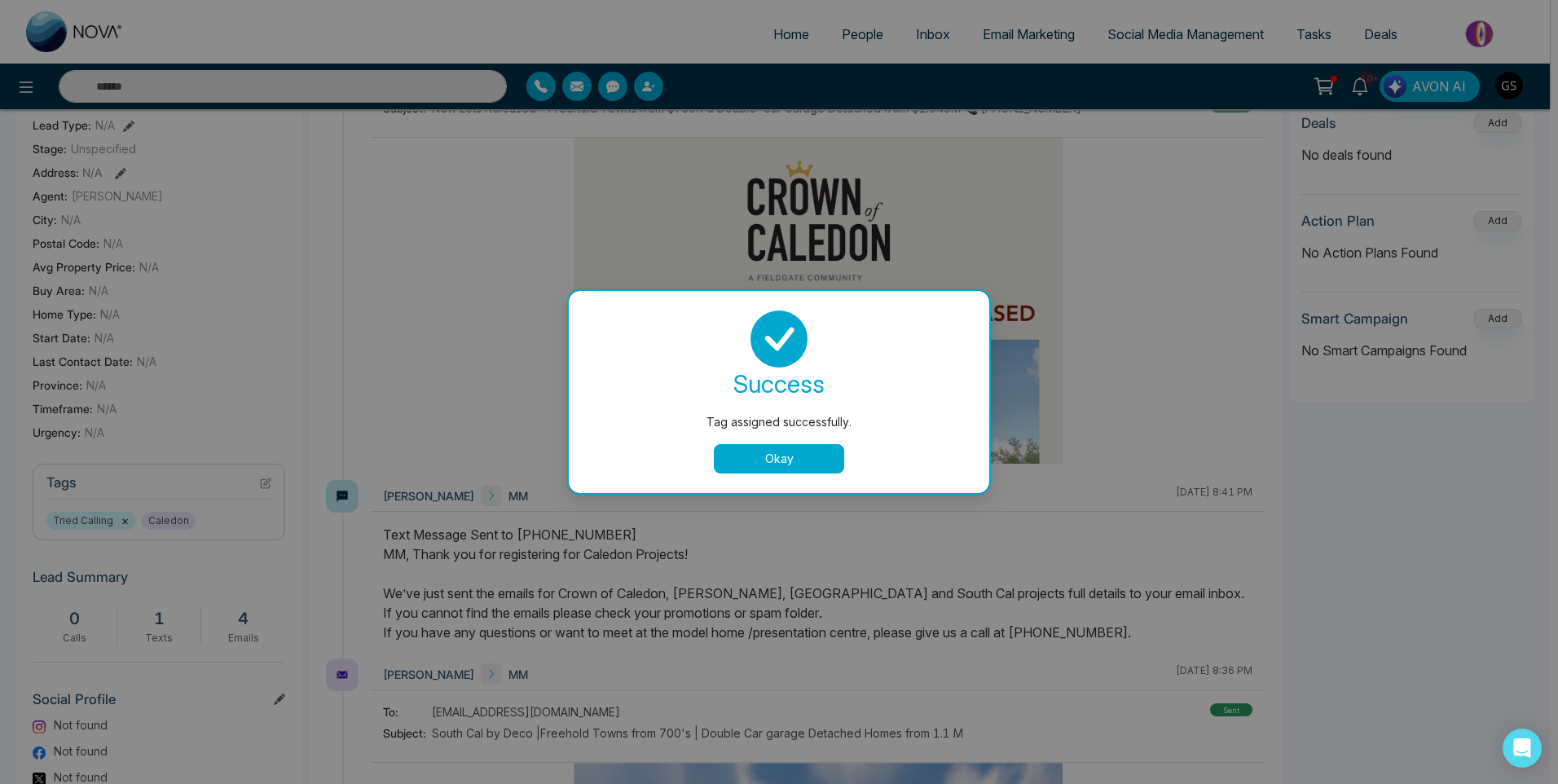
click at [819, 472] on button "Okay" at bounding box center [779, 458] width 131 height 29
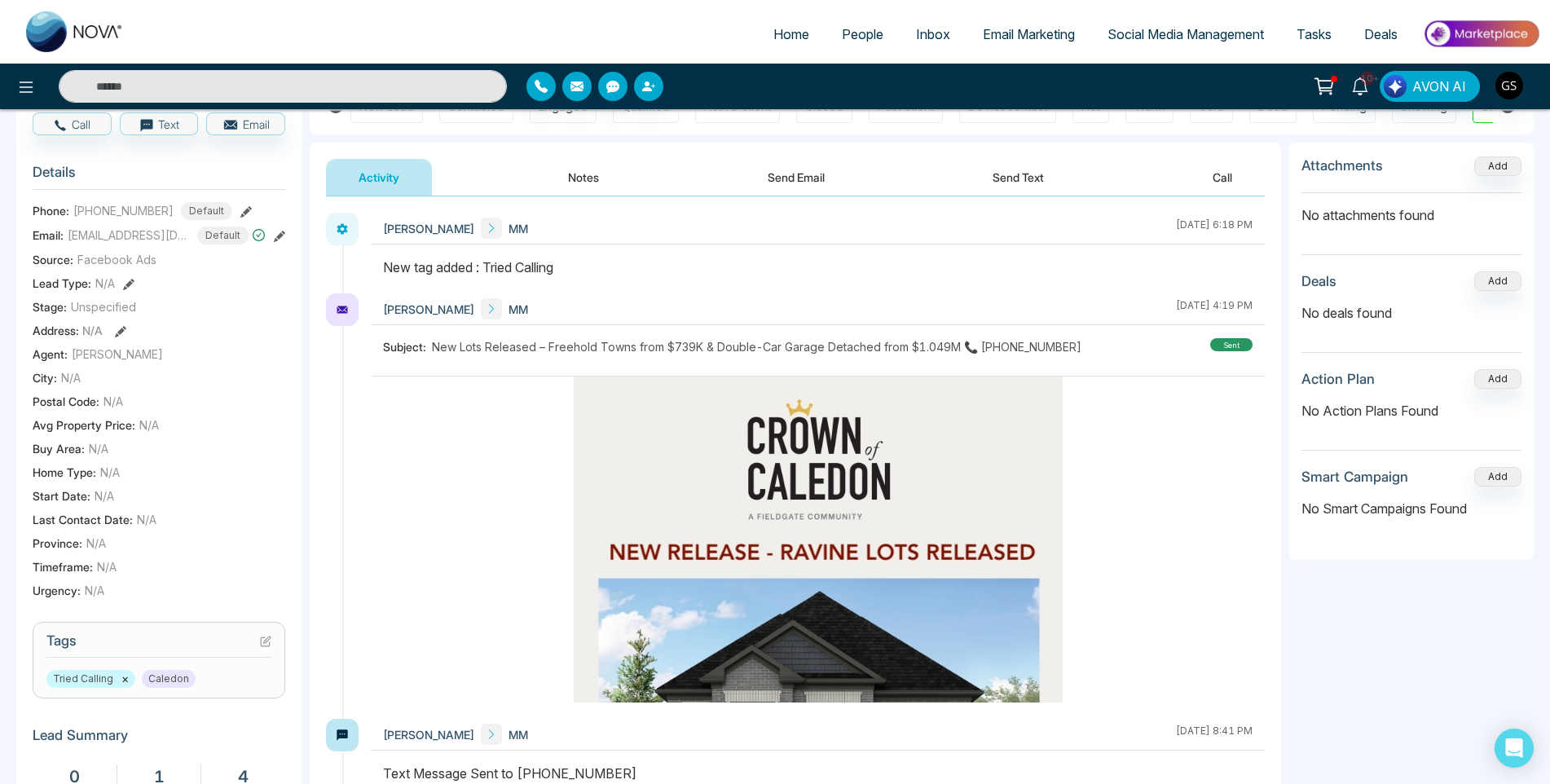
scroll to position [0, 0]
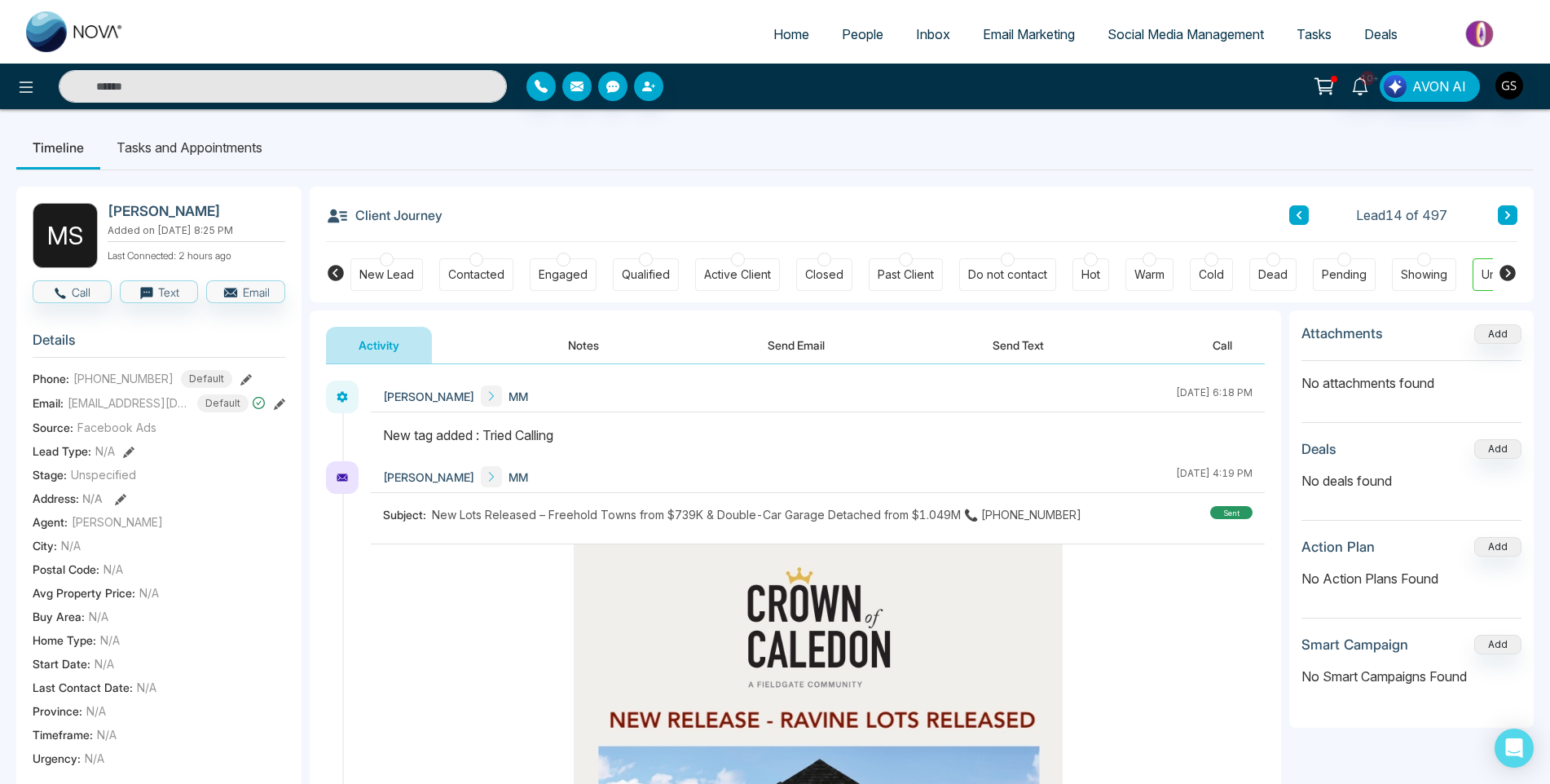
click at [1501, 213] on button at bounding box center [1508, 215] width 20 height 20
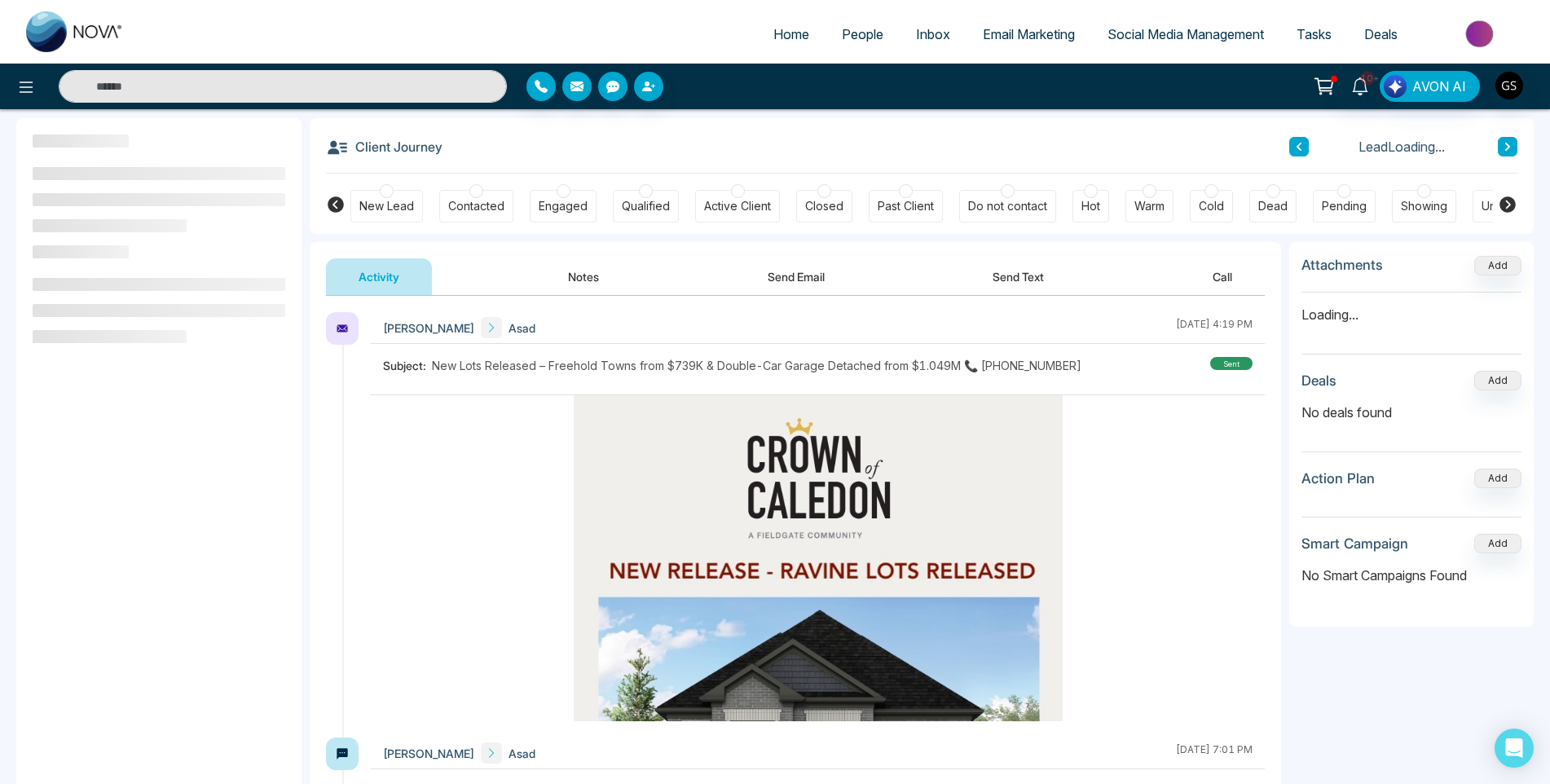
scroll to position [219, 0]
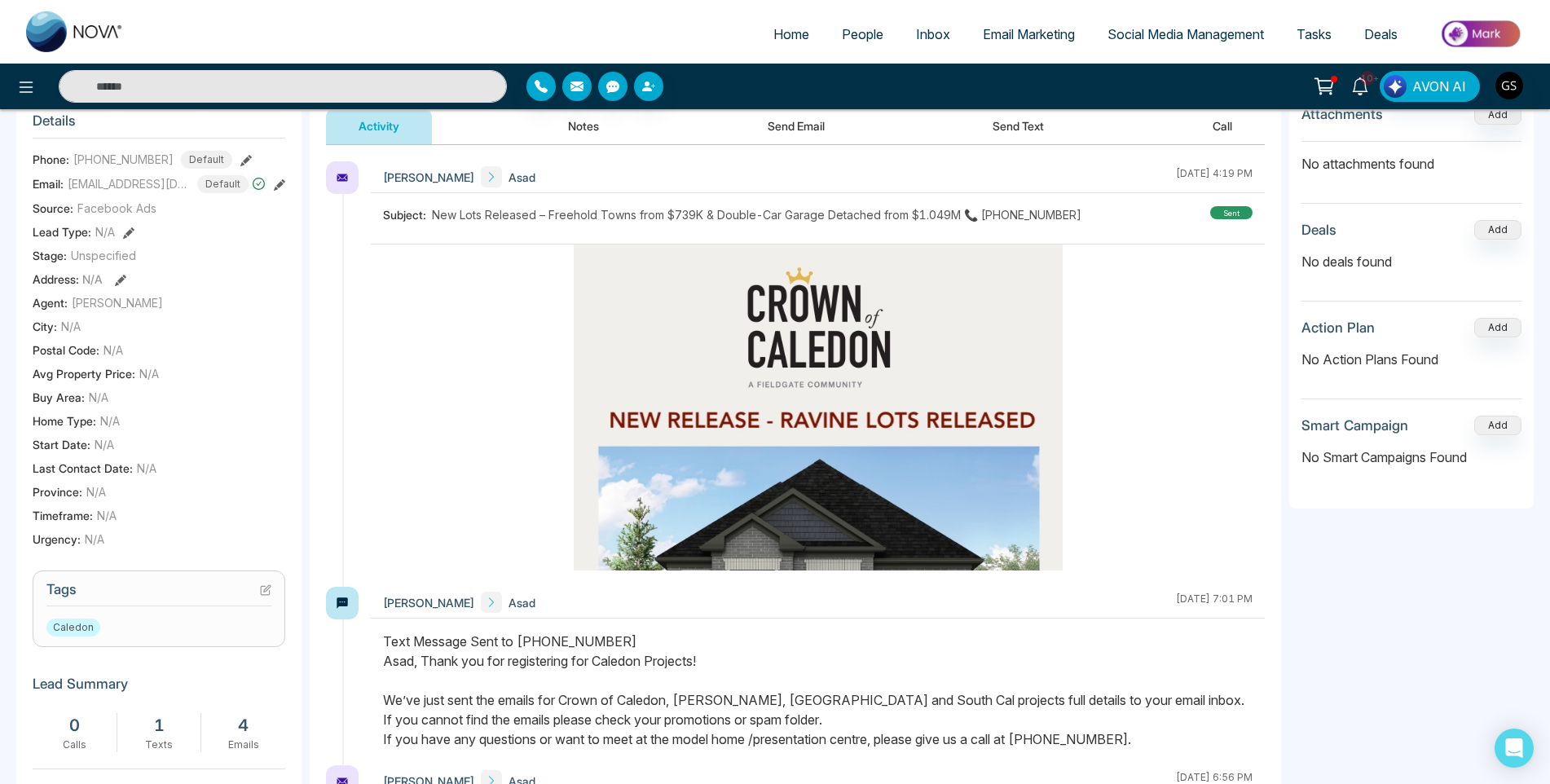
click at [263, 596] on icon at bounding box center [265, 589] width 11 height 11
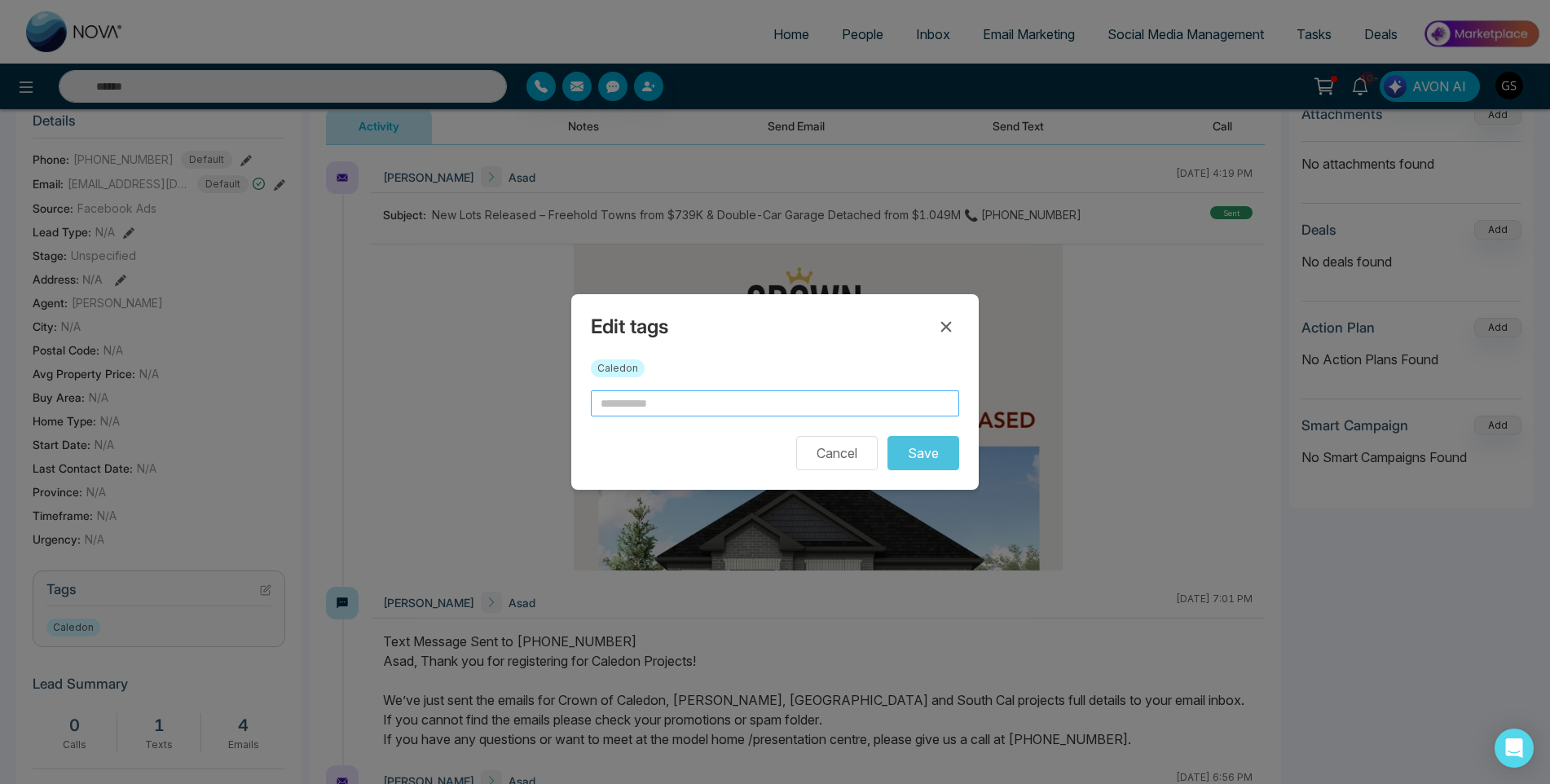
click at [685, 407] on input "text" at bounding box center [775, 403] width 368 height 26
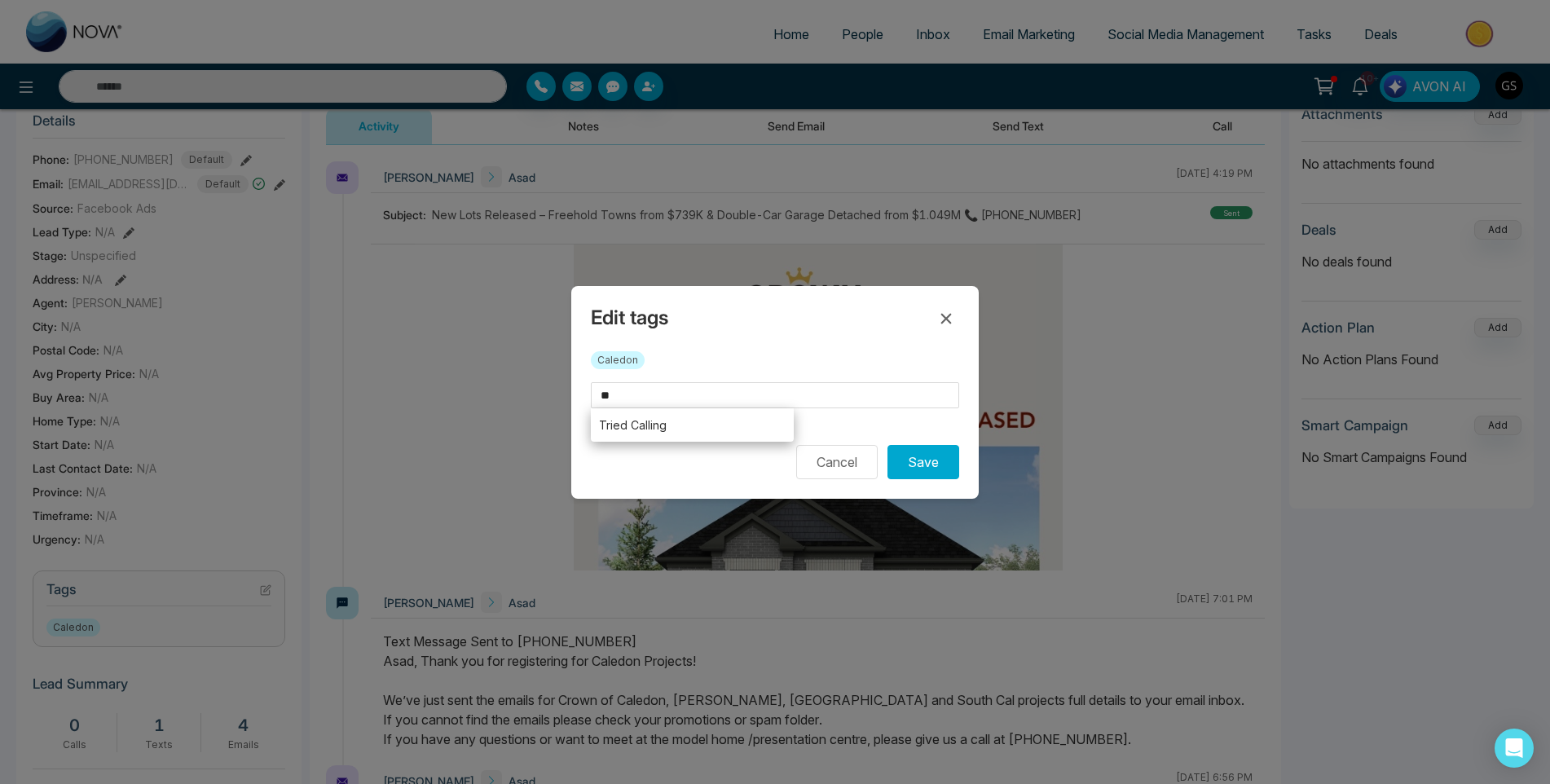
click at [658, 432] on li "Tried Calling" at bounding box center [692, 425] width 203 height 34
type input "**********"
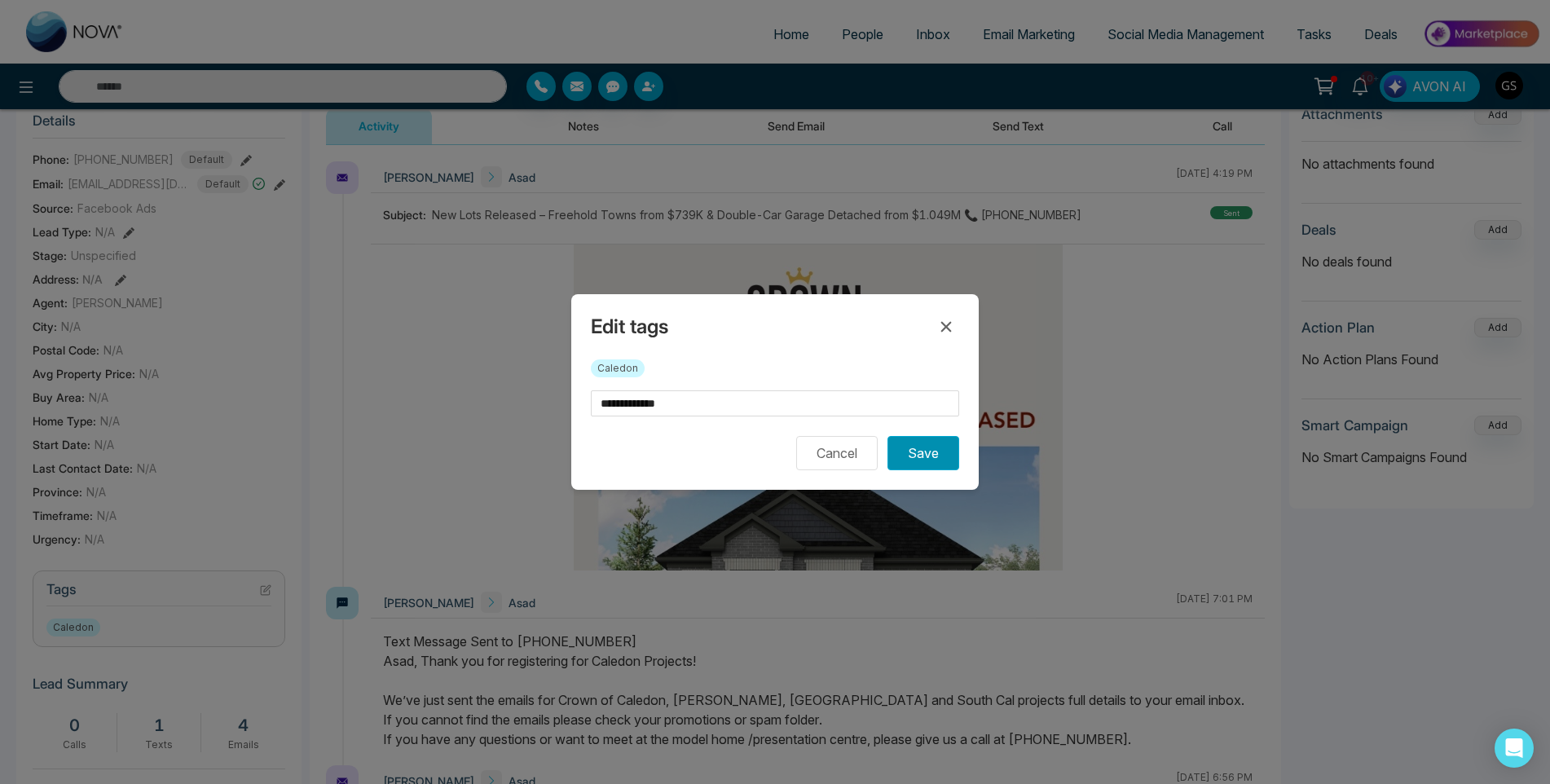
click at [929, 456] on button "Save" at bounding box center [923, 453] width 71 height 34
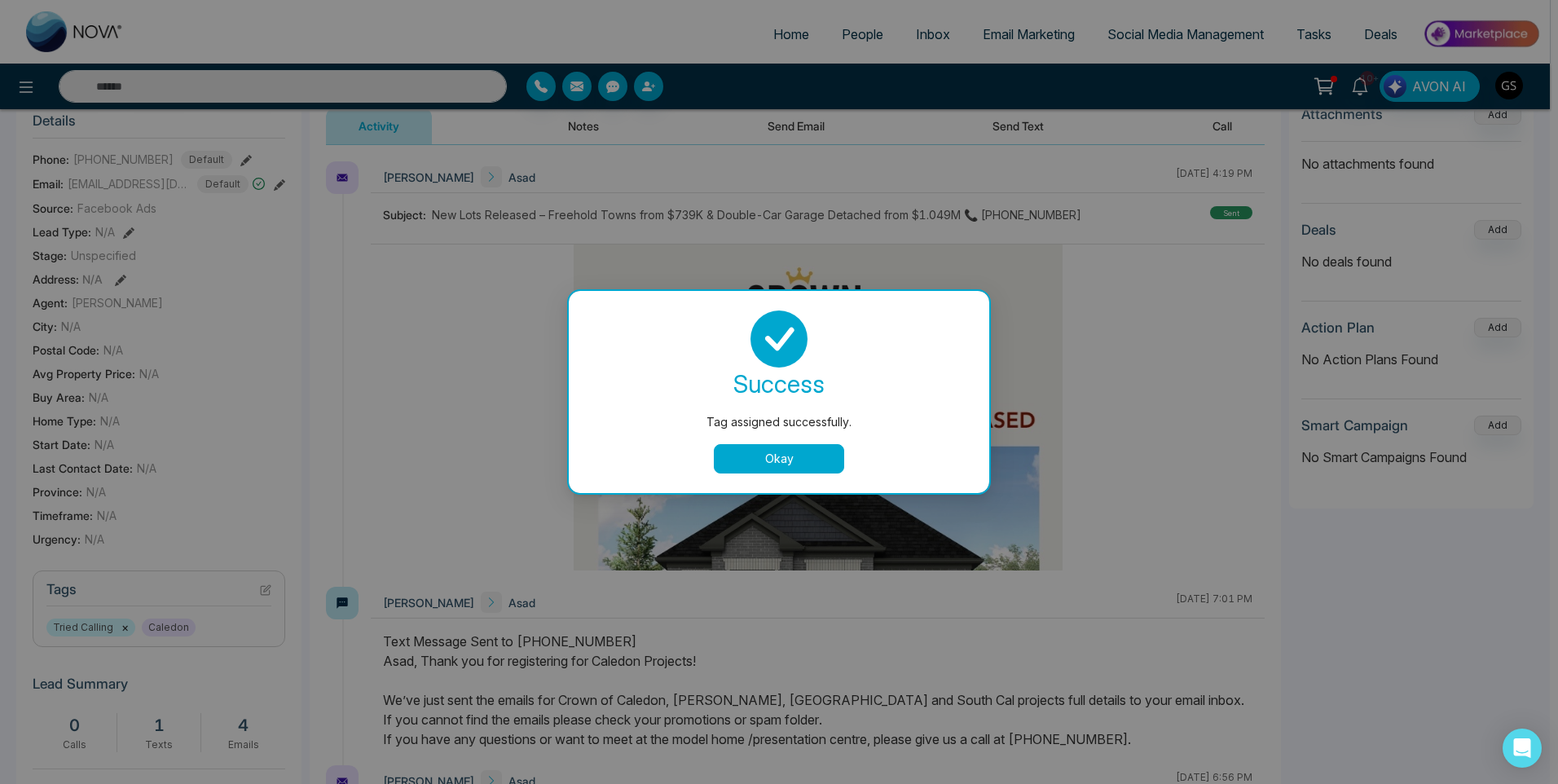
click at [786, 450] on button "Okay" at bounding box center [779, 458] width 131 height 29
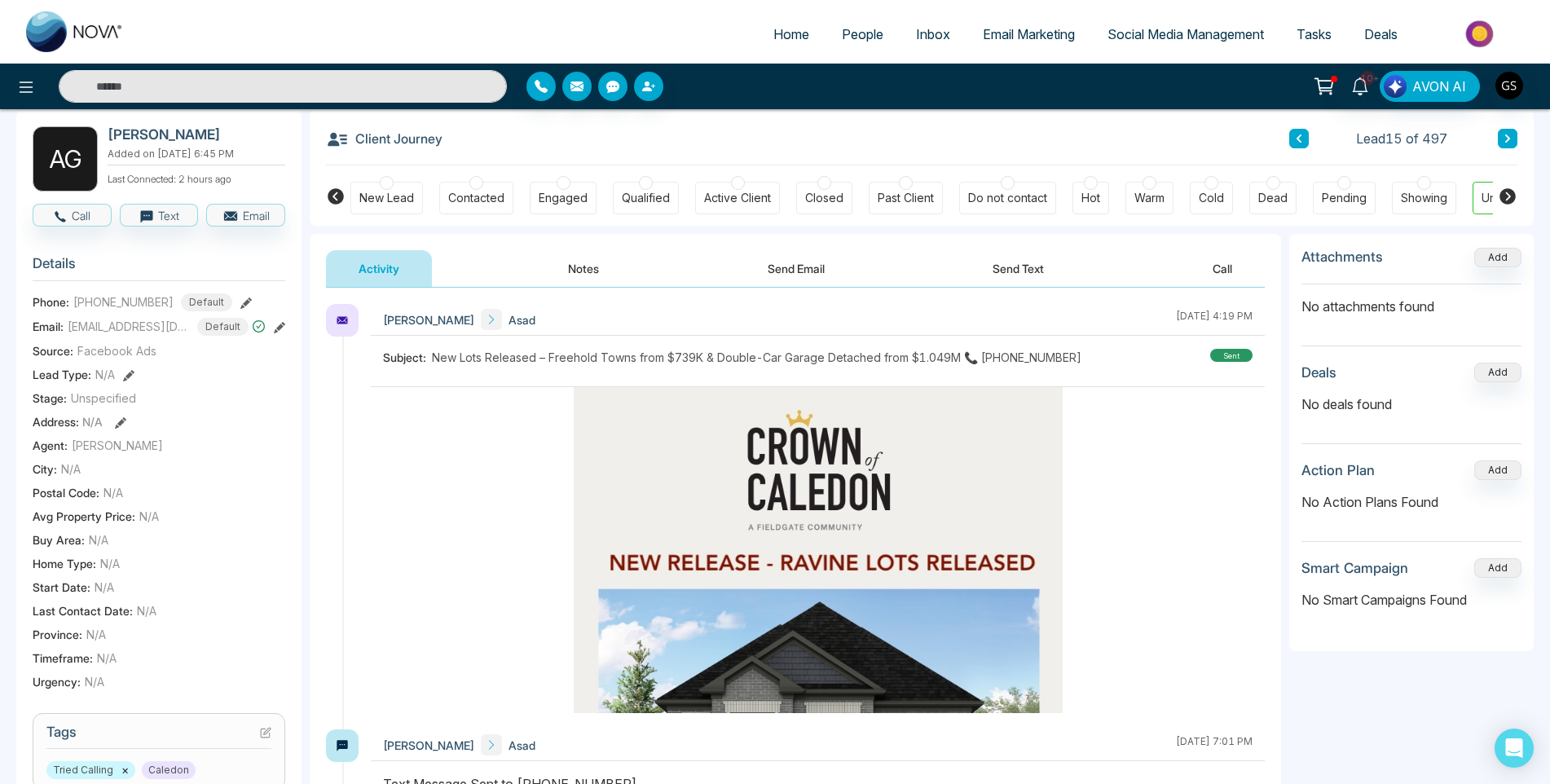
scroll to position [56, 0]
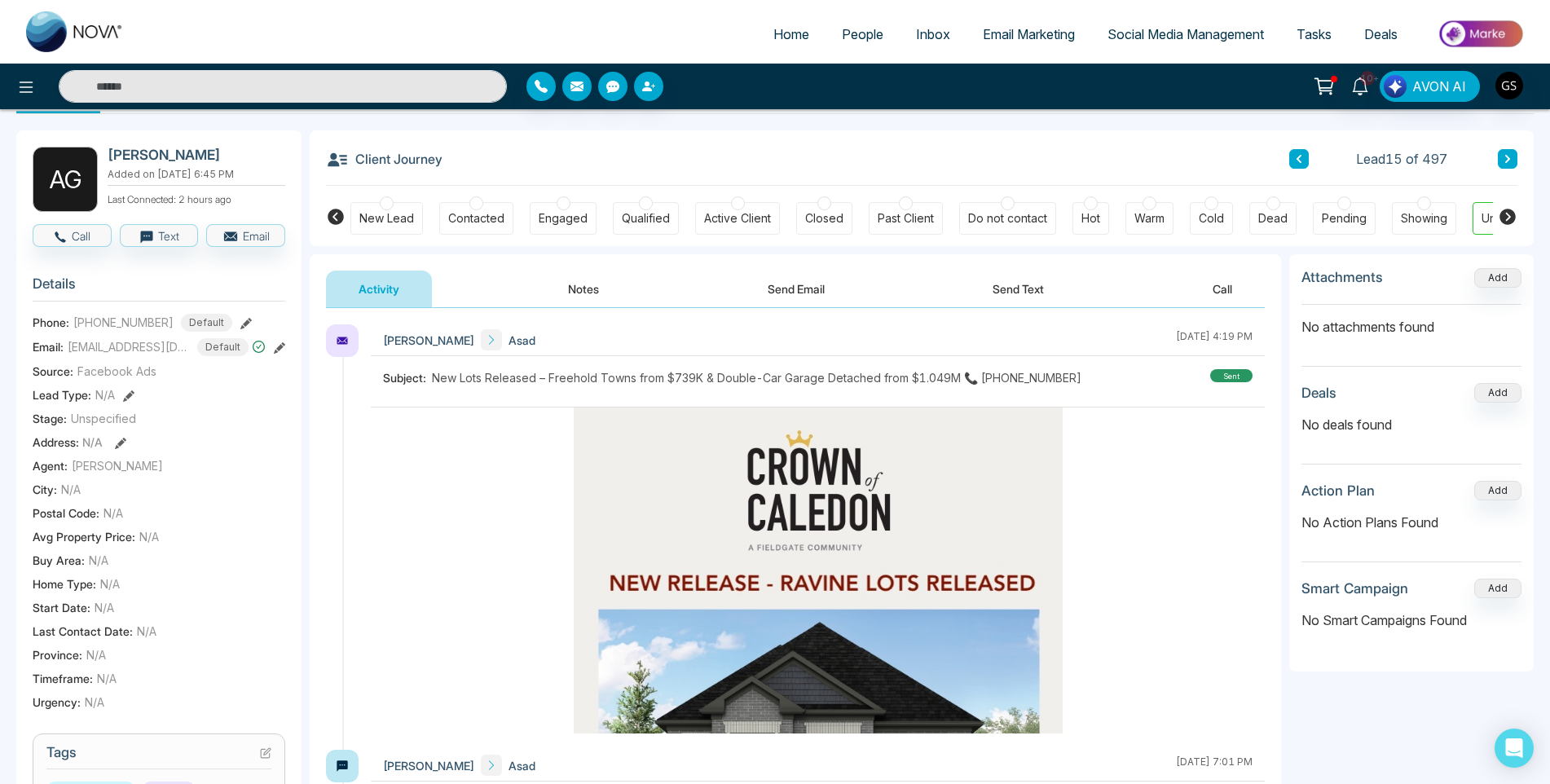
click at [1516, 156] on button at bounding box center [1508, 158] width 20 height 20
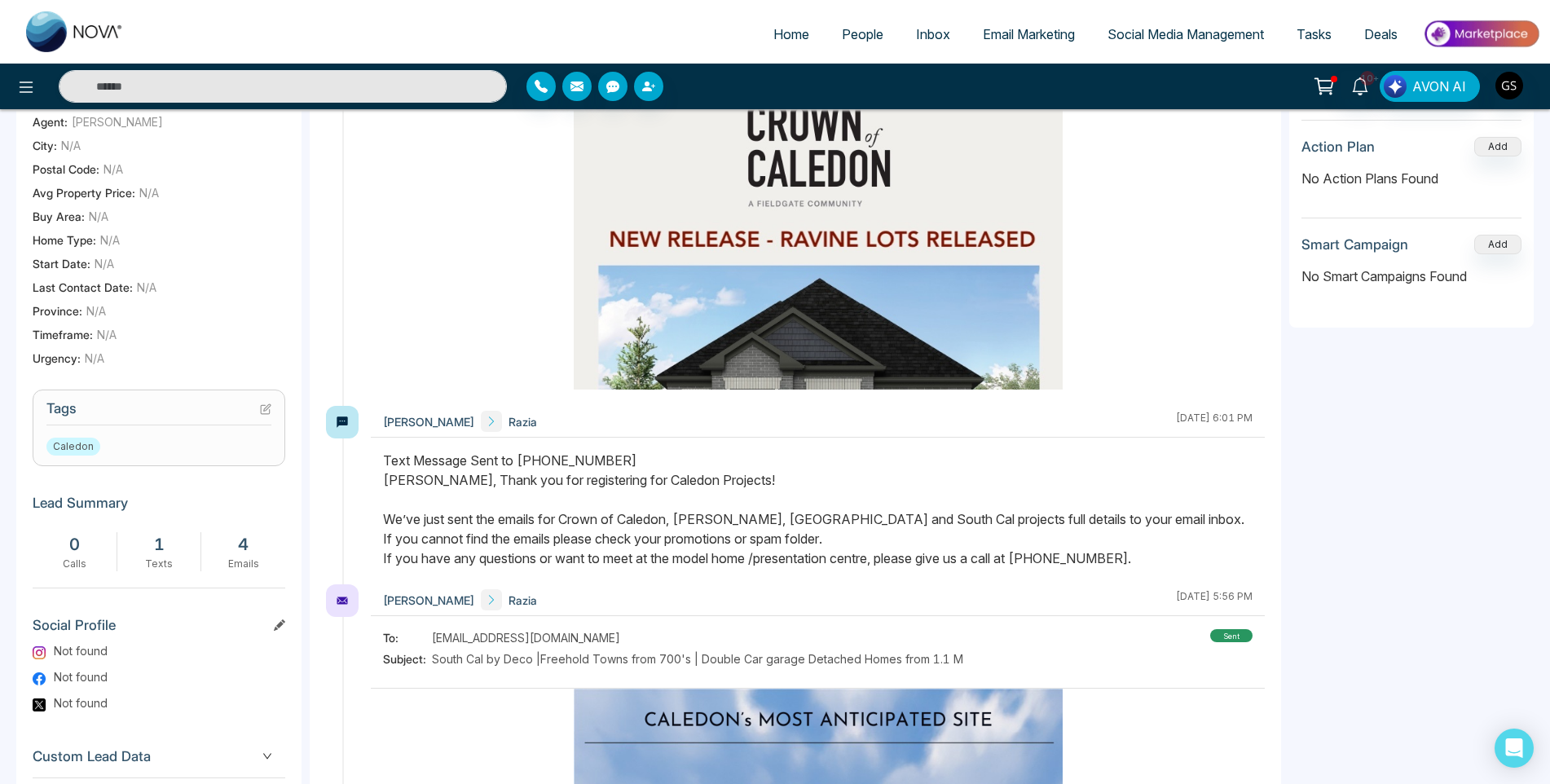
scroll to position [407, 0]
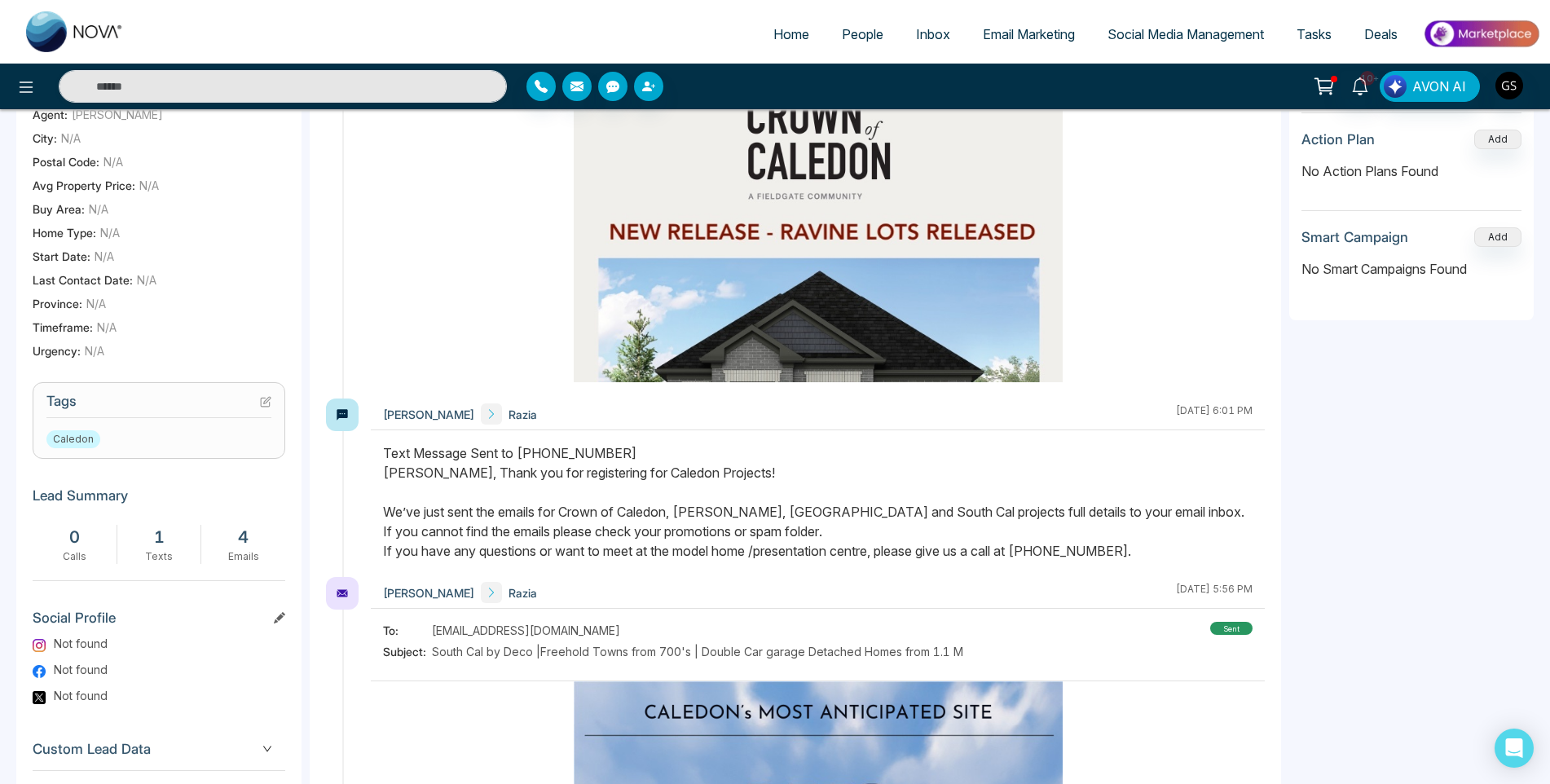
click at [269, 403] on icon at bounding box center [268, 400] width 7 height 7
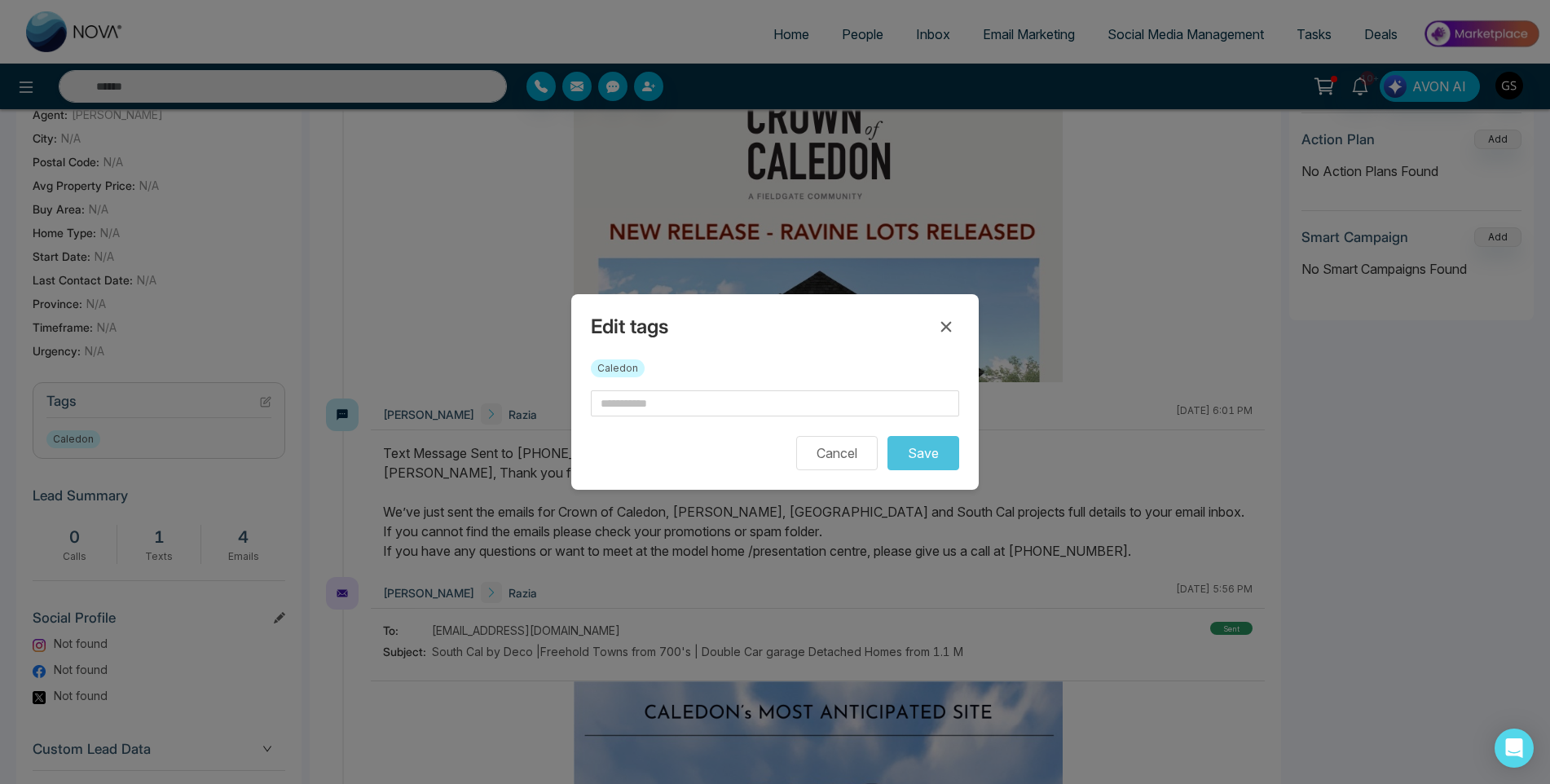
click at [799, 384] on div "Caledon" at bounding box center [775, 375] width 368 height 31
click at [785, 403] on input "text" at bounding box center [775, 403] width 368 height 26
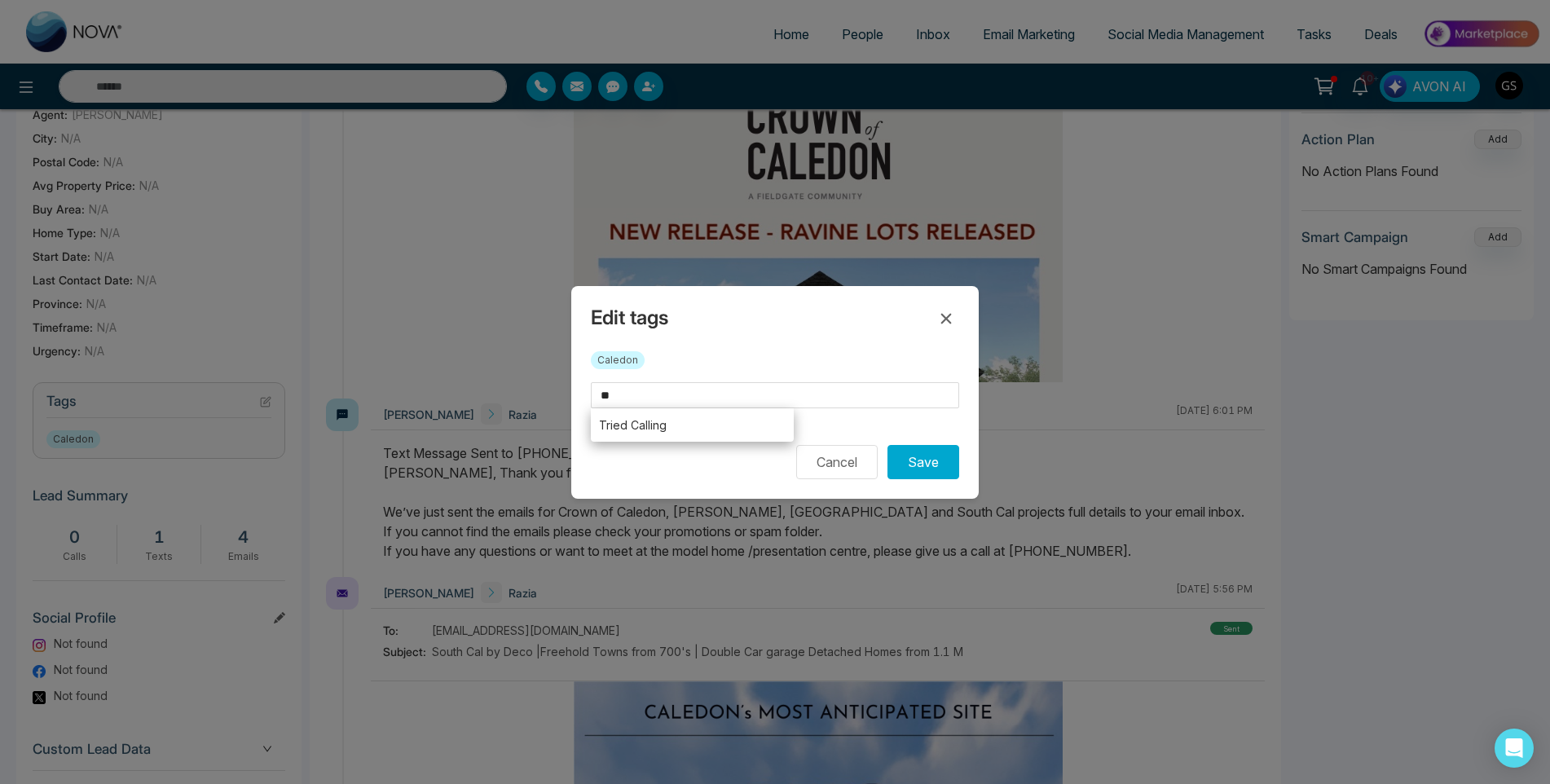
click at [612, 433] on li "Tried Calling" at bounding box center [692, 425] width 203 height 34
type input "**********"
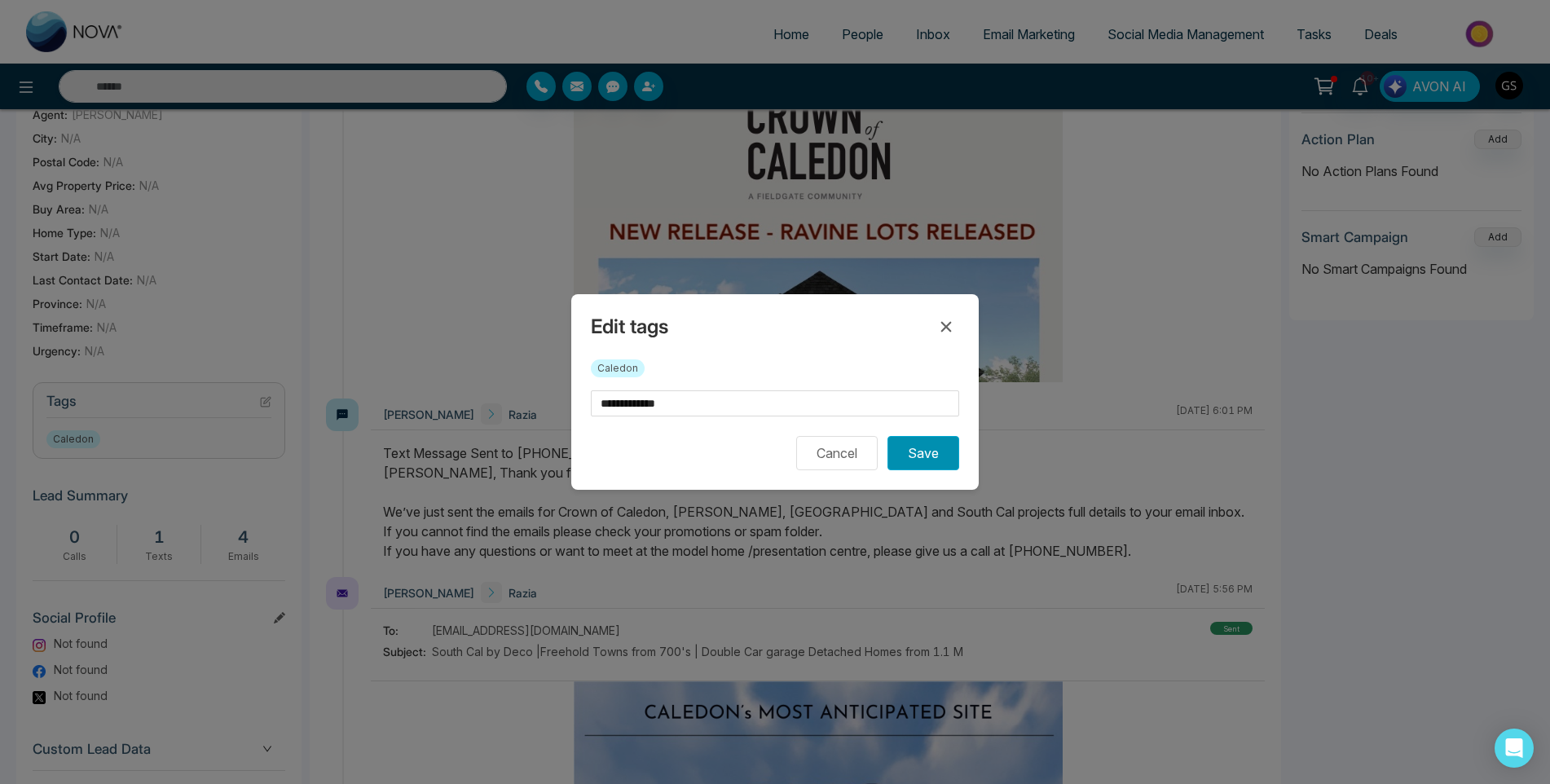
click at [901, 461] on button "Save" at bounding box center [923, 453] width 71 height 34
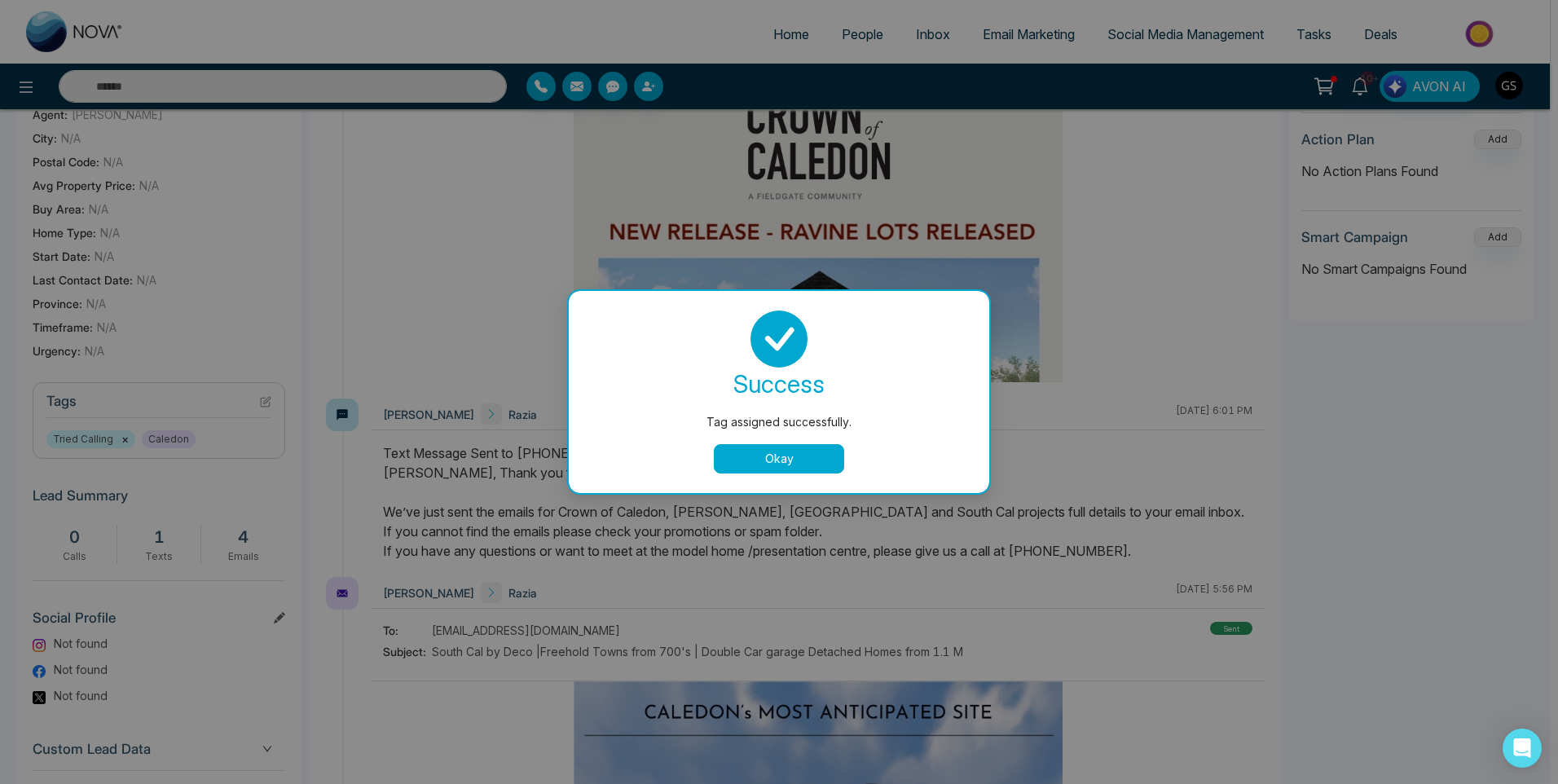
click at [821, 461] on button "Okay" at bounding box center [779, 458] width 131 height 29
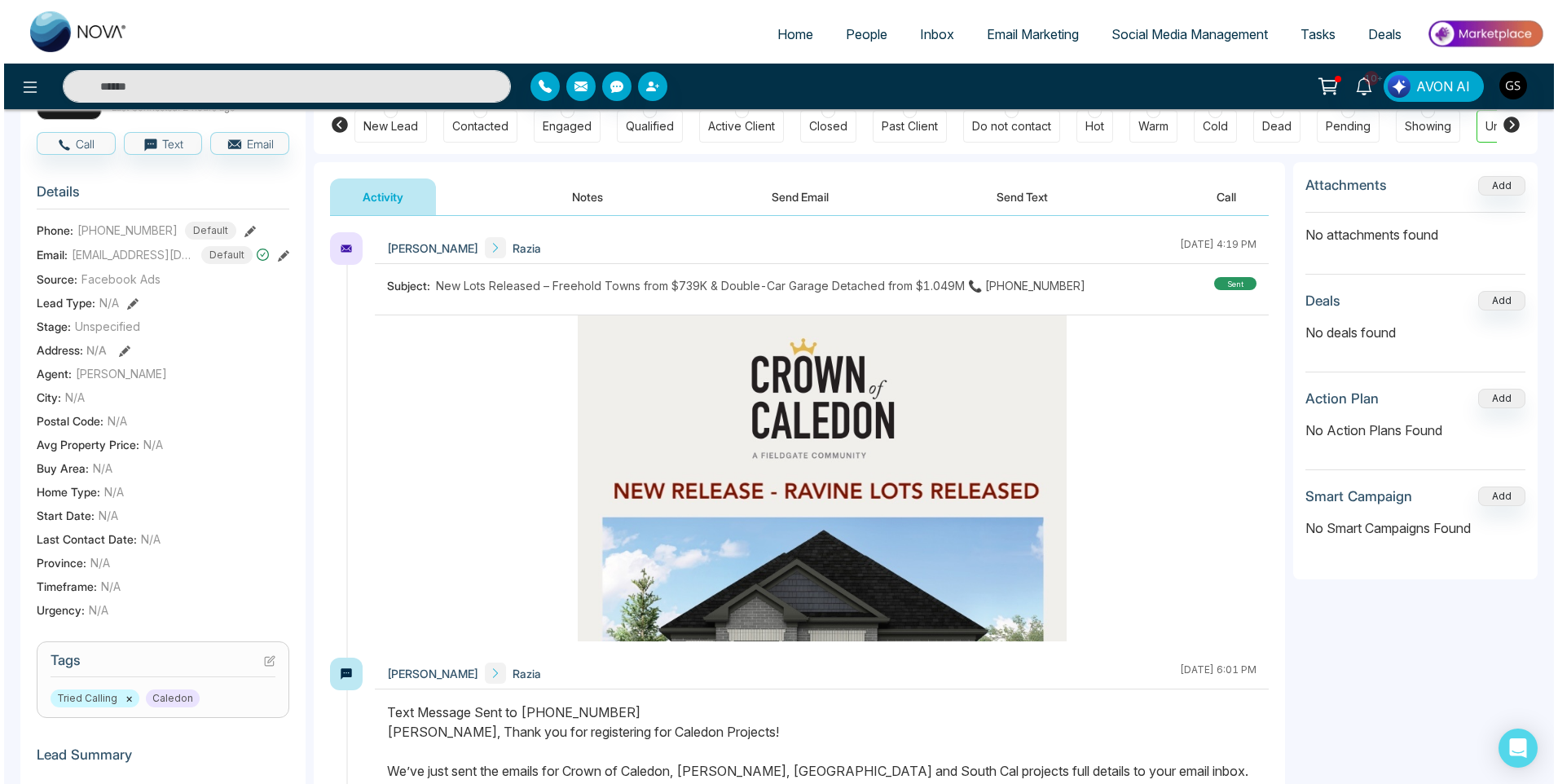
scroll to position [0, 0]
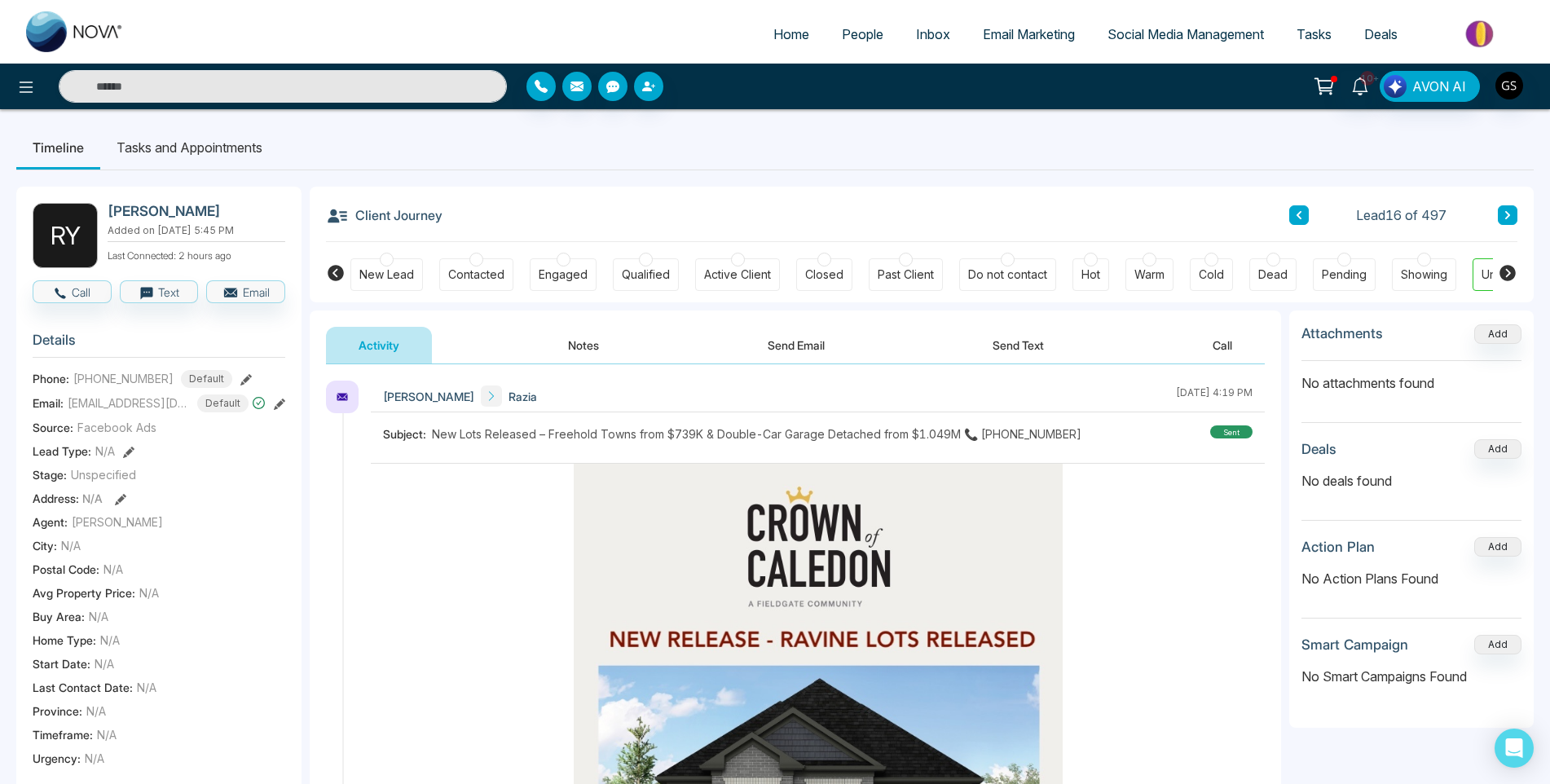
click at [1511, 213] on icon at bounding box center [1507, 214] width 8 height 9
click at [840, 38] on link "People" at bounding box center [863, 34] width 74 height 31
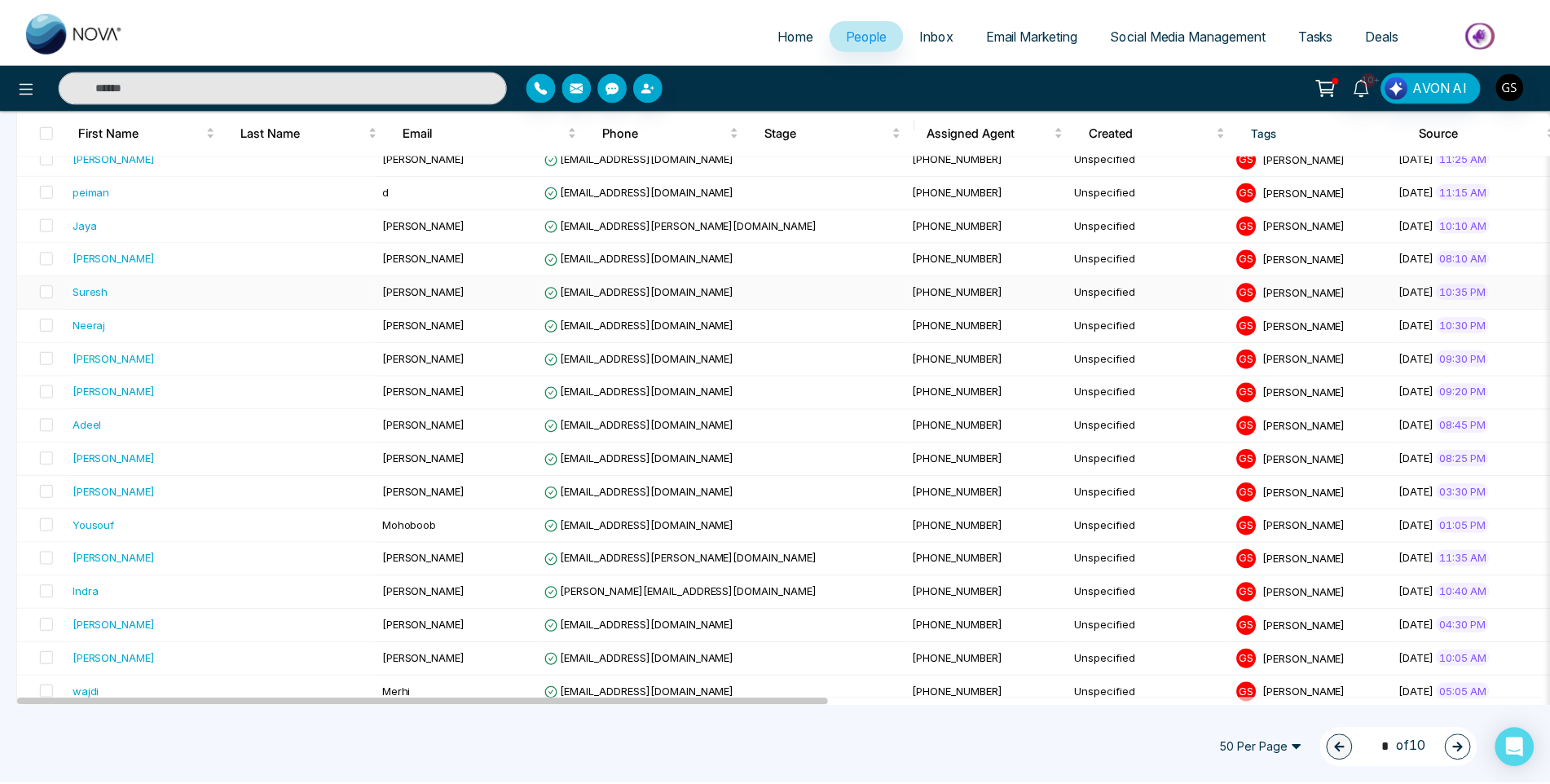
scroll to position [1058, 0]
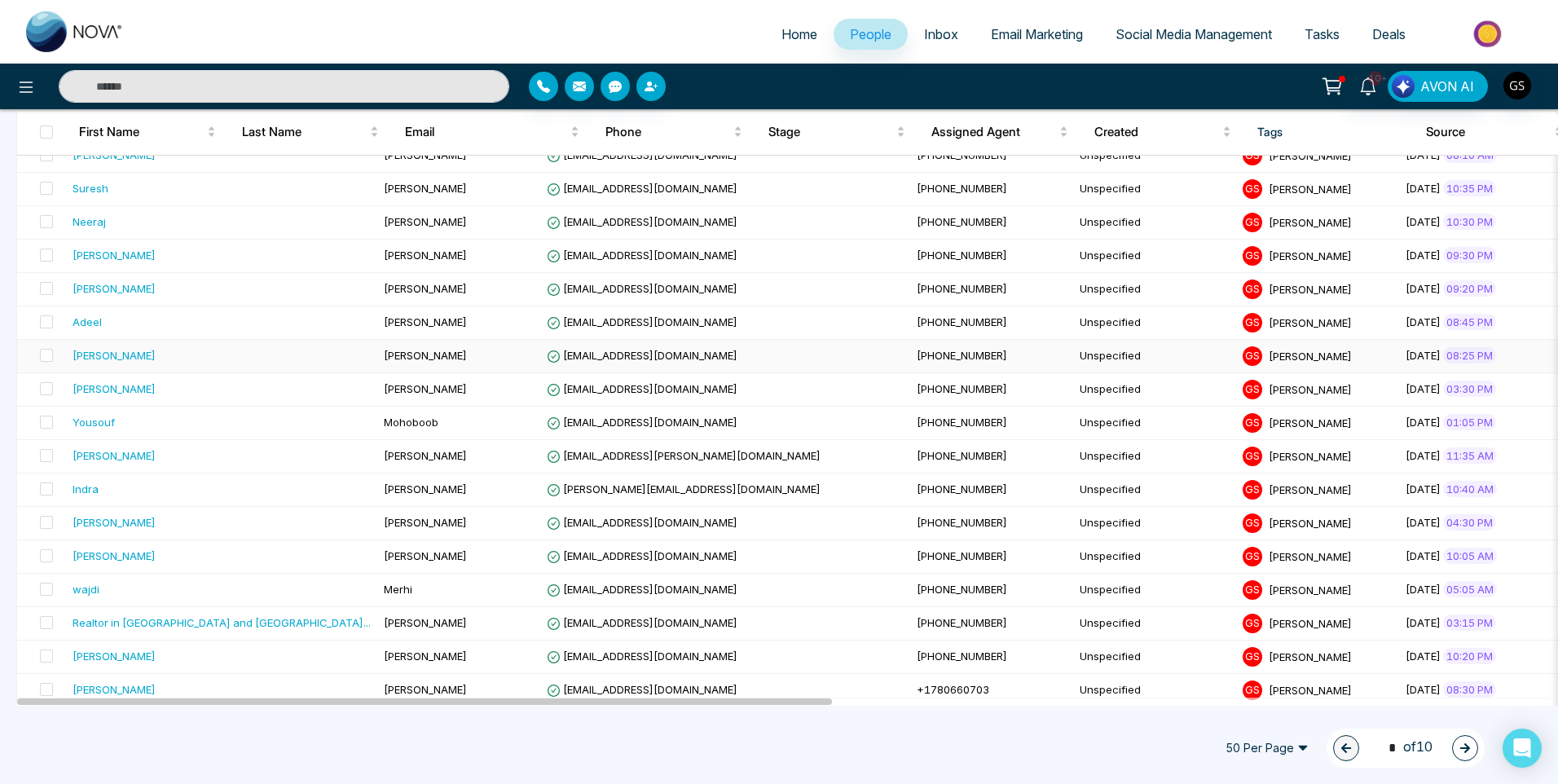
click at [540, 346] on td "[EMAIL_ADDRESS][DOMAIN_NAME]" at bounding box center [725, 356] width 370 height 34
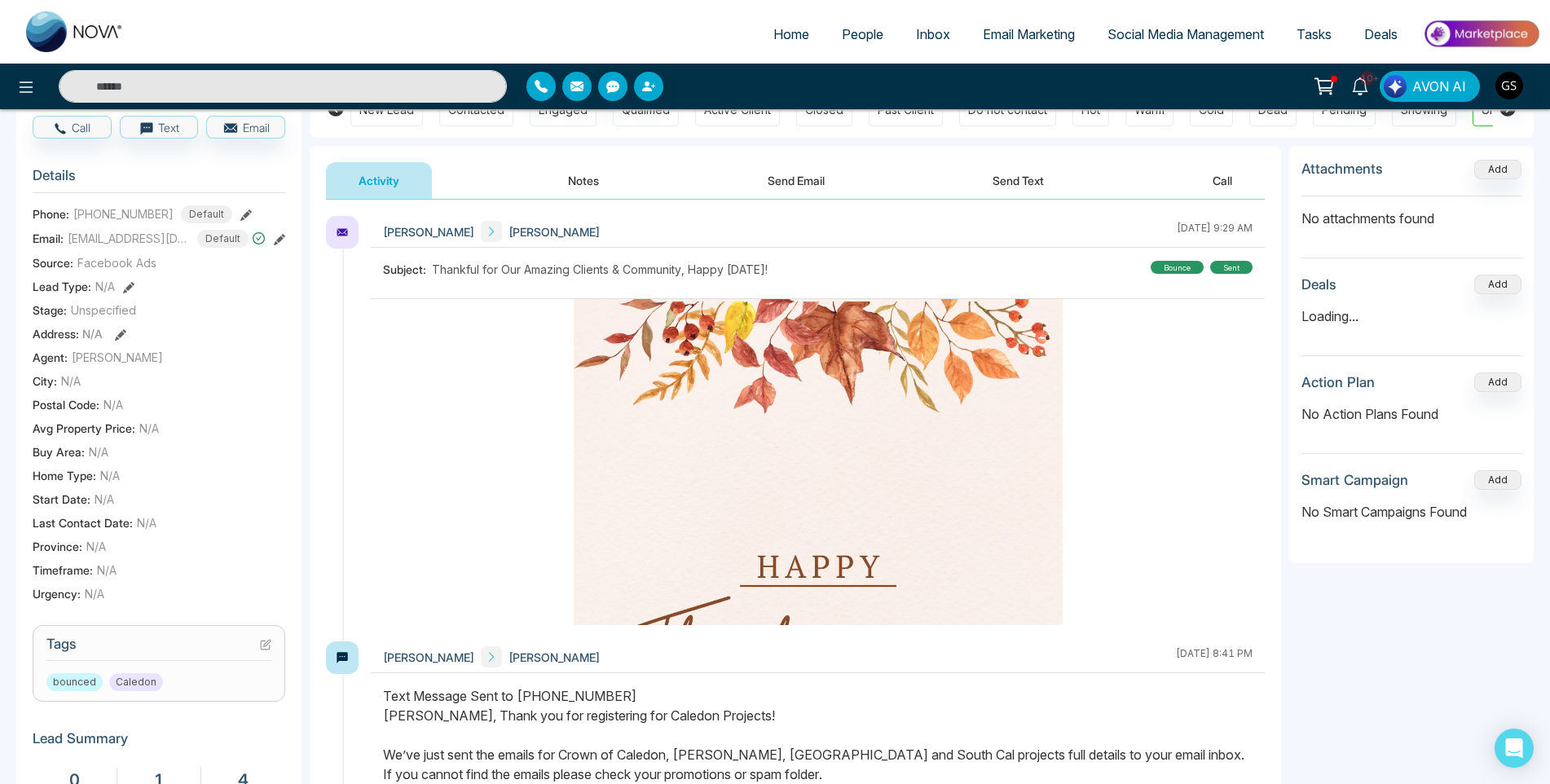
scroll to position [244, 0]
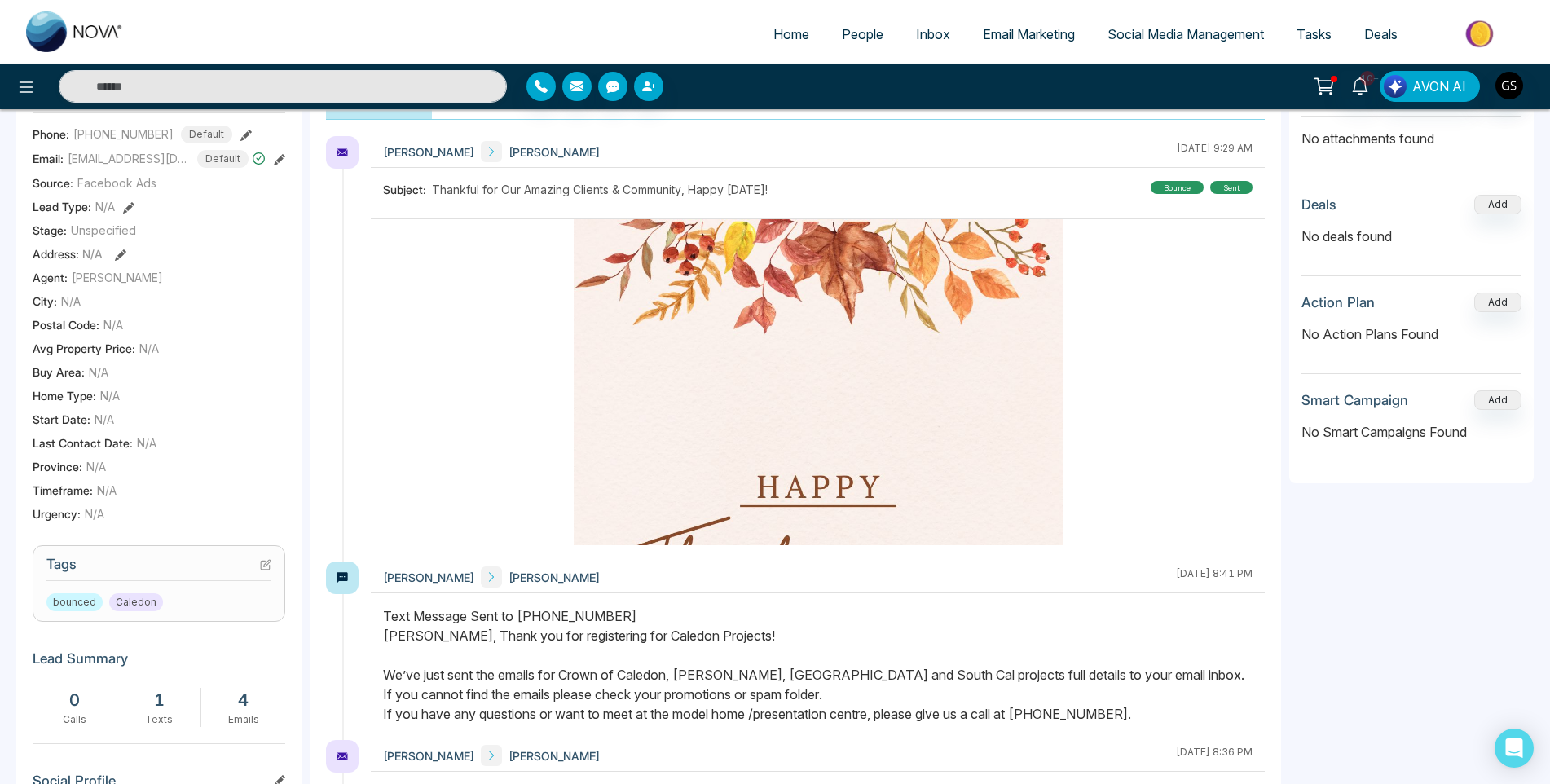
click at [269, 570] on icon at bounding box center [265, 564] width 11 height 11
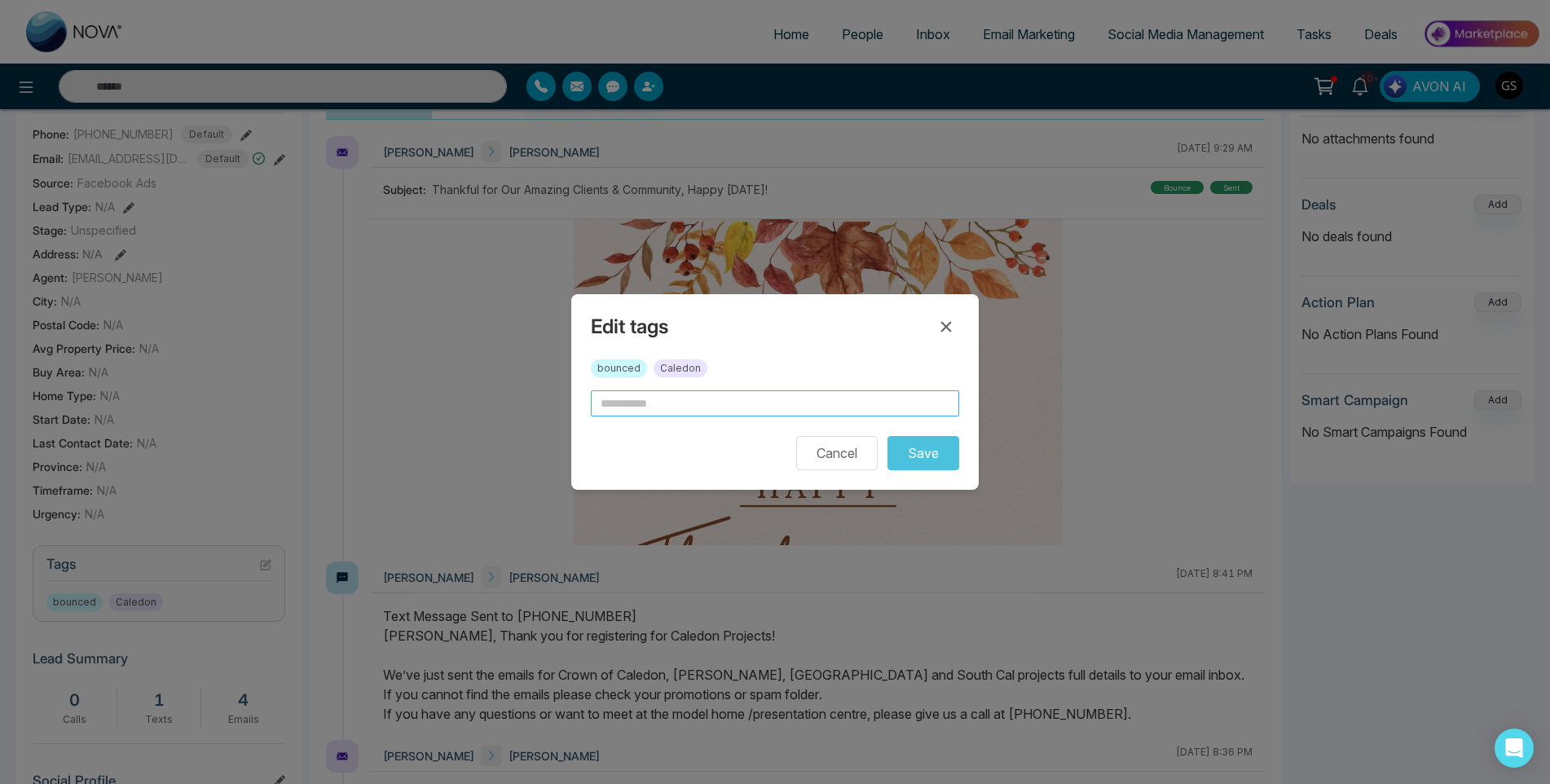
click at [700, 414] on input "text" at bounding box center [775, 403] width 368 height 26
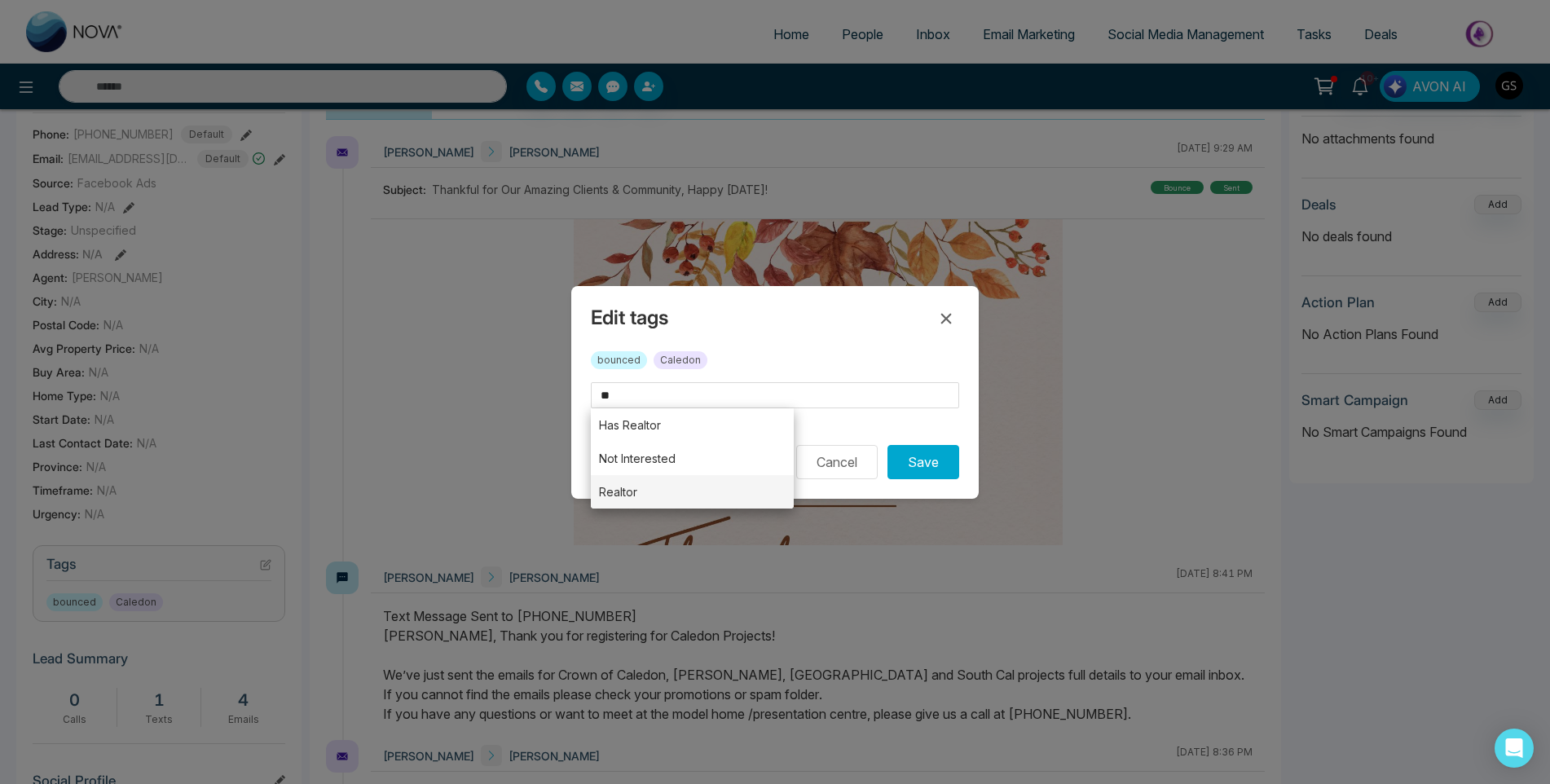
click at [651, 491] on li "Realtor" at bounding box center [692, 491] width 203 height 34
type input "*******"
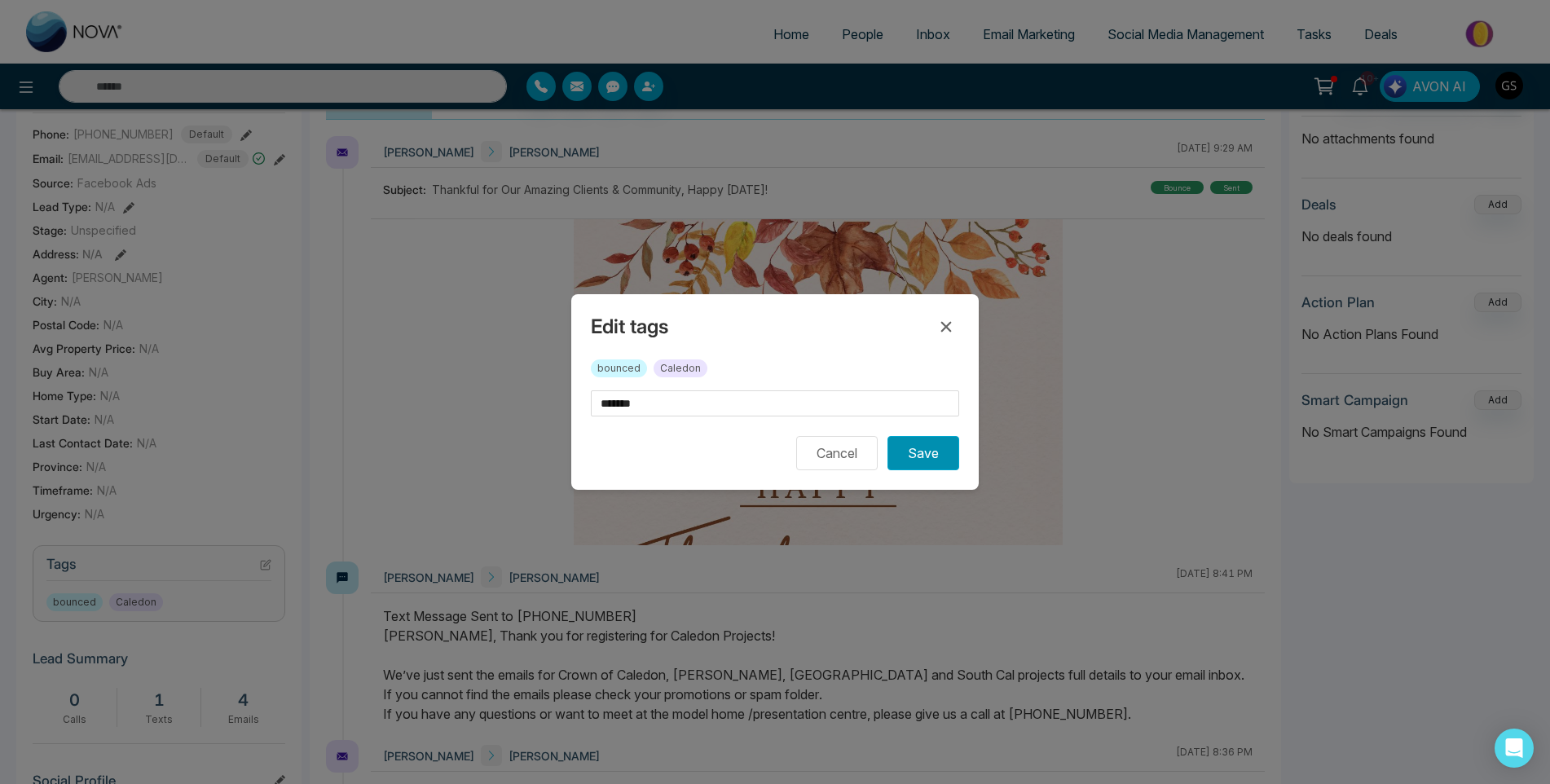
click at [915, 456] on button "Save" at bounding box center [923, 453] width 71 height 34
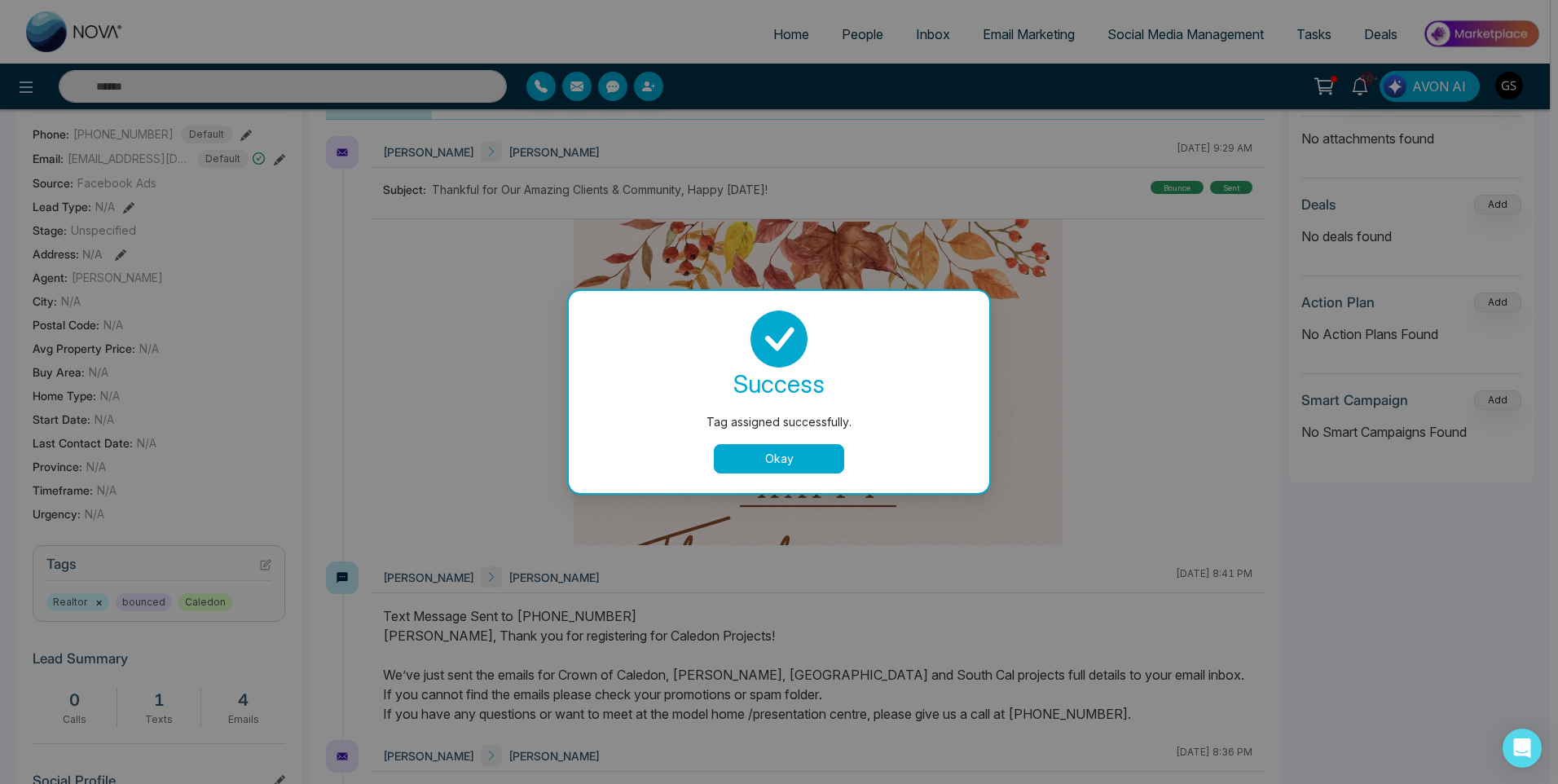
click at [879, 52] on div "Tag assigned successfully. success Tag assigned successfully. Okay" at bounding box center [779, 392] width 1558 height 784
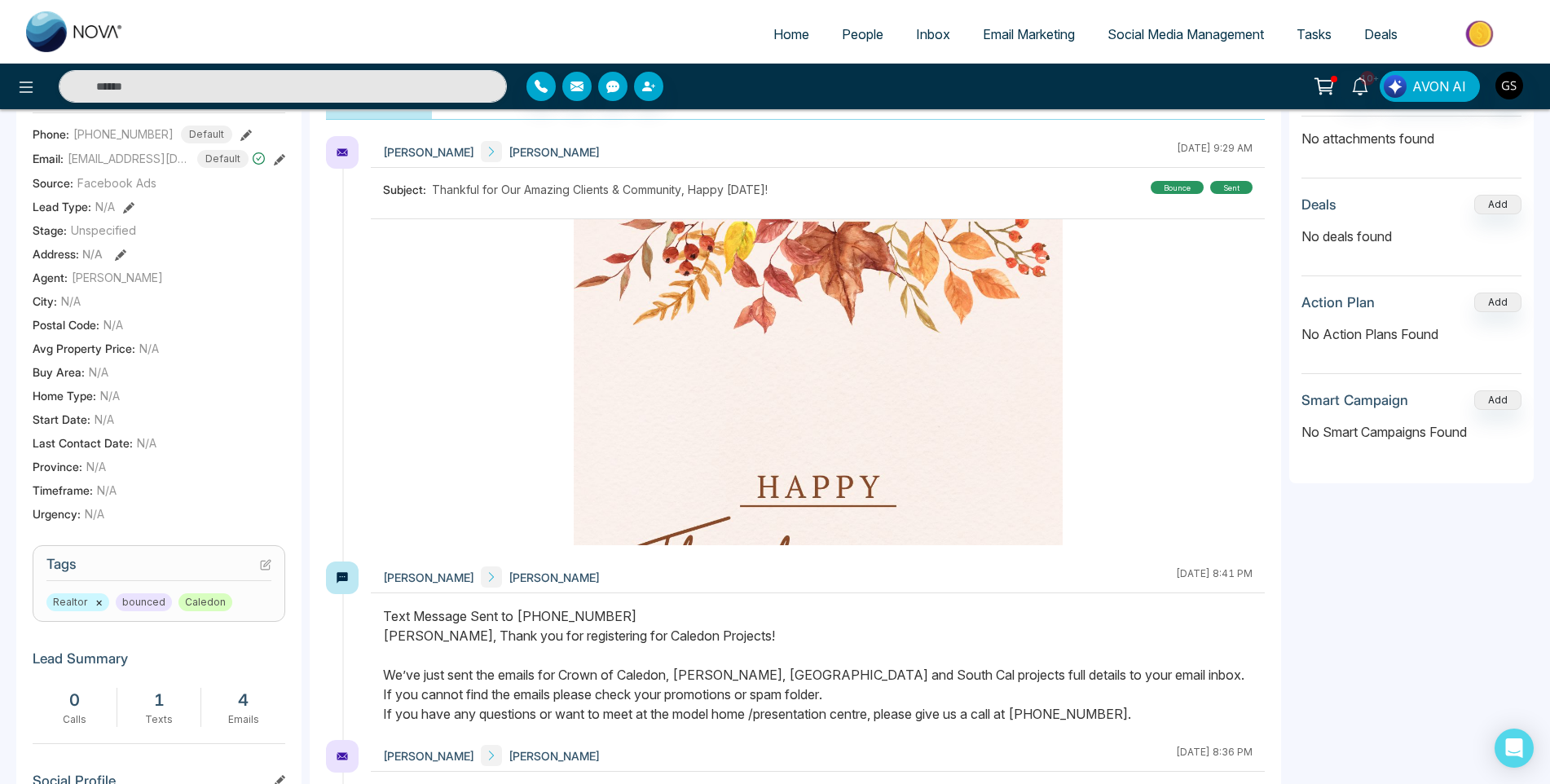
click at [875, 27] on span "People" at bounding box center [863, 34] width 41 height 16
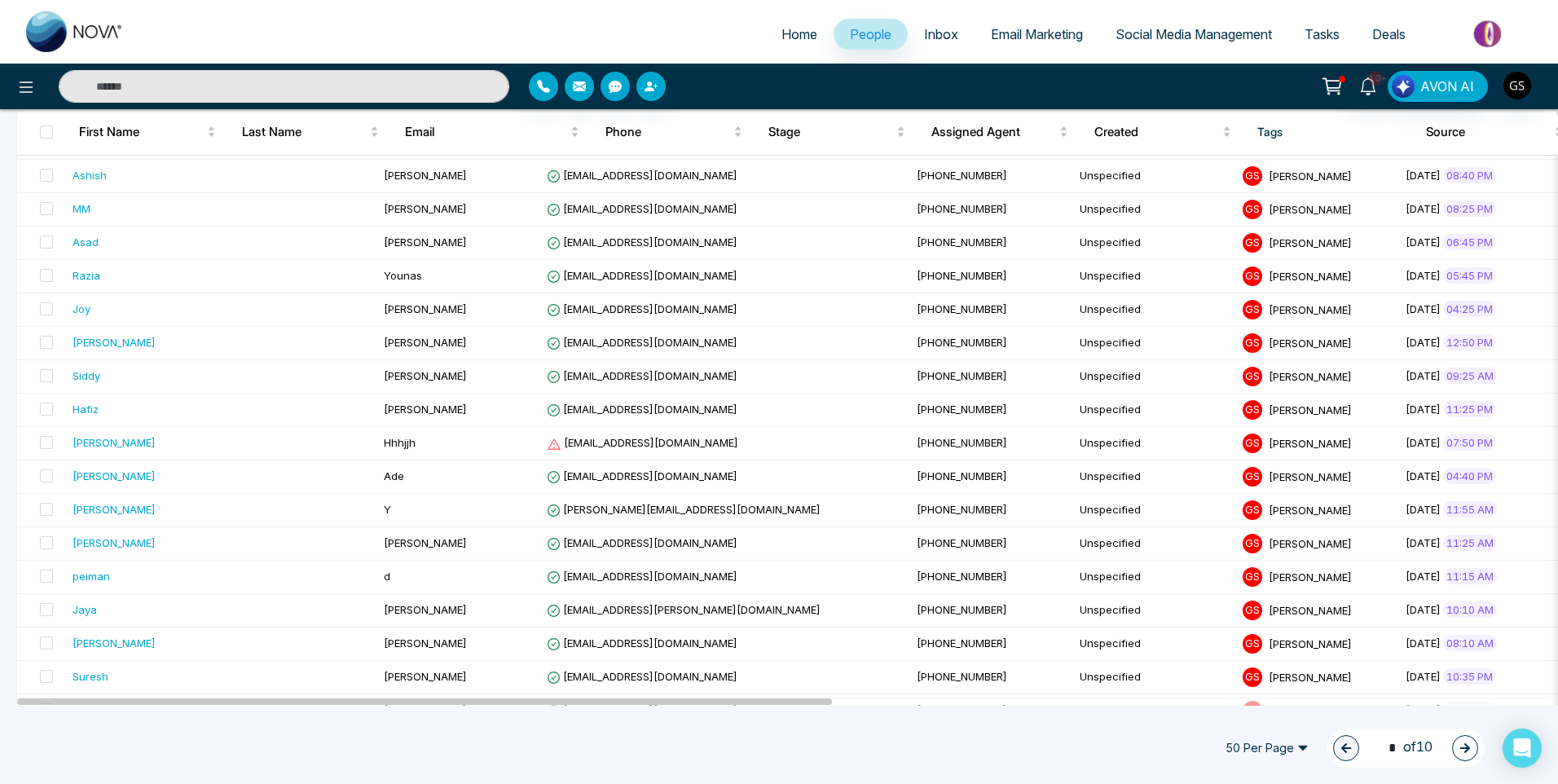
scroll to position [815, 0]
